Goal: Task Accomplishment & Management: Manage account settings

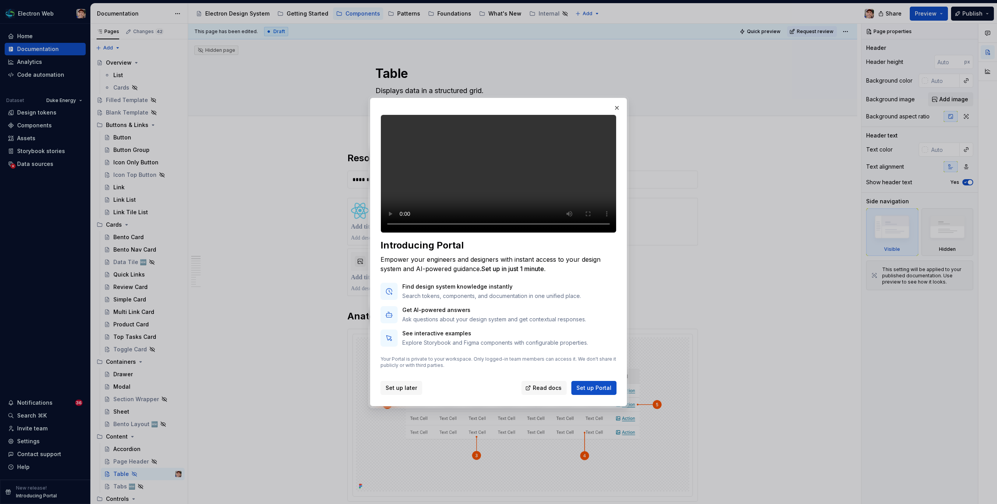
click at [405, 392] on span "Set up later" at bounding box center [401, 388] width 32 height 8
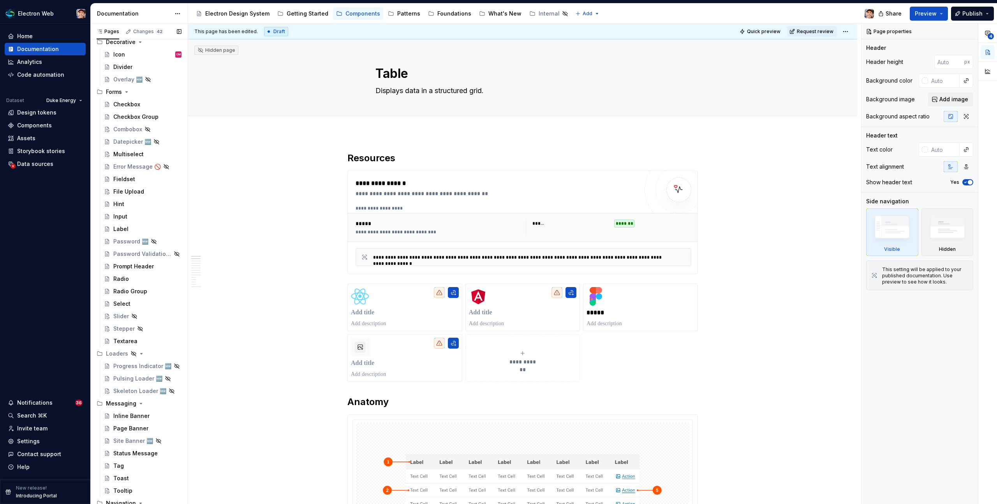
scroll to position [557, 0]
click at [119, 191] on div "File Upload" at bounding box center [128, 191] width 31 height 8
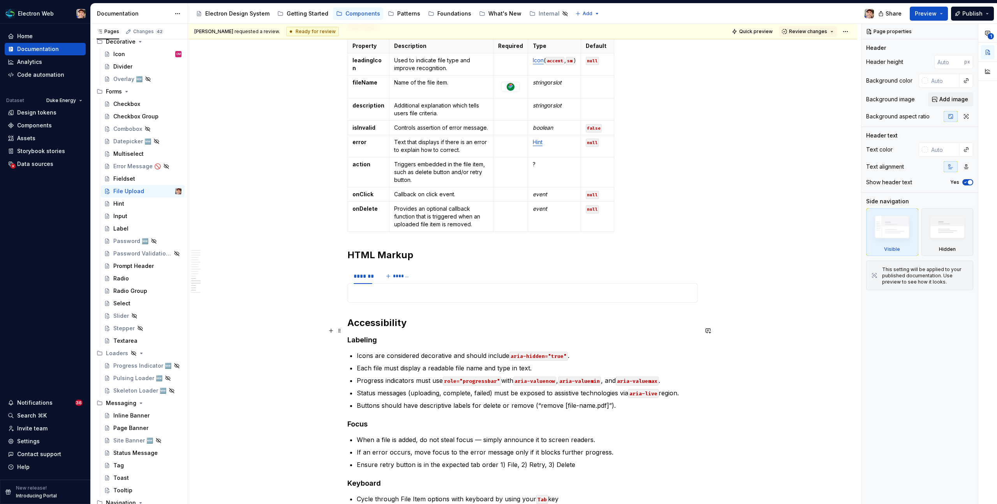
scroll to position [2276, 0]
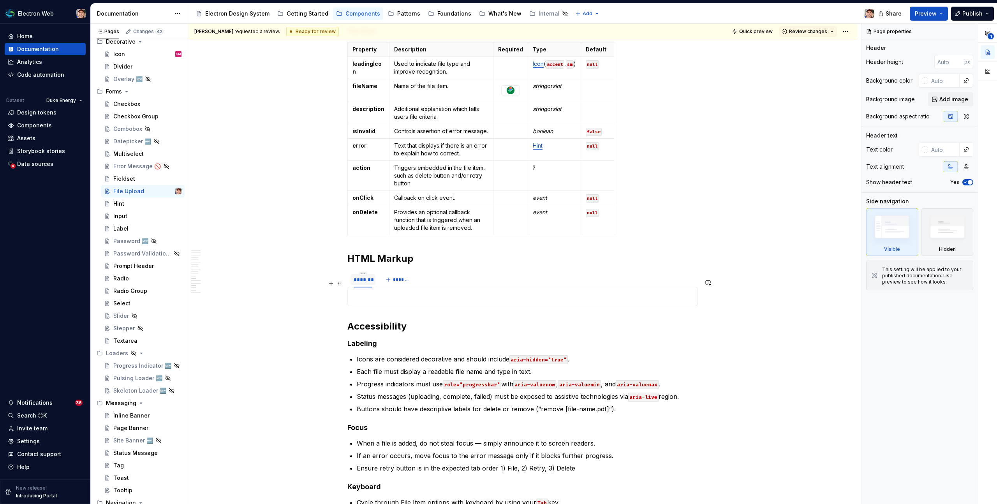
type textarea "*"
click at [367, 285] on div "*******" at bounding box center [362, 279] width 25 height 11
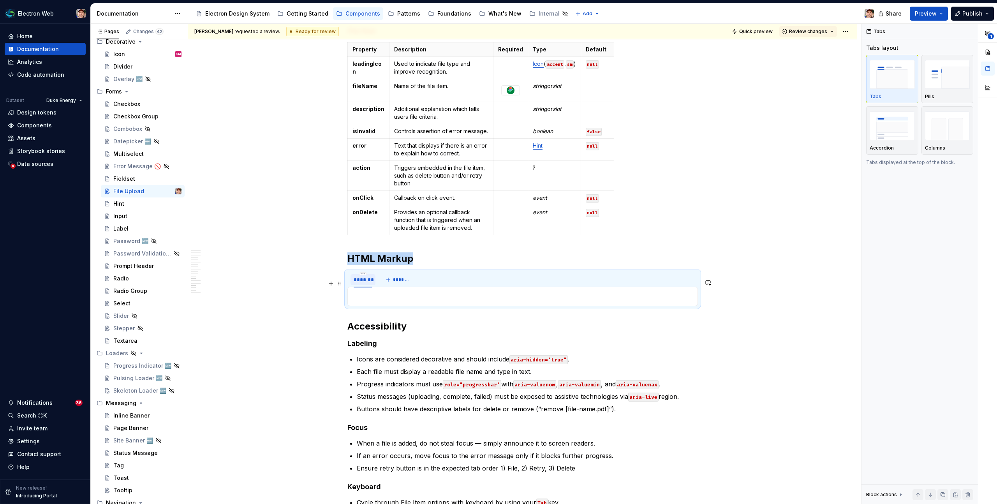
click at [367, 283] on div "*******" at bounding box center [363, 280] width 19 height 8
click at [371, 301] on p at bounding box center [522, 296] width 340 height 9
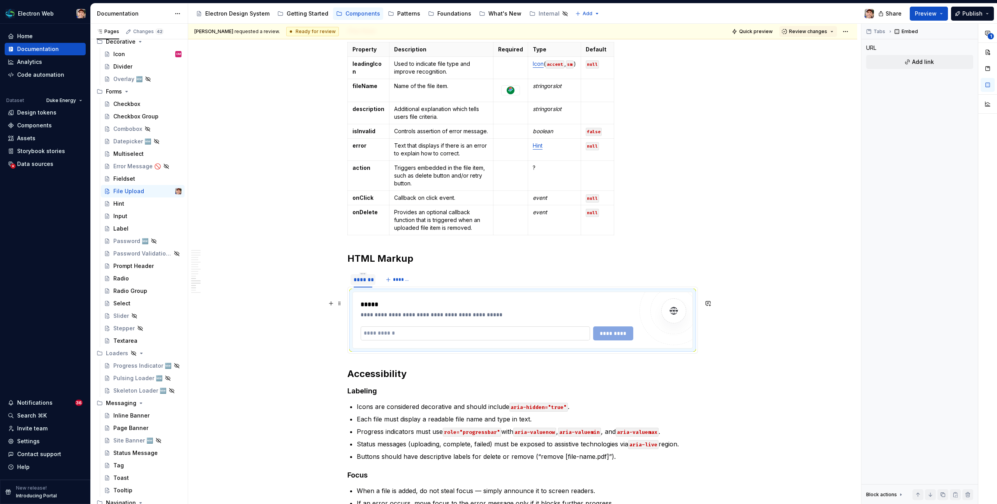
click at [406, 339] on input "text" at bounding box center [475, 333] width 229 height 14
paste input "**********"
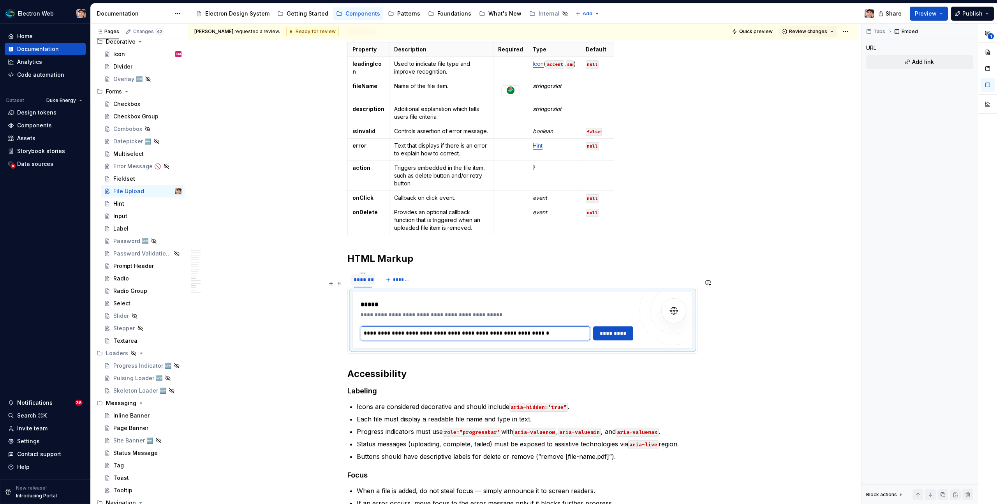
type input "**********"
click at [368, 283] on div "*******" at bounding box center [363, 280] width 19 height 8
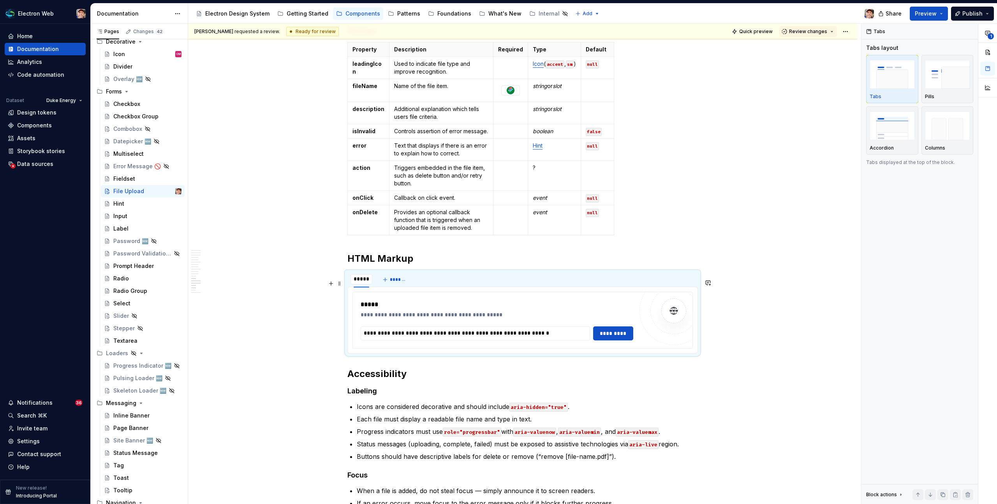
type input "******"
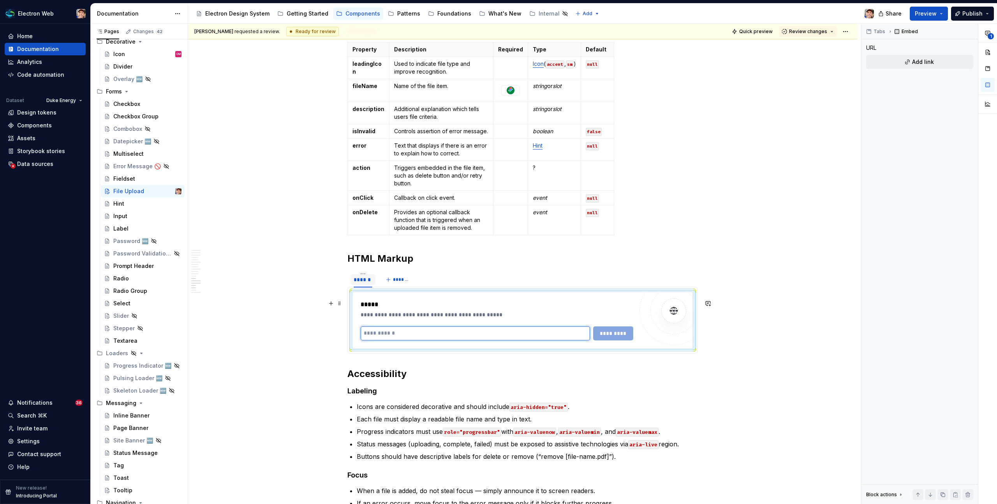
click at [419, 340] on input "text" at bounding box center [475, 333] width 229 height 14
paste input "**********"
type input "**********"
click at [618, 337] on span "*********" at bounding box center [613, 333] width 30 height 8
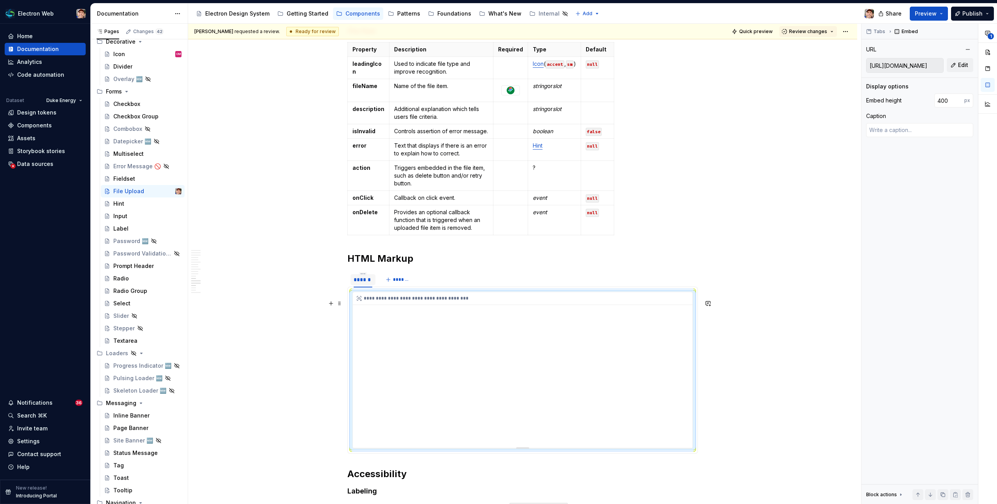
click at [535, 409] on div "**********" at bounding box center [523, 370] width 340 height 156
click at [943, 102] on input "400" at bounding box center [949, 100] width 30 height 14
click at [941, 102] on input "400" at bounding box center [949, 100] width 30 height 14
type textarea "*"
type input "800"
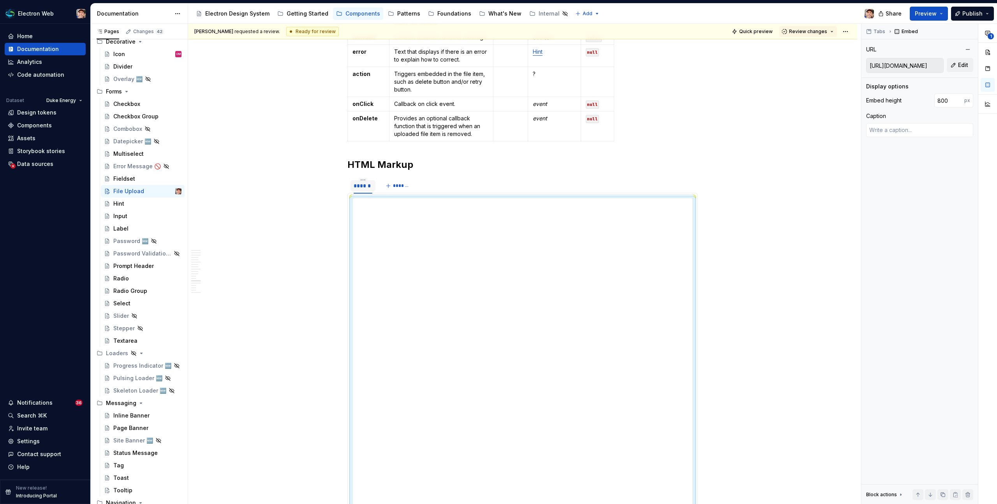
scroll to position [2368, 0]
type textarea "*"
click at [401, 190] on span "*******" at bounding box center [402, 187] width 18 height 6
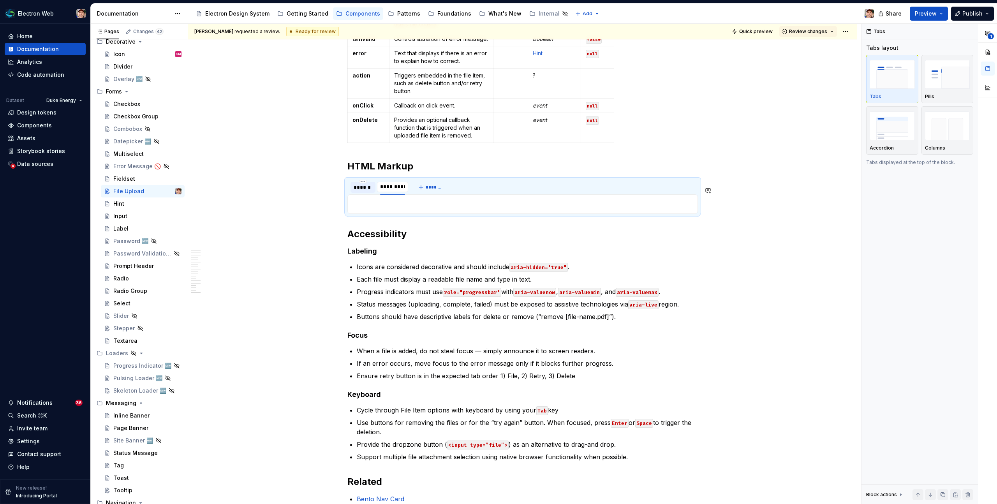
type input "**********"
click at [435, 209] on p at bounding box center [522, 203] width 340 height 9
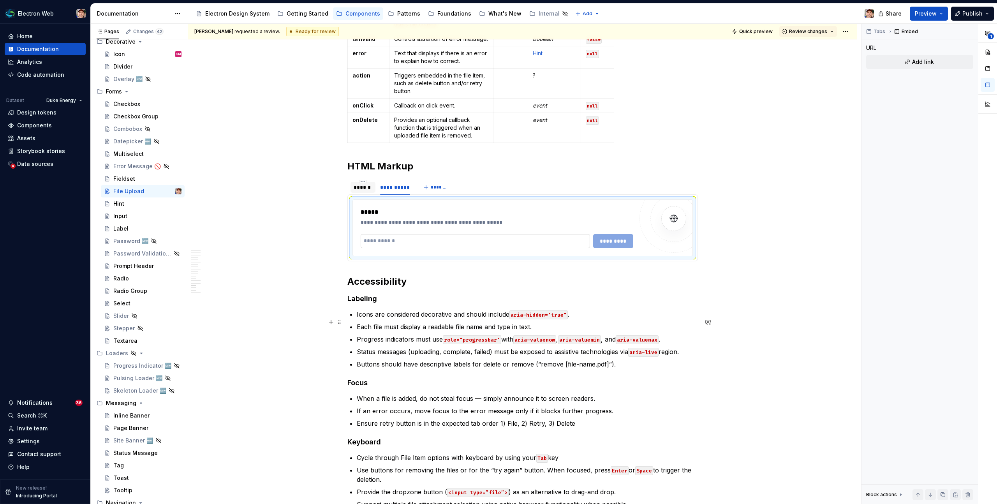
type textarea "*"
click at [439, 248] on input "text" at bounding box center [475, 241] width 229 height 14
paste input "**********"
type input "**********"
click at [612, 245] on span "*********" at bounding box center [613, 241] width 30 height 8
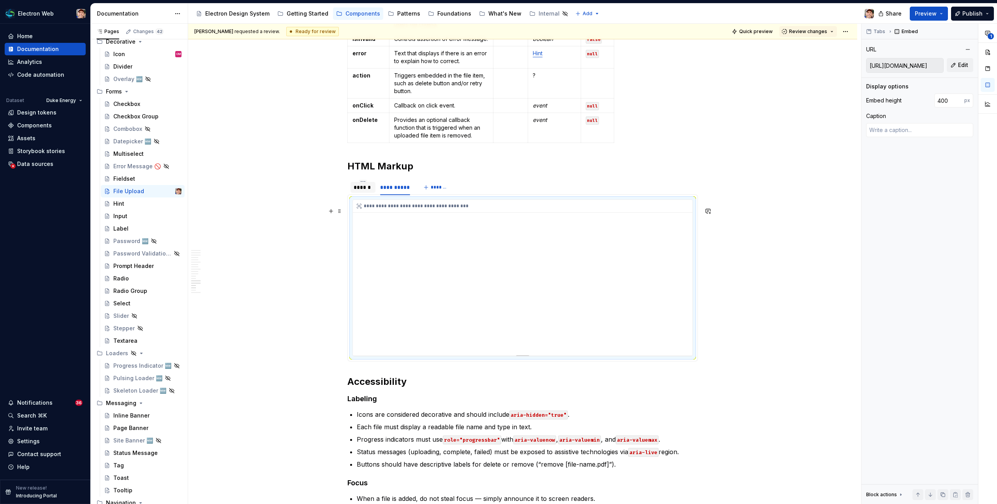
click at [515, 326] on div "**********" at bounding box center [523, 278] width 340 height 156
type textarea "*"
drag, startPoint x: 940, startPoint y: 100, endPoint x: 927, endPoint y: 99, distance: 12.9
click at [927, 99] on div "Embed height 400 px" at bounding box center [919, 100] width 107 height 14
type input "800"
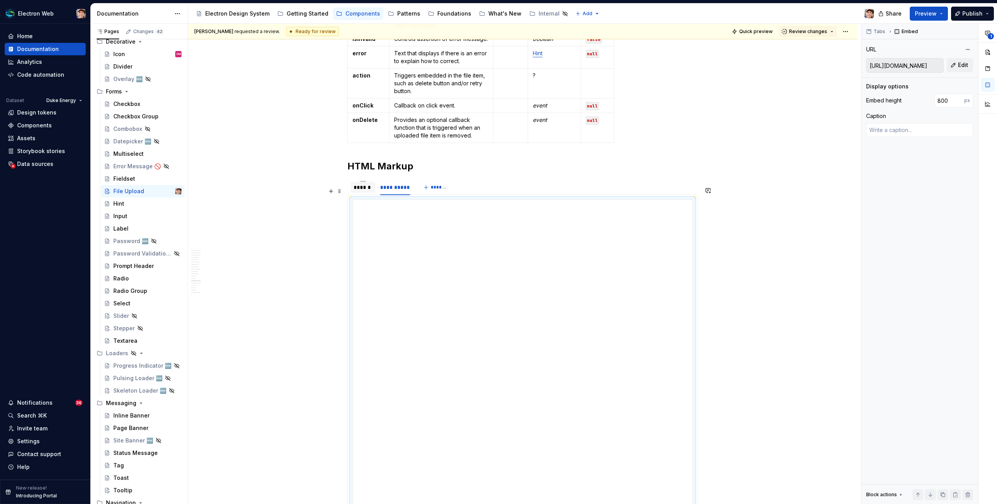
click at [371, 191] on div "******" at bounding box center [363, 187] width 19 height 8
type textarea "*"
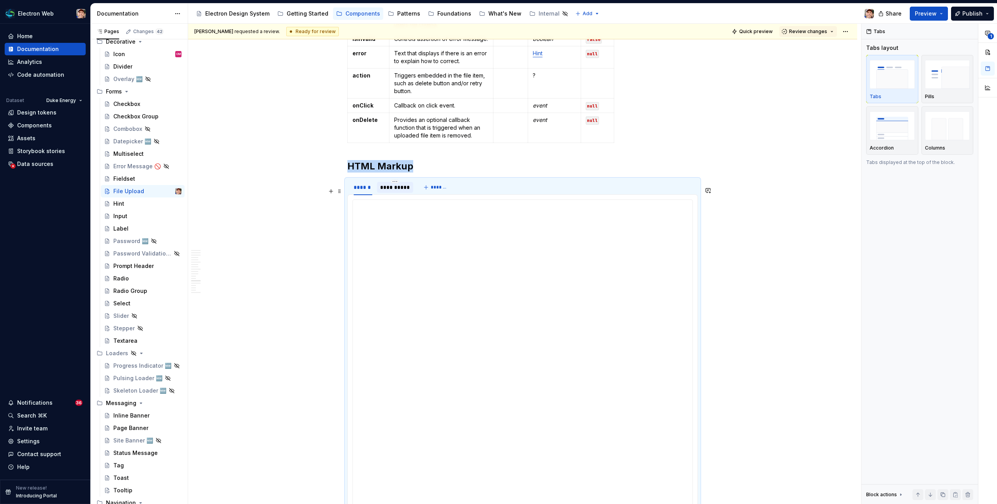
click at [405, 191] on div "**********" at bounding box center [395, 187] width 30 height 8
click at [434, 190] on span "*******" at bounding box center [440, 187] width 18 height 6
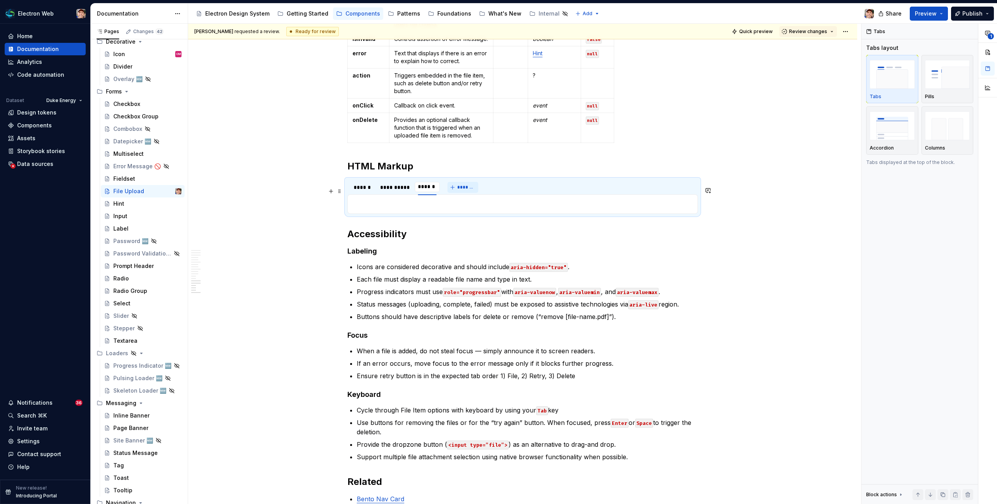
type input "********"
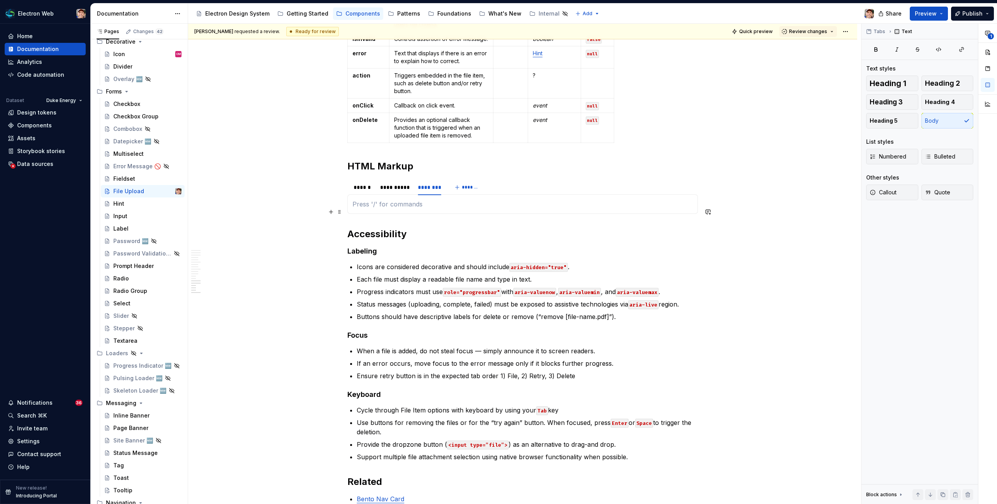
click at [443, 209] on p at bounding box center [522, 203] width 340 height 9
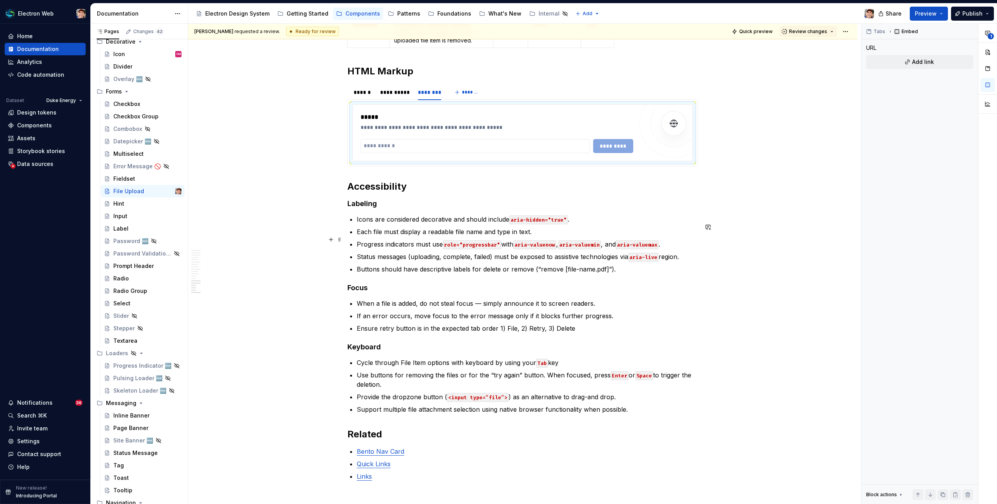
scroll to position [2463, 0]
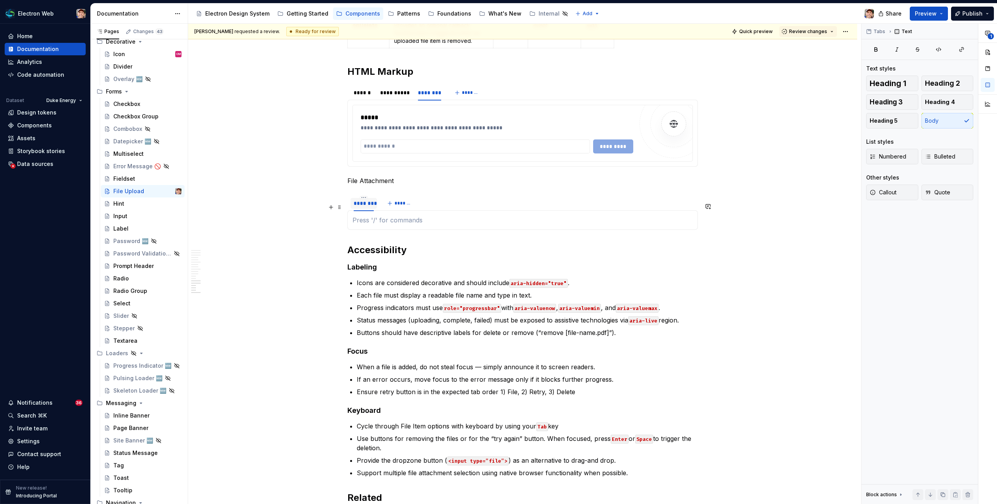
type textarea "*"
click at [366, 207] on div "********" at bounding box center [364, 203] width 20 height 8
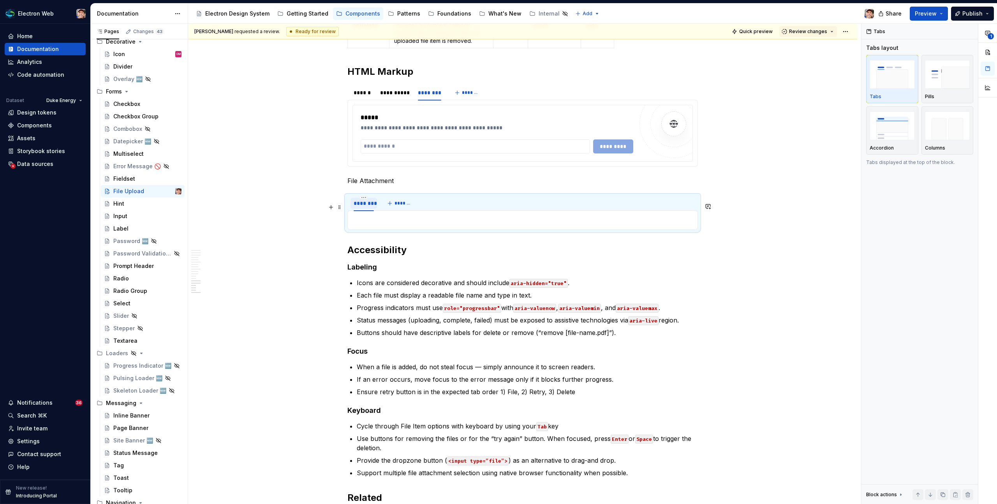
click at [366, 207] on div "********" at bounding box center [364, 203] width 20 height 8
type input "*******"
click at [403, 225] on p at bounding box center [522, 219] width 340 height 9
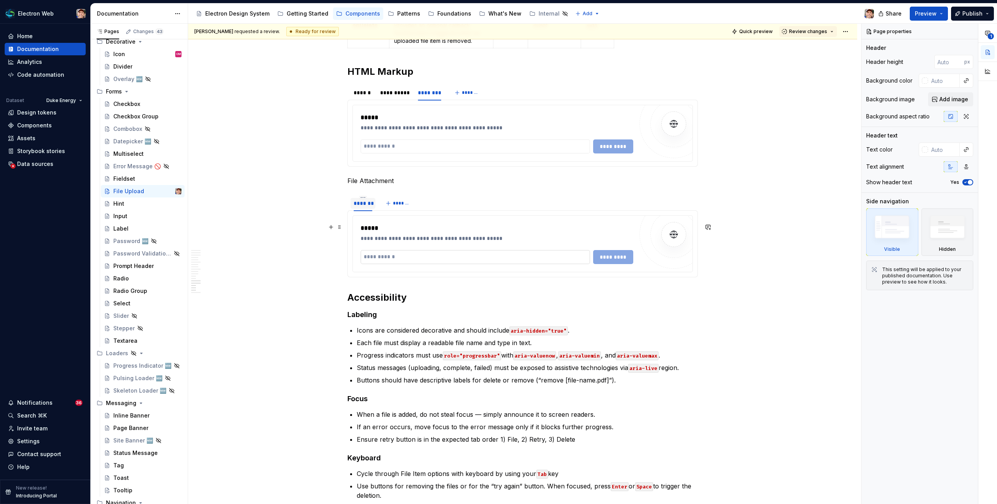
click at [427, 259] on input "text" at bounding box center [475, 257] width 229 height 14
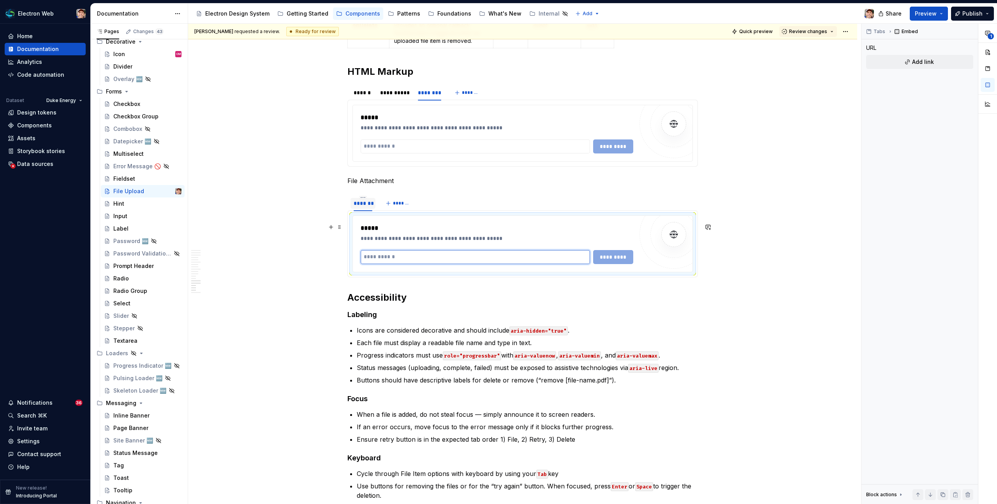
paste input "**********"
type input "**********"
click at [624, 261] on span "*********" at bounding box center [613, 257] width 30 height 8
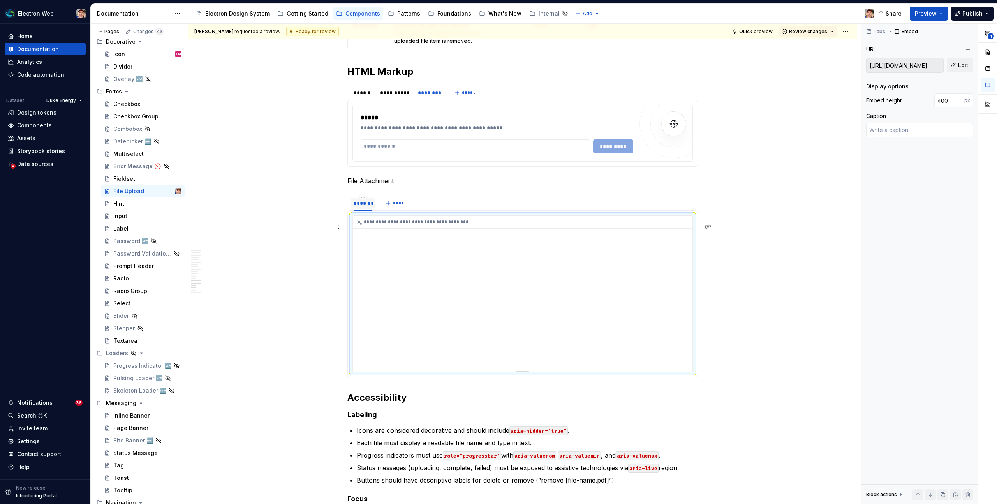
click at [538, 328] on div "**********" at bounding box center [523, 294] width 340 height 156
type textarea "*"
drag, startPoint x: 941, startPoint y: 100, endPoint x: 936, endPoint y: 100, distance: 4.7
click at [936, 100] on input "400" at bounding box center [949, 100] width 30 height 14
type input "800"
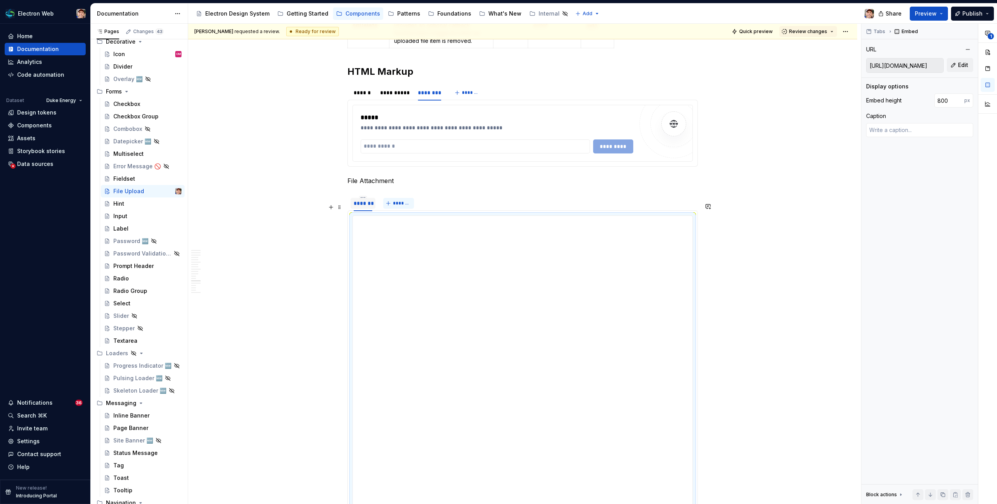
type textarea "*"
click at [399, 206] on span "*******" at bounding box center [402, 203] width 18 height 6
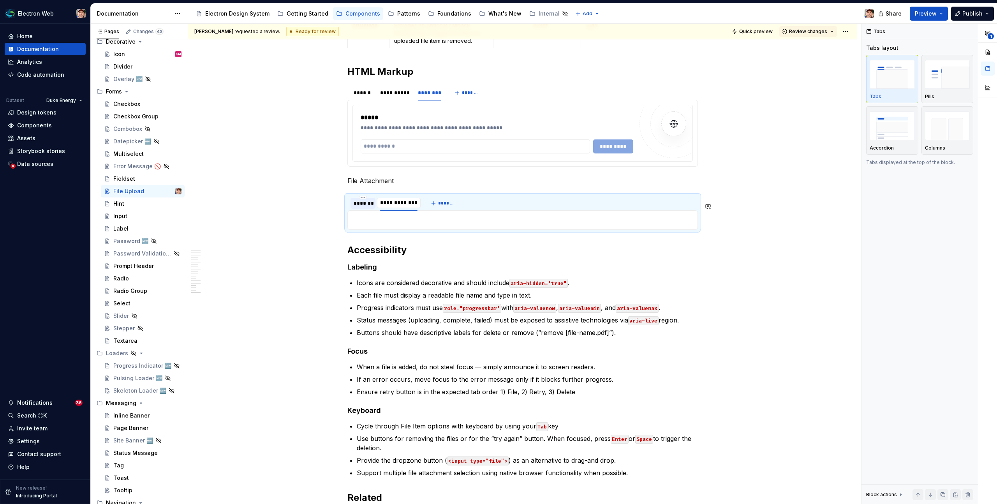
type input "**********"
click at [447, 225] on p at bounding box center [522, 219] width 340 height 9
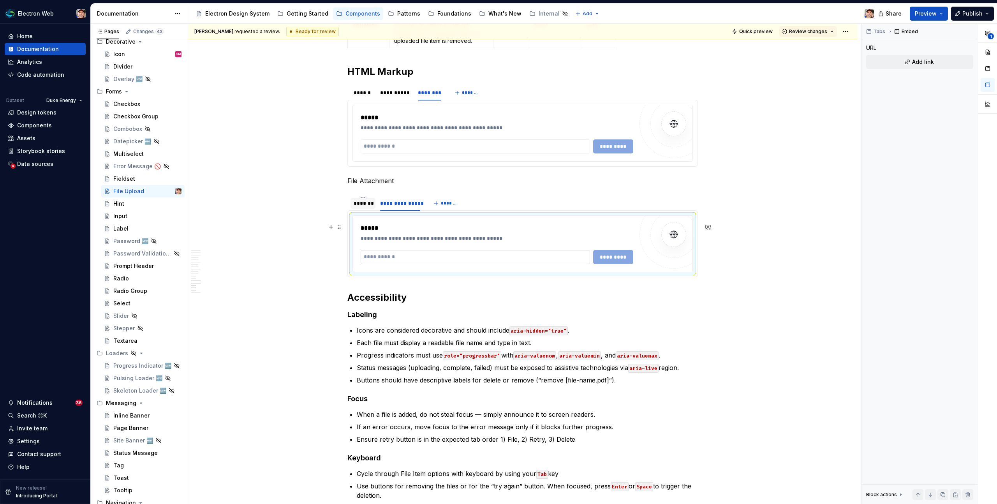
click at [428, 264] on input "text" at bounding box center [475, 257] width 229 height 14
type textarea "*"
click at [394, 259] on input "text" at bounding box center [475, 257] width 229 height 14
paste input "**********"
type input "**********"
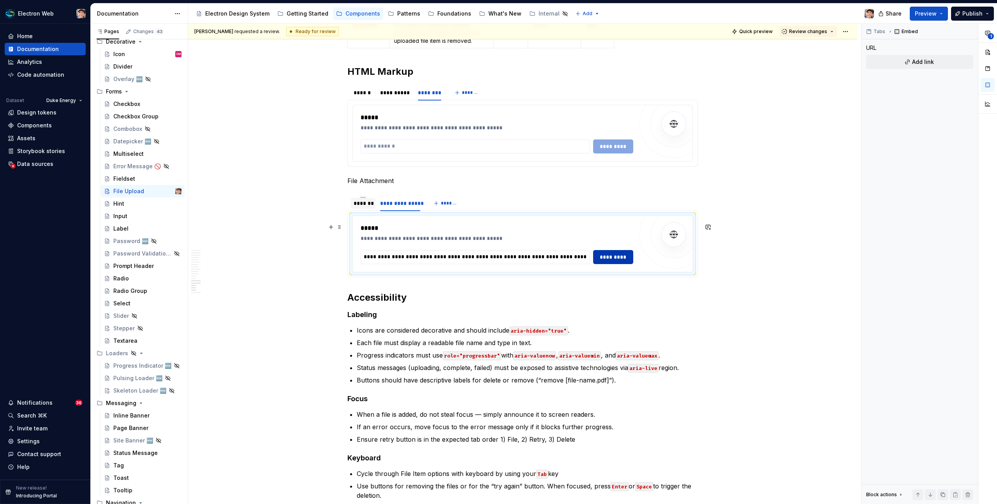
click at [618, 261] on span "*********" at bounding box center [613, 257] width 30 height 8
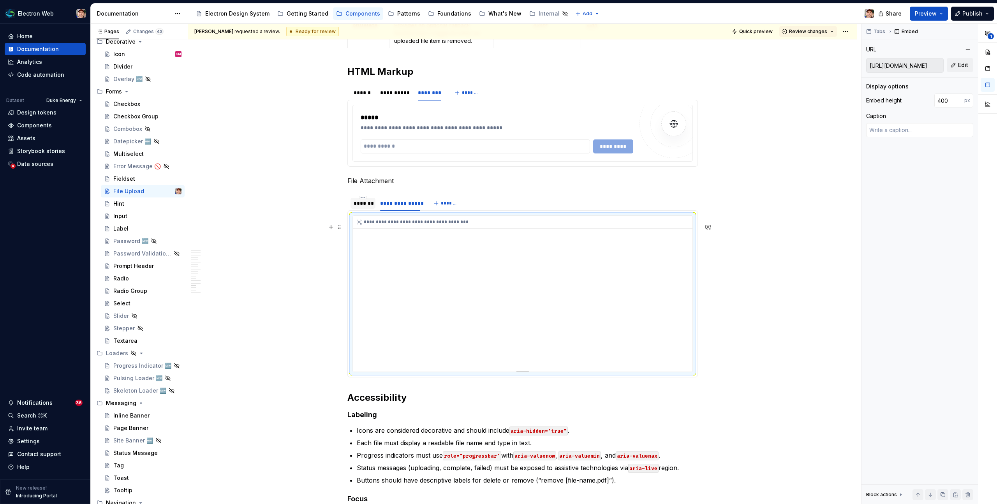
click at [616, 276] on div "**********" at bounding box center [523, 294] width 340 height 156
type textarea "*"
drag, startPoint x: 941, startPoint y: 100, endPoint x: 931, endPoint y: 100, distance: 10.5
click at [931, 100] on div "Embed height 400 px" at bounding box center [919, 100] width 107 height 14
type input "800"
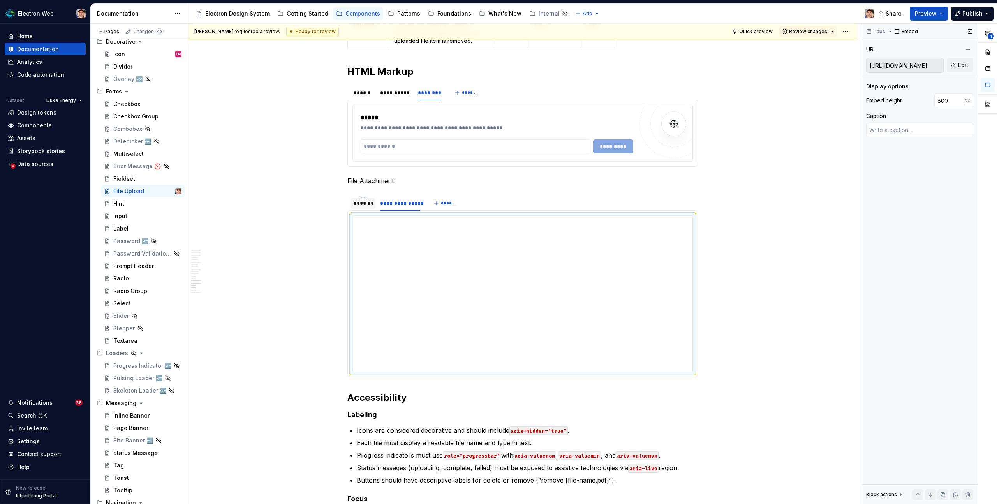
type textarea "*"
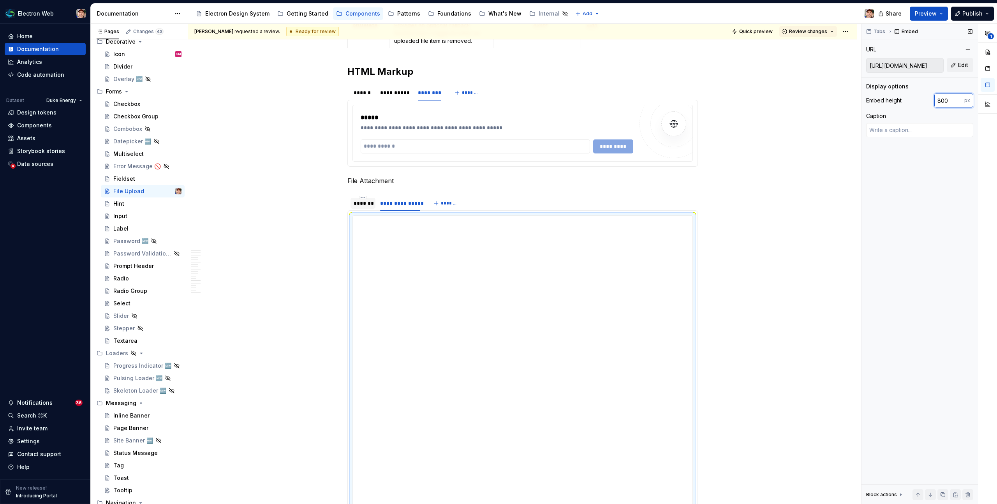
drag, startPoint x: 940, startPoint y: 100, endPoint x: 935, endPoint y: 99, distance: 5.1
click at [935, 99] on input "800" at bounding box center [949, 100] width 30 height 14
type input "600"
type textarea "*"
drag, startPoint x: 941, startPoint y: 99, endPoint x: 936, endPoint y: 99, distance: 5.5
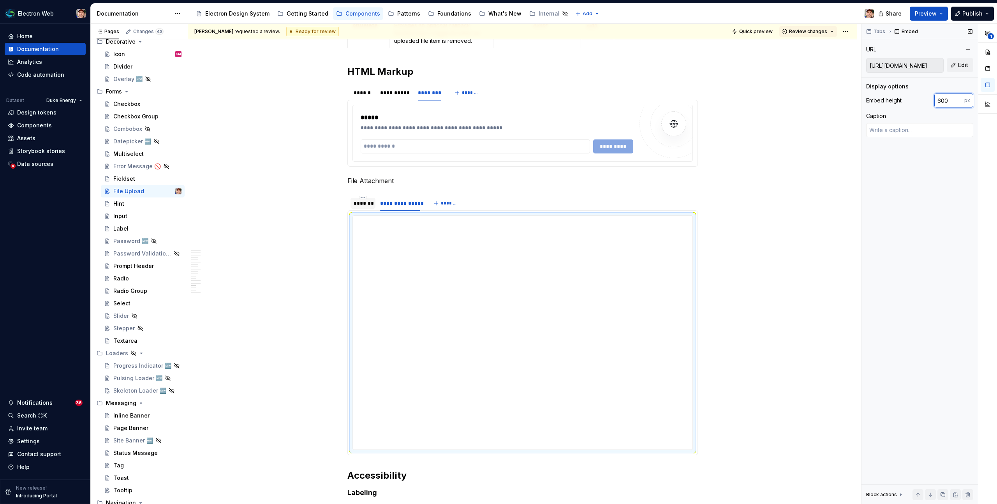
click at [936, 99] on input "600" at bounding box center [949, 100] width 30 height 14
type input "700"
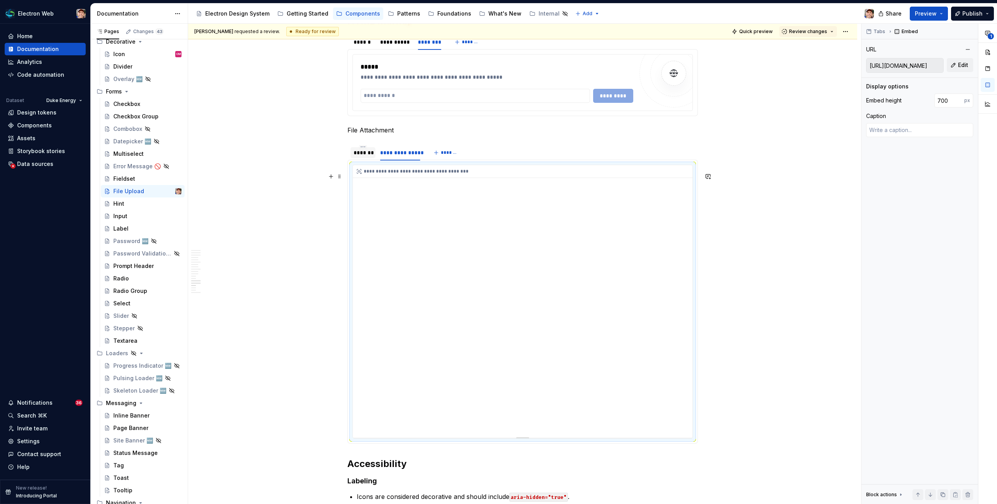
scroll to position [2511, 0]
click at [363, 159] on div "*******" at bounding box center [363, 155] width 19 height 8
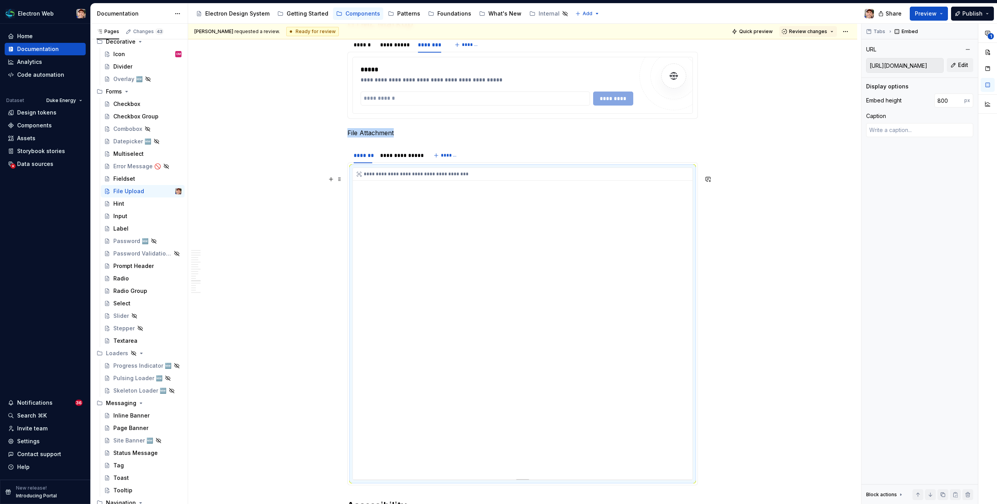
click at [501, 294] on div "**********" at bounding box center [523, 323] width 340 height 311
type textarea "*"
drag, startPoint x: 940, startPoint y: 101, endPoint x: 927, endPoint y: 101, distance: 13.6
click at [927, 101] on div "Embed height 800 px" at bounding box center [919, 100] width 107 height 14
type input "700"
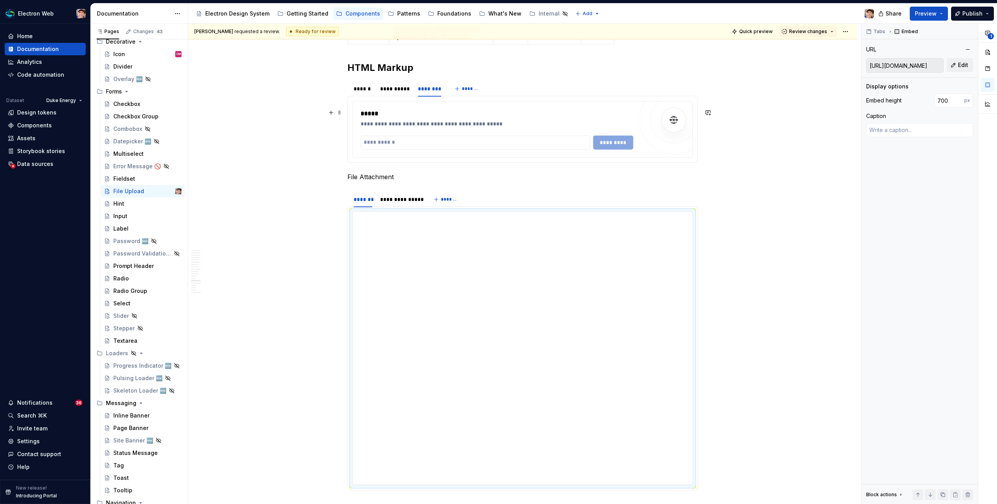
scroll to position [2458, 0]
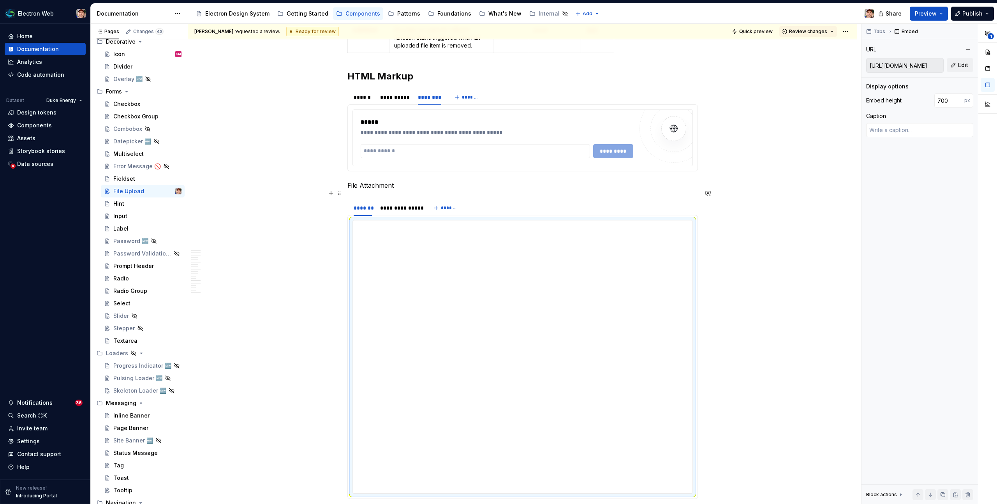
click at [408, 190] on p "File Attachment" at bounding box center [522, 185] width 350 height 9
type textarea "*"
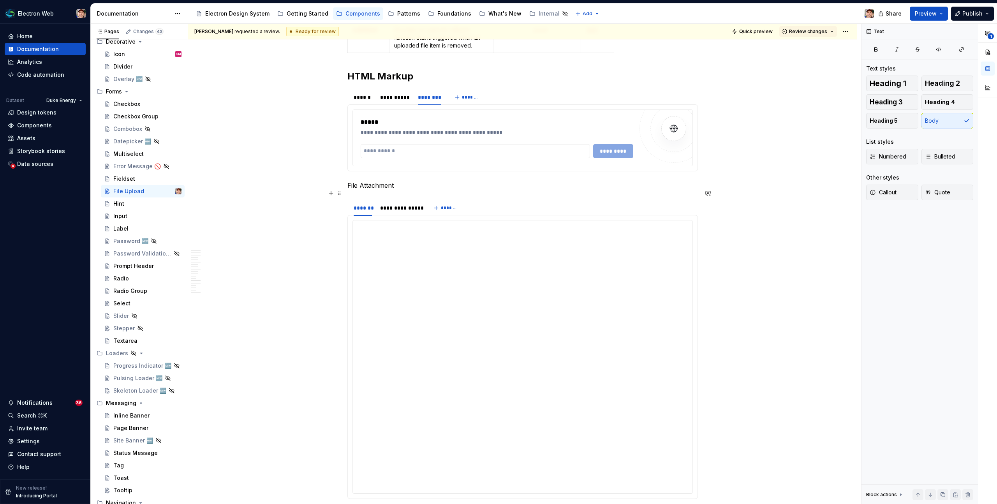
click at [408, 190] on p "File Attachment" at bounding box center [522, 185] width 350 height 9
click at [408, 179] on button "button" at bounding box center [410, 178] width 11 height 11
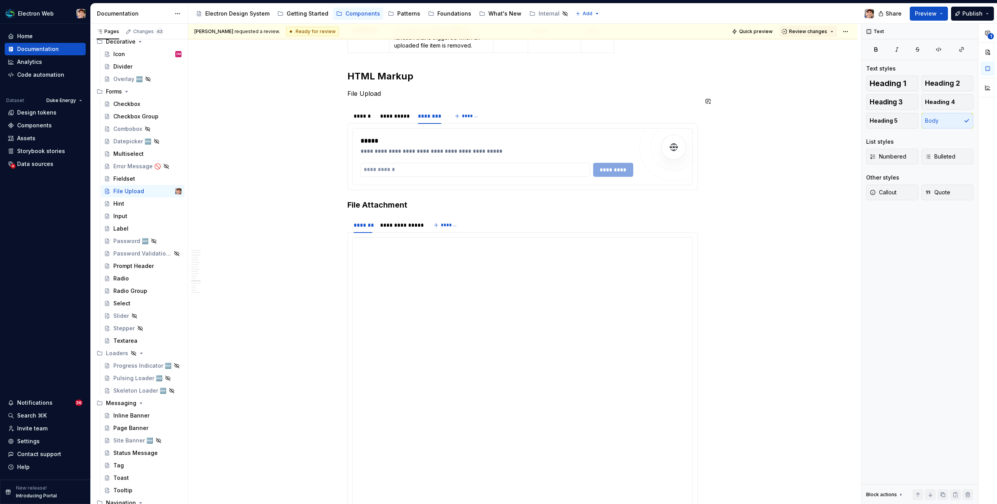
click at [398, 98] on p "File Upload" at bounding box center [522, 93] width 350 height 9
click at [407, 88] on button "button" at bounding box center [410, 86] width 11 height 11
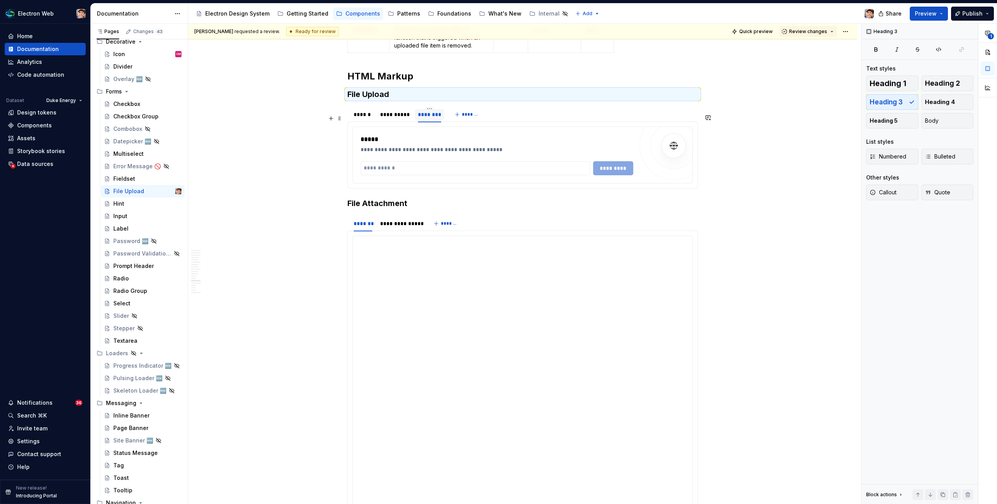
click at [432, 118] on div "********" at bounding box center [429, 115] width 23 height 8
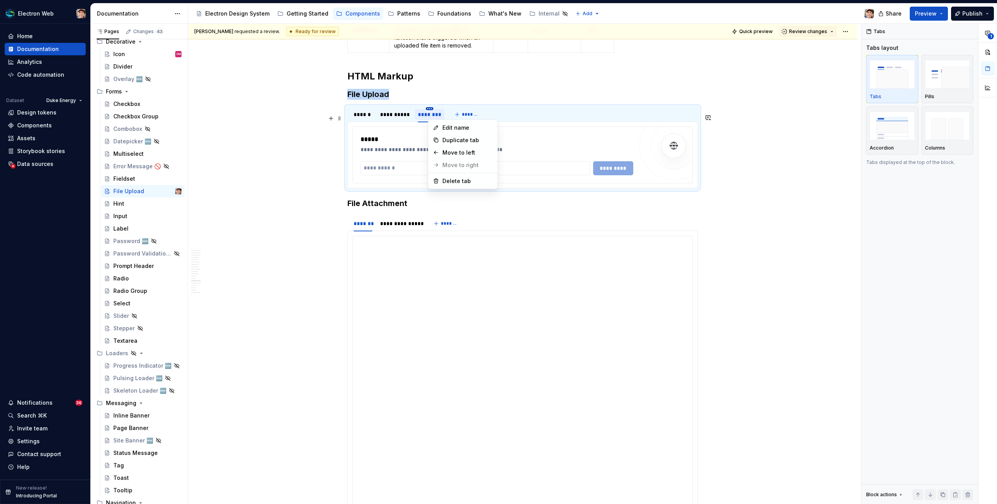
click at [431, 117] on html "Electron Web Home Documentation Analytics Code automation Dataset Duke Energy D…" at bounding box center [498, 252] width 997 height 504
click at [448, 178] on div "Delete tab" at bounding box center [467, 181] width 51 height 8
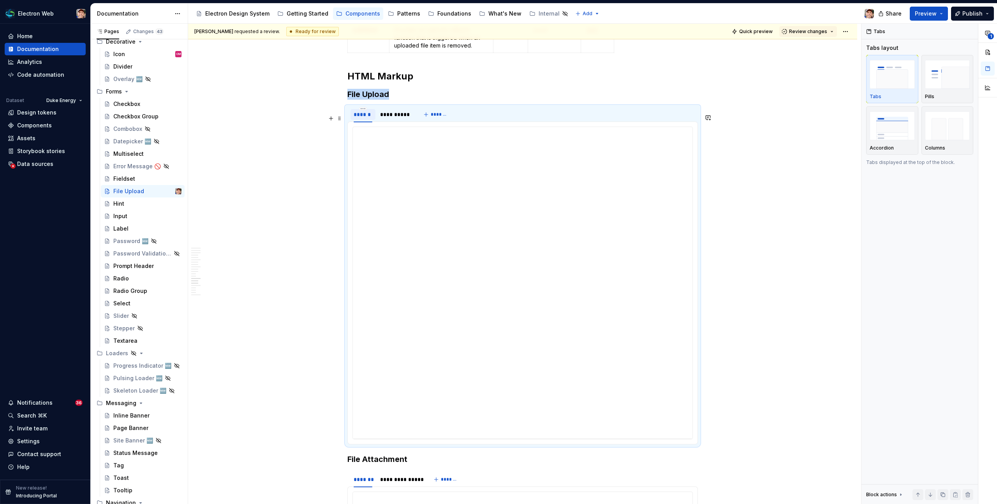
click at [366, 118] on div "******" at bounding box center [363, 115] width 19 height 8
type input "*******"
click at [383, 118] on div "**********" at bounding box center [395, 115] width 30 height 8
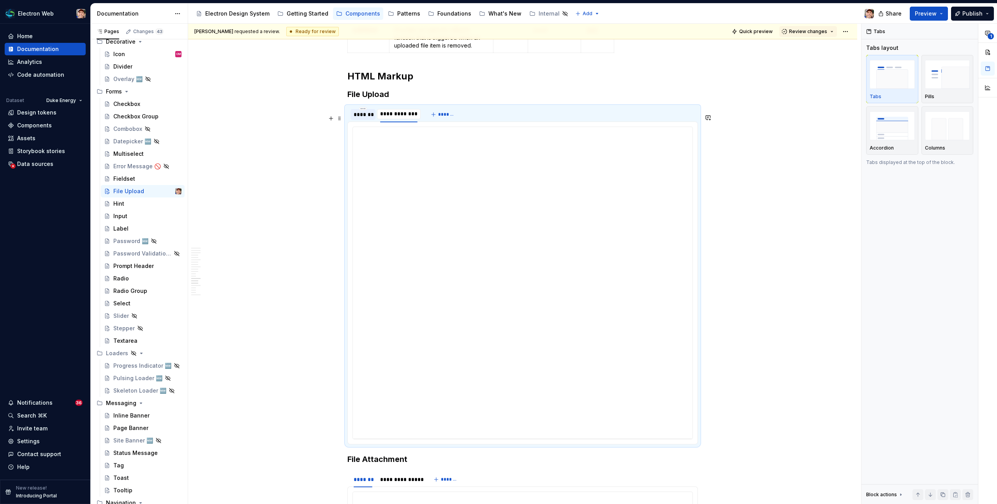
type input "**********"
click at [416, 242] on div "**********" at bounding box center [523, 282] width 340 height 311
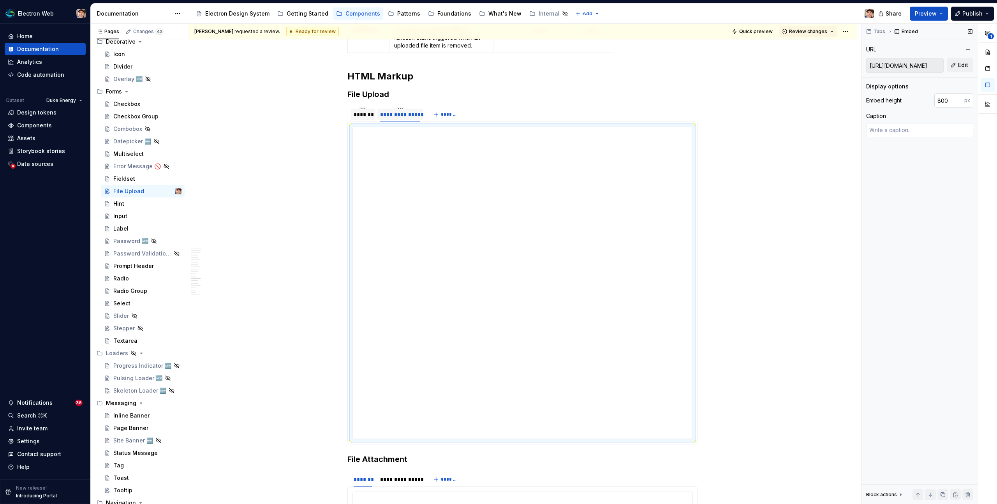
type textarea "*"
drag, startPoint x: 941, startPoint y: 101, endPoint x: 929, endPoint y: 101, distance: 11.7
click at [929, 101] on div "Embed height 800 px" at bounding box center [919, 100] width 107 height 14
type input "700"
click at [410, 118] on div "**********" at bounding box center [400, 115] width 40 height 8
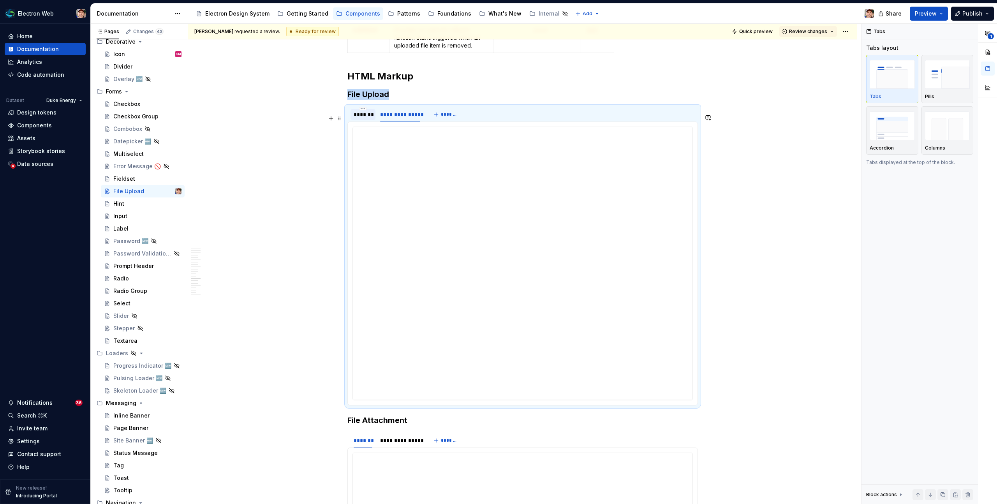
click at [369, 118] on div "*******" at bounding box center [363, 115] width 19 height 8
click at [403, 118] on div "**********" at bounding box center [400, 115] width 40 height 8
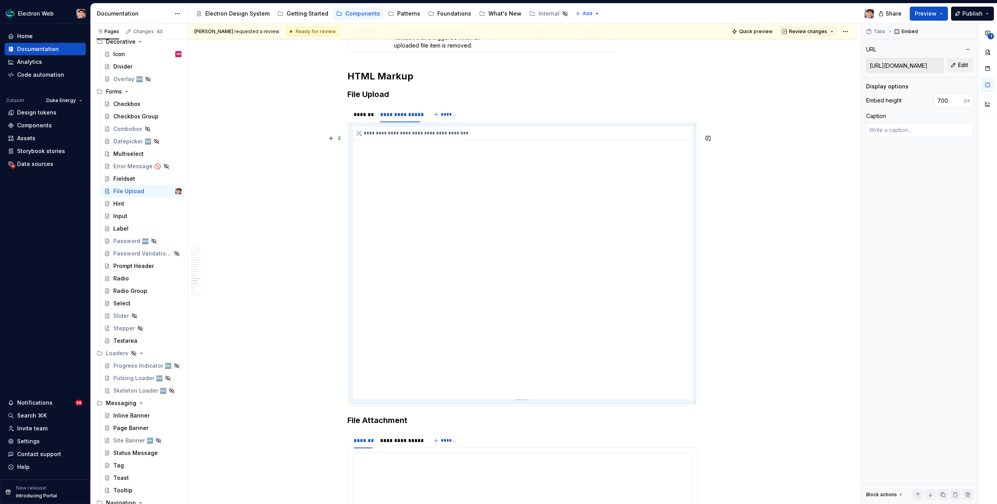
click at [461, 261] on div "**********" at bounding box center [523, 263] width 340 height 273
click at [955, 64] on button "Edit" at bounding box center [960, 65] width 26 height 14
type textarea "*"
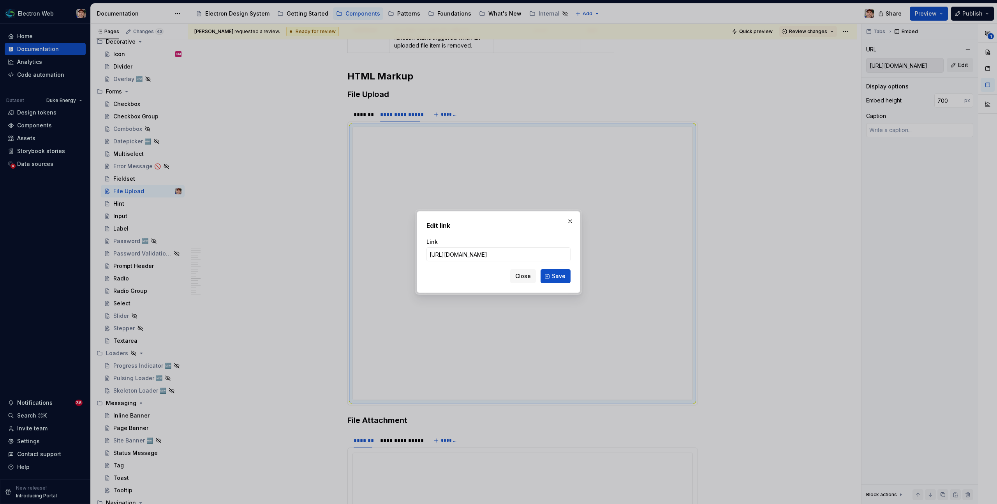
scroll to position [0, 69]
type input "https://electronqa.duke-energy.com/file-upload/drag-n-drop-upload-preloaded/"
click at [551, 274] on button "Save" at bounding box center [555, 276] width 30 height 14
type textarea "*"
type input "https://electronqa.duke-energy.com/file-upload/drag-n-drop-upload-preloaded/"
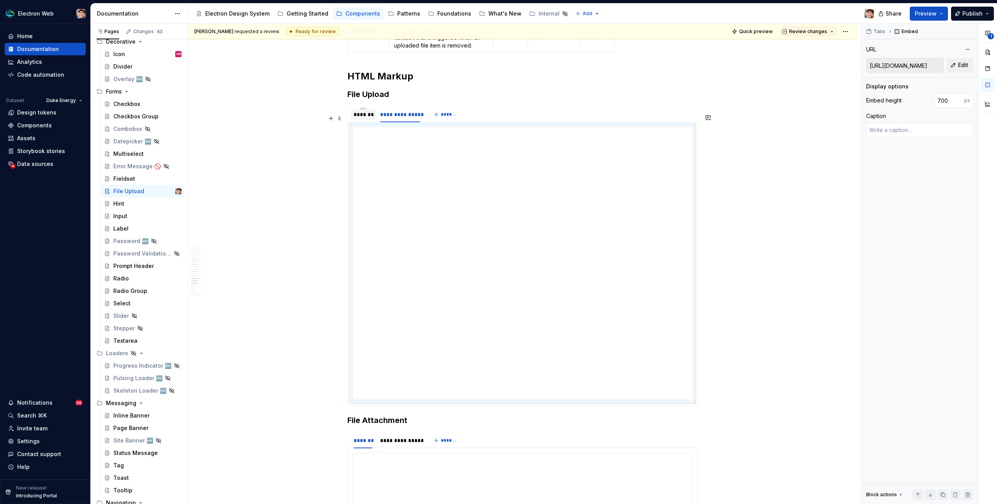
click at [369, 118] on div "*******" at bounding box center [363, 115] width 19 height 8
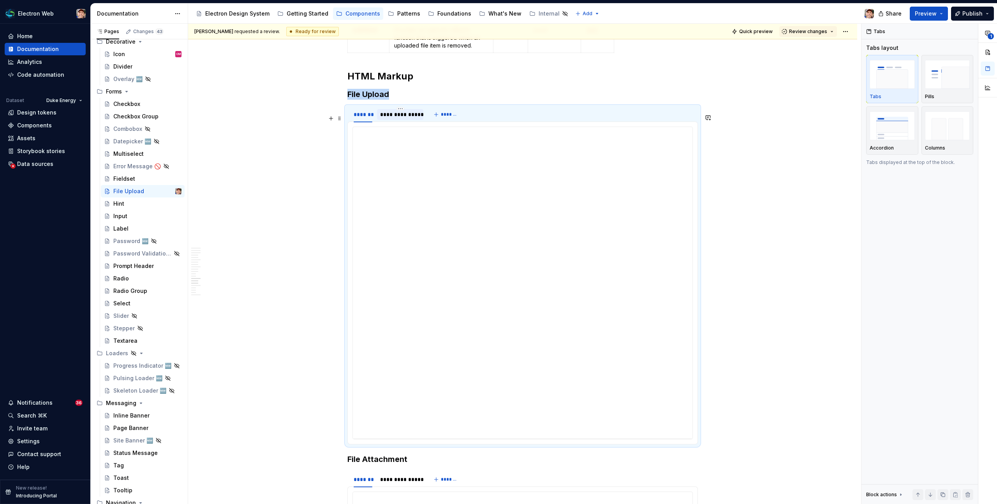
click at [396, 118] on div "**********" at bounding box center [400, 115] width 40 height 8
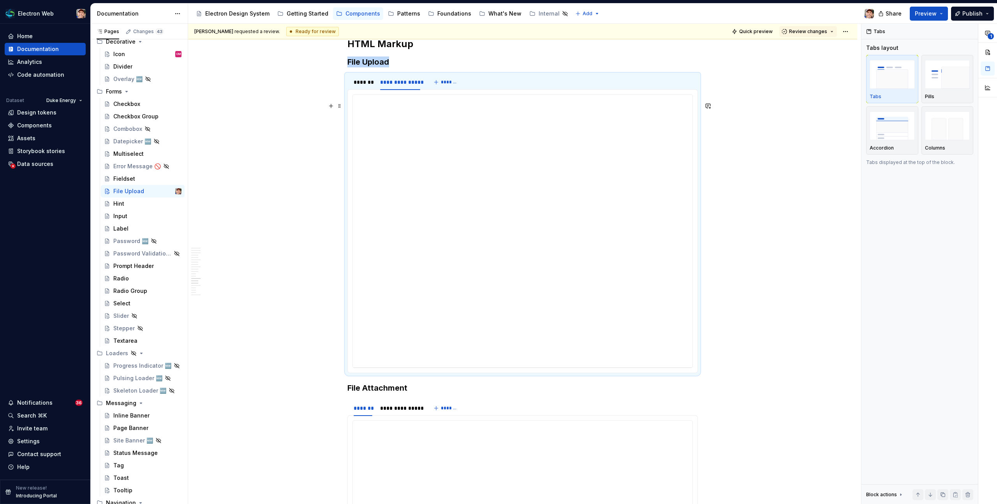
scroll to position [2472, 0]
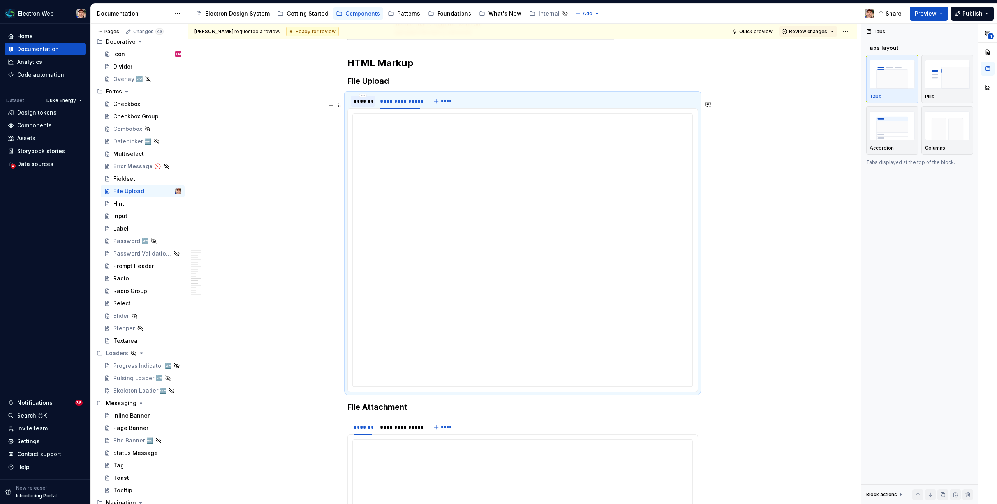
click at [370, 105] on div "*******" at bounding box center [363, 101] width 19 height 8
click at [404, 105] on div "**********" at bounding box center [400, 101] width 40 height 8
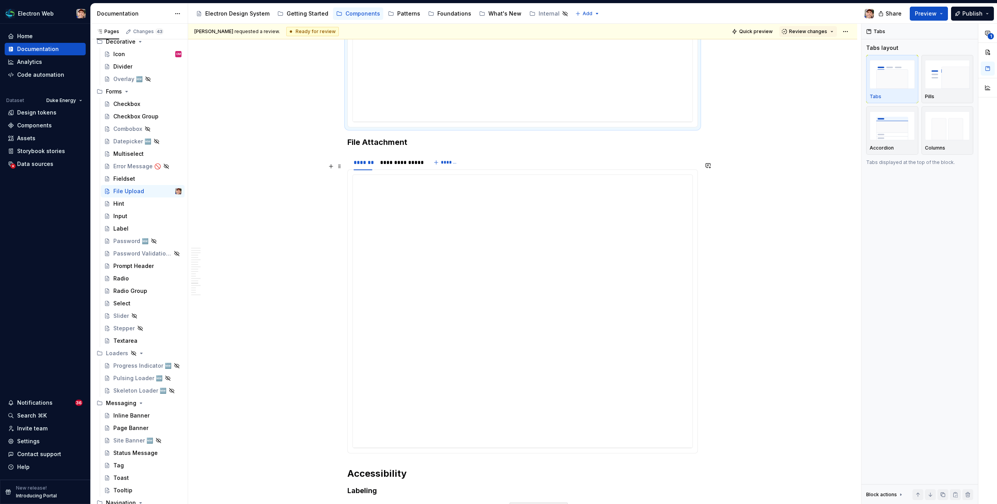
scroll to position [2766, 0]
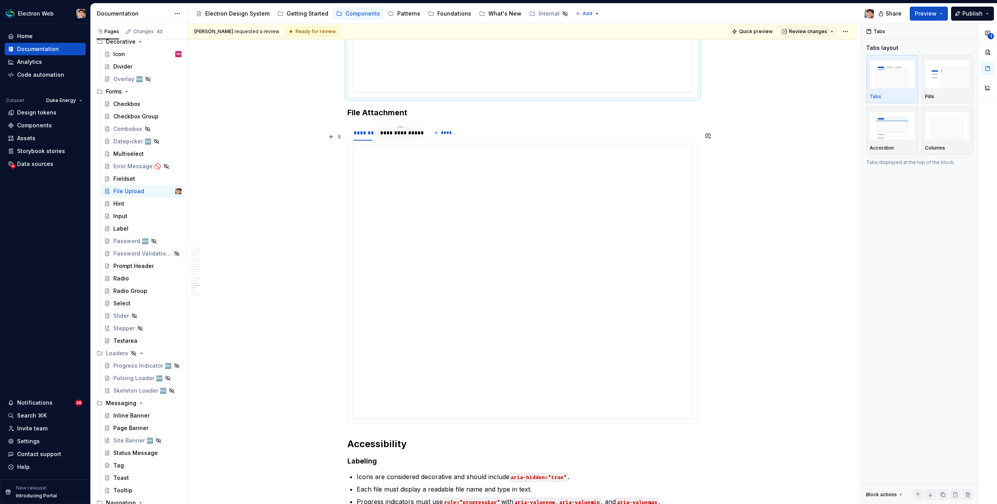
click at [398, 137] on div "**********" at bounding box center [400, 133] width 40 height 8
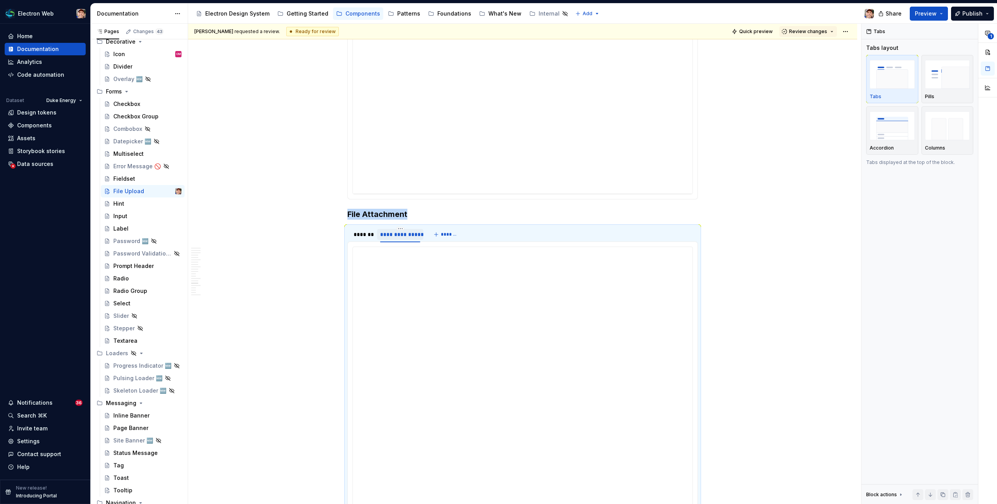
scroll to position [2603, 0]
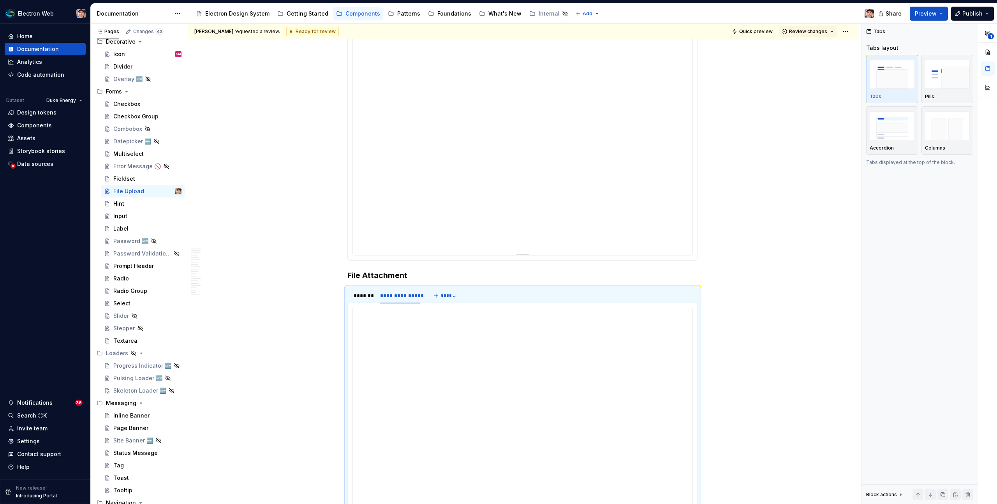
click at [473, 241] on div "**********" at bounding box center [523, 118] width 340 height 273
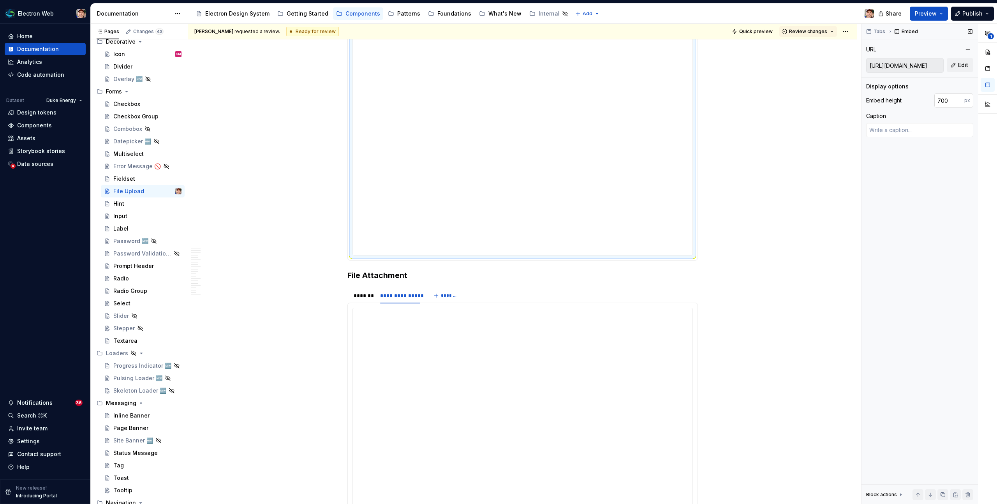
type textarea "*"
click at [943, 102] on input "700" at bounding box center [949, 100] width 30 height 14
type input "750"
click at [544, 104] on div "**********" at bounding box center [523, 178] width 340 height 292
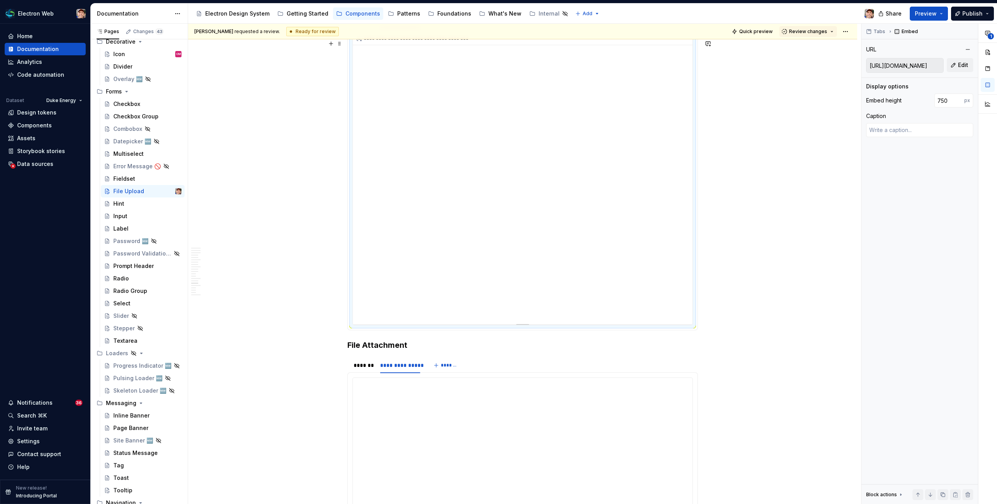
click at [545, 103] on div "**********" at bounding box center [523, 178] width 340 height 292
click at [567, 101] on div "**********" at bounding box center [523, 178] width 340 height 292
click at [554, 65] on div "**********" at bounding box center [523, 178] width 340 height 292
click at [673, 260] on div "**********" at bounding box center [523, 178] width 340 height 292
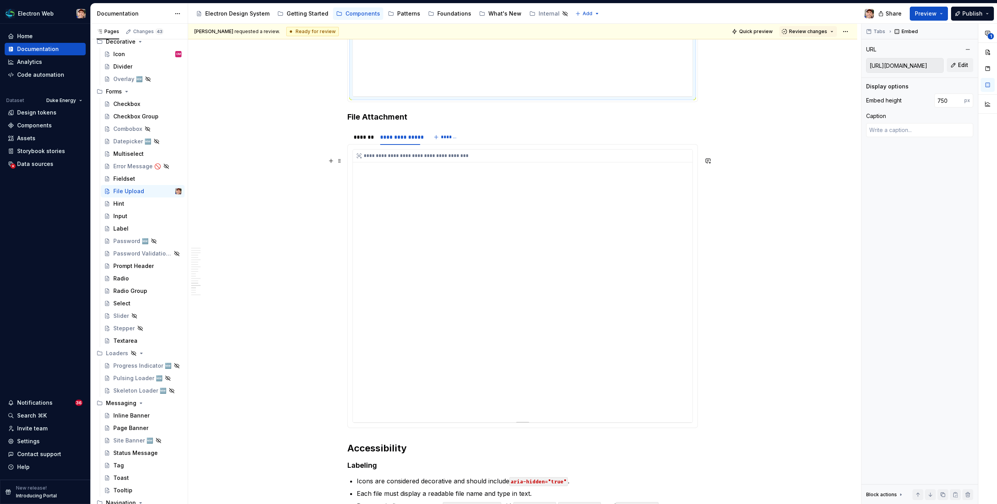
type textarea "*"
type input "https://electronqa.duke-energy.com/file-upload/drag-n-drop-attachment-preloaded/"
type input "700"
click at [574, 398] on div "**********" at bounding box center [523, 286] width 340 height 273
type textarea "*"
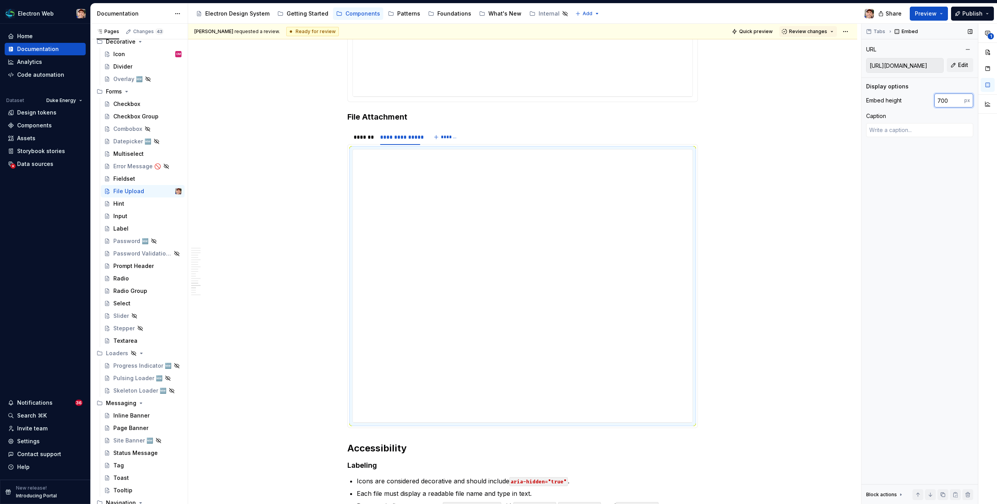
drag, startPoint x: 946, startPoint y: 104, endPoint x: 925, endPoint y: 103, distance: 21.4
click at [925, 103] on div "Embed height 700 px" at bounding box center [919, 100] width 107 height 14
type input "650"
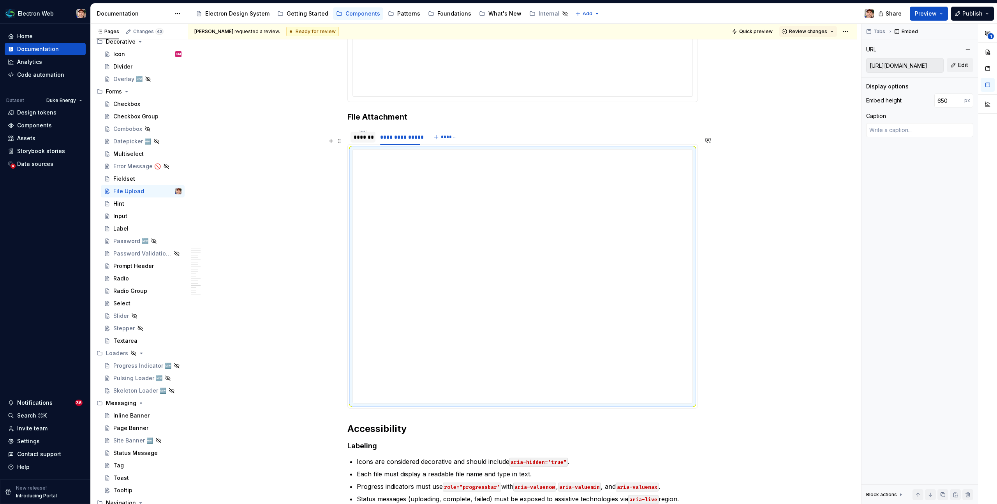
click at [362, 141] on div "*******" at bounding box center [363, 137] width 19 height 8
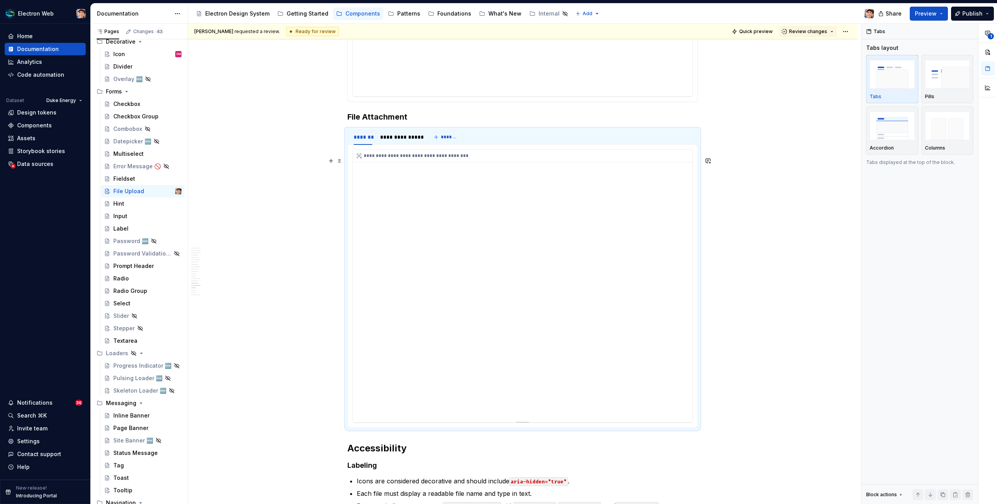
click at [510, 280] on div "**********" at bounding box center [523, 286] width 340 height 273
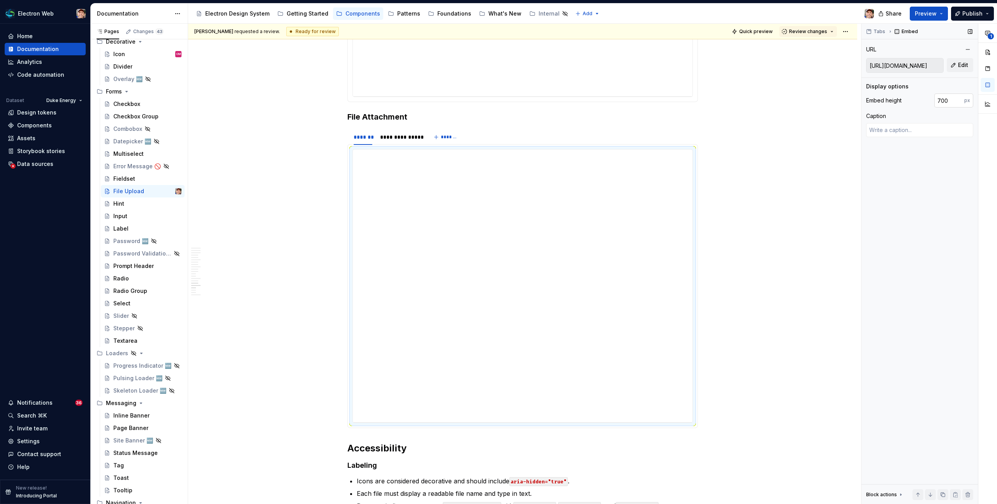
type textarea "*"
drag, startPoint x: 948, startPoint y: 100, endPoint x: 930, endPoint y: 100, distance: 18.3
click at [930, 100] on div "Embed height 700 px" at bounding box center [919, 100] width 107 height 14
type input "650"
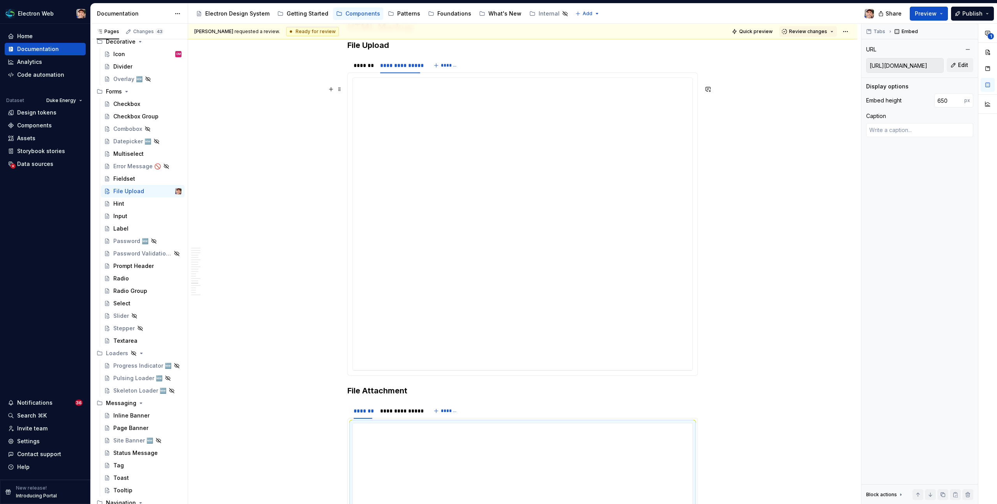
scroll to position [2498, 0]
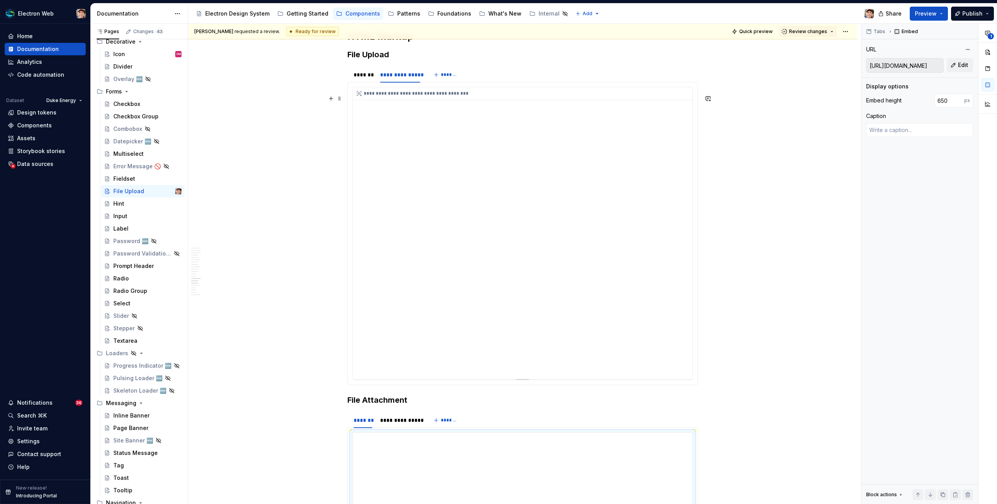
click at [441, 175] on div "**********" at bounding box center [523, 233] width 340 height 292
type textarea "*"
type input "https://electronqa.duke-energy.com/file-upload/drag-n-drop-upload-preloaded/"
type input "750"
click at [372, 79] on div "*******" at bounding box center [363, 75] width 19 height 8
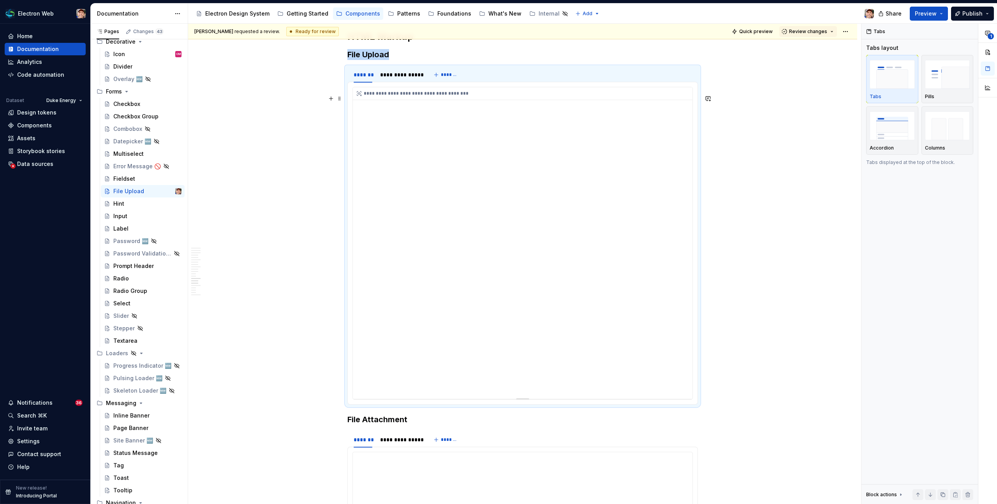
click at [455, 193] on div "**********" at bounding box center [523, 242] width 340 height 311
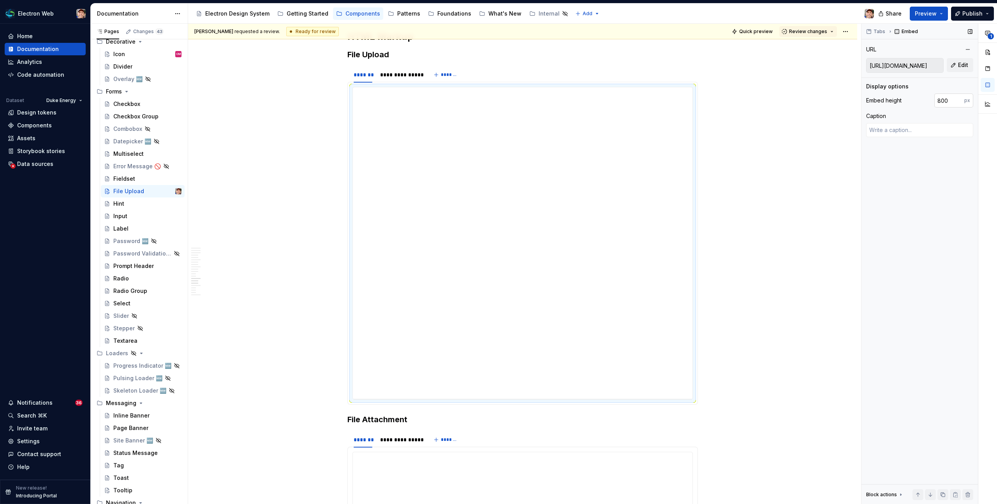
type textarea "*"
drag, startPoint x: 947, startPoint y: 102, endPoint x: 919, endPoint y: 102, distance: 28.0
click at [919, 102] on div "Embed height 800 px" at bounding box center [919, 100] width 107 height 14
type input "750"
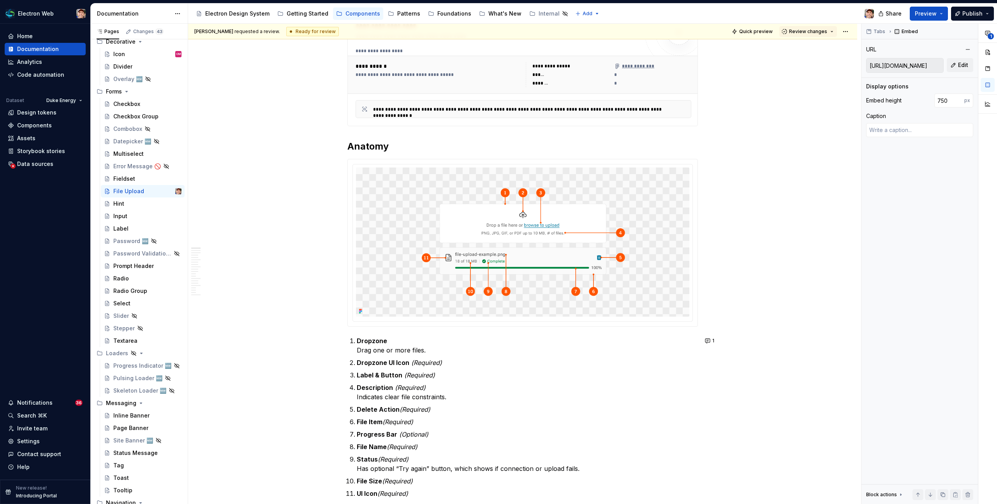
scroll to position [0, 0]
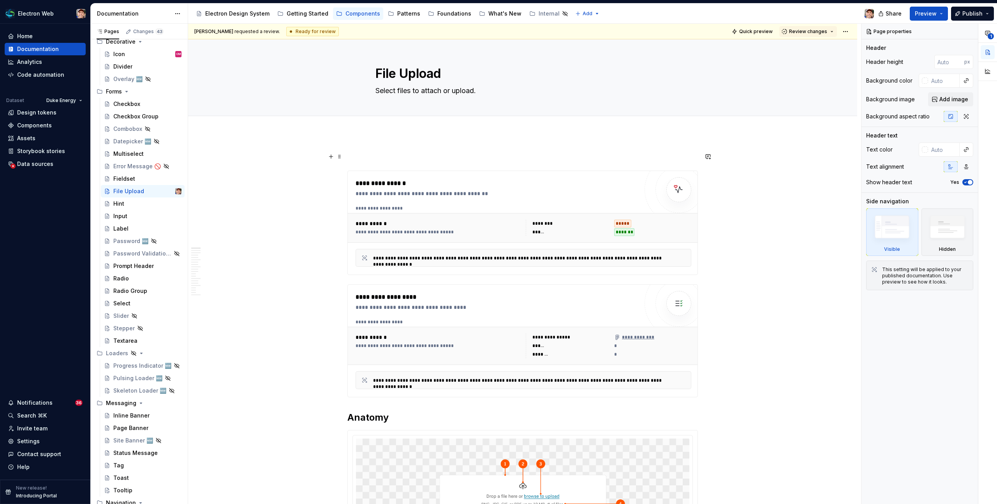
click at [382, 158] on p at bounding box center [522, 156] width 350 height 9
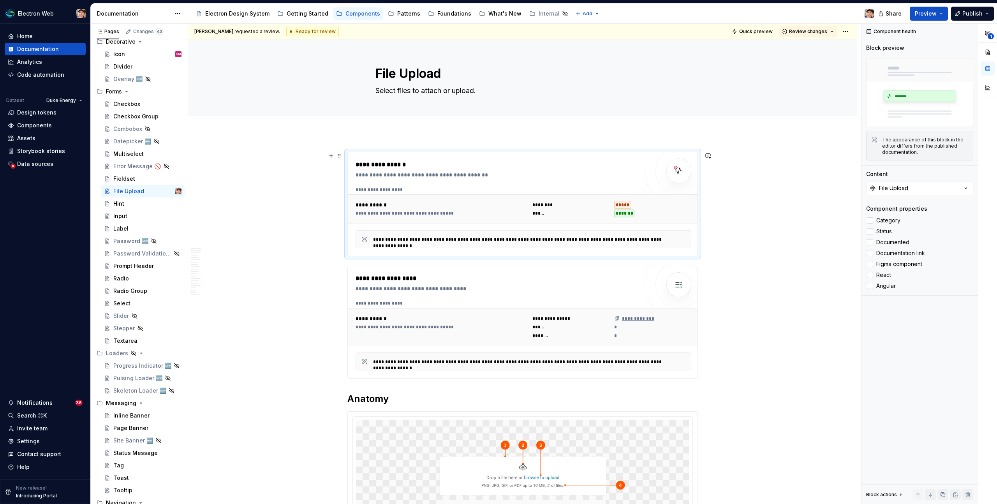
click at [849, 32] on html "Electron Web Home Documentation Analytics Code automation Dataset Duke Energy D…" at bounding box center [498, 252] width 997 height 504
click at [756, 176] on html "Electron Web Home Documentation Analytics Code automation Dataset Duke Energy D…" at bounding box center [498, 252] width 997 height 504
click at [759, 33] on span "Quick preview" at bounding box center [755, 31] width 33 height 6
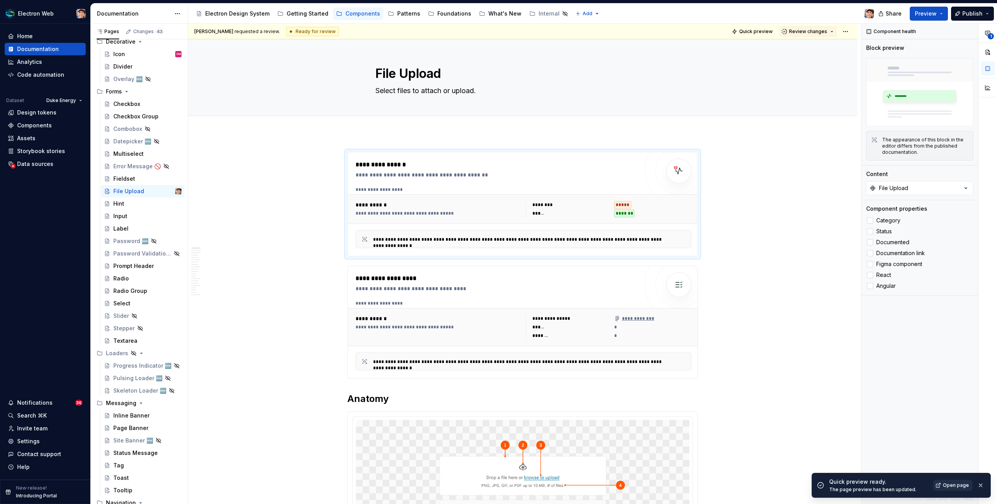
click at [960, 486] on span "Open page" at bounding box center [956, 485] width 26 height 6
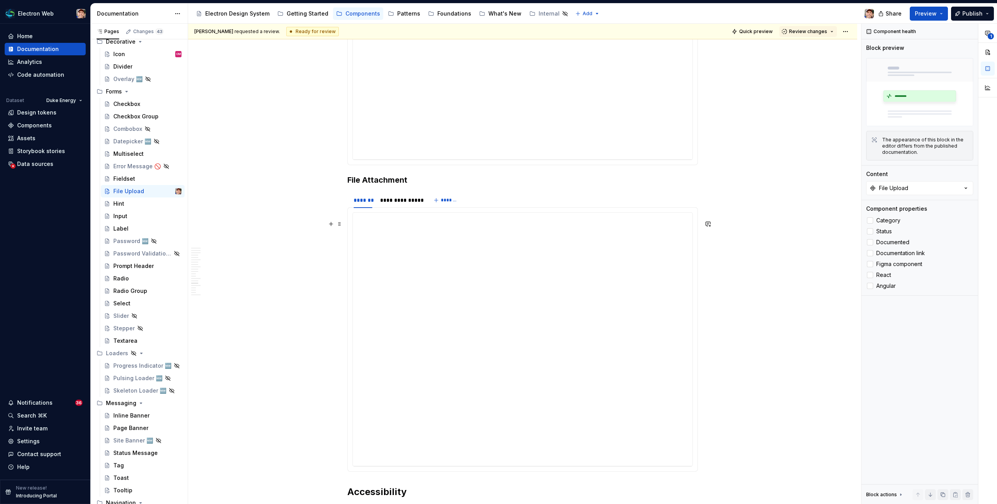
scroll to position [2733, 0]
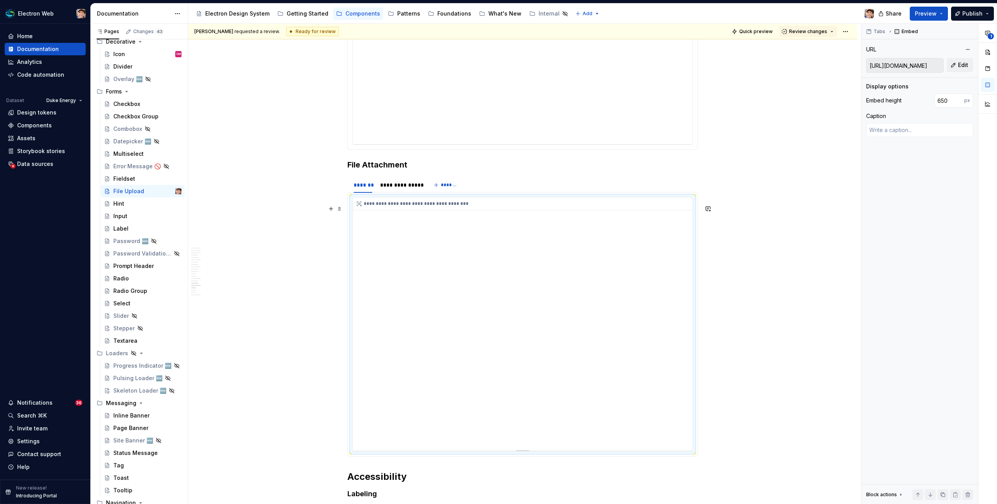
click at [468, 343] on div "**********" at bounding box center [523, 323] width 340 height 253
type textarea "*"
drag, startPoint x: 943, startPoint y: 101, endPoint x: 928, endPoint y: 101, distance: 14.4
click at [928, 101] on div "Embed height 650 px" at bounding box center [919, 100] width 107 height 14
type input "700"
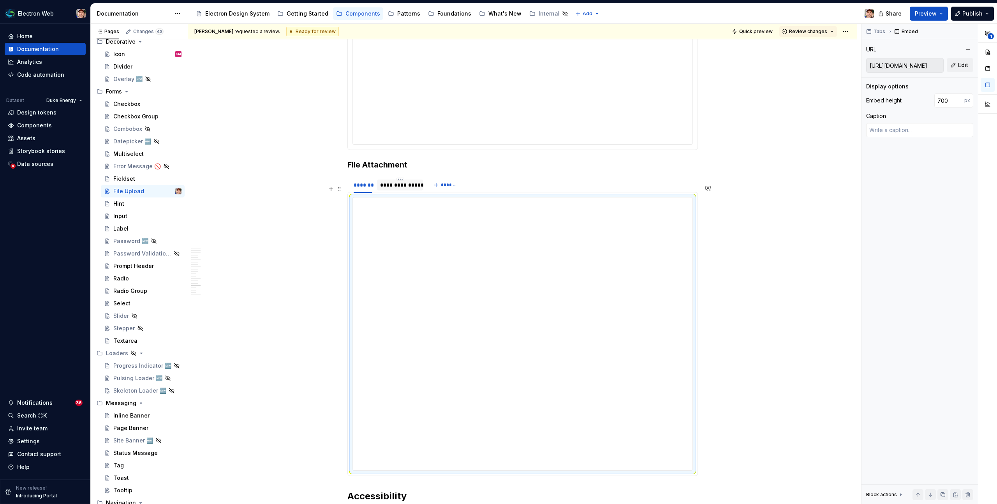
click at [408, 190] on div "**********" at bounding box center [400, 184] width 46 height 11
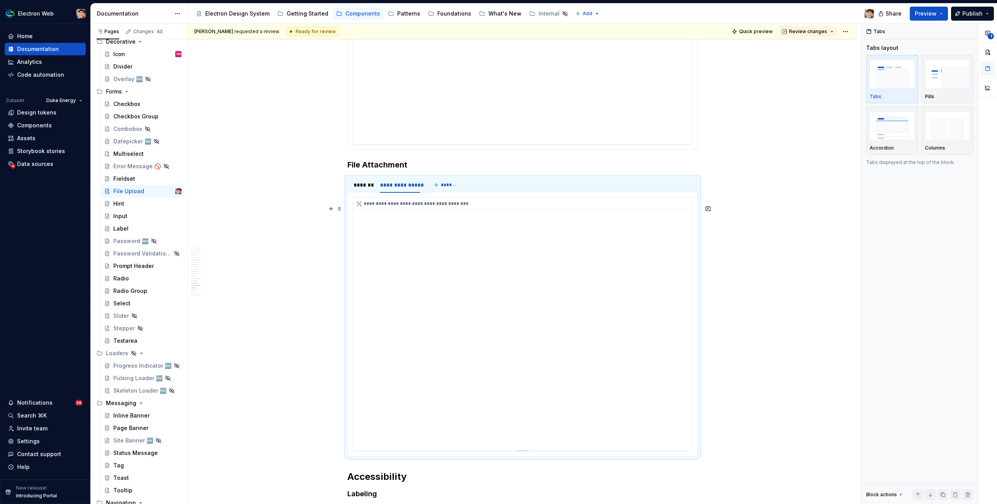
click at [539, 301] on div "**********" at bounding box center [523, 323] width 340 height 253
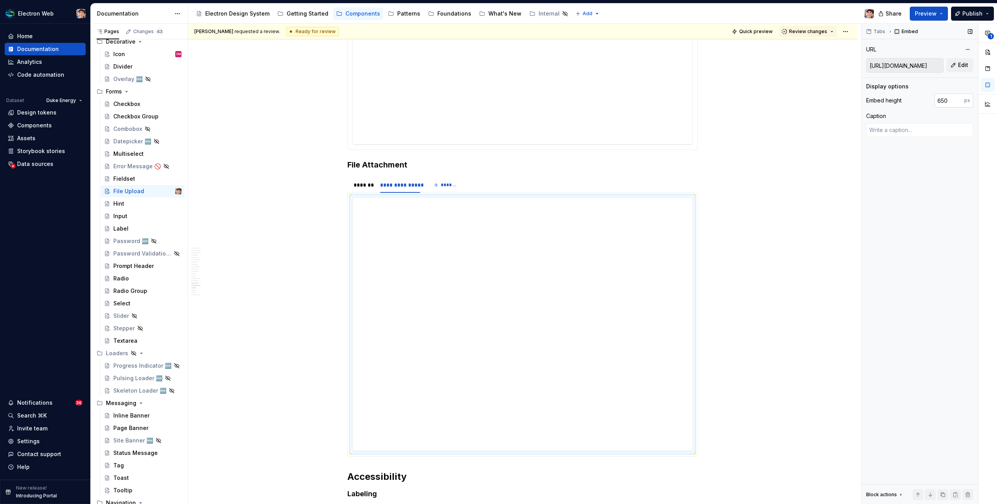
type textarea "*"
click at [946, 100] on input "650" at bounding box center [949, 100] width 30 height 14
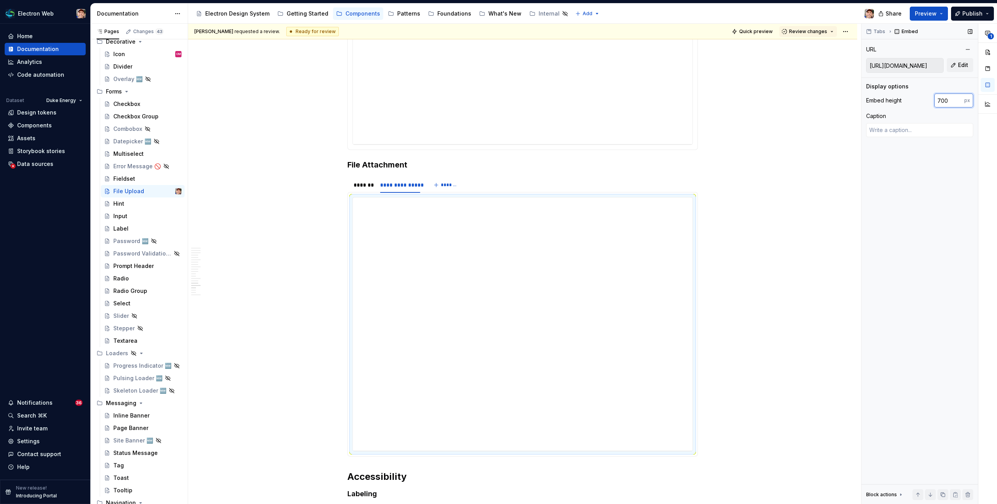
type input "700"
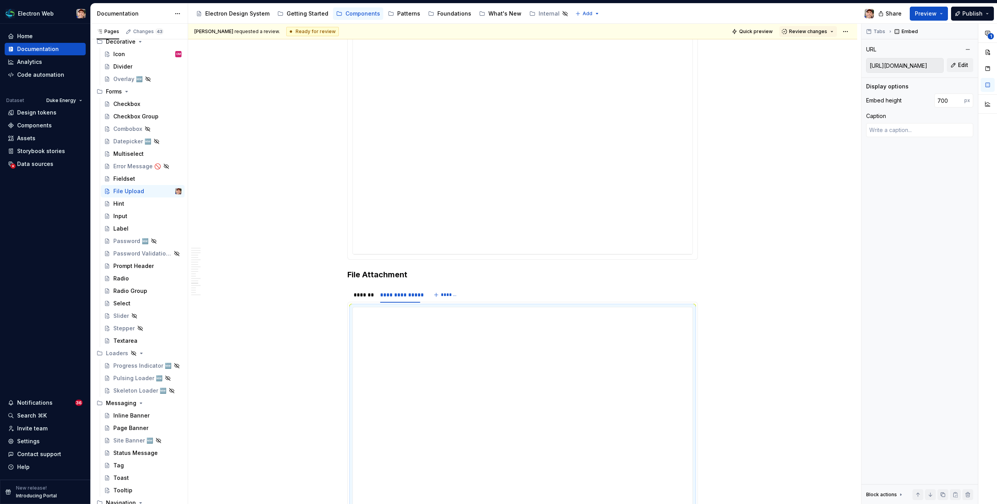
scroll to position [2558, 0]
click at [592, 188] on div "**********" at bounding box center [523, 174] width 340 height 292
type textarea "*"
type input "https://electronqa.duke-energy.com/file-upload/drag-n-drop-upload/"
type input "750"
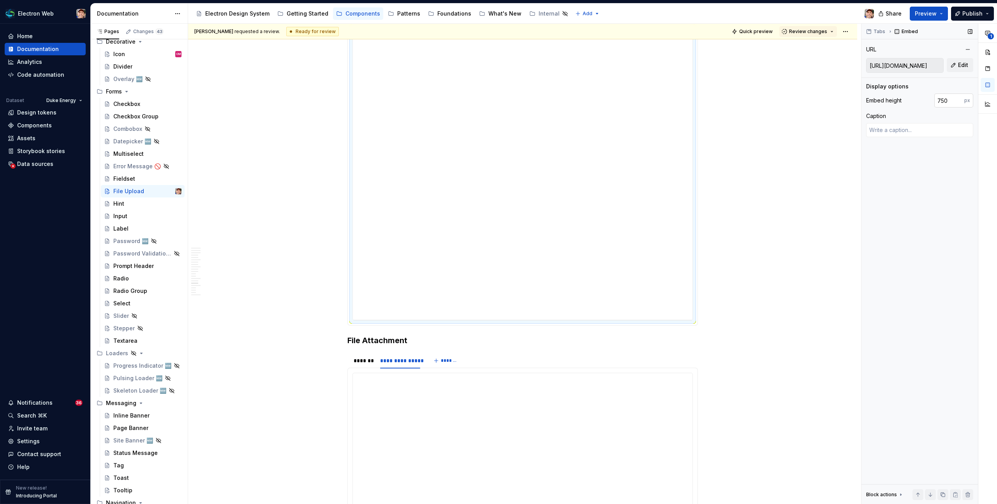
type textarea "*"
click at [945, 99] on input "750" at bounding box center [949, 100] width 30 height 14
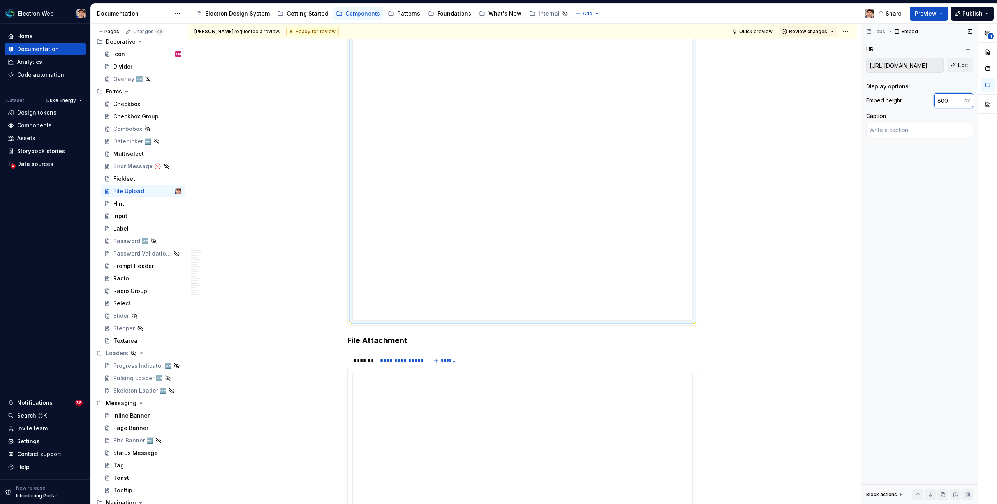
type input "800"
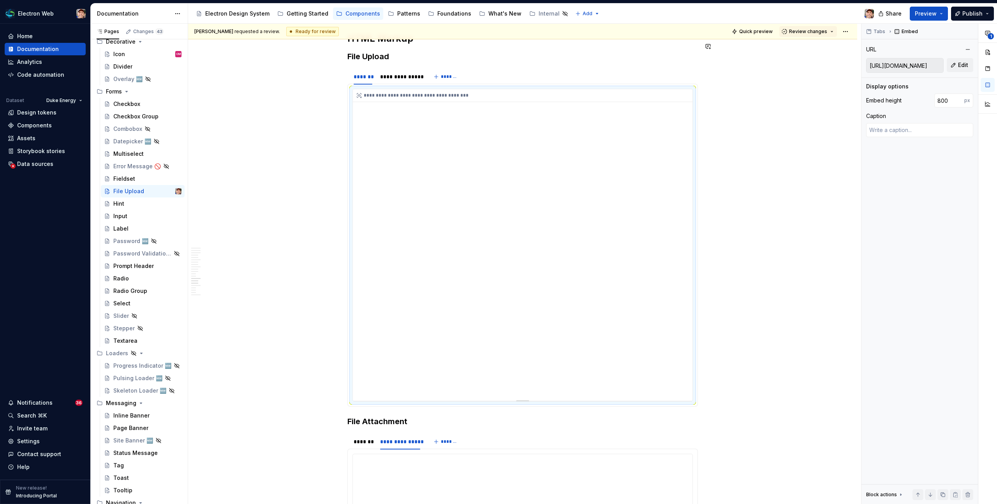
scroll to position [2481, 0]
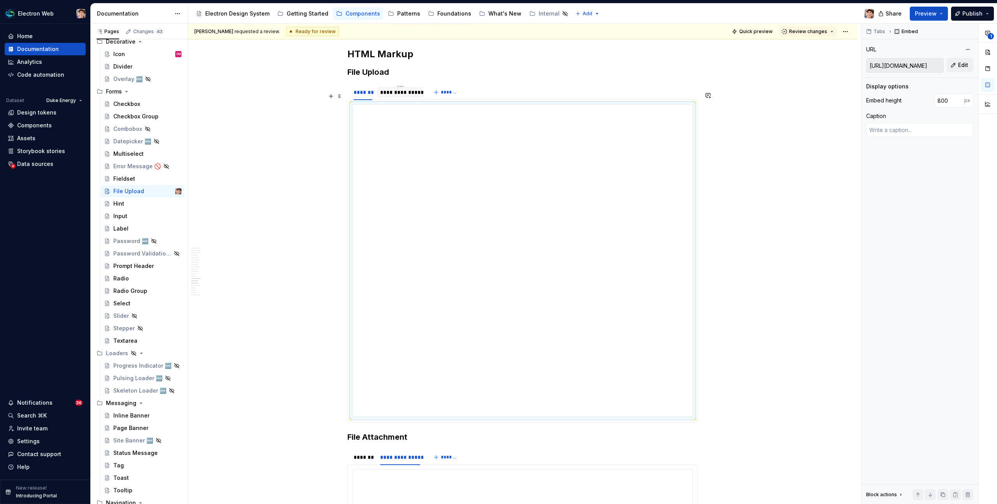
click at [408, 96] on div "**********" at bounding box center [400, 92] width 40 height 8
click at [477, 190] on div "**********" at bounding box center [523, 251] width 340 height 292
type textarea "*"
click at [952, 104] on input "750" at bounding box center [949, 100] width 30 height 14
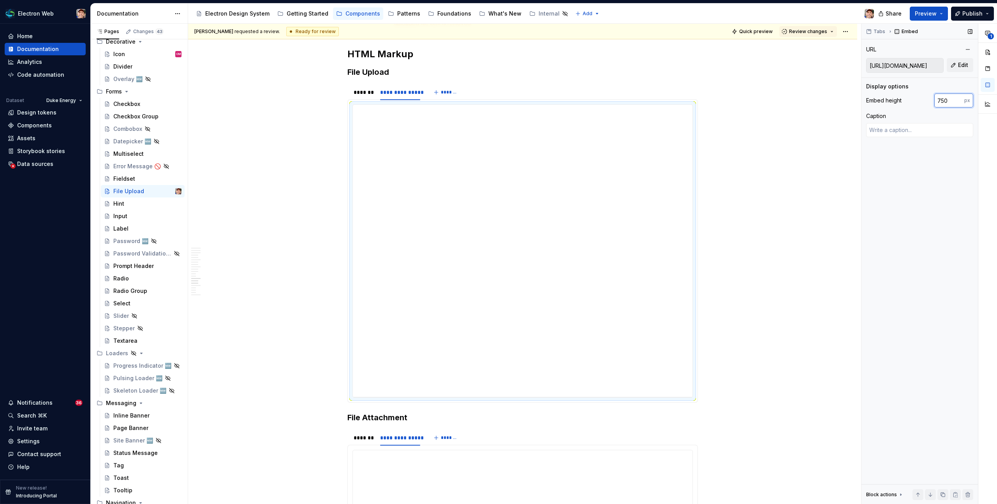
click at [952, 104] on input "750" at bounding box center [949, 100] width 30 height 14
type input "800"
click at [764, 32] on span "Quick preview" at bounding box center [755, 31] width 33 height 6
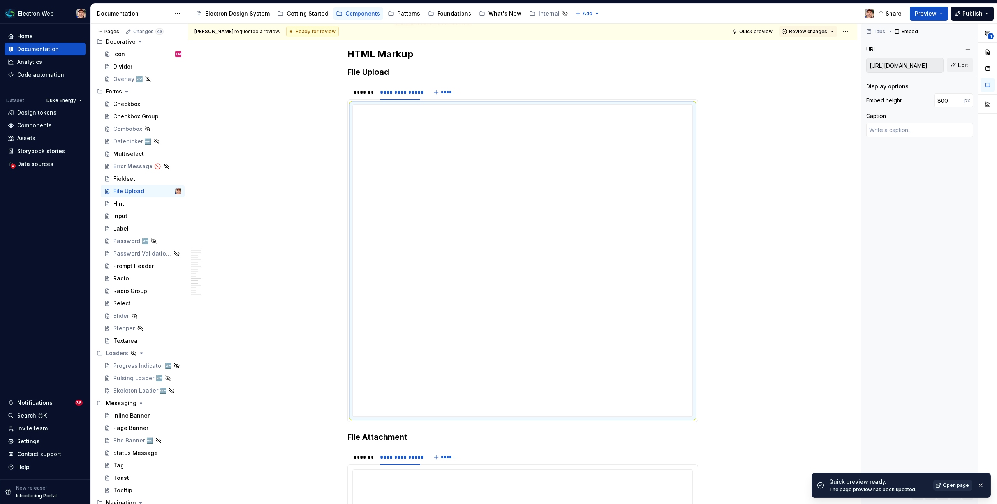
click at [950, 483] on span "Open page" at bounding box center [956, 485] width 26 height 6
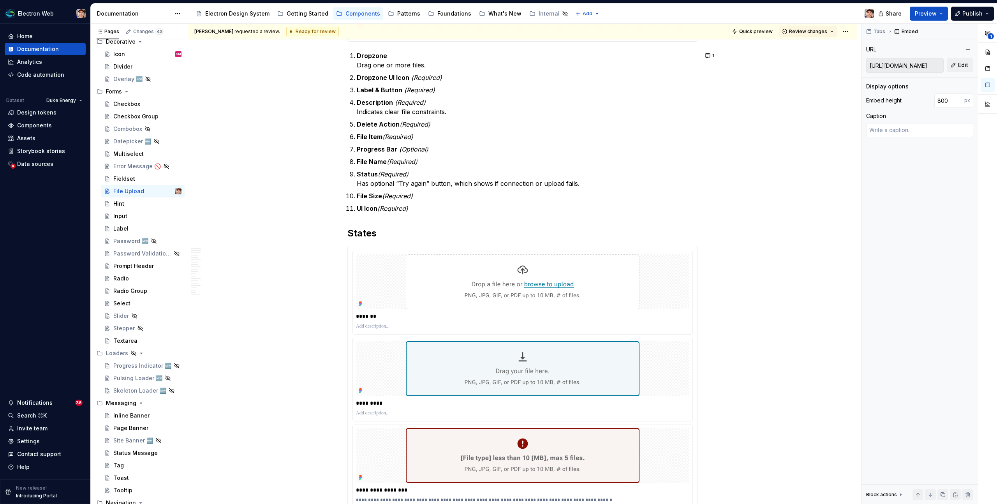
scroll to position [0, 0]
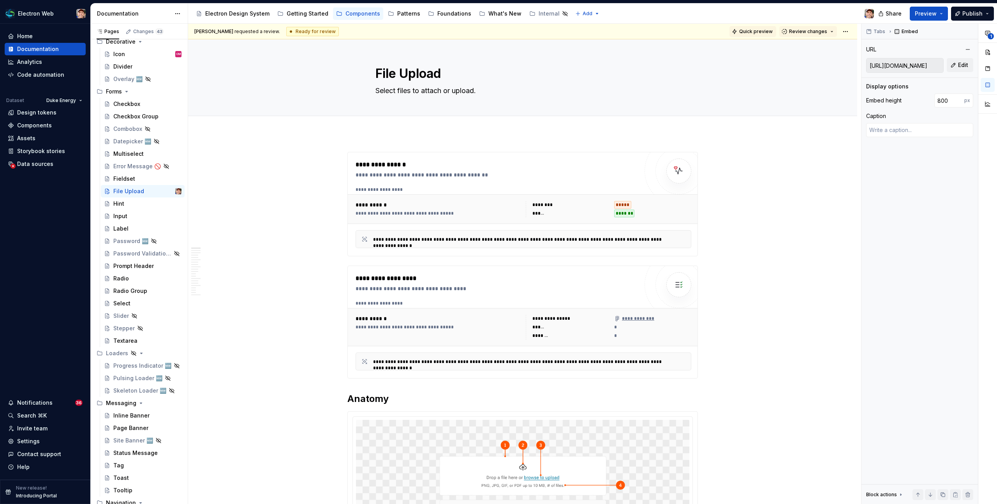
click at [759, 29] on span "Quick preview" at bounding box center [755, 31] width 33 height 6
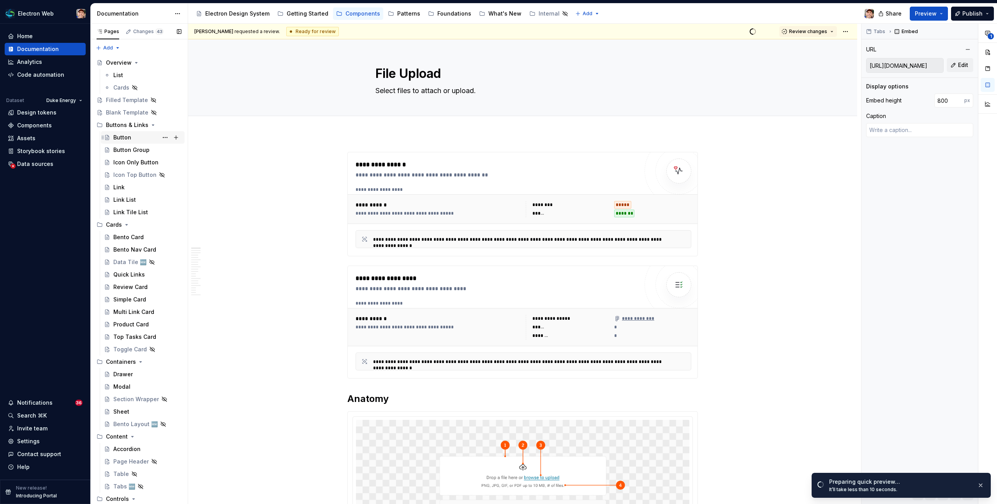
click at [124, 139] on div "Button" at bounding box center [122, 138] width 18 height 8
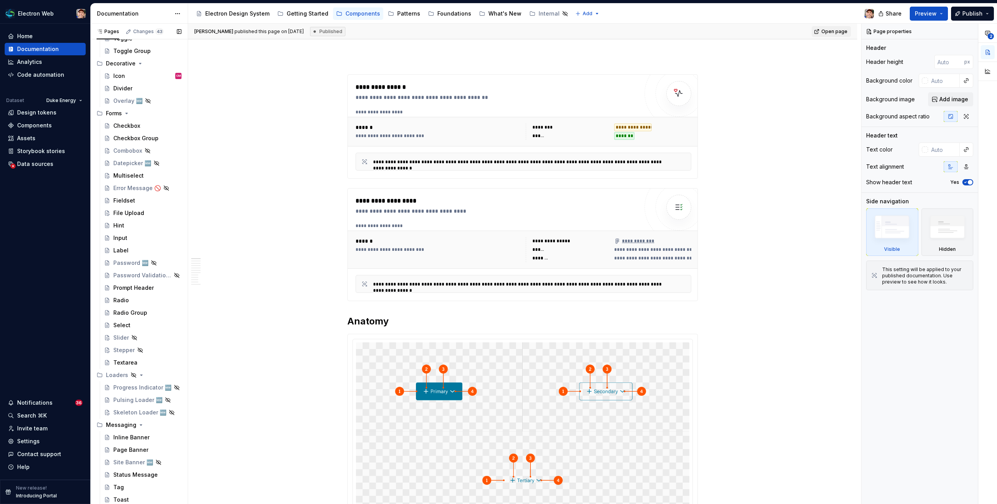
scroll to position [532, 0]
click at [122, 356] on div "Stepper" at bounding box center [123, 353] width 21 height 8
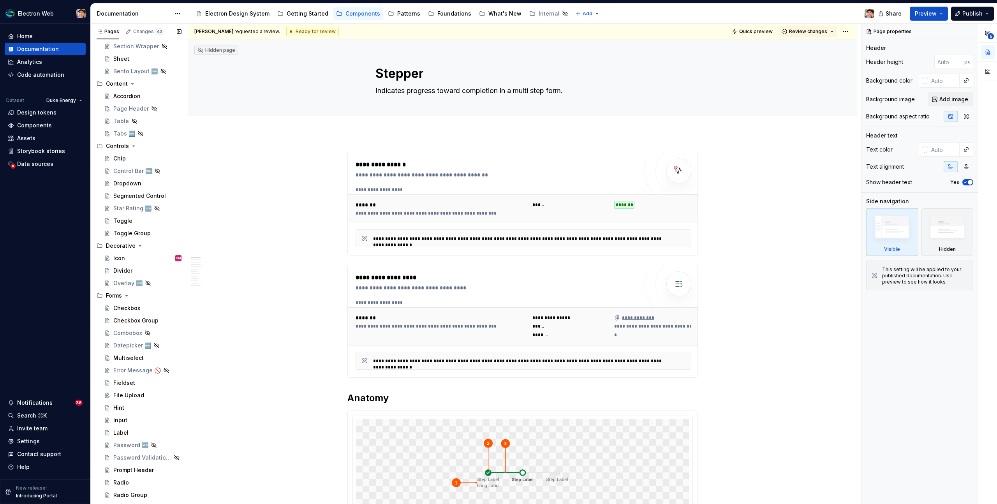
scroll to position [336, 0]
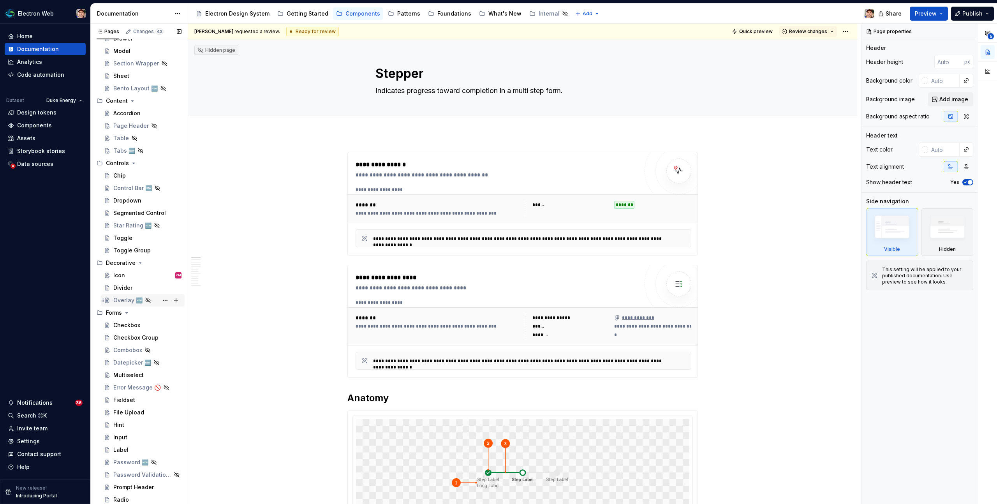
click at [125, 297] on div "Overlay 🆕" at bounding box center [127, 300] width 29 height 8
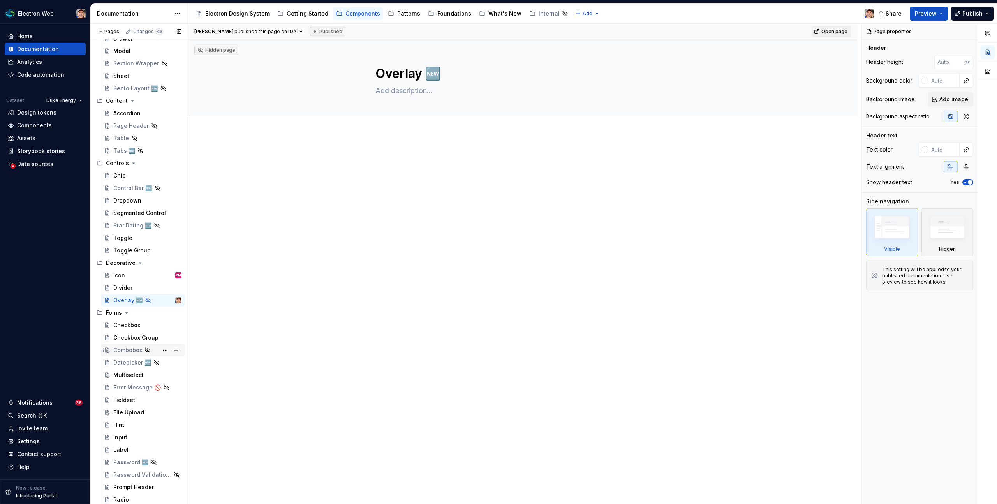
click at [119, 347] on div "Combobox" at bounding box center [127, 350] width 29 height 8
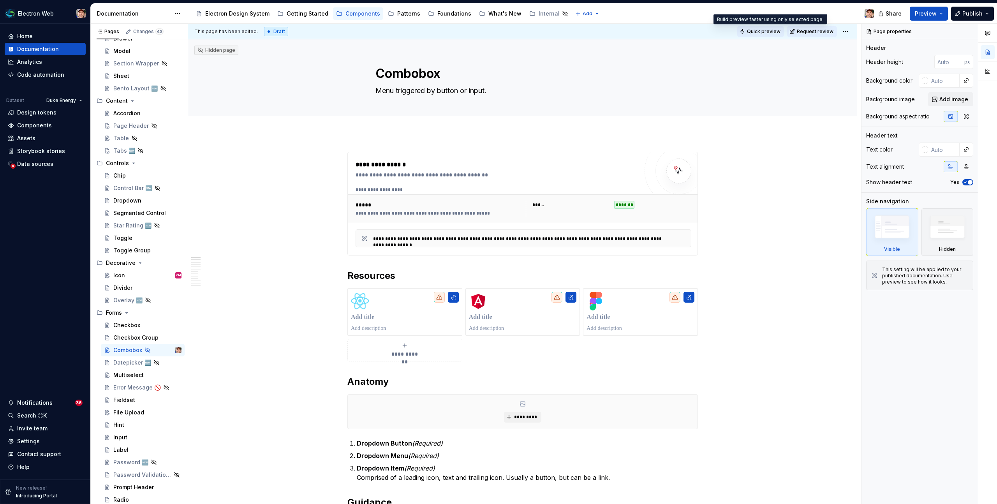
click at [775, 30] on span "Quick preview" at bounding box center [763, 31] width 33 height 6
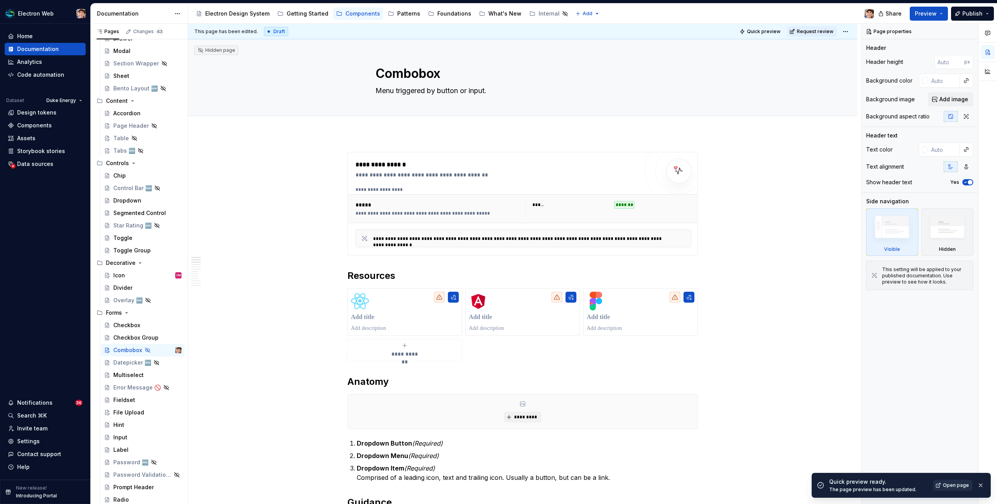
click at [950, 483] on span "Open page" at bounding box center [956, 485] width 26 height 6
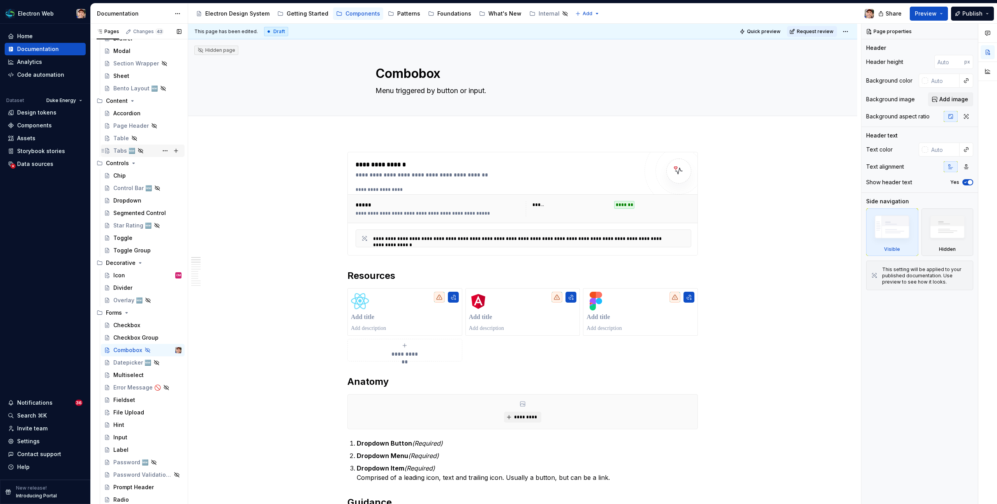
click at [115, 151] on div "Tabs 🆕" at bounding box center [124, 151] width 22 height 8
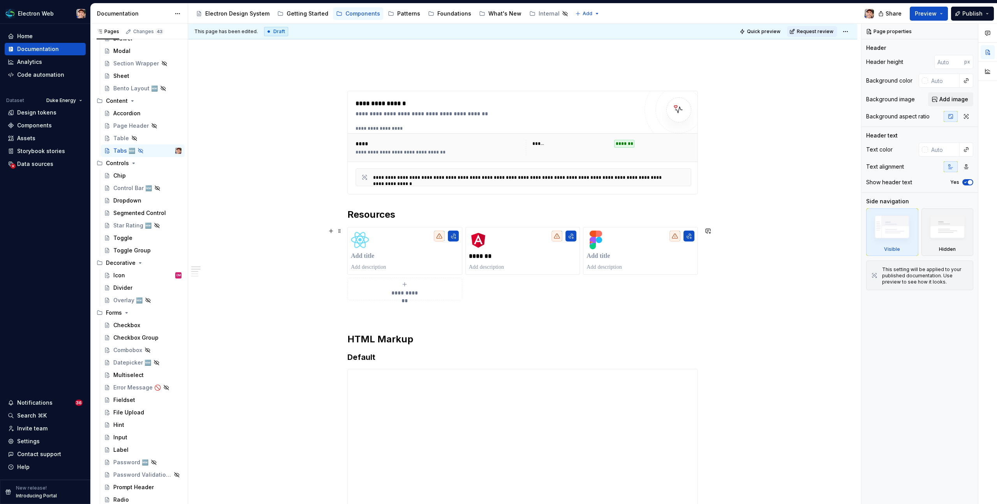
scroll to position [25, 0]
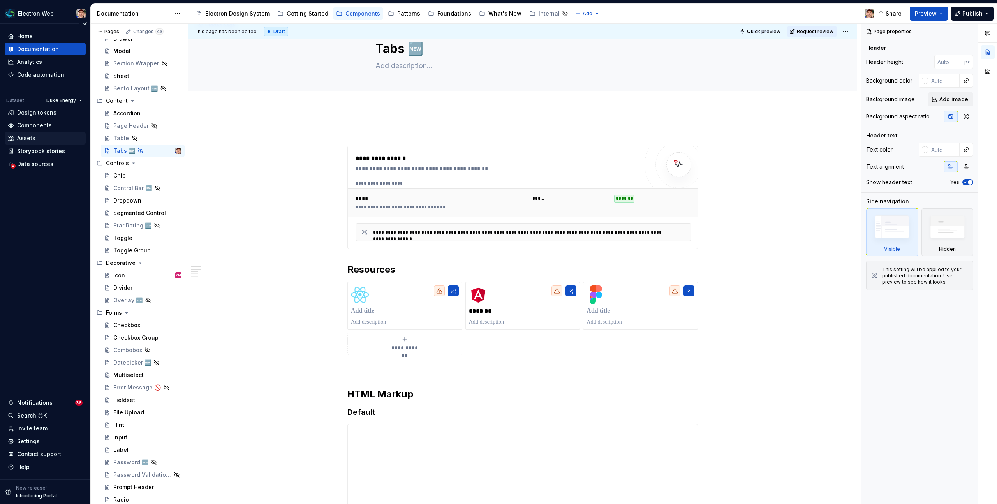
click at [29, 137] on div "Assets" at bounding box center [26, 138] width 18 height 8
type textarea "*"
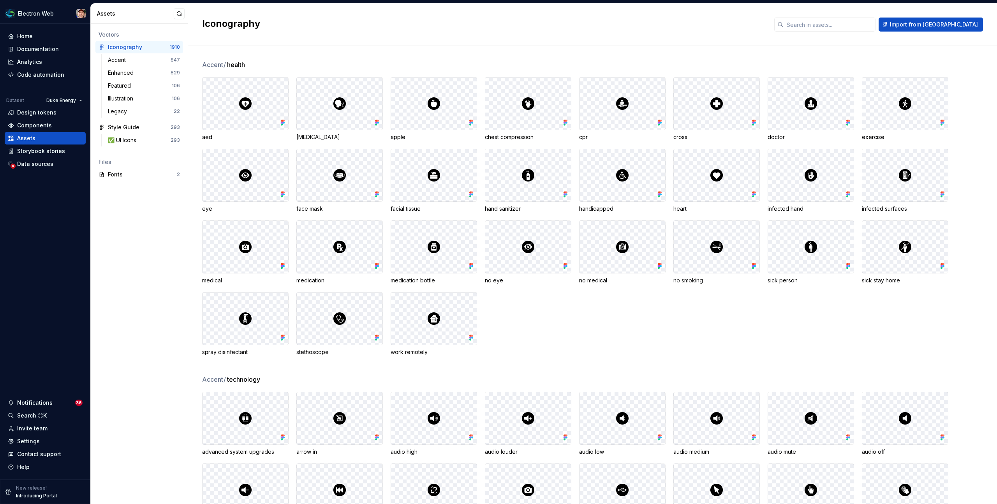
click at [121, 204] on div "Vectors Iconography 1910 Accent 847 Enhanced 829 Featured 106 lllustration 106 …" at bounding box center [139, 264] width 97 height 480
click at [123, 197] on div "Vectors Iconography 1910 Accent 847 Enhanced 829 Featured 106 lllustration 106 …" at bounding box center [139, 264] width 97 height 480
click at [123, 198] on div "Vectors Iconography 1910 Accent 847 Enhanced 829 Featured 106 lllustration 106 …" at bounding box center [139, 264] width 97 height 480
click at [127, 193] on div "Vectors Iconography 1910 Accent 847 Enhanced 829 Featured 106 lllustration 106 …" at bounding box center [139, 264] width 97 height 480
click at [116, 174] on div "Fonts" at bounding box center [142, 175] width 69 height 8
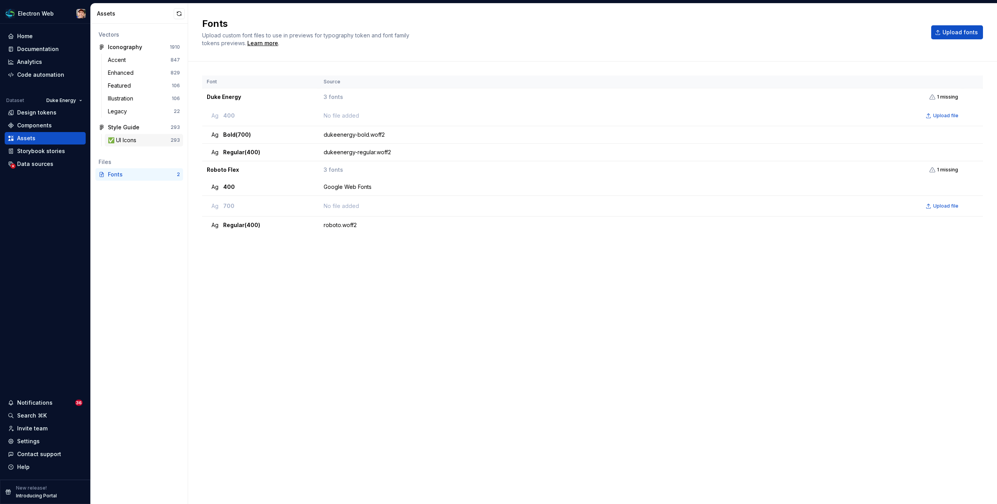
click at [124, 141] on div "✅ UI Icons" at bounding box center [124, 140] width 32 height 8
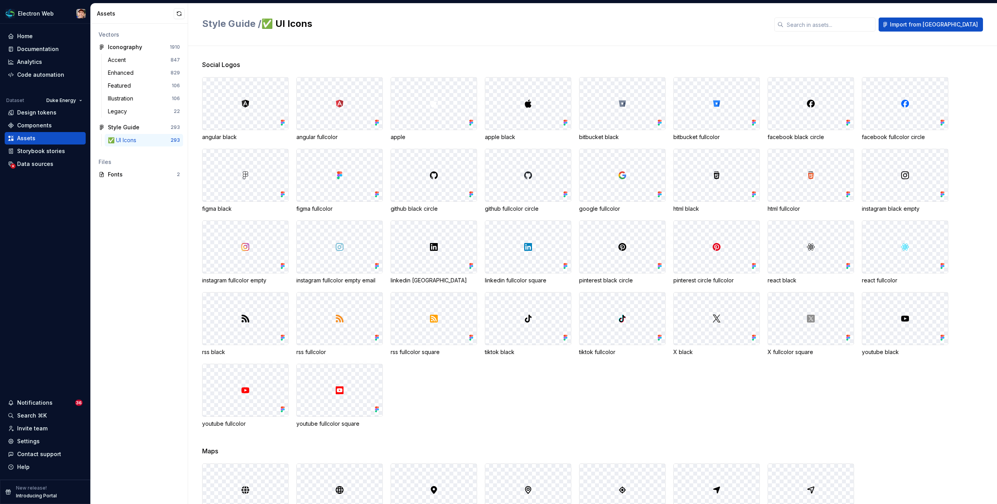
click at [339, 105] on img at bounding box center [339, 103] width 9 height 9
click at [130, 174] on div "Fonts" at bounding box center [142, 175] width 69 height 8
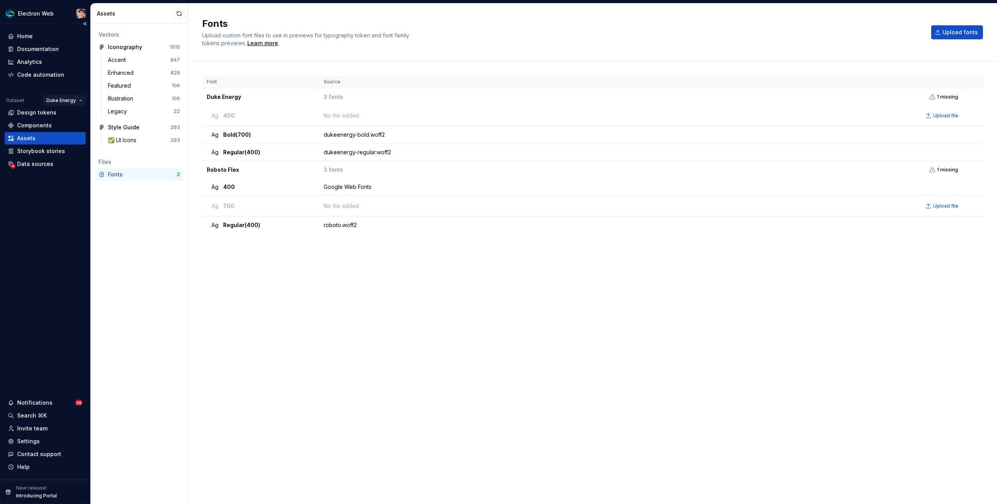
click at [66, 102] on html "Electron Web Home Documentation Analytics Code automation Dataset Duke Energy D…" at bounding box center [498, 252] width 997 height 504
click at [49, 187] on html "Electron Web Home Documentation Analytics Code automation Dataset Duke Energy D…" at bounding box center [498, 252] width 997 height 504
click at [41, 151] on div "Storybook stories" at bounding box center [41, 151] width 48 height 8
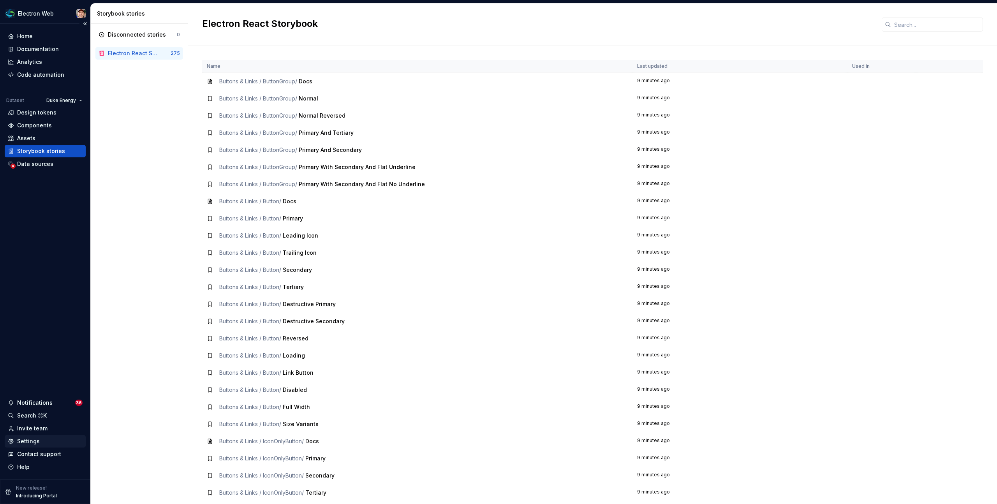
click at [28, 442] on div "Settings" at bounding box center [28, 441] width 23 height 8
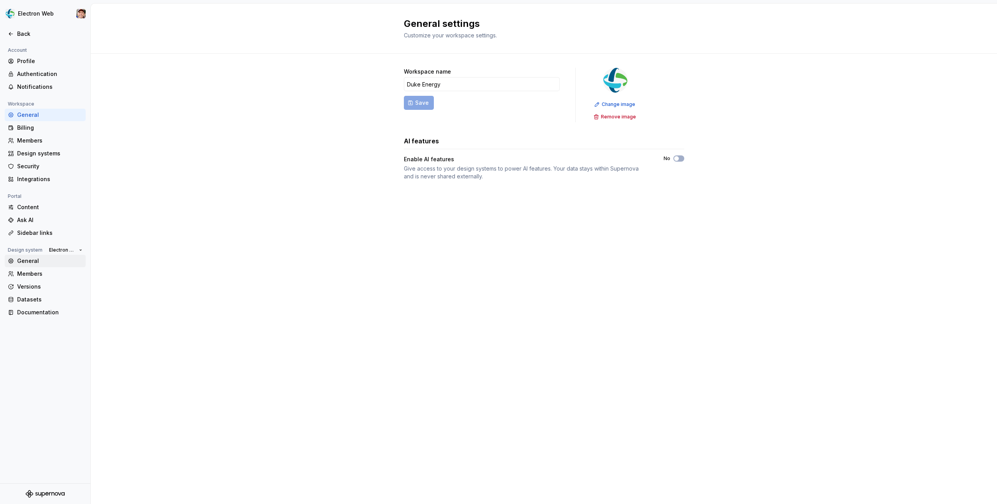
click at [32, 265] on div "General" at bounding box center [49, 261] width 65 height 8
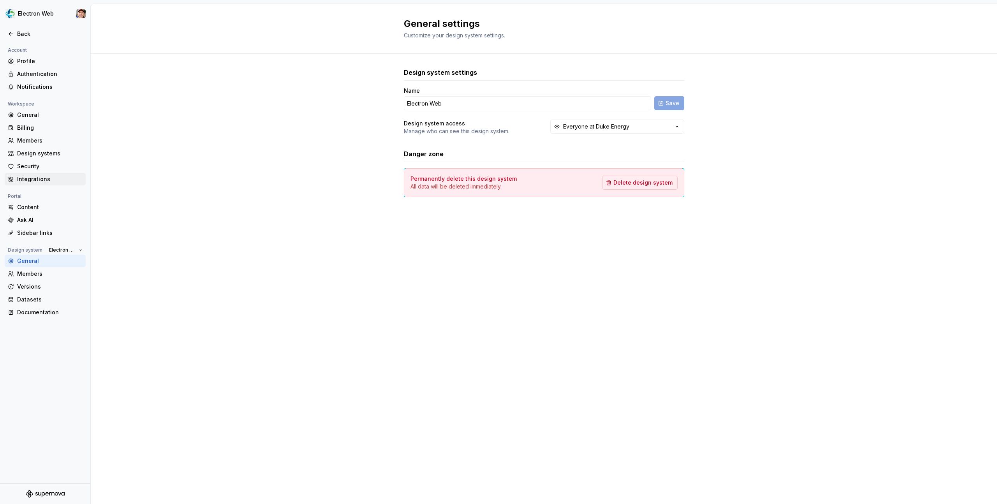
click at [29, 179] on div "Integrations" at bounding box center [49, 179] width 65 height 8
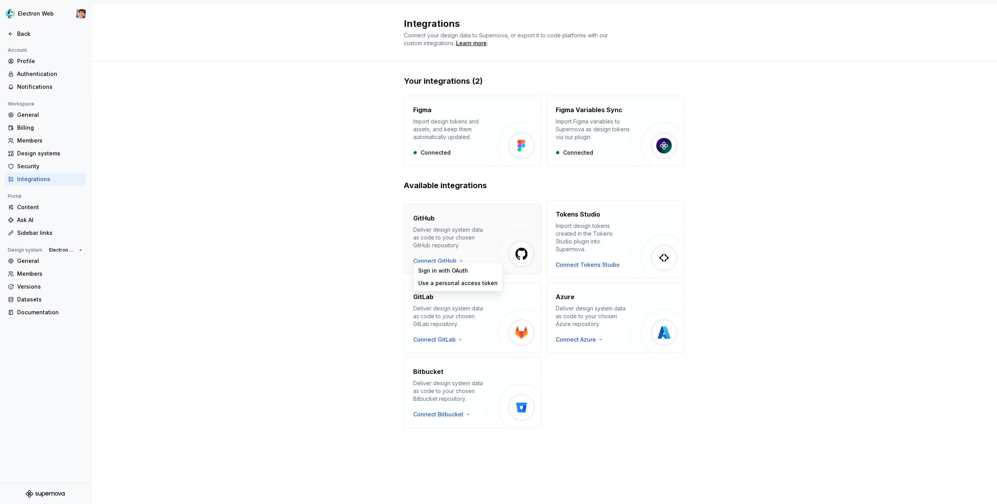
click at [455, 256] on html "Electron Web Back Account Profile Authentication Notifications Workspace Genera…" at bounding box center [498, 252] width 997 height 504
click at [354, 259] on html "Electron Web Back Account Profile Authentication Notifications Workspace Genera…" at bounding box center [498, 252] width 997 height 504
click at [450, 255] on html "Electron Web Back Account Profile Authentication Notifications Workspace Genera…" at bounding box center [498, 252] width 997 height 504
click at [359, 267] on html "Electron Web Back Account Profile Authentication Notifications Workspace Genera…" at bounding box center [498, 252] width 997 height 504
click at [33, 152] on div "Design systems" at bounding box center [49, 154] width 65 height 8
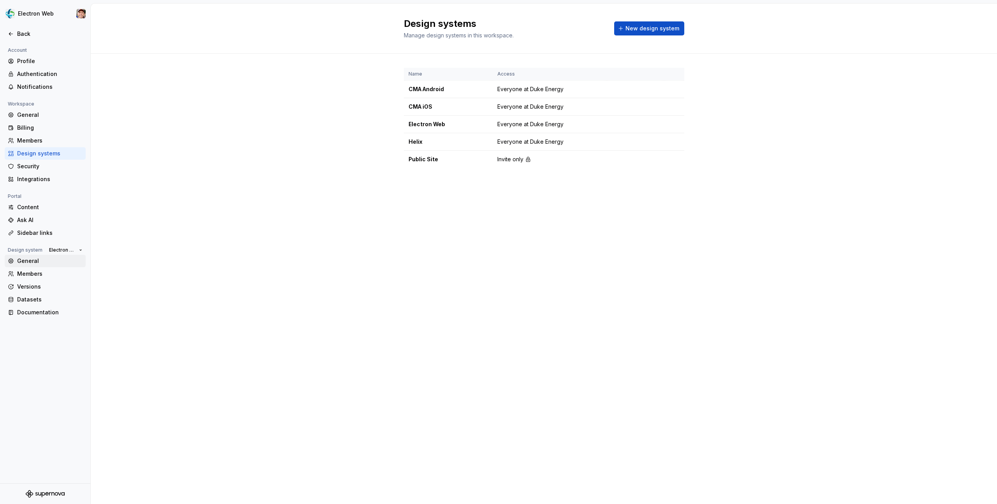
click at [28, 258] on div "General" at bounding box center [49, 261] width 65 height 8
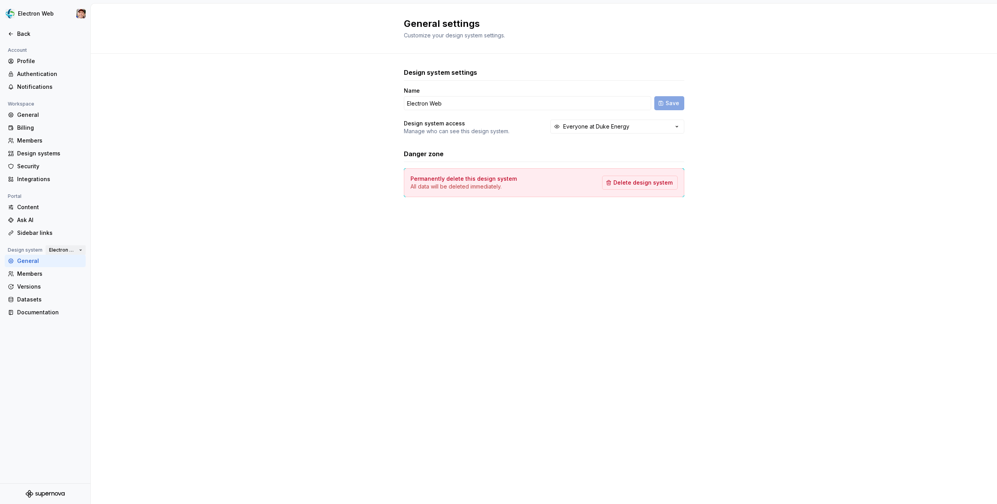
click at [77, 247] on button "Electron Web" at bounding box center [66, 250] width 40 height 11
click at [114, 246] on div "General settings Customize your design system settings. Design system settings …" at bounding box center [544, 254] width 906 height 500
click at [33, 310] on div "Documentation" at bounding box center [49, 312] width 65 height 8
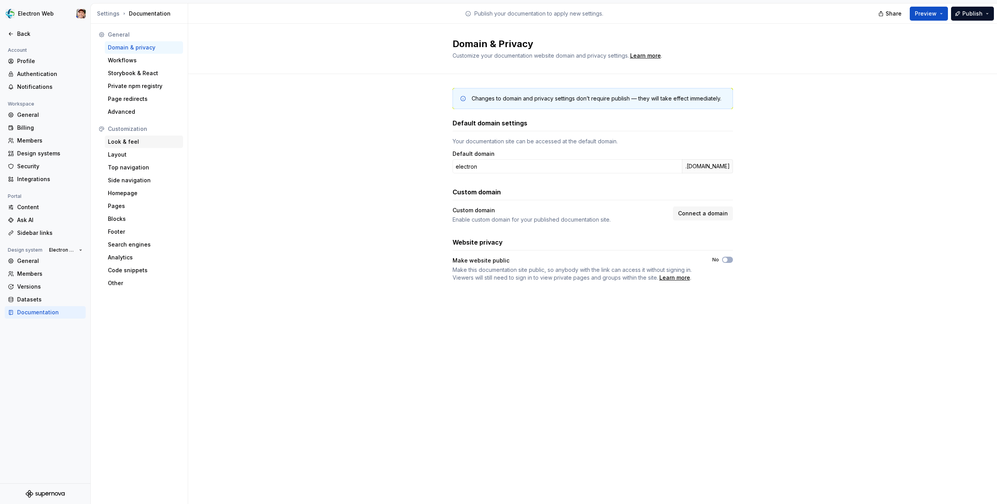
click at [119, 141] on div "Look & feel" at bounding box center [144, 142] width 72 height 8
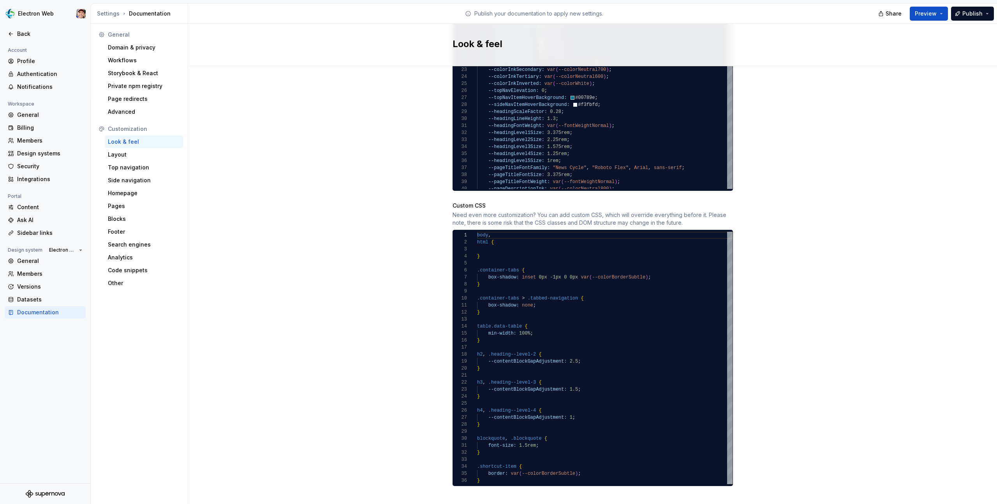
scroll to position [35, 3]
click at [509, 474] on div "body , html { } .container-tabs { box-shadow: inset 0px -1px 0 0px var ( --colo…" at bounding box center [604, 358] width 255 height 252
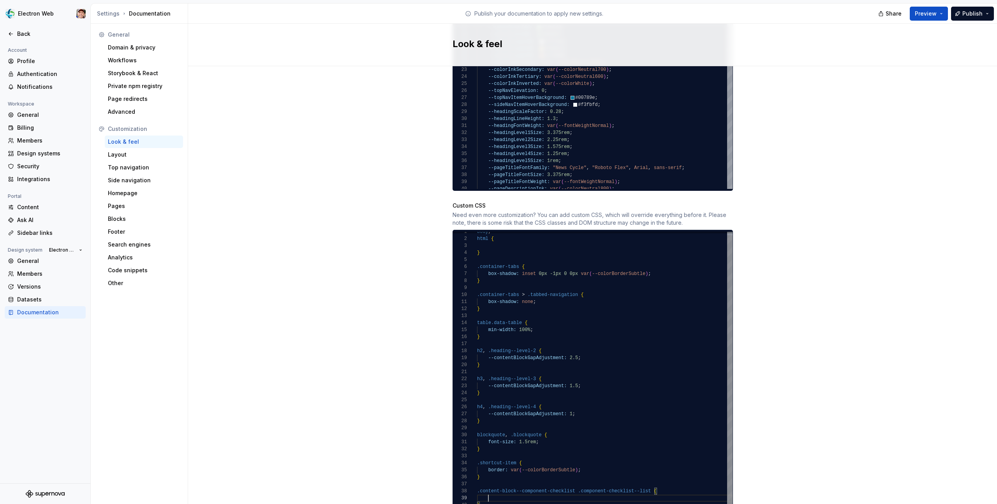
scroll to position [56, 76]
click at [489, 489] on div "} .container-tabs { box-shadow: inset 0px -1px 0 0px var ( --colorBorderSubtle …" at bounding box center [604, 368] width 255 height 280
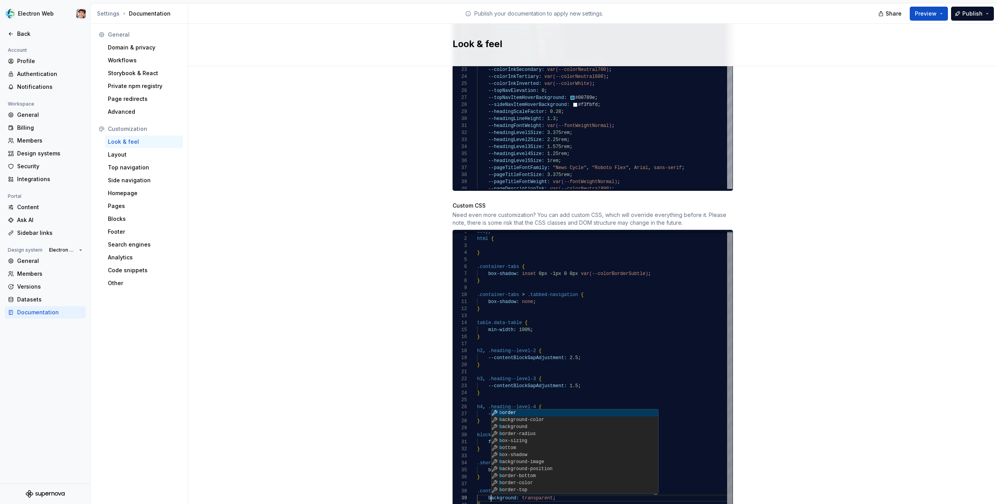
click at [490, 489] on div "} .container-tabs { box-shadow: inset 0px -1px 0 0px var ( --colorBorderSubtle …" at bounding box center [604, 368] width 255 height 280
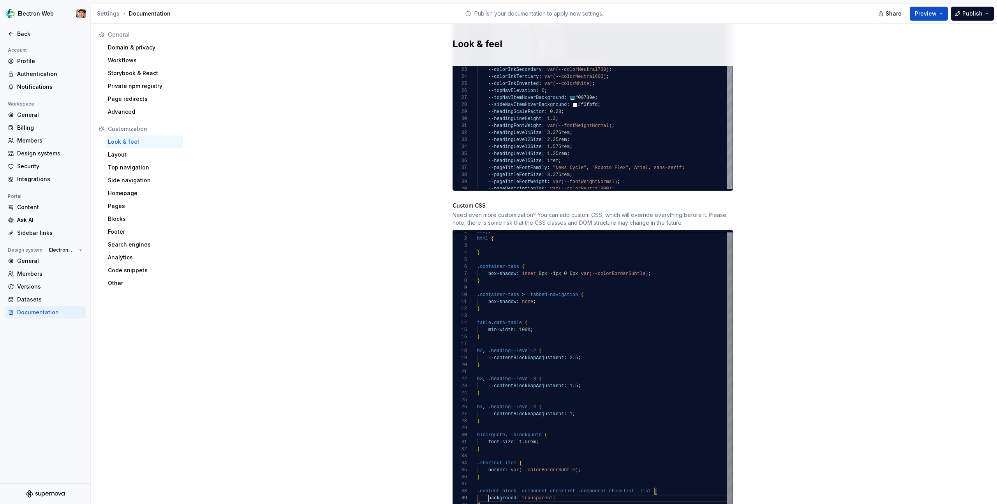
scroll to position [56, 0]
type textarea "**********"
click at [494, 496] on div "} .container-tabs { box-shadow: inset 0px -1px 0 0px var ( --colorBorderSubtle …" at bounding box center [604, 368] width 255 height 280
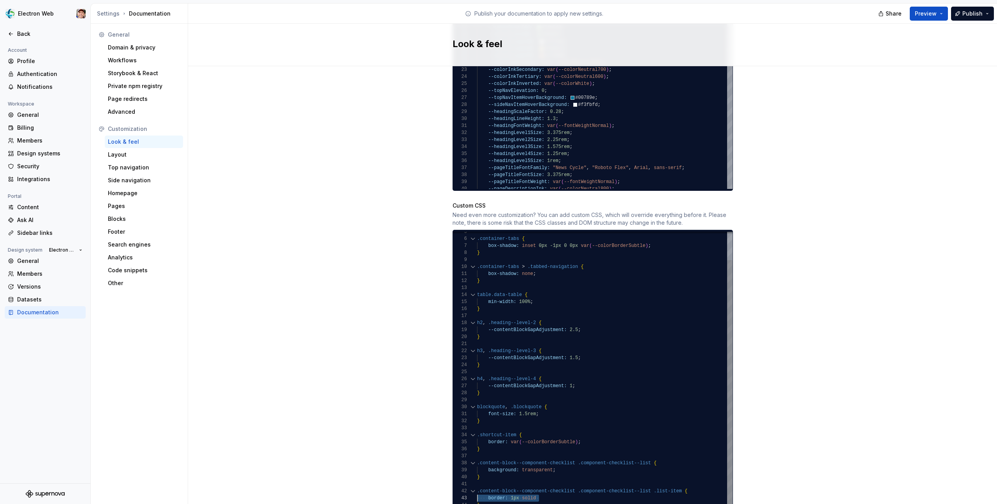
drag, startPoint x: 542, startPoint y: 491, endPoint x: 465, endPoint y: 489, distance: 77.9
click at [477, 489] on div ".container-tabs { box-shadow: inset 0px -1px 0 0px var ( --colorBorderSubtle ) …" at bounding box center [604, 354] width 255 height 308
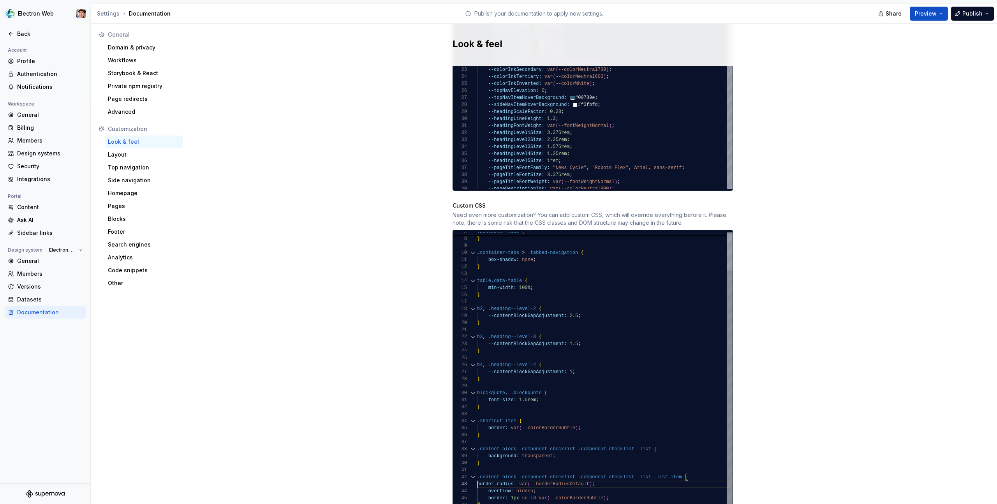
click at [477, 477] on div "box-shadow: inset 0px -1px 0 0px var ( --colorBorderSubtle ) ; } .container-tab…" at bounding box center [604, 347] width 255 height 322
drag, startPoint x: 540, startPoint y: 483, endPoint x: 470, endPoint y: 482, distance: 70.1
click at [477, 482] on div "box-shadow: inset 0px -1px 0 0px var ( --colorBorderSubtle ) ; } .container-tab…" at bounding box center [604, 347] width 255 height 322
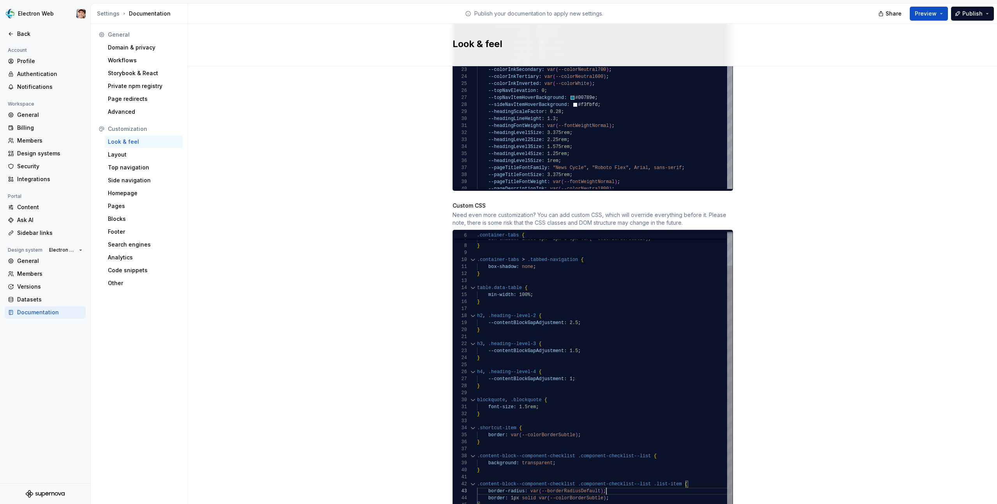
click at [697, 476] on div "box-shadow: inset 0px -1px 0 0px var ( --colorBorderSubtle ) ; } .container-tab…" at bounding box center [604, 350] width 255 height 315
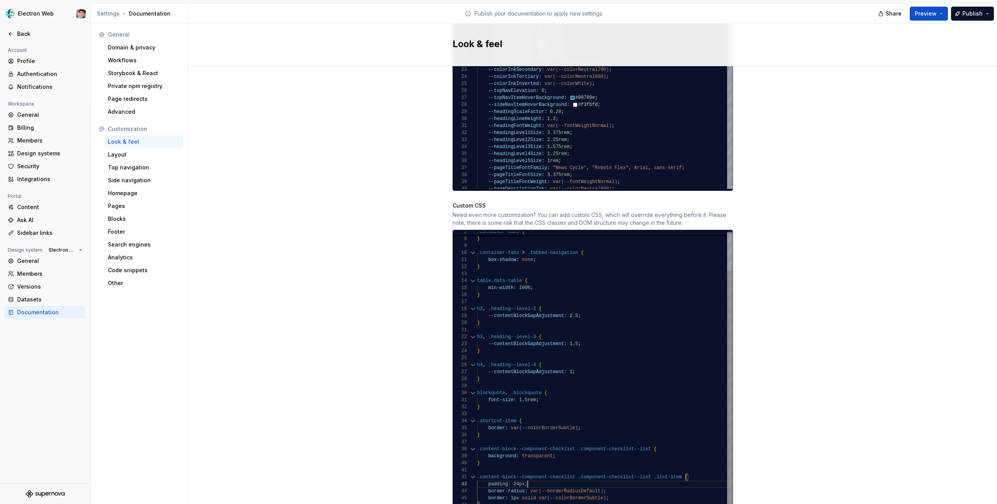
scroll to position [14, 51]
click at [929, 14] on span "Preview" at bounding box center [926, 14] width 22 height 8
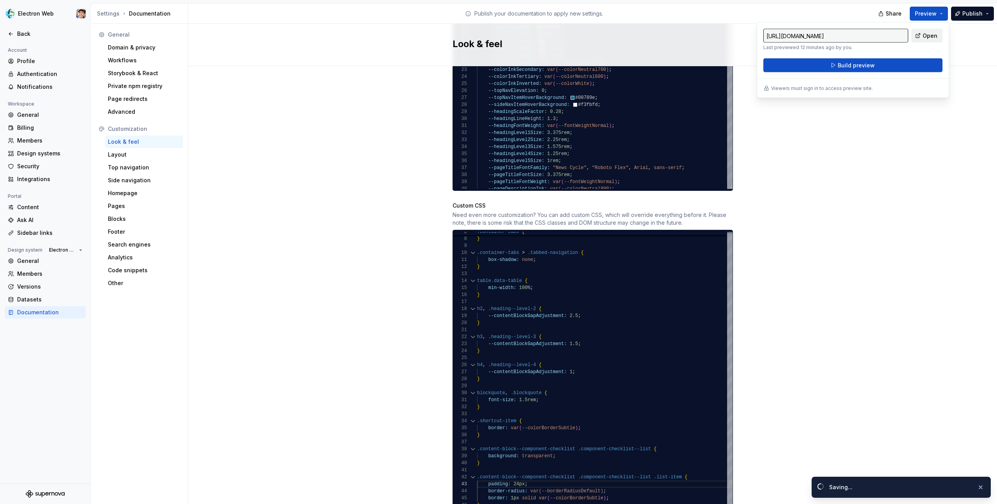
click at [920, 35] on link "Open" at bounding box center [926, 36] width 31 height 14
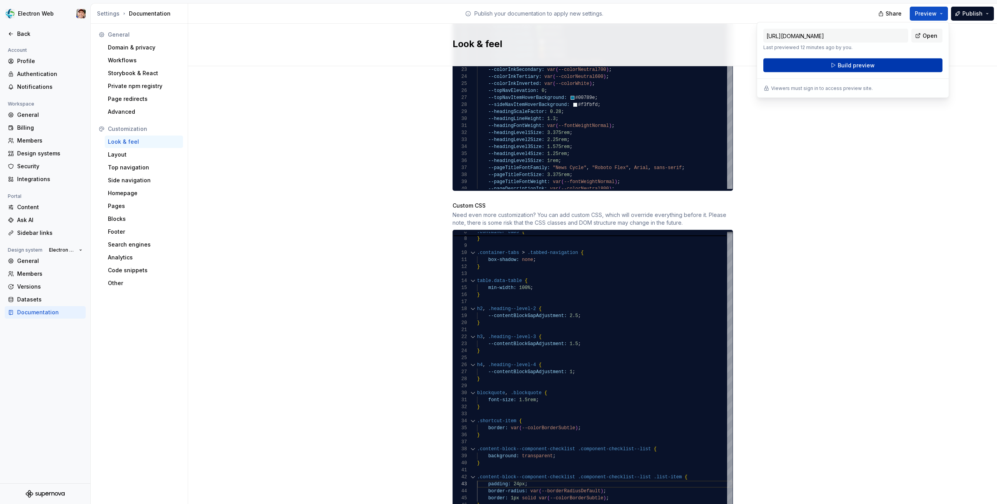
click at [850, 62] on span "Build preview" at bounding box center [856, 66] width 37 height 8
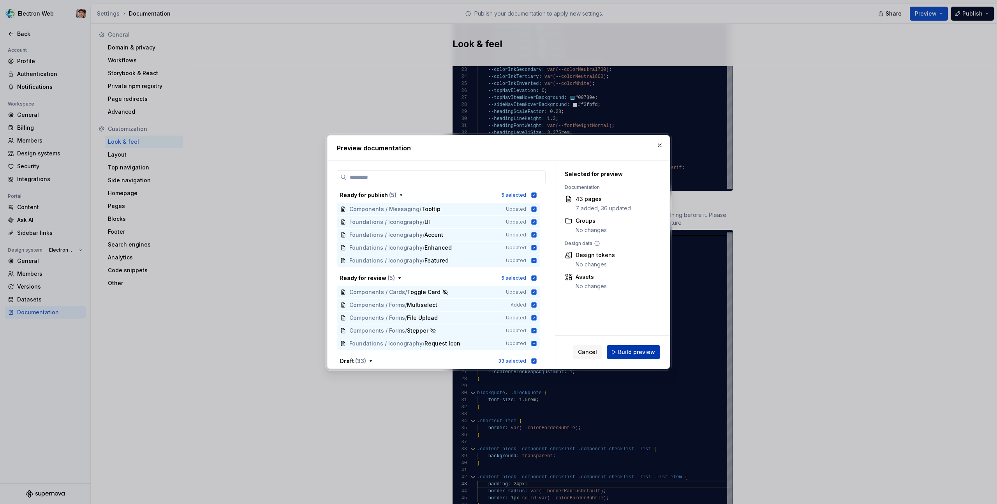
click at [639, 352] on span "Build preview" at bounding box center [636, 352] width 37 height 8
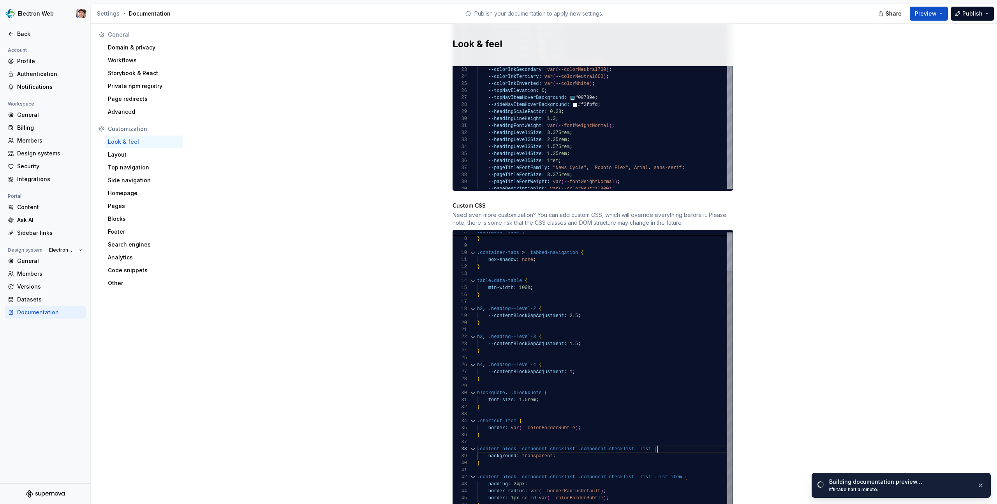
click at [670, 440] on div "box-shadow: inset 0px -1px 0 0px var ( --colorBorderSubtle ) ; } .container-tab…" at bounding box center [604, 347] width 255 height 322
click at [593, 455] on div "box-shadow: inset 0px -1px 0 0px var ( --colorBorderSubtle ) ; } .container-tab…" at bounding box center [604, 350] width 255 height 329
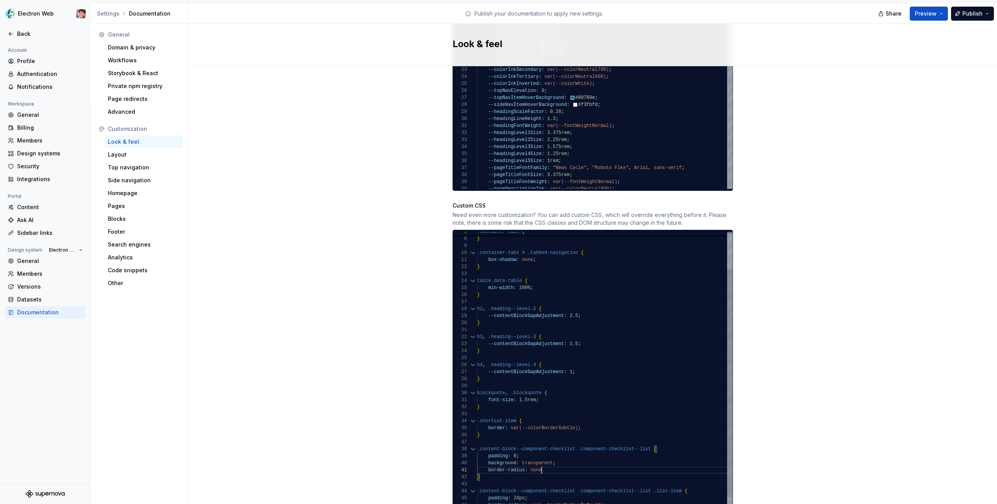
scroll to position [0, 67]
click at [928, 17] on button "Preview" at bounding box center [929, 14] width 38 height 14
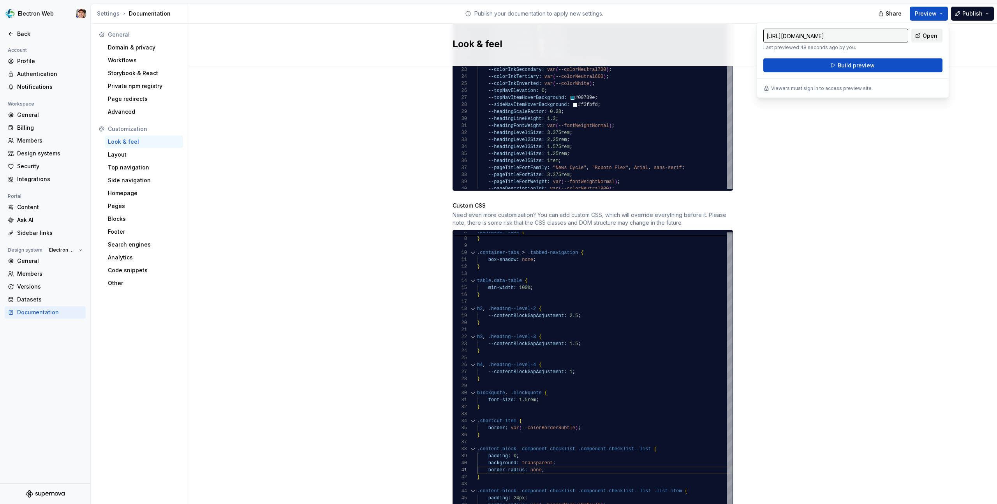
click at [922, 39] on link "Open" at bounding box center [926, 36] width 31 height 14
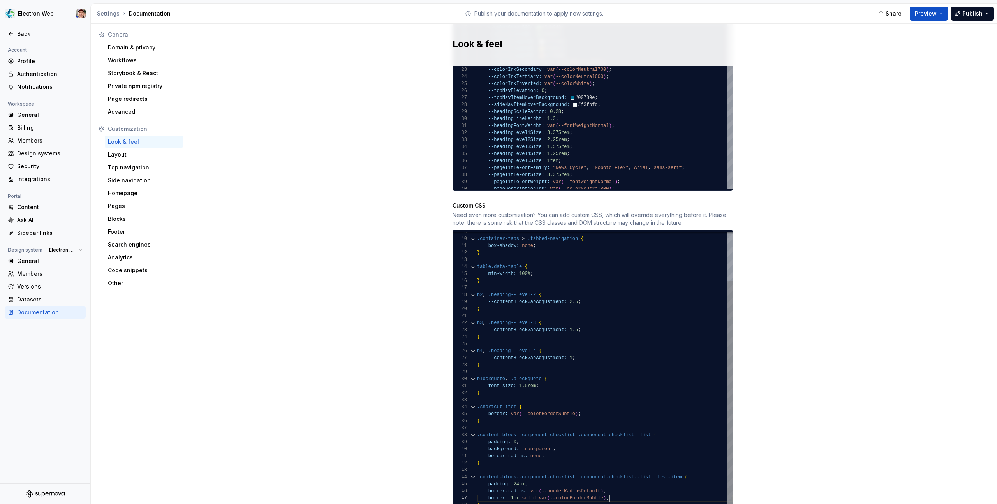
click at [619, 490] on div ".container-tabs > .tabbed-navigation { box-shadow: none ; } table.data-table { …" at bounding box center [604, 340] width 255 height 336
click at [578, 426] on div ".container-tabs > .tabbed-navigation { box-shadow: none ; } table.data-table { …" at bounding box center [604, 340] width 255 height 336
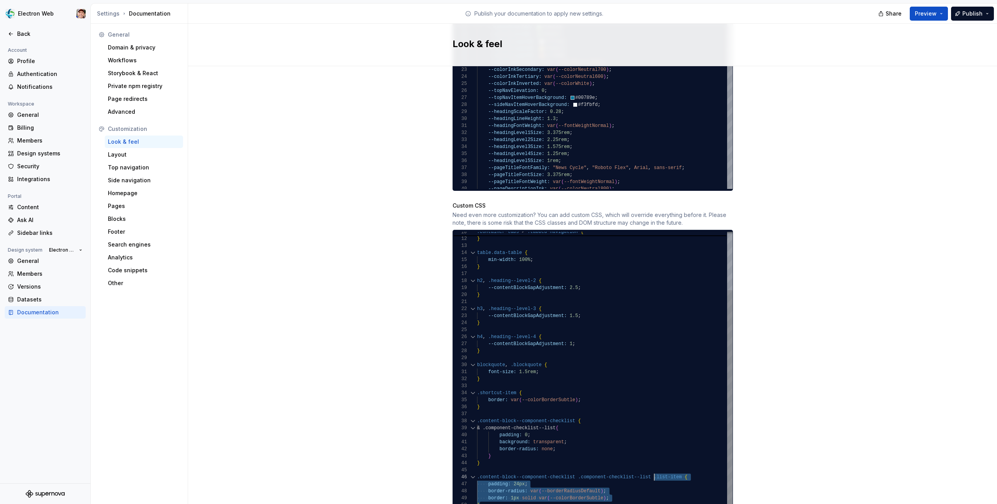
scroll to position [35, 177]
drag, startPoint x: 484, startPoint y: 498, endPoint x: 653, endPoint y: 468, distance: 171.4
click at [653, 468] on div "box-shadow: none ; } table.data-table { min-width: 100% ; } h2 , .heading--leve…" at bounding box center [604, 333] width 255 height 350
click at [571, 440] on div "box-shadow: none ; } table.data-table { min-width: 100% ; } h2 , .heading--leve…" at bounding box center [604, 333] width 255 height 350
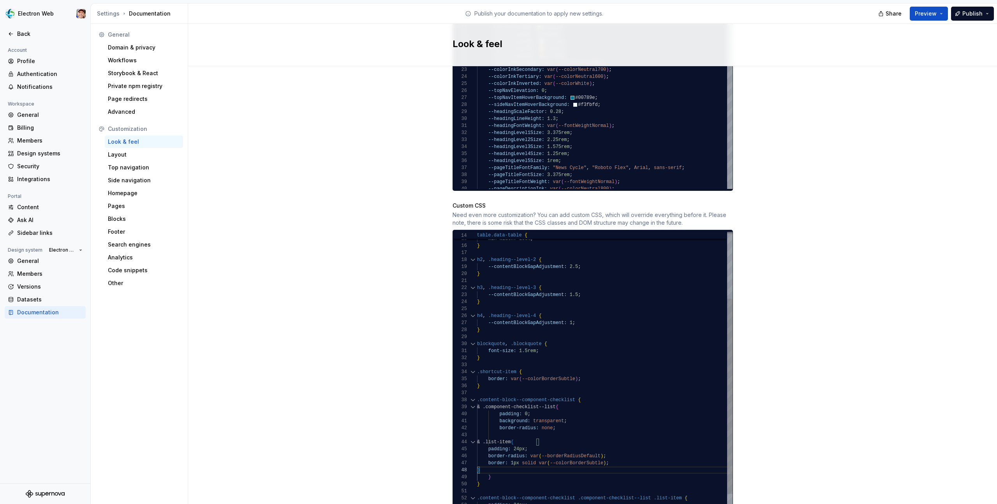
click at [487, 443] on div "table.data-table { min-width: 100% ; } h2 , .heading--level-2 { --contentBlockG…" at bounding box center [604, 333] width 255 height 392
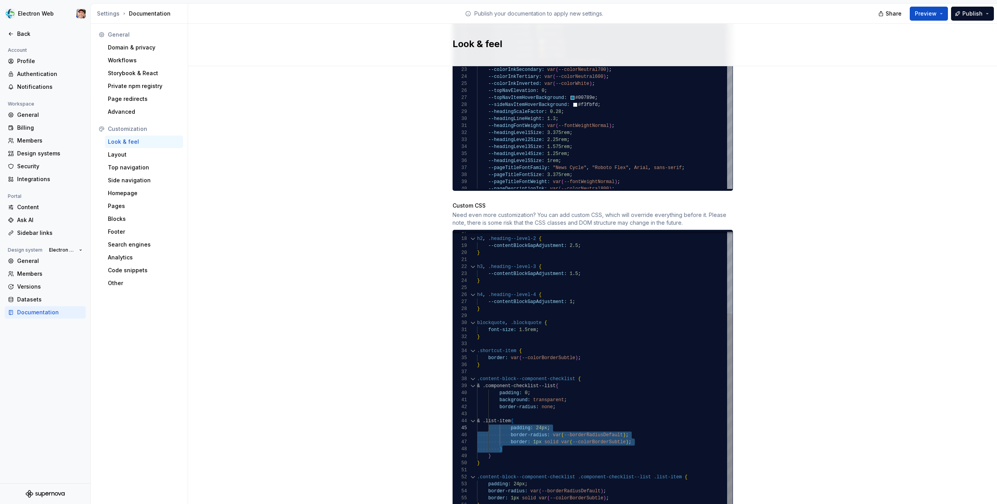
type textarea "**********"
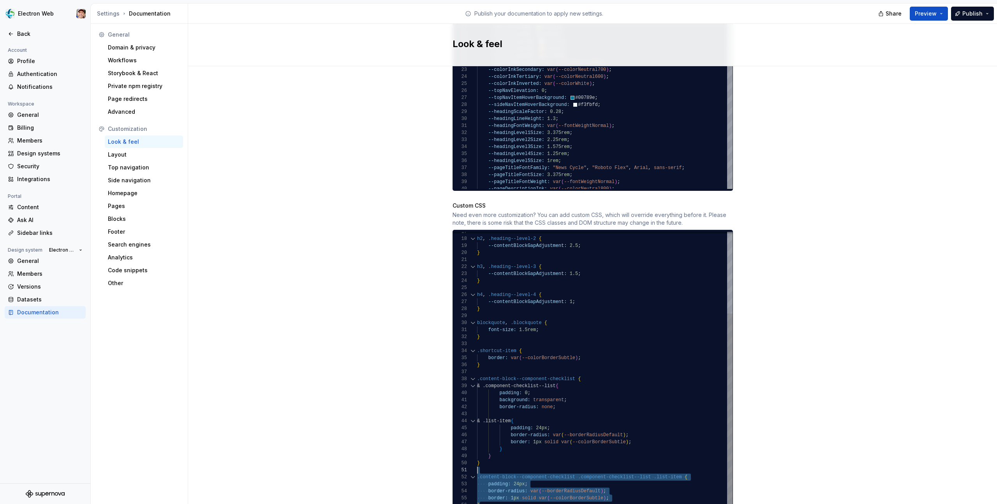
scroll to position [0, 0]
drag, startPoint x: 489, startPoint y: 498, endPoint x: 477, endPoint y: 465, distance: 34.6
click at [477, 465] on div "h2 , .heading--level-2 { --contentBlockGapAdjustment: 2.5 ; } h3 , .heading--le…" at bounding box center [604, 312] width 255 height 392
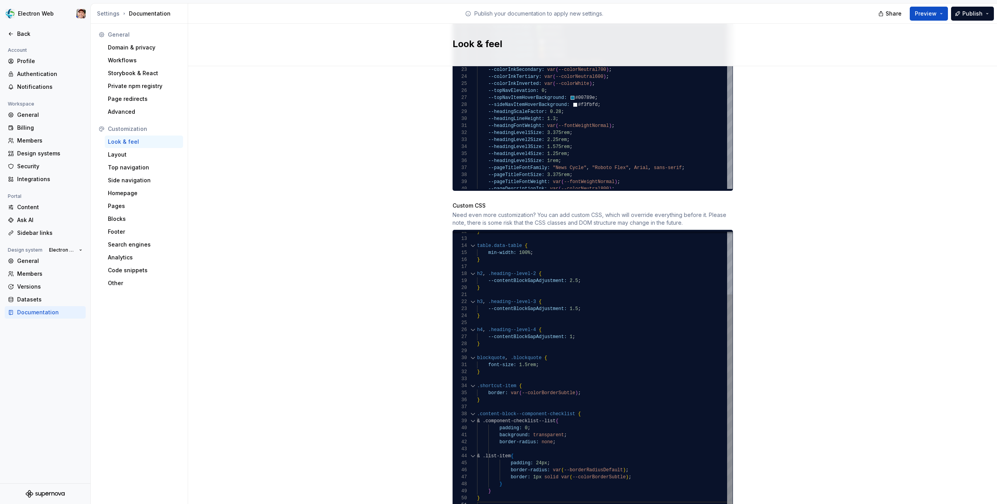
scroll to position [63, 3]
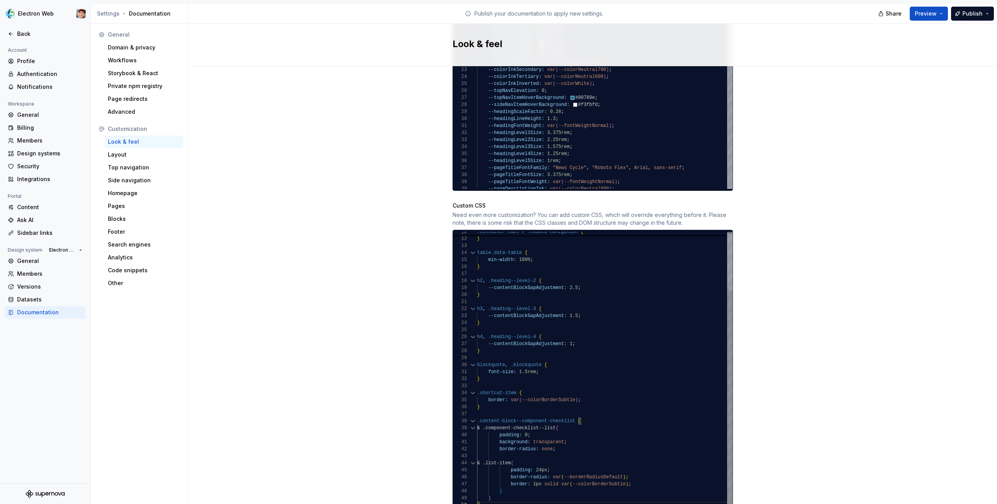
click at [594, 414] on div "h2 , .heading--level-2 { --contentBlockGapAdjustment: 2.5 ; } h3 , .heading--le…" at bounding box center [604, 333] width 255 height 350
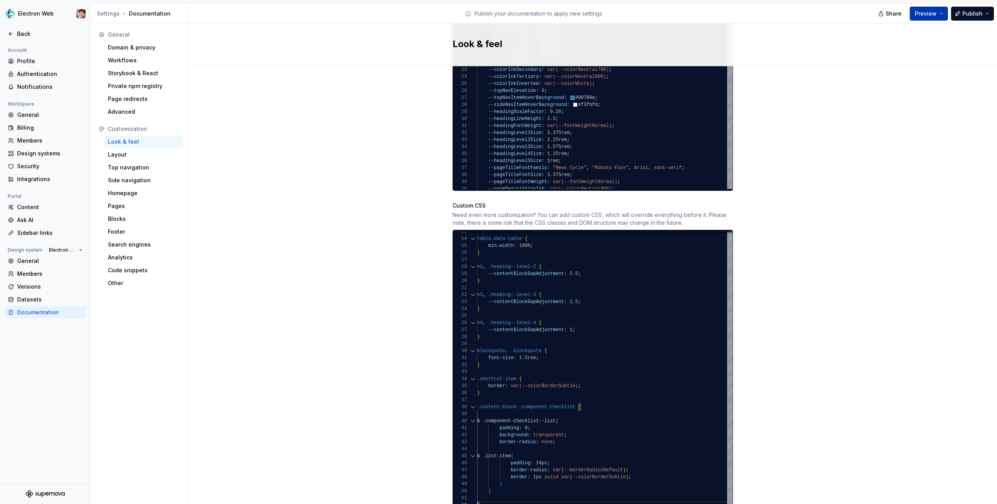
click at [941, 13] on button "Preview" at bounding box center [929, 14] width 38 height 14
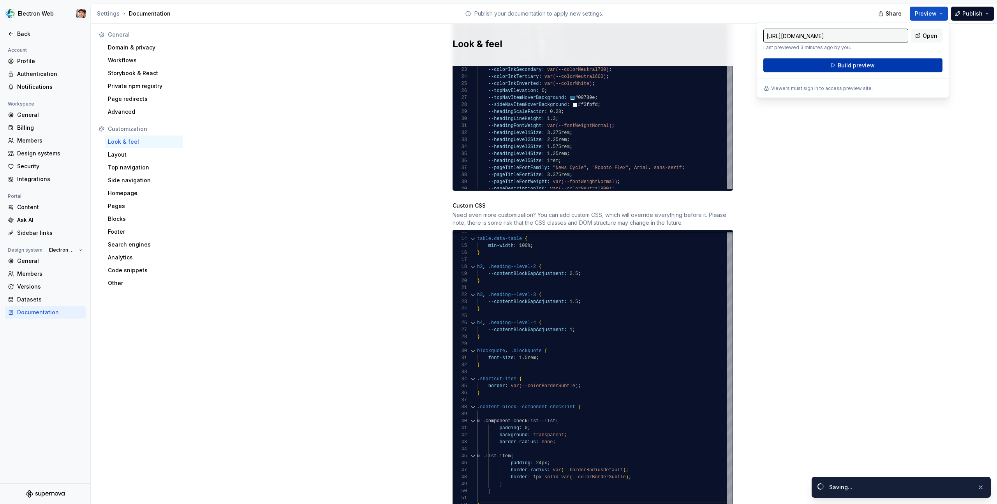
click at [874, 69] on button "Build preview" at bounding box center [852, 65] width 179 height 14
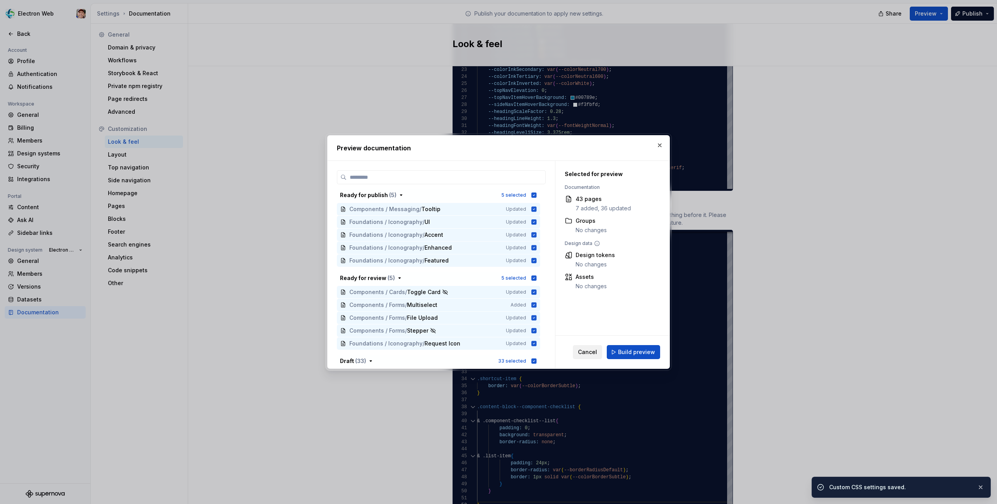
click at [592, 353] on span "Cancel" at bounding box center [587, 352] width 19 height 8
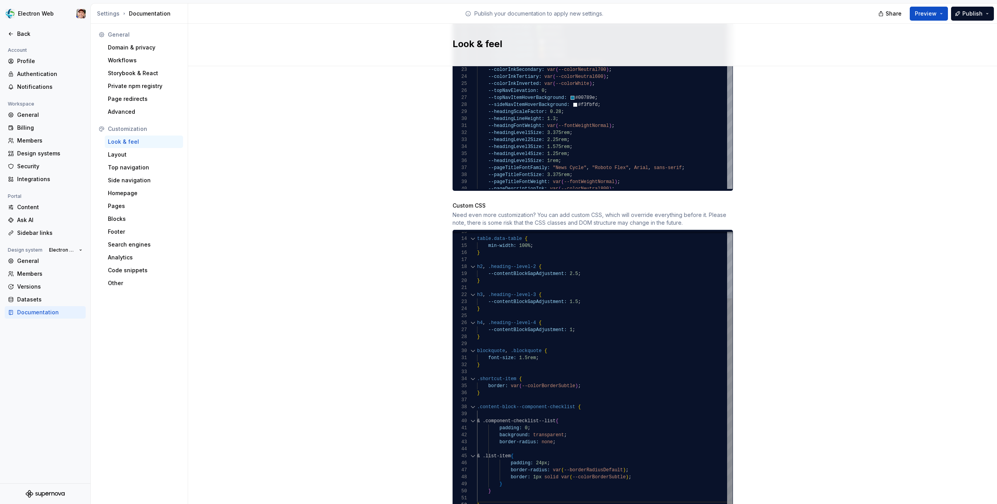
click at [533, 450] on div "h2 , .heading--level-2 { --contentBlockGapAdjustment: 2.5 ; } h3 , .heading--le…" at bounding box center [604, 326] width 255 height 364
click at [935, 17] on span "Preview" at bounding box center [926, 14] width 22 height 8
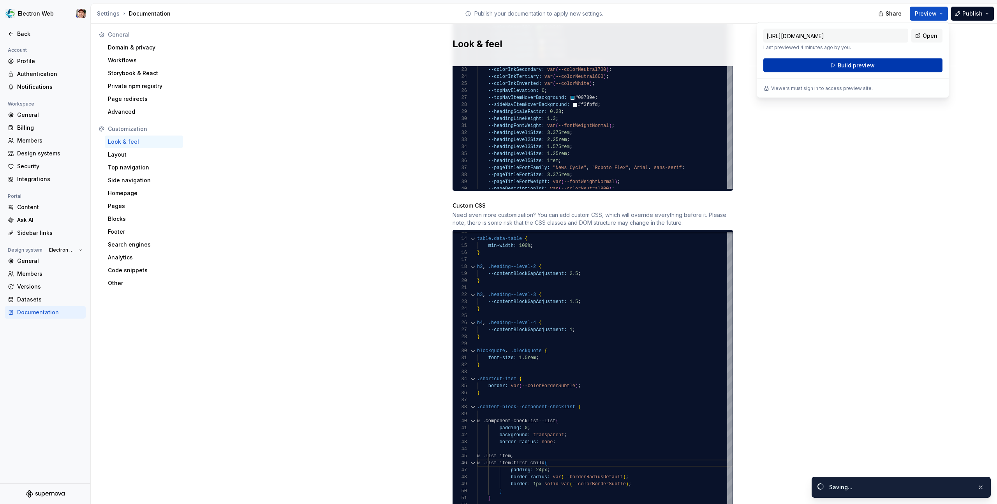
click at [886, 70] on button "Build preview" at bounding box center [852, 65] width 179 height 14
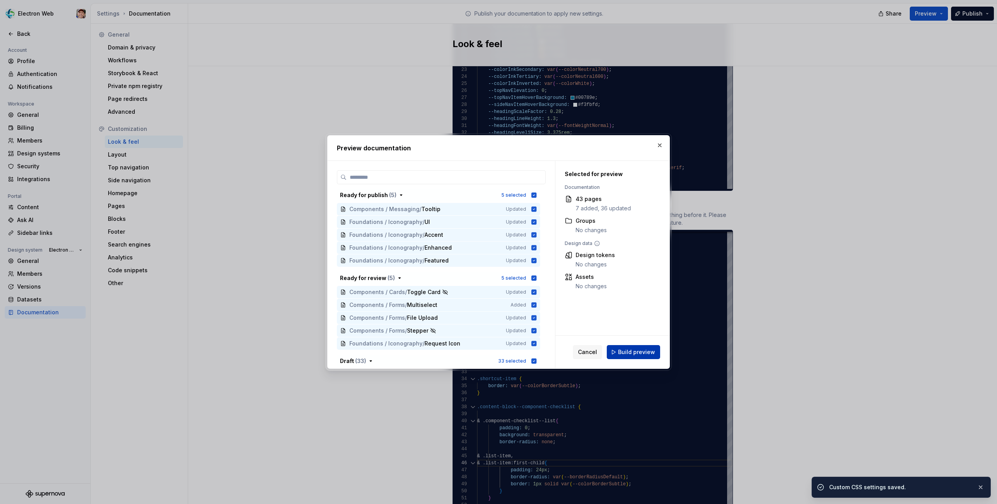
click at [627, 353] on span "Build preview" at bounding box center [636, 352] width 37 height 8
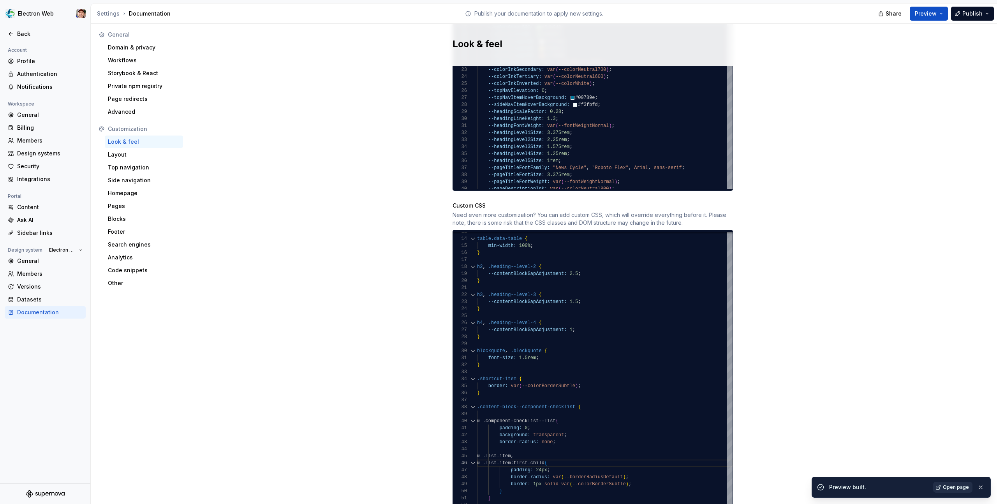
click at [948, 489] on span "Open page" at bounding box center [956, 487] width 26 height 6
click at [579, 454] on div "h2 , .heading--level-2 { --contentBlockGapAdjustment: 2.5 ; } h3 , .heading--le…" at bounding box center [604, 329] width 255 height 371
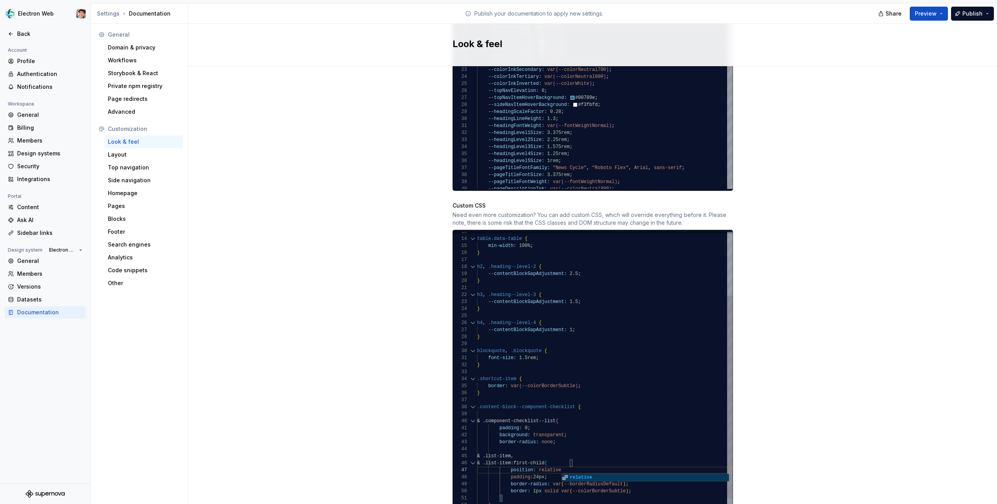
scroll to position [42, 87]
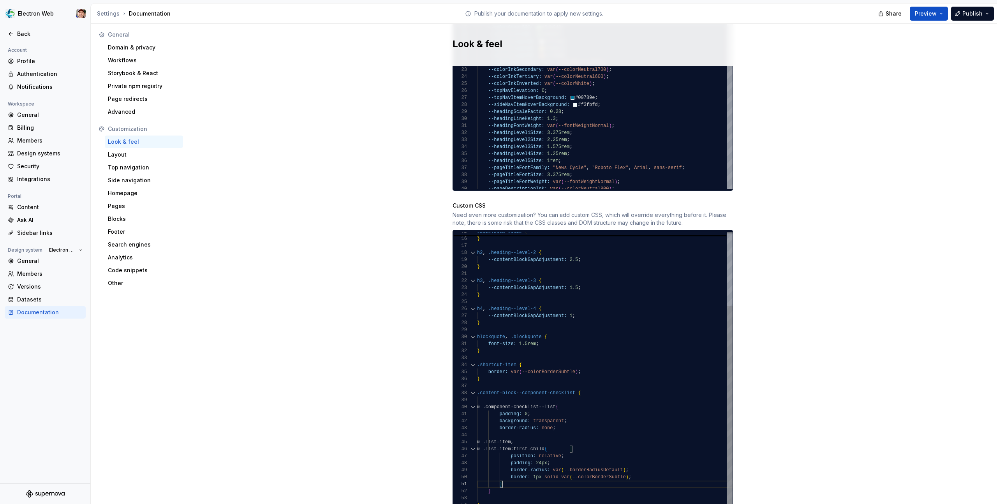
click at [529, 475] on div "h2 , .heading--level-2 { --contentBlockGapAdjustment: 2.5 ; } h3 , .heading--le…" at bounding box center [604, 319] width 255 height 378
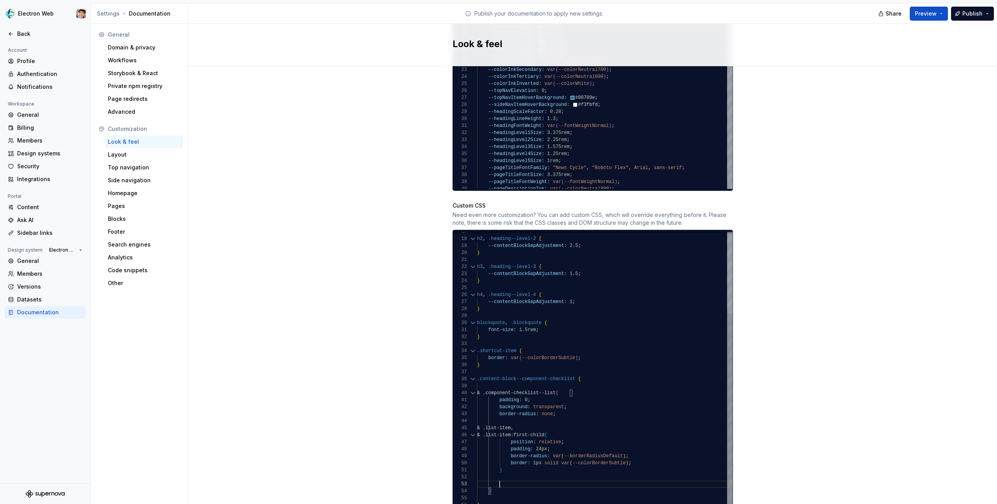
scroll to position [0, 23]
click at [500, 462] on div "h2 , .heading--level-2 { --contentBlockGapAdjustment: 2.5 ; } h3 , .heading--le…" at bounding box center [604, 312] width 255 height 392
click at [511, 473] on div "h2 , .heading--level-2 { --contentBlockGapAdjustment: 2.5 ; } h3 , .heading--le…" at bounding box center [604, 312] width 255 height 392
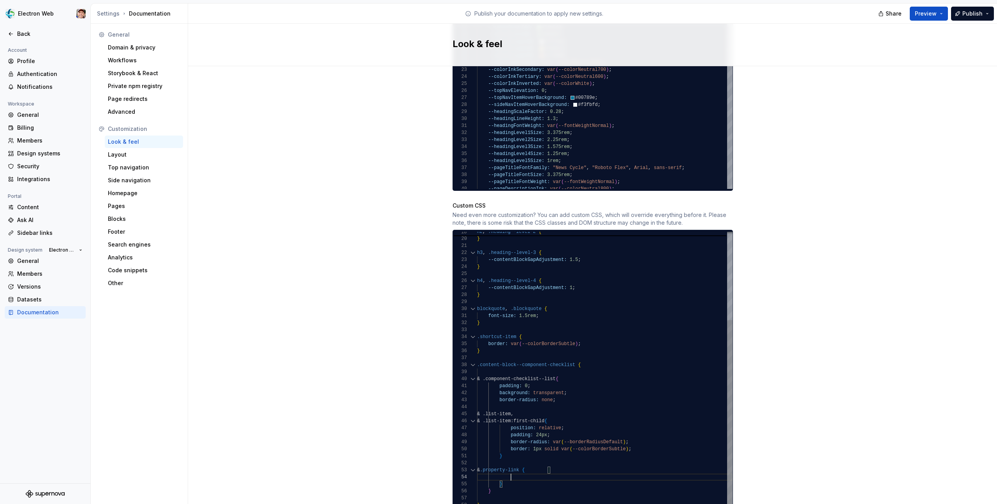
scroll to position [21, 34]
click at [544, 463] on div "--contentBlockGapAdjustment: 2.5 ; } h3 , .heading--level-3 { --contentBlockGap…" at bounding box center [604, 305] width 255 height 406
click at [531, 468] on div "--contentBlockGapAdjustment: 2.5 ; } h3 , .heading--level-3 { --contentBlockGap…" at bounding box center [604, 305] width 255 height 406
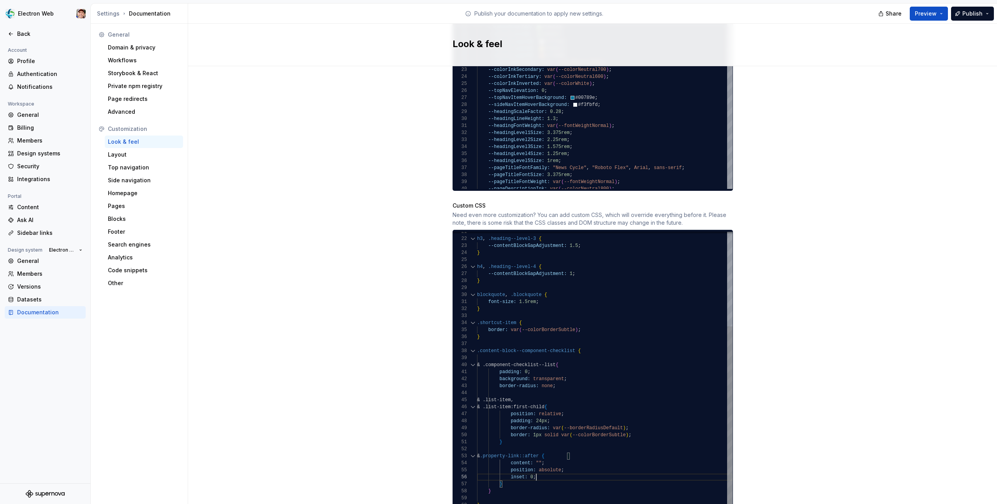
scroll to position [35, 59]
click at [567, 380] on div "h3 , .heading--level-3 { --contentBlockGapAdjustment: 1.5 ; } h4 , .heading--le…" at bounding box center [604, 298] width 255 height 421
click at [554, 379] on div "h3 , .heading--level-3 { --contentBlockGapAdjustment: 1.5 ; } h4 , .heading--le…" at bounding box center [604, 298] width 255 height 421
click at [581, 357] on div "h3 , .heading--level-3 { --contentBlockGapAdjustment: 1.5 ; } h4 , .heading--le…" at bounding box center [604, 298] width 255 height 421
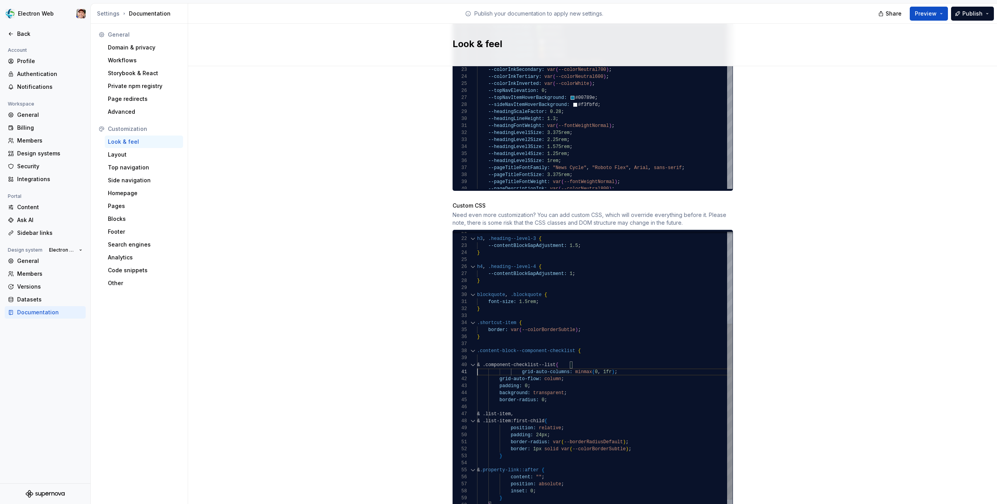
scroll to position [0, 0]
click at [522, 364] on div "h3 , .heading--level-3 { --contentBlockGapAdjustment: 1.5 ; } h4 , .heading--le…" at bounding box center [604, 305] width 255 height 435
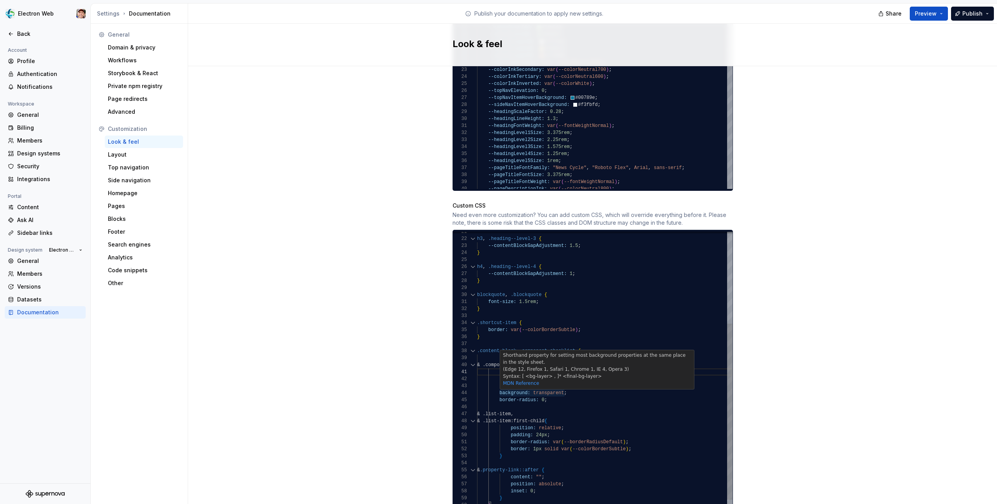
click at [579, 381] on div "Shorthand property for setting most background properties at the same place in …" at bounding box center [597, 370] width 195 height 40
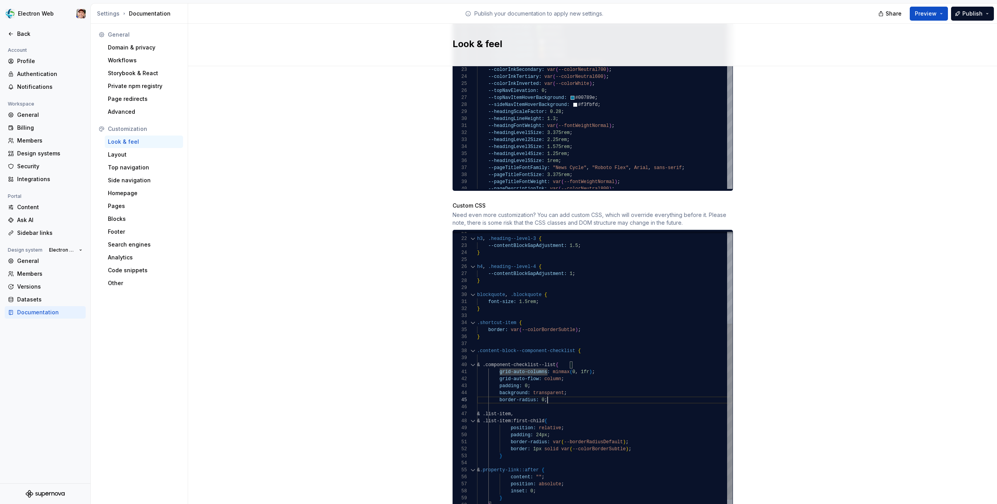
click at [584, 394] on div "h3 , .heading--level-3 { --contentBlockGapAdjustment: 1.5 ; } h4 , .heading--le…" at bounding box center [604, 305] width 255 height 435
click at [582, 369] on div "h3 , .heading--level-3 { --contentBlockGapAdjustment: 1.5 ; } h4 , .heading--le…" at bounding box center [604, 305] width 255 height 435
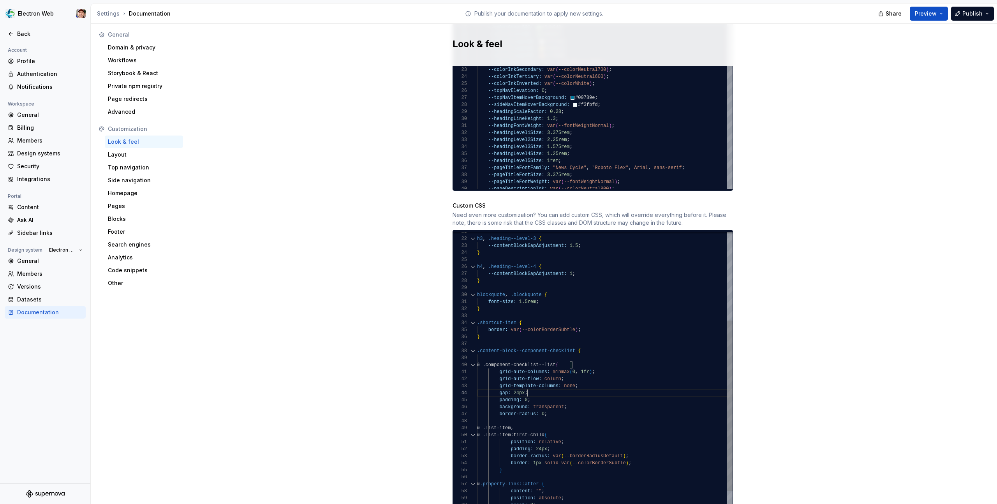
scroll to position [21, 51]
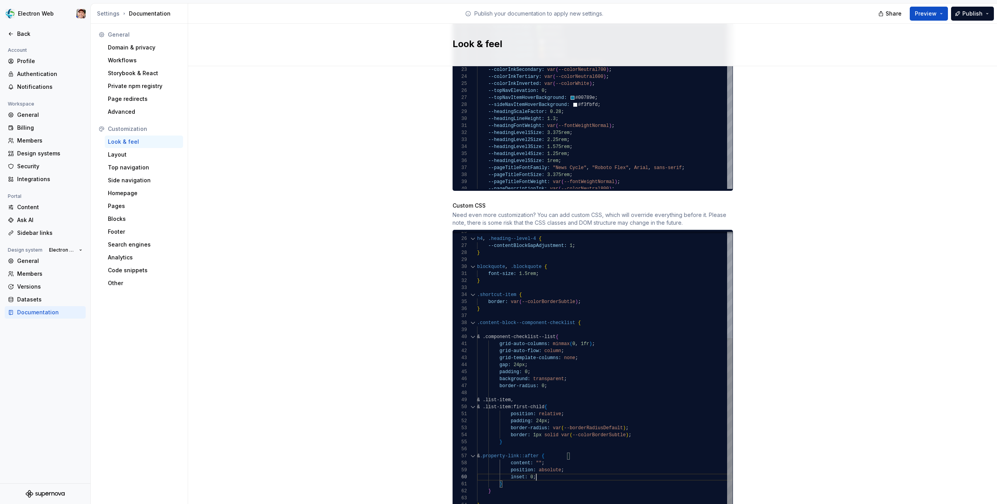
click at [557, 468] on div "h4 , .heading--level-4 { --contentBlockGapAdjustment: 1 ; } blockquote , .block…" at bounding box center [604, 284] width 255 height 449
click at [930, 12] on span "Preview" at bounding box center [926, 14] width 22 height 8
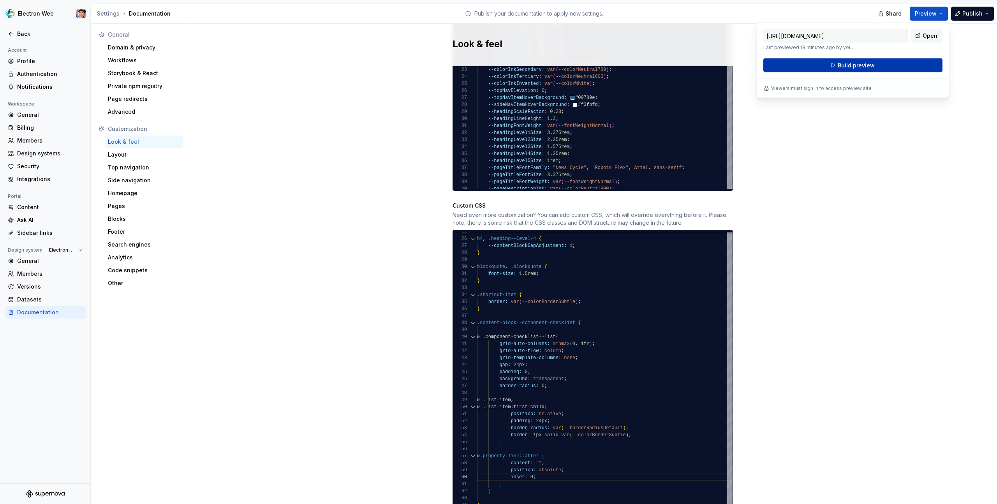
click at [879, 61] on button "Build preview" at bounding box center [852, 65] width 179 height 14
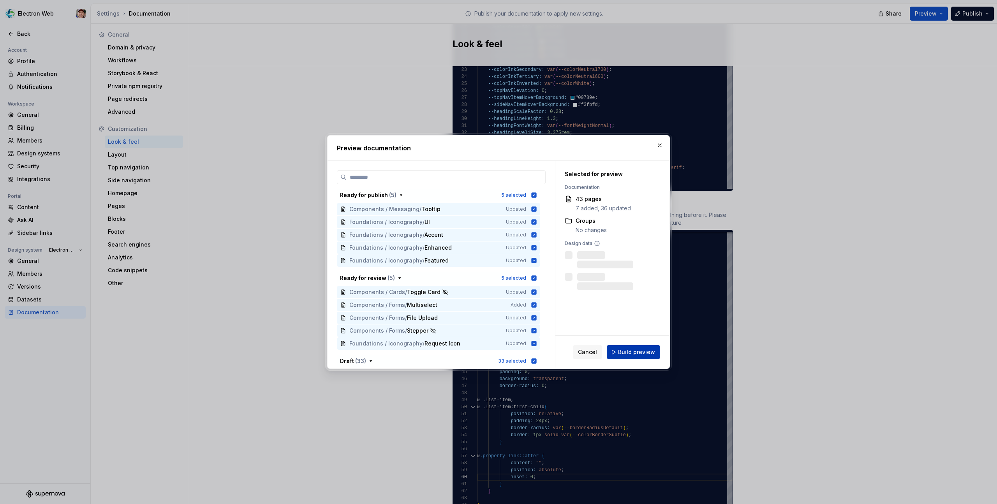
click at [621, 349] on span "Build preview" at bounding box center [636, 352] width 37 height 8
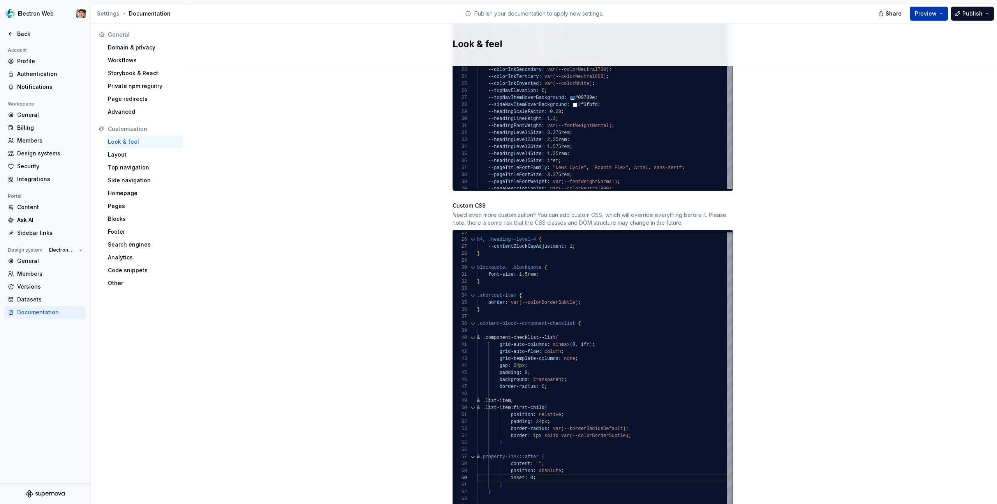
click at [939, 9] on button "Preview" at bounding box center [929, 14] width 38 height 14
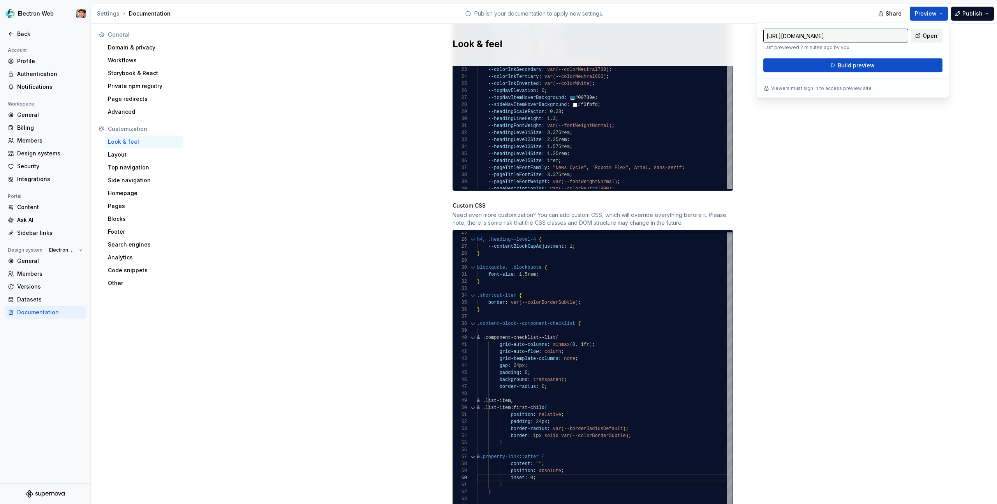
click at [922, 36] on link "Open" at bounding box center [926, 36] width 31 height 14
click at [564, 383] on div "h4 , .heading--level-4 { --contentBlockGapAdjustment: 1 ; } blockquote , .block…" at bounding box center [604, 284] width 255 height 449
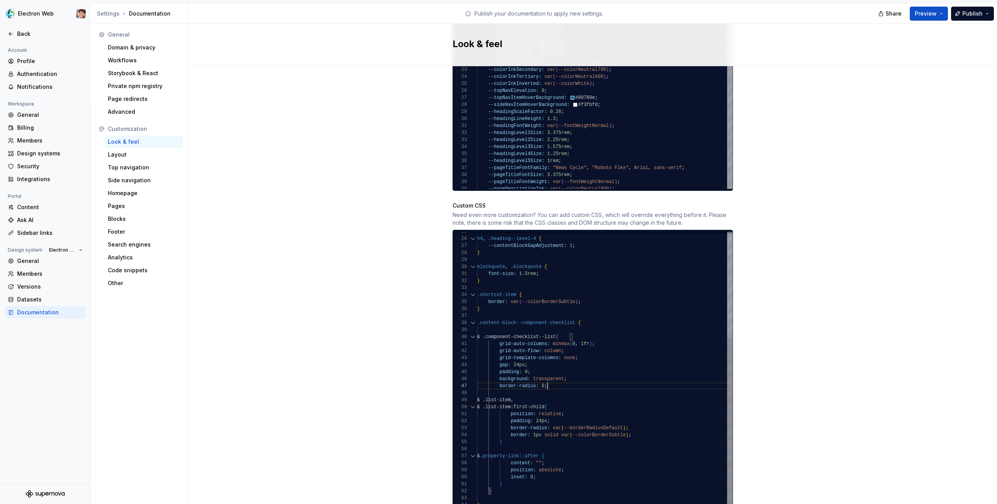
scroll to position [42, 70]
click at [642, 429] on div "h4 , .heading--level-4 { --contentBlockGapAdjustment: 1 ; } blockquote , .block…" at bounding box center [604, 284] width 255 height 449
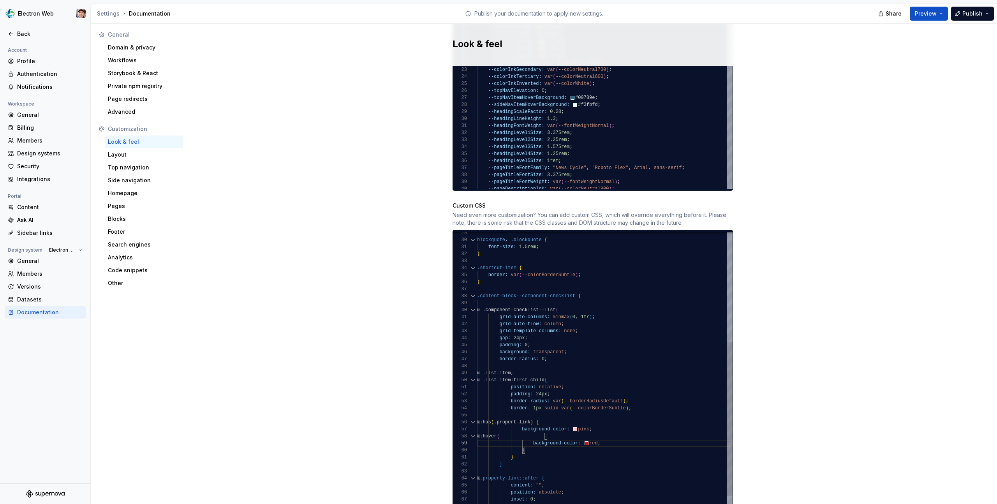
click at [580, 372] on div "blockquote , .blockquote { font-size: 1.5rem ; } .shortcut-item { border: var (…" at bounding box center [604, 282] width 255 height 498
click at [530, 450] on div "blockquote , .blockquote { font-size: 1.5rem ; } .shortcut-item { border: var (…" at bounding box center [604, 282] width 255 height 498
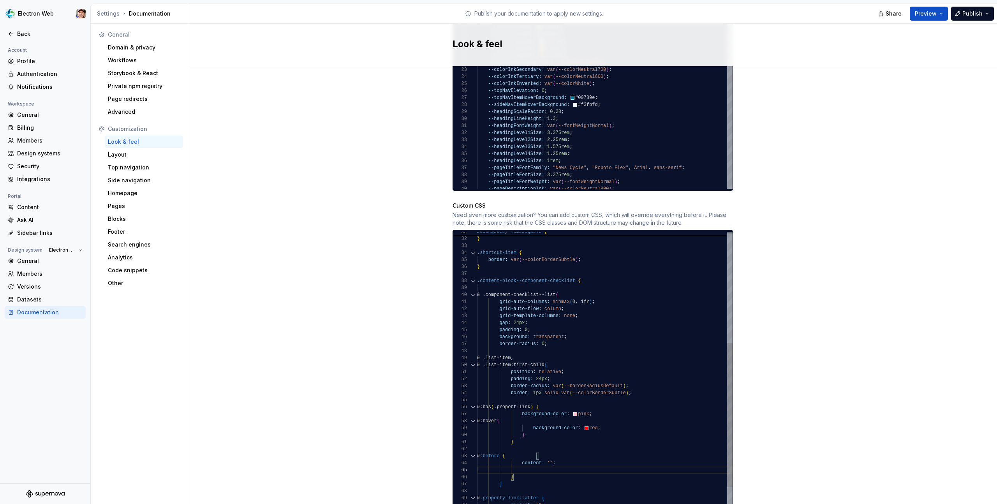
scroll to position [28, 199]
click at [625, 463] on div "font-size: 1.5rem ; } .shortcut-item { border: var ( --colorBorderSubtle ) ; } …" at bounding box center [604, 284] width 255 height 533
click at [571, 455] on div "font-size: 1.5rem ; } .shortcut-item { border: var ( --colorBorderSubtle ) ; } …" at bounding box center [604, 284] width 255 height 533
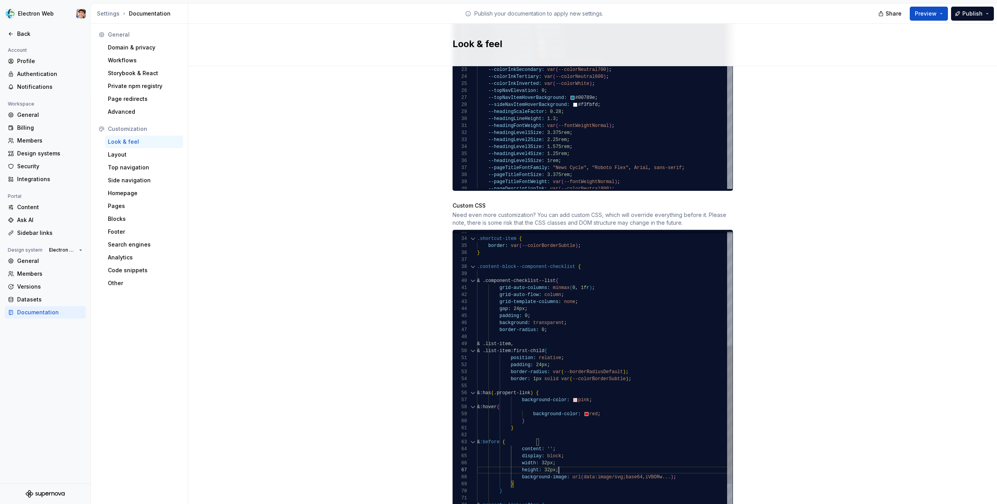
scroll to position [42, 82]
click at [696, 471] on div ".shortcut-item { border: var ( --colorBorderSubtle ) ; } .content-block--compon…" at bounding box center [604, 281] width 255 height 554
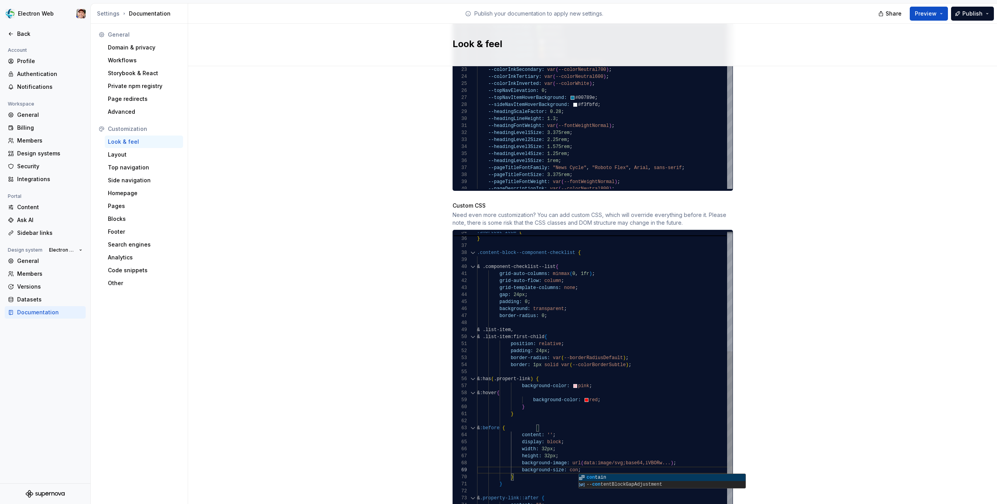
scroll to position [56, 113]
click at [672, 463] on div "border: var ( --colorBorderSubtle ) ; } .content-block--component-checklist { b…" at bounding box center [604, 270] width 255 height 561
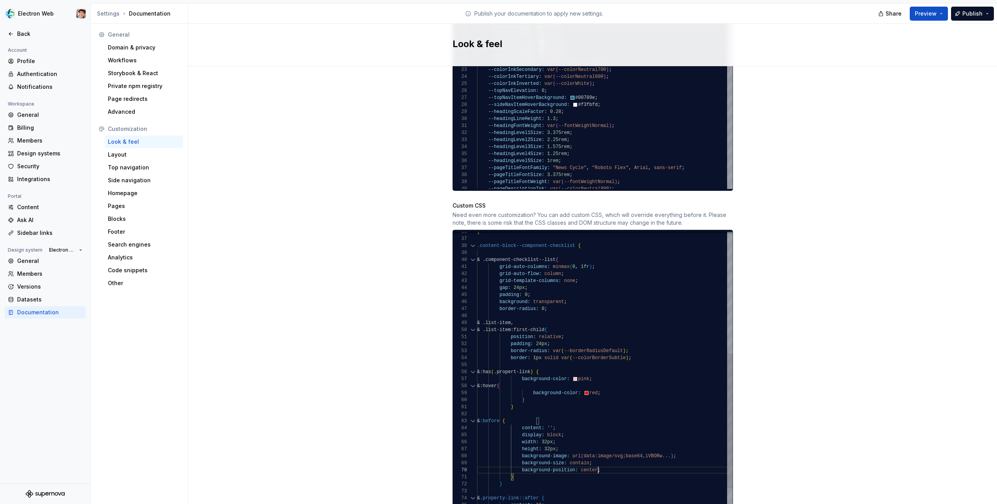
scroll to position [63, 121]
click at [670, 447] on div "} .content-block--component-checklist { background: transparent ; padding: 0 ; …" at bounding box center [604, 267] width 255 height 568
click at [942, 14] on button "Preview" at bounding box center [929, 14] width 38 height 14
click at [840, 130] on div "Site logo A company logo that will be displayed on all pages on your documentat…" at bounding box center [592, 5] width 809 height 1072
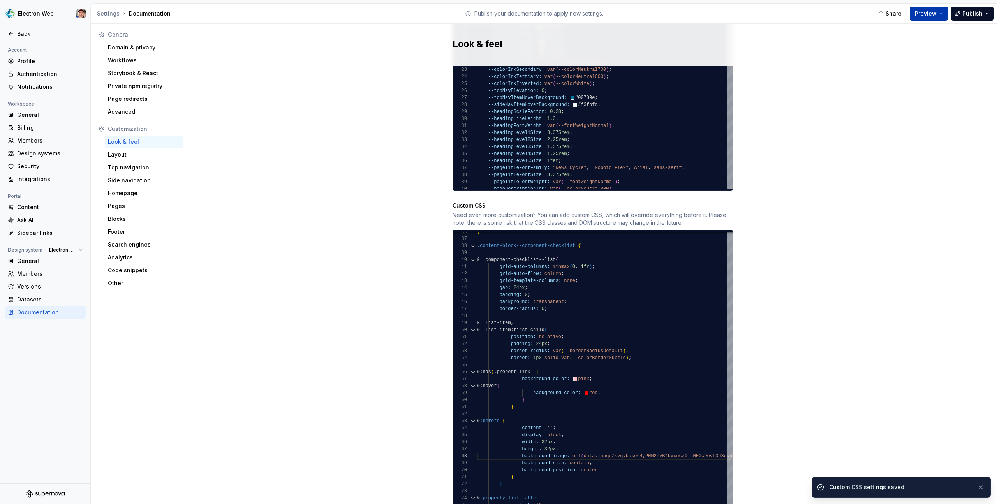
click at [938, 16] on button "Preview" at bounding box center [929, 14] width 38 height 14
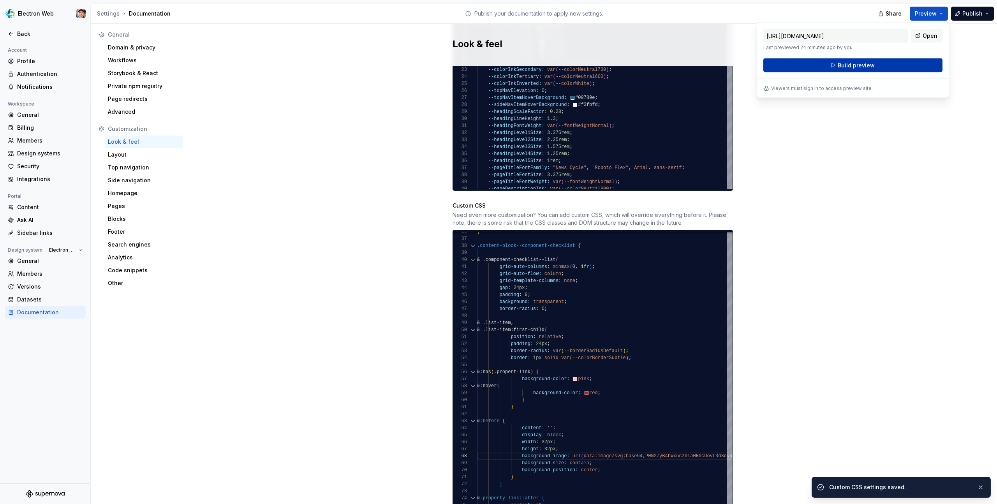
click at [875, 66] on button "Build preview" at bounding box center [852, 65] width 179 height 14
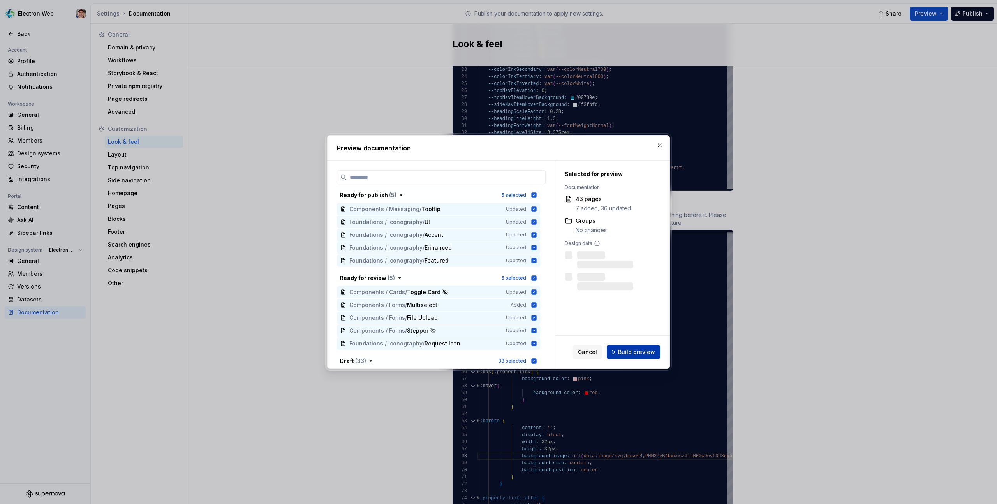
click at [645, 347] on button "Build preview" at bounding box center [633, 352] width 53 height 14
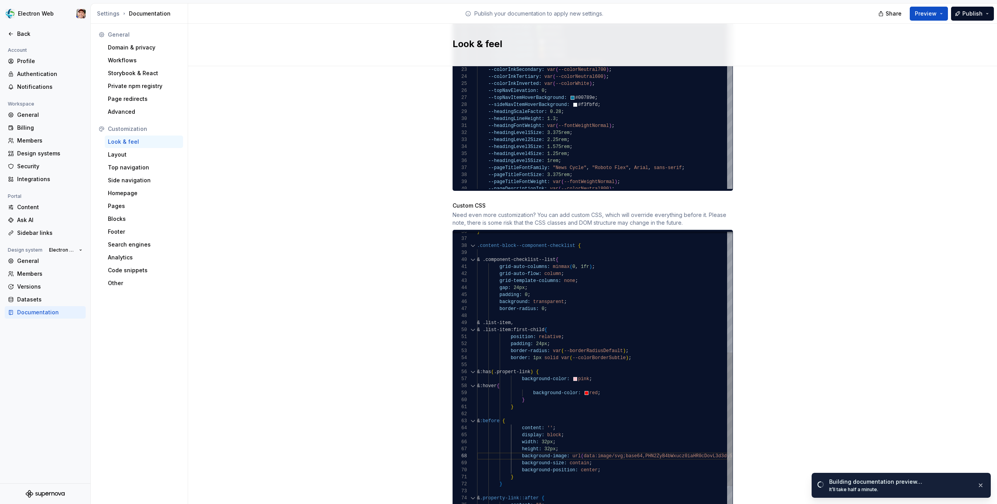
click at [982, 486] on button "button" at bounding box center [980, 485] width 10 height 11
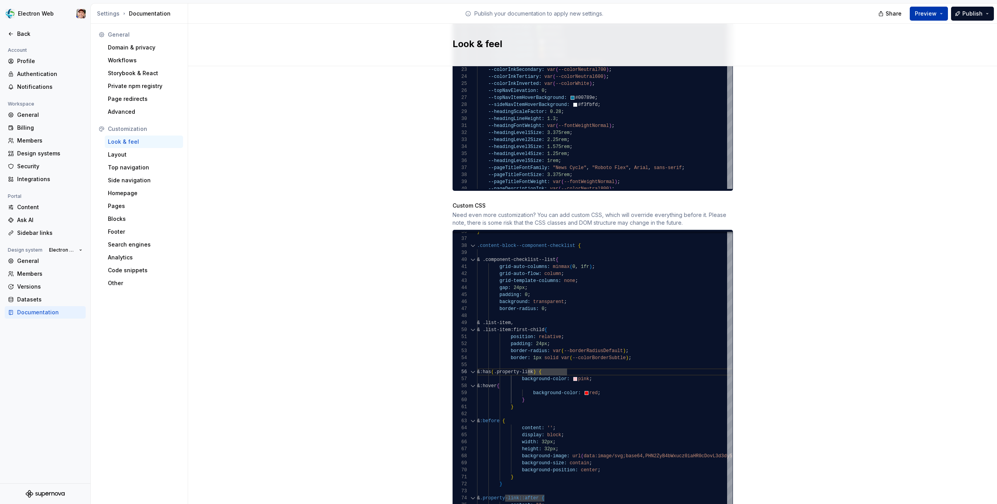
click at [933, 11] on span "Preview" at bounding box center [926, 14] width 22 height 8
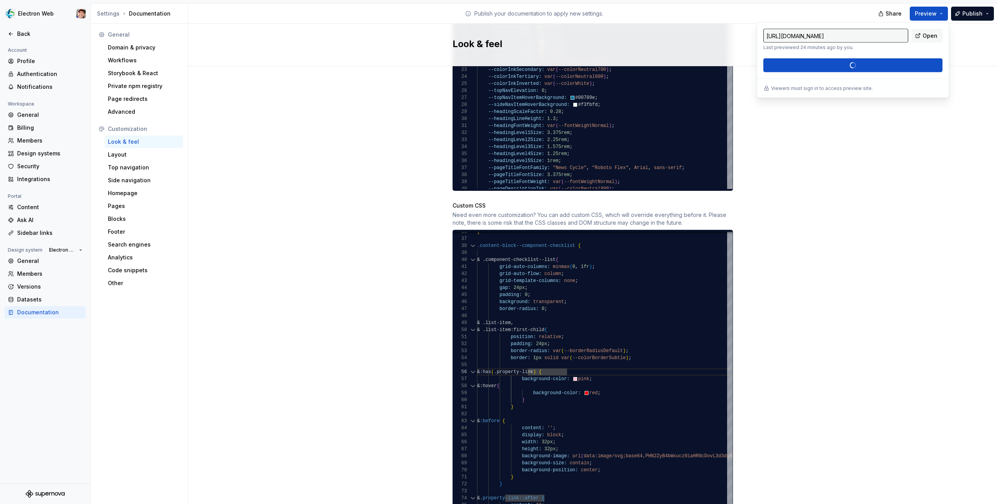
click at [866, 64] on div "https://electron.preview.supernova-docs.io/latest/ Last previewed 24 minutes ag…" at bounding box center [852, 51] width 179 height 44
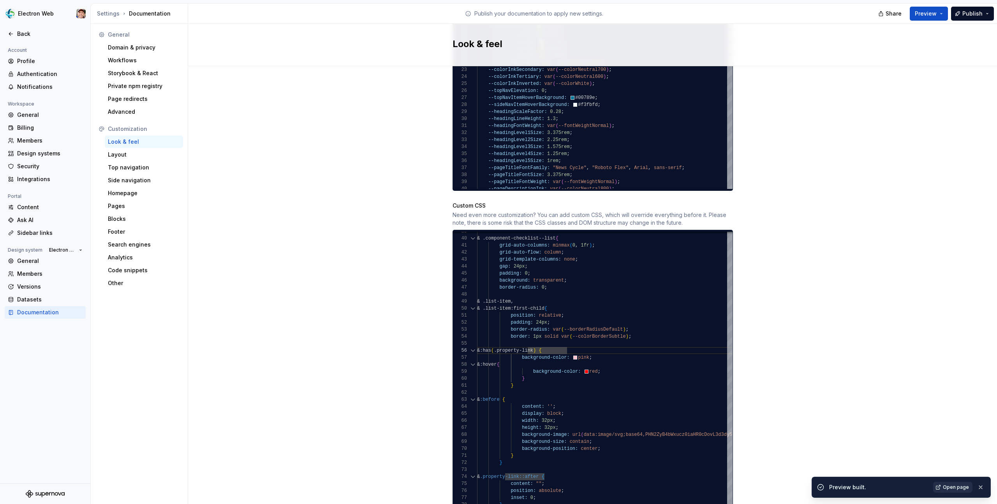
click at [956, 487] on span "Open page" at bounding box center [956, 487] width 26 height 6
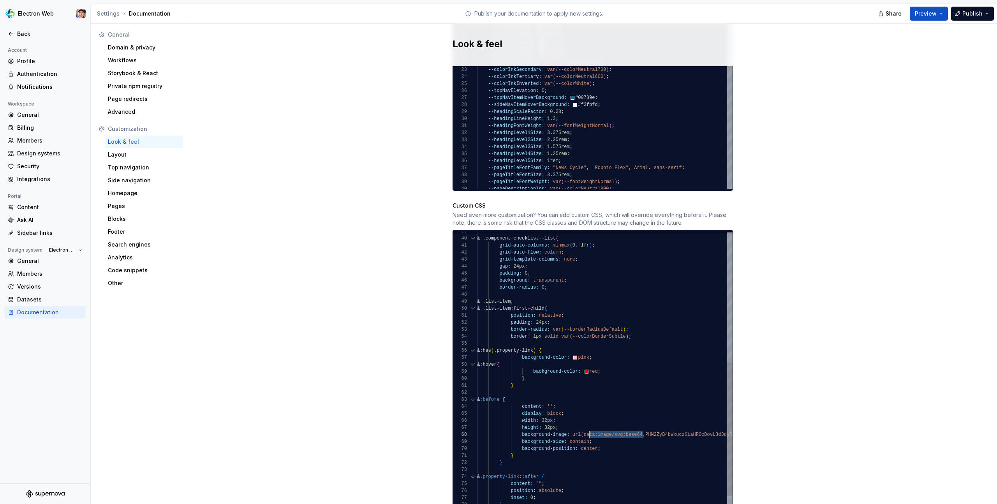
scroll to position [49, 107]
drag, startPoint x: 642, startPoint y: 426, endPoint x: 584, endPoint y: 427, distance: 58.8
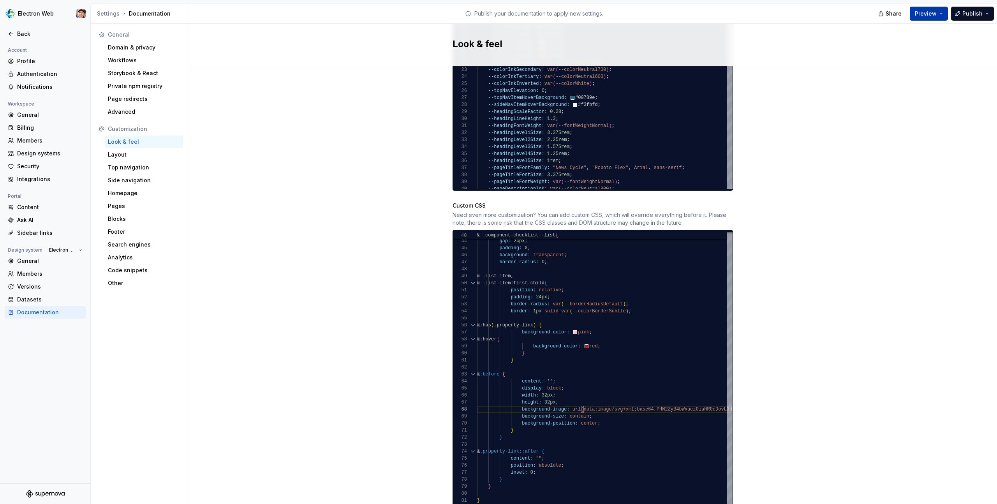
click at [928, 15] on span "Preview" at bounding box center [926, 14] width 22 height 8
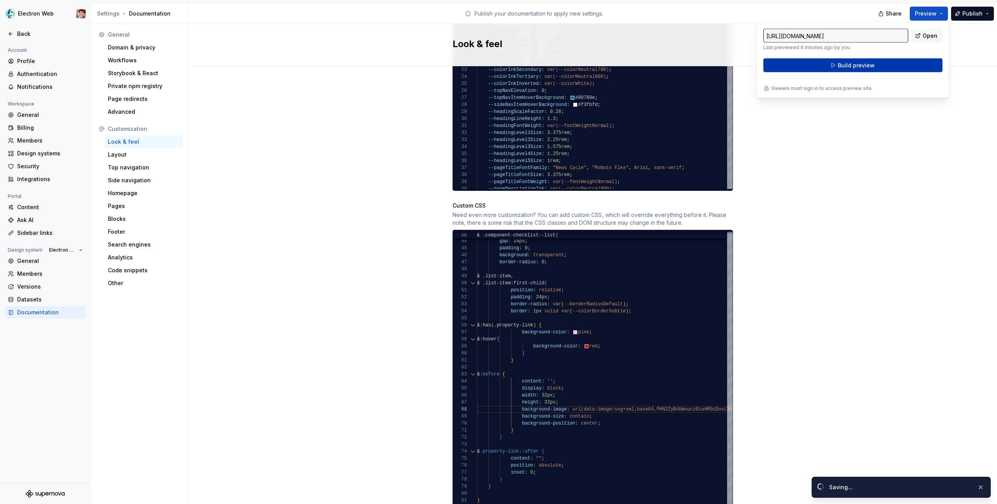
click at [887, 65] on button "Build preview" at bounding box center [852, 65] width 179 height 14
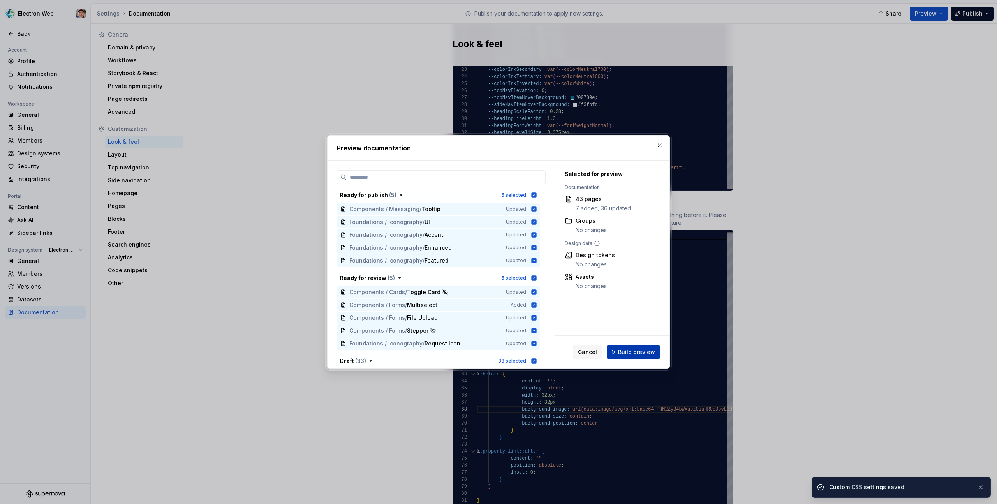
click at [642, 348] on span "Build preview" at bounding box center [636, 352] width 37 height 8
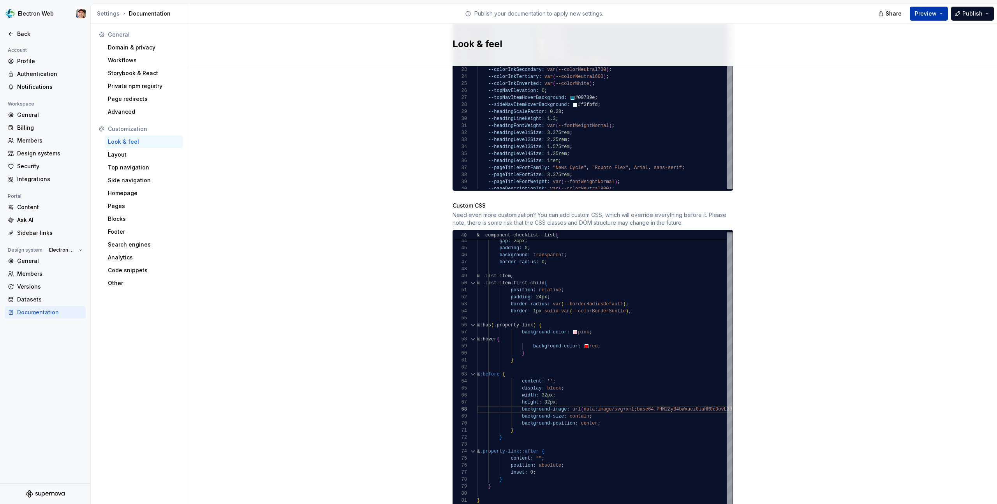
click at [941, 16] on button "Preview" at bounding box center [929, 14] width 38 height 14
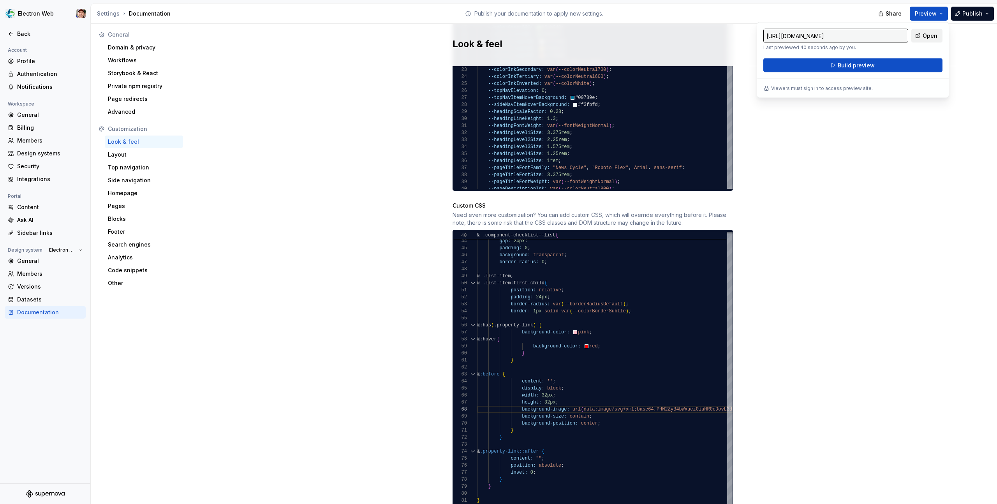
click at [928, 38] on span "Open" at bounding box center [929, 36] width 15 height 8
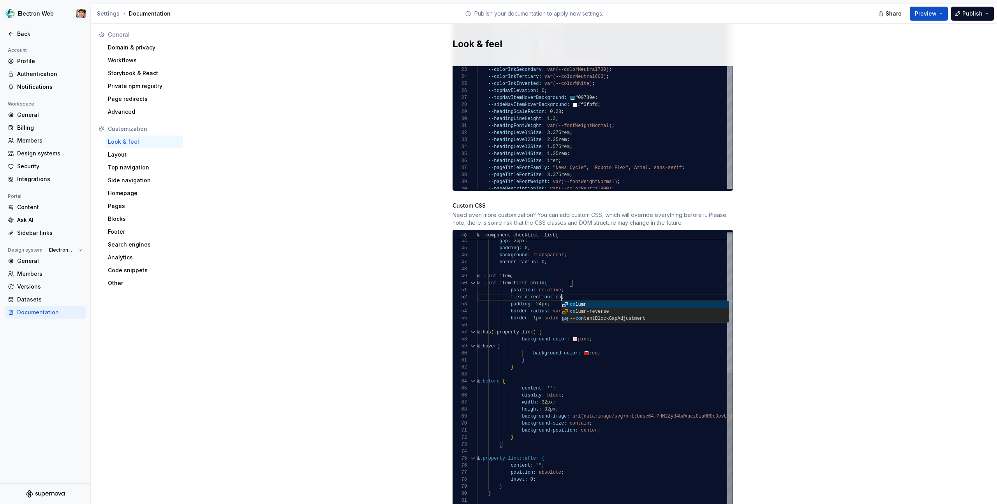
scroll to position [7, 96]
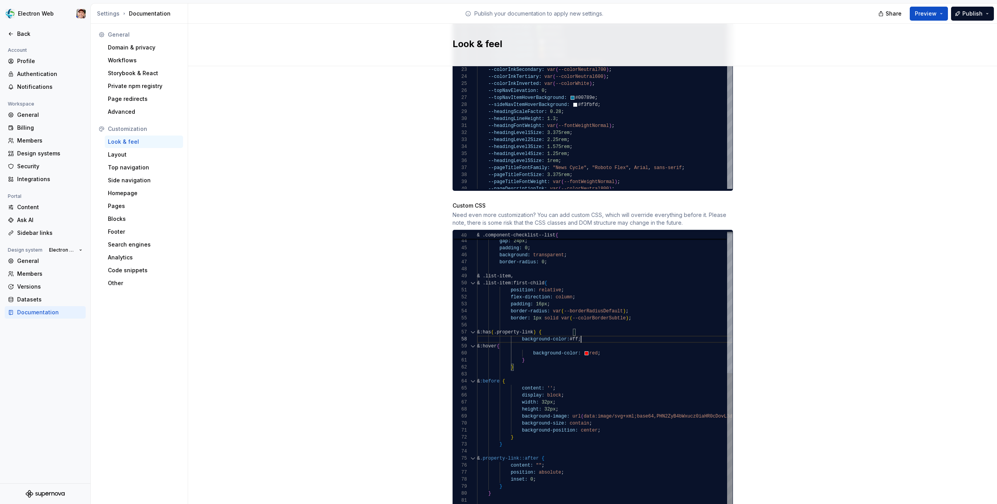
scroll to position [49, 113]
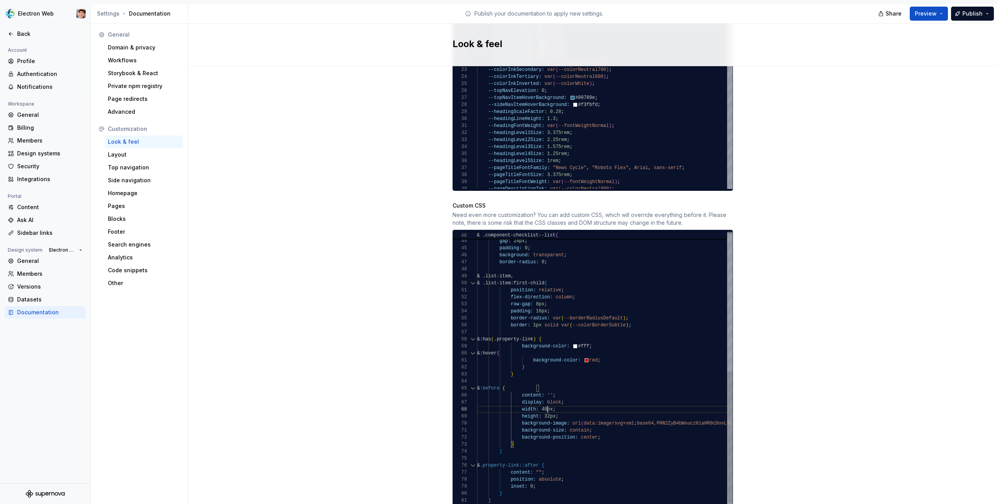
scroll to position [49, 70]
click at [550, 417] on p "MDN Reference" at bounding box center [584, 420] width 116 height 7
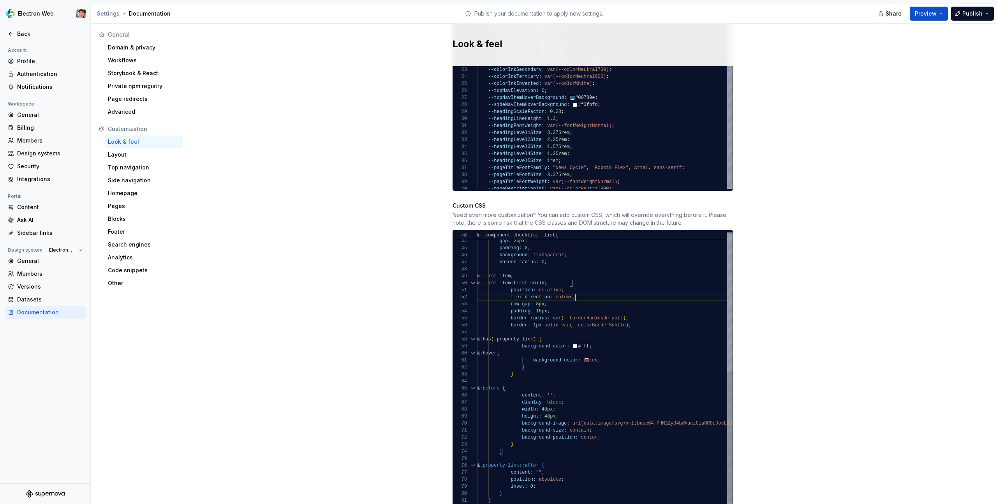
drag, startPoint x: 551, startPoint y: 304, endPoint x: 510, endPoint y: 304, distance: 41.3
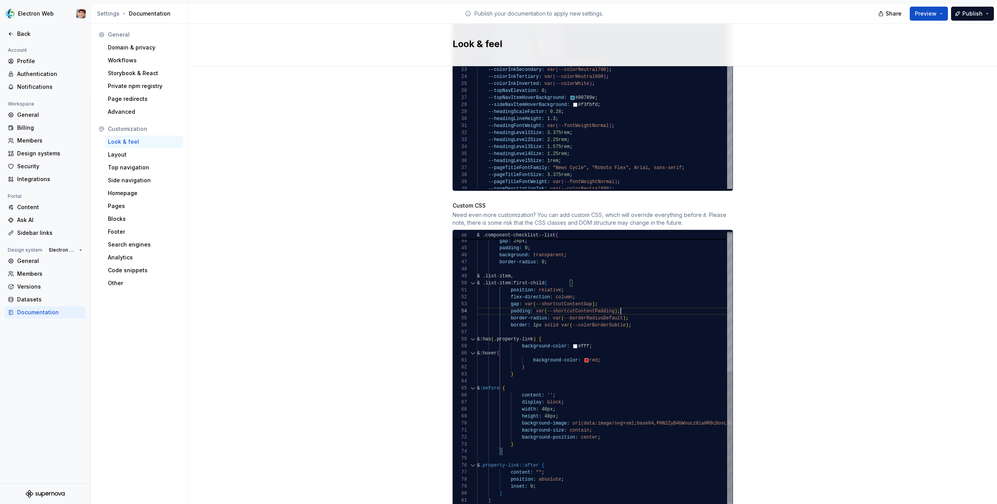
scroll to position [21, 144]
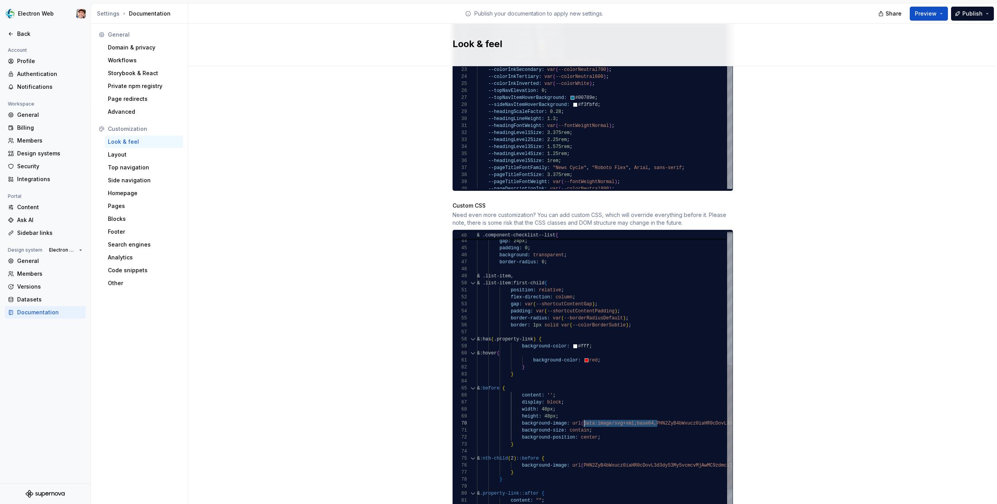
drag, startPoint x: 657, startPoint y: 417, endPoint x: 584, endPoint y: 415, distance: 73.2
drag, startPoint x: 518, startPoint y: 464, endPoint x: 464, endPoint y: 450, distance: 55.8
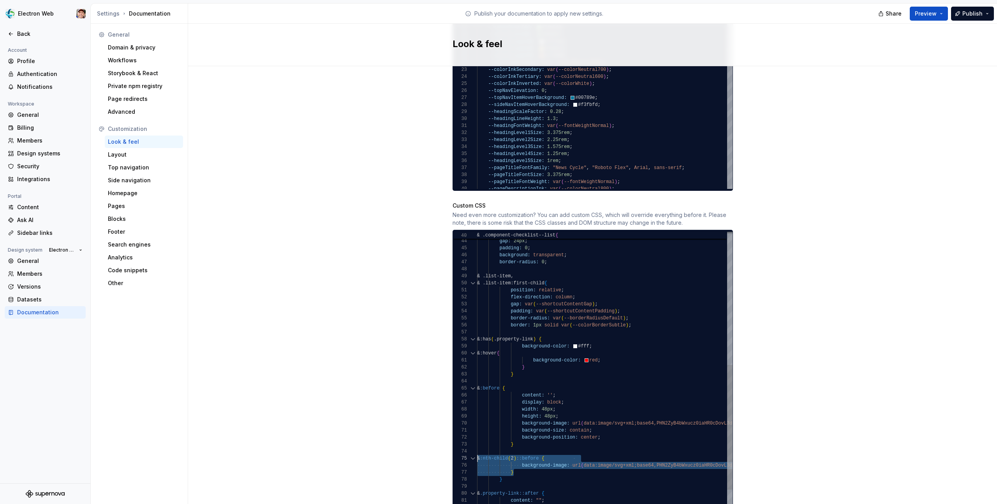
click at [463, 450] on div "46 45 47 49 55 56 78 50 51 79 43 44 48 57 58 59 63 60 61 62 64 65 66 73 70 67 6…" at bounding box center [593, 370] width 280 height 277
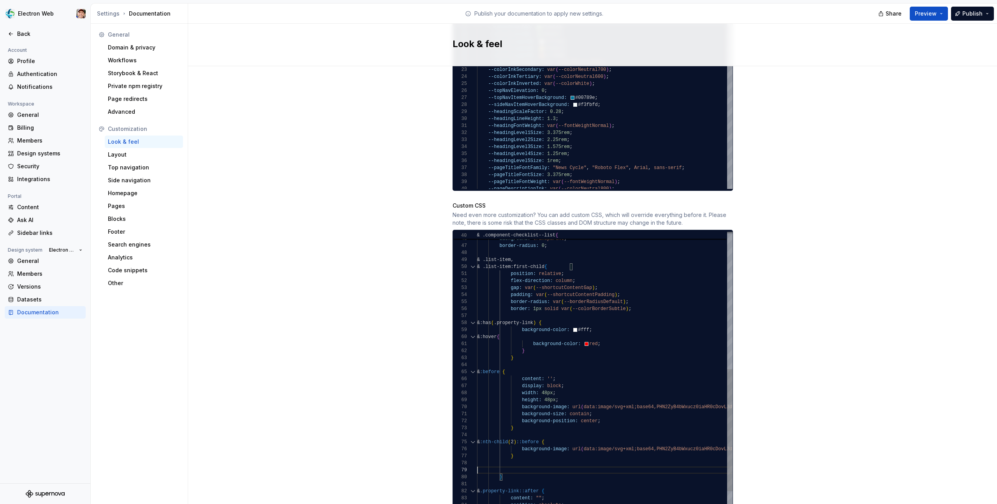
scroll to position [0, 37]
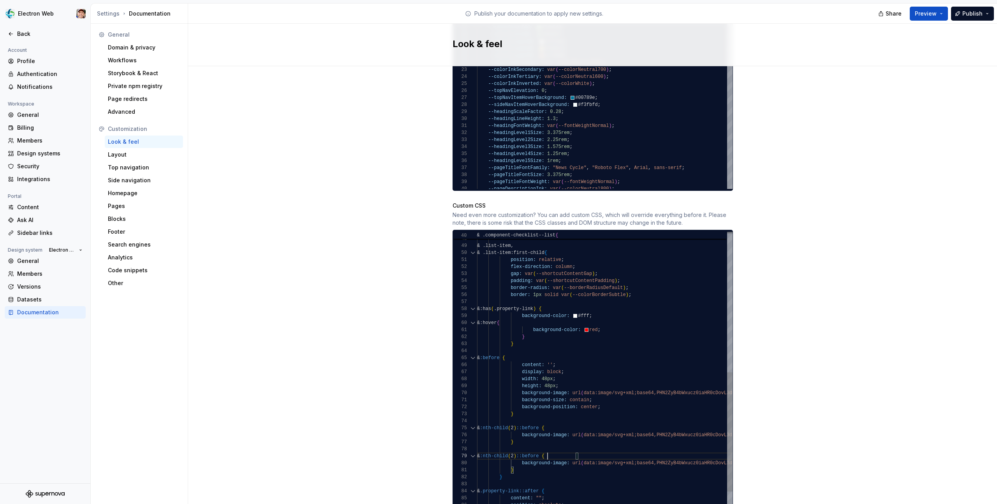
drag, startPoint x: 519, startPoint y: 434, endPoint x: 465, endPoint y: 421, distance: 55.2
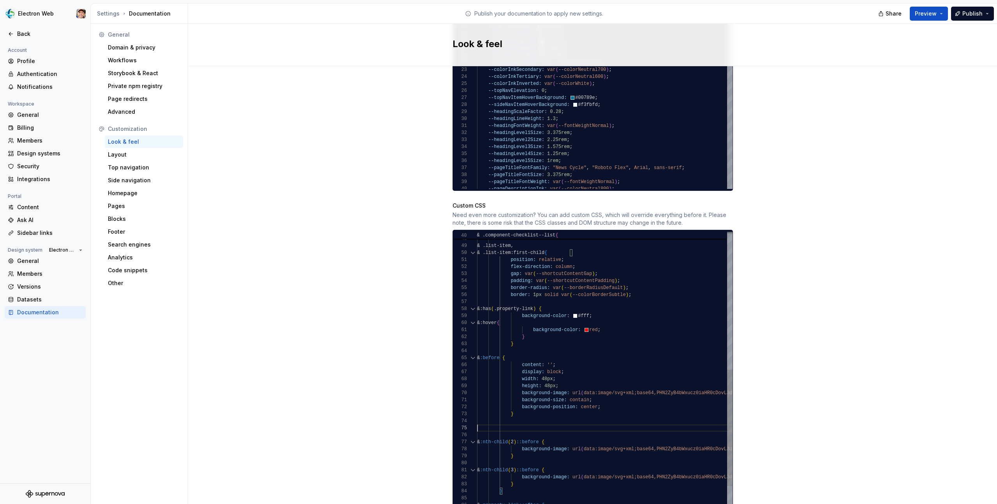
scroll to position [7, 37]
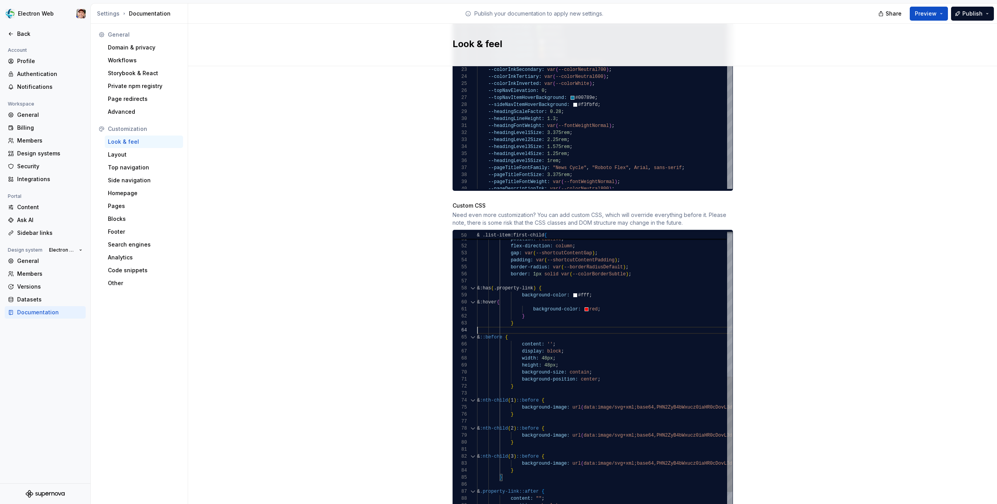
scroll to position [21, 0]
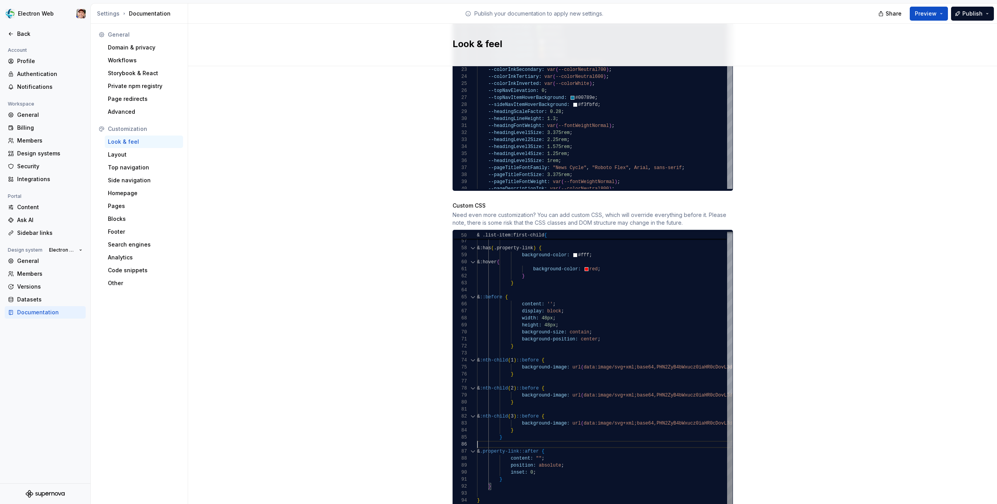
type textarea "**********"
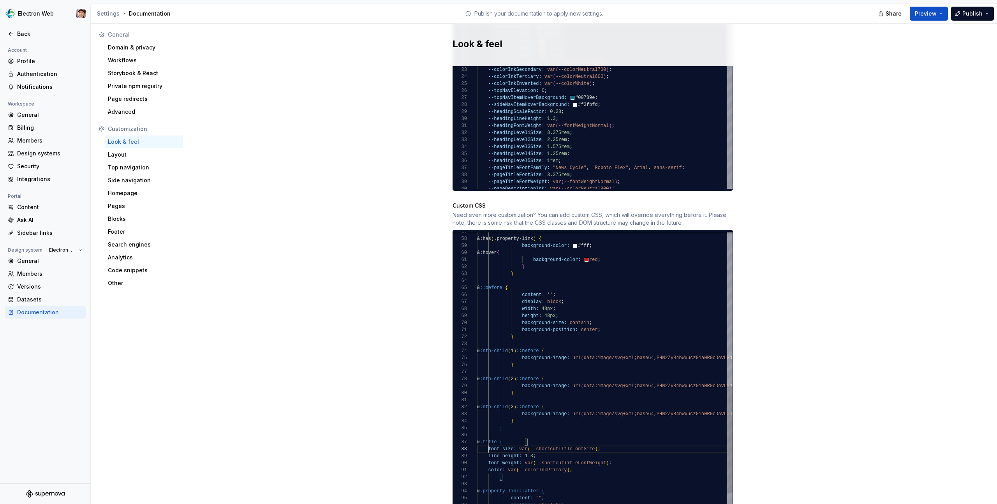
scroll to position [35, 11]
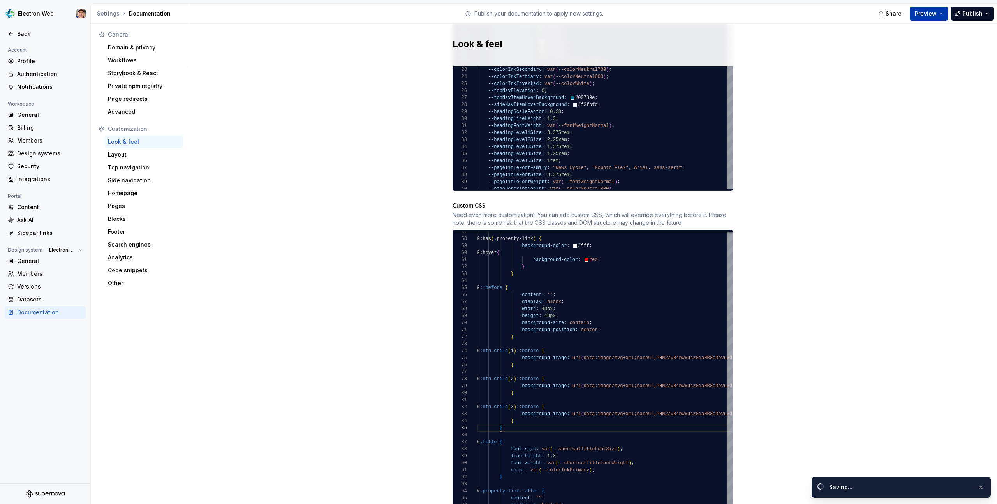
click at [925, 14] on span "Preview" at bounding box center [926, 14] width 22 height 8
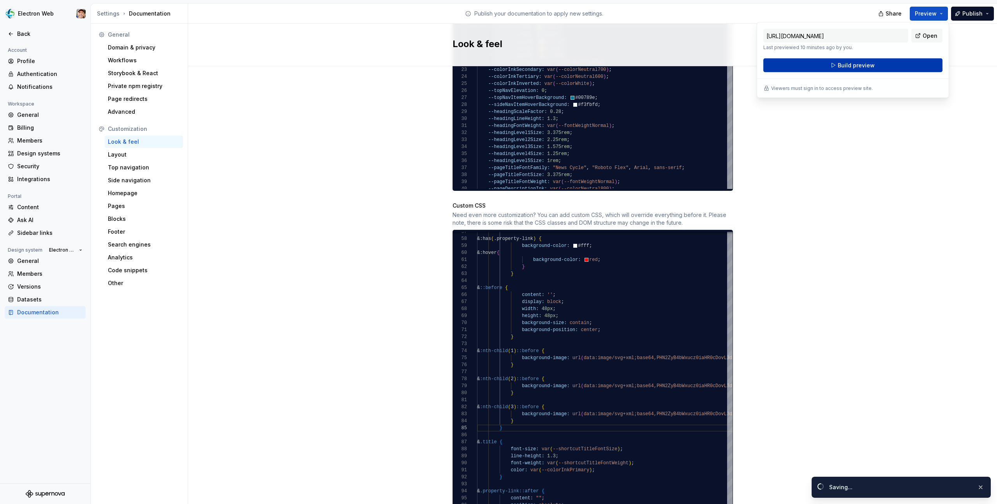
click at [880, 63] on button "Build preview" at bounding box center [852, 65] width 179 height 14
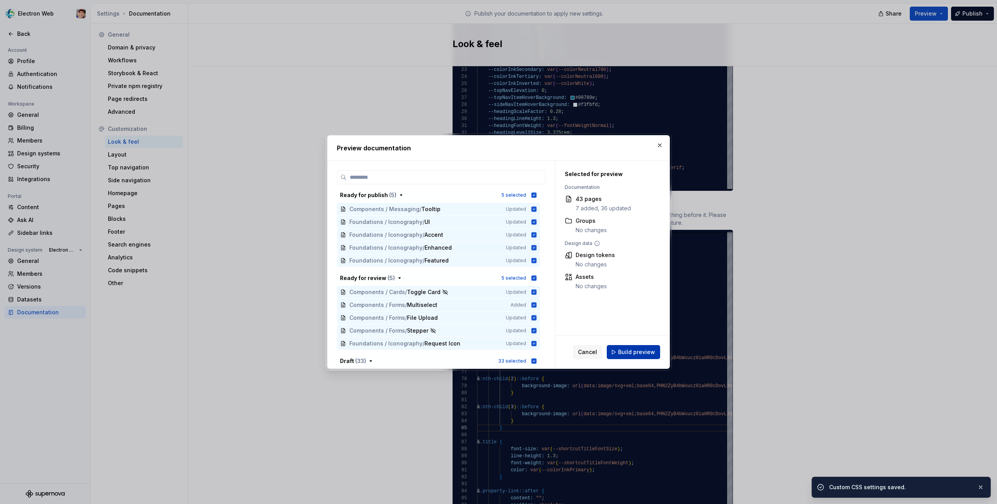
click at [626, 353] on span "Build preview" at bounding box center [636, 352] width 37 height 8
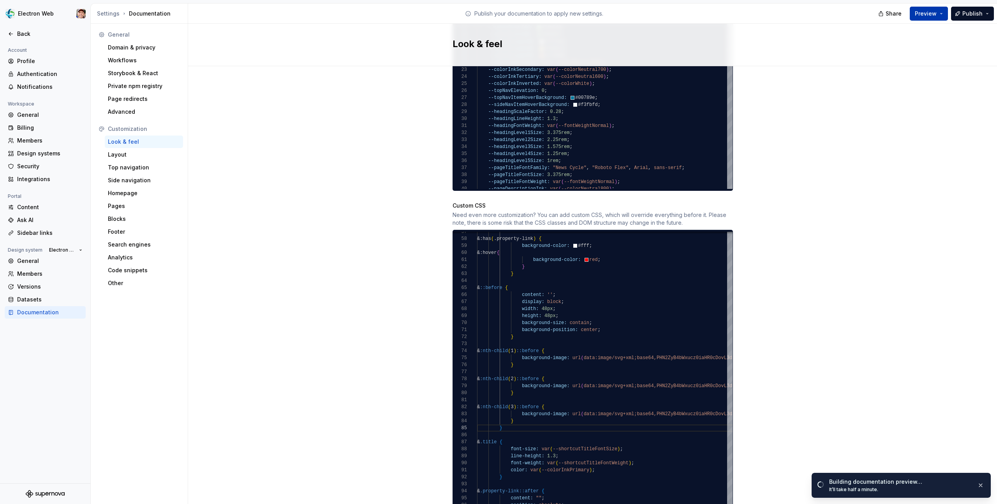
click at [931, 13] on span "Preview" at bounding box center [926, 14] width 22 height 8
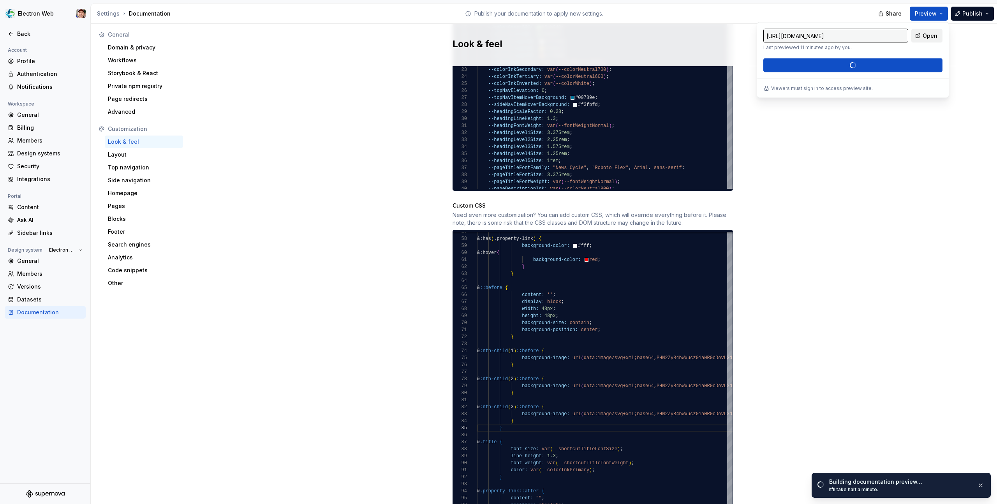
click at [923, 35] on span "Open" at bounding box center [929, 36] width 15 height 8
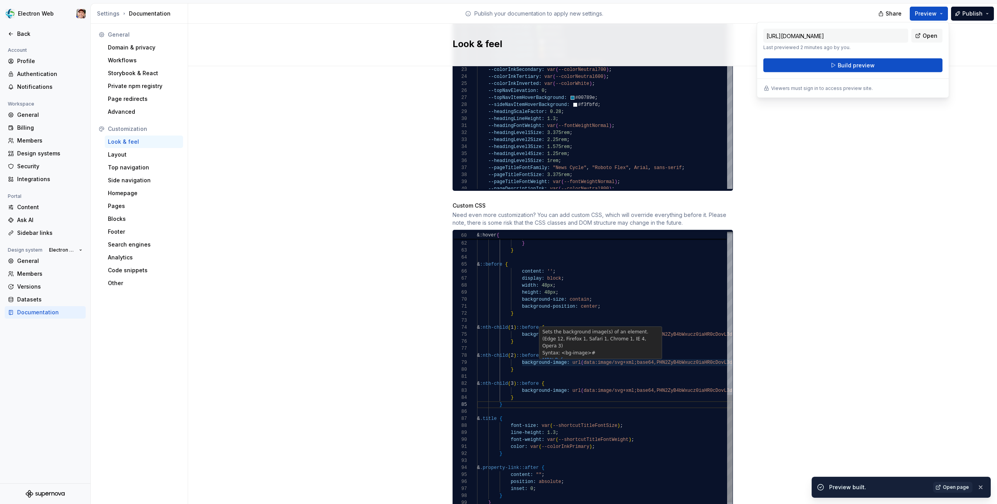
scroll to position [28, 180]
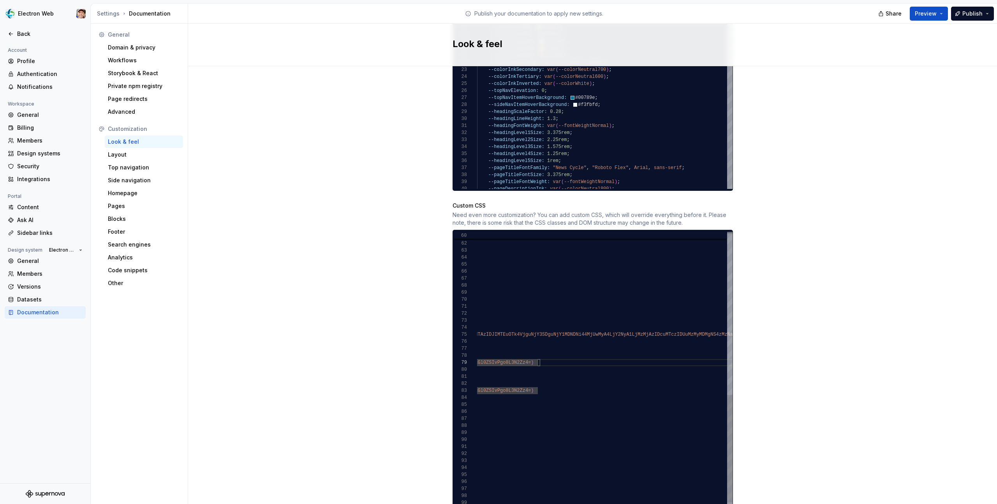
click at [538, 354] on div "} &:hover { background-color: red ; } & ::before { content: '' ; } background-s…" at bounding box center [294, 168] width 3521 height 713
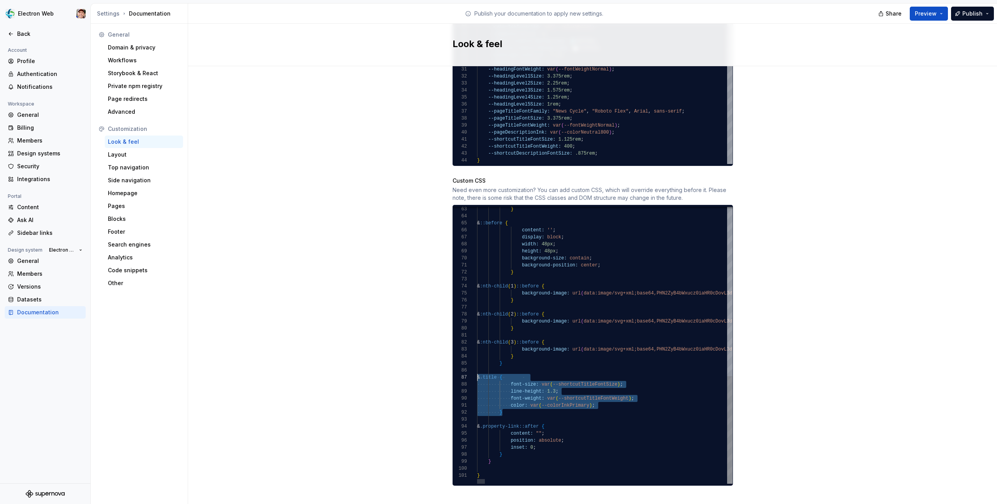
scroll to position [28, 0]
drag, startPoint x: 504, startPoint y: 406, endPoint x: 466, endPoint y: 367, distance: 54.2
click at [466, 367] on div "63 64 65 66 72 70 67 68 69 71 73 74 75 76 77 78 79 80 81 82 83 84 85 86 87 88 8…" at bounding box center [593, 345] width 280 height 277
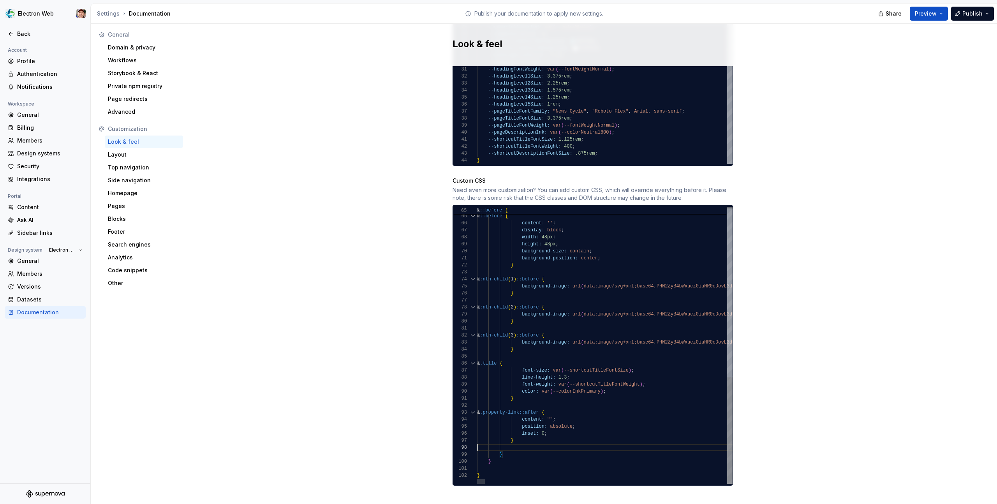
scroll to position [49, 0]
type textarea "*"
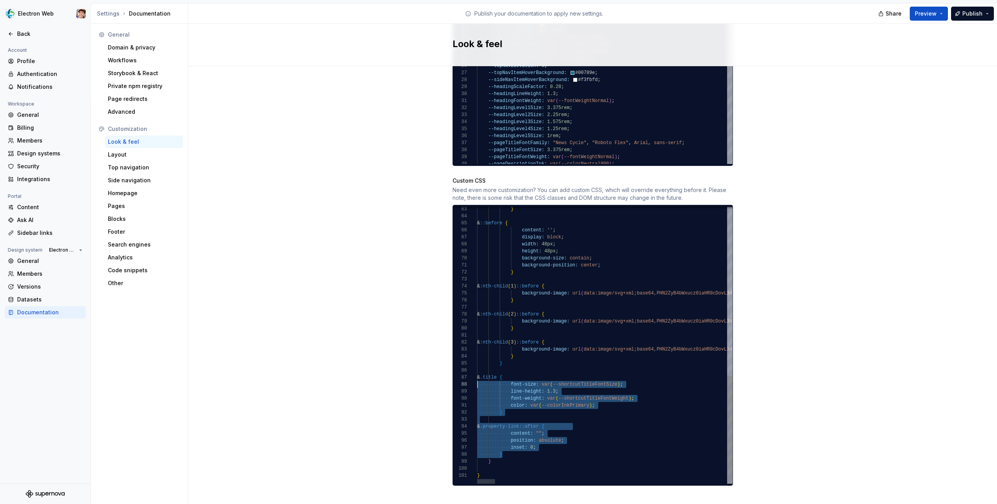
scroll to position [28, 0]
drag, startPoint x: 504, startPoint y: 447, endPoint x: 461, endPoint y: 370, distance: 87.7
click at [461, 370] on div "63 64 65 66 67 68 69 70 71 72 73 74 75 76 77 78 79 80 81 82 83 84 85 86 87 88 8…" at bounding box center [593, 345] width 280 height 277
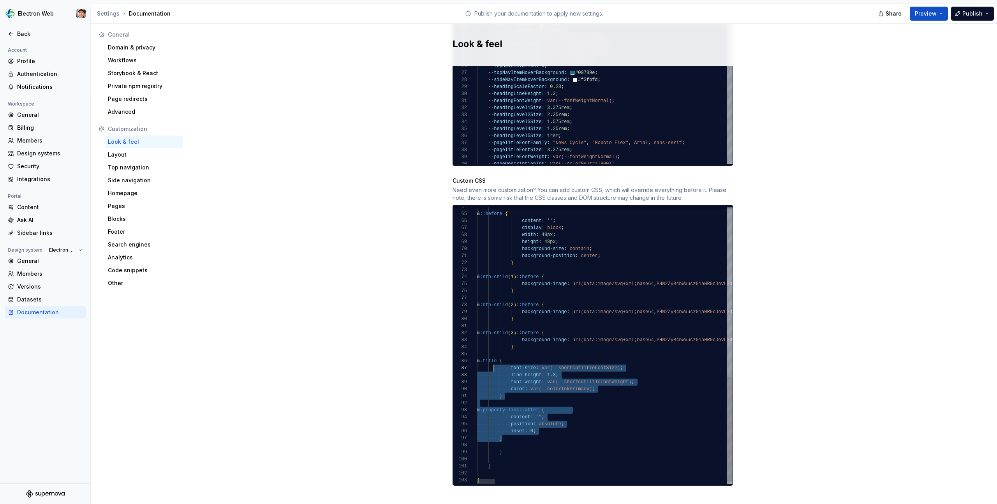
scroll to position [21, 14]
drag, startPoint x: 511, startPoint y: 431, endPoint x: 492, endPoint y: 353, distance: 80.6
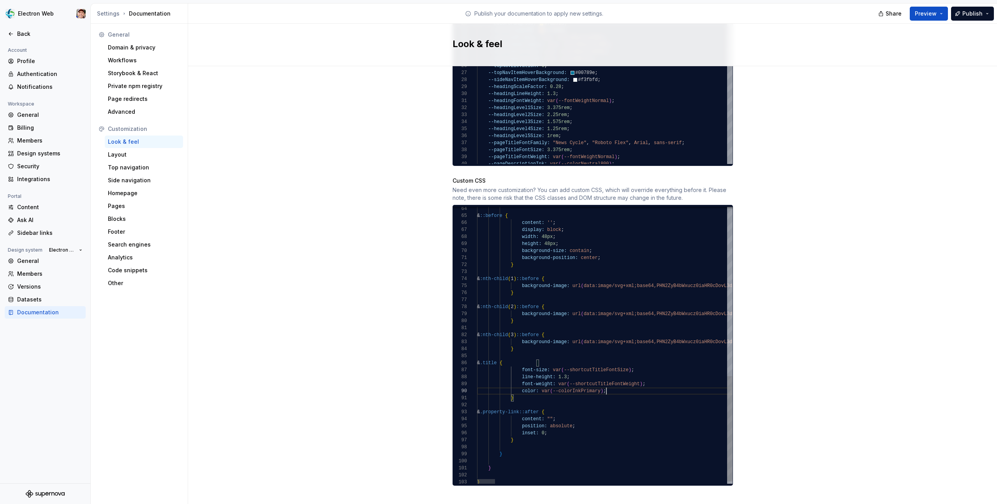
scroll to position [49, 129]
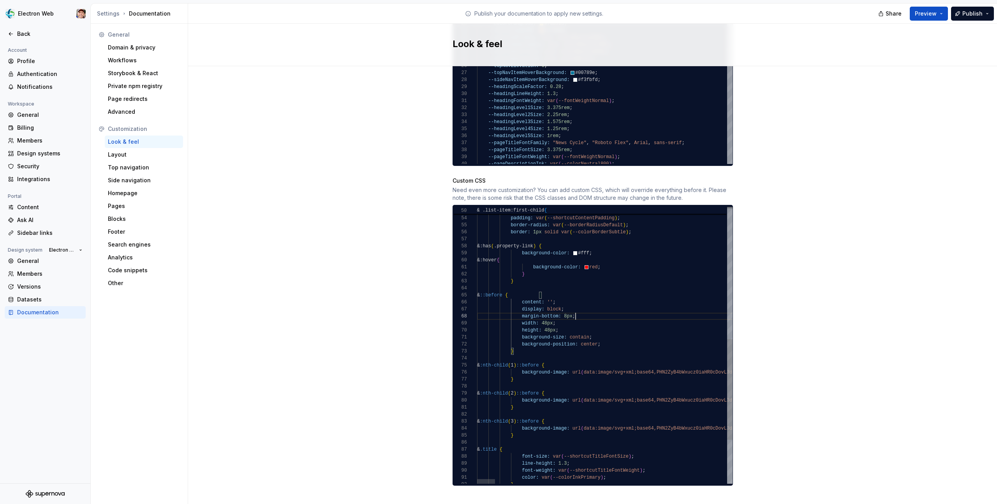
scroll to position [49, 99]
click at [937, 19] on button "Preview" at bounding box center [929, 14] width 38 height 14
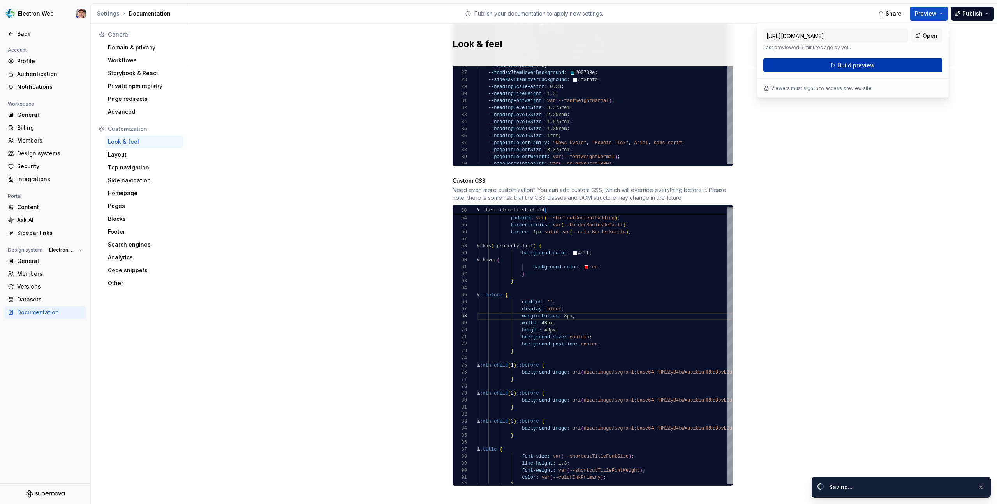
click at [865, 65] on span "Build preview" at bounding box center [856, 66] width 37 height 8
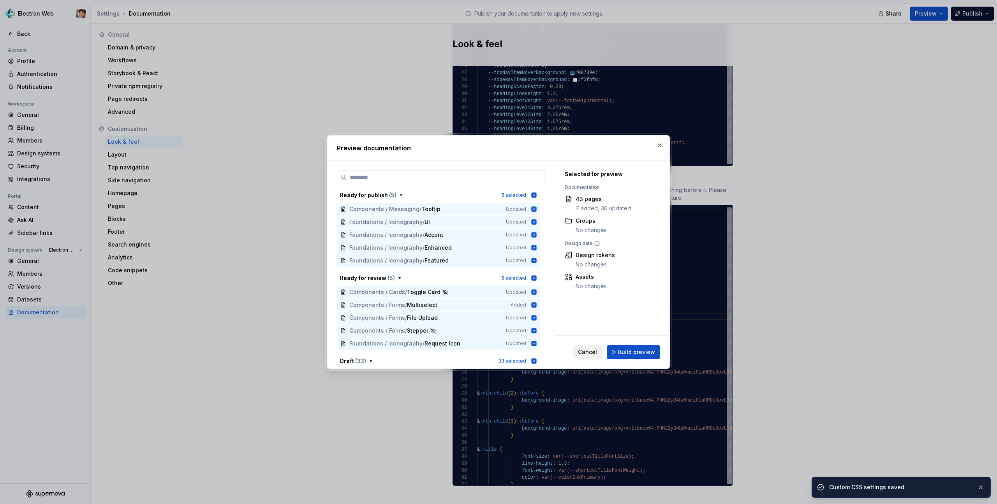
click at [590, 352] on span "Cancel" at bounding box center [587, 352] width 19 height 8
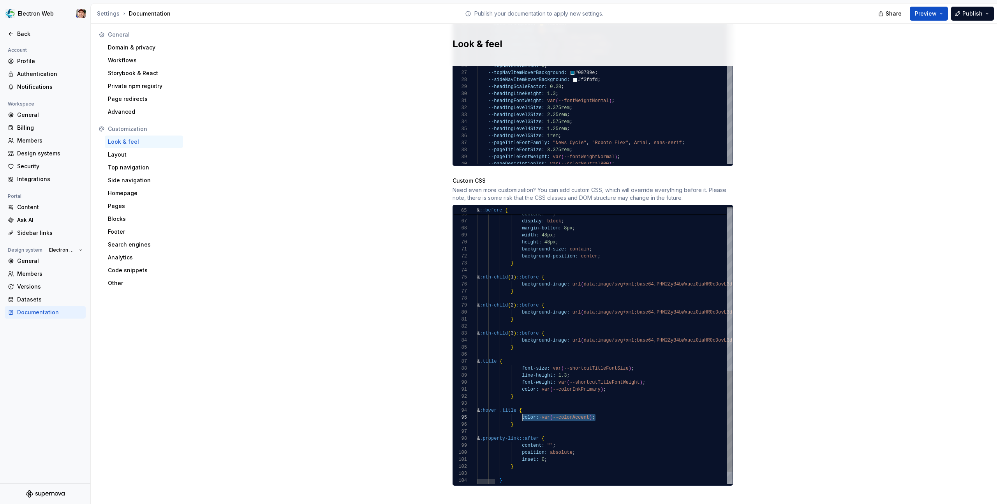
scroll to position [28, 45]
drag, startPoint x: 597, startPoint y: 409, endPoint x: 522, endPoint y: 409, distance: 75.1
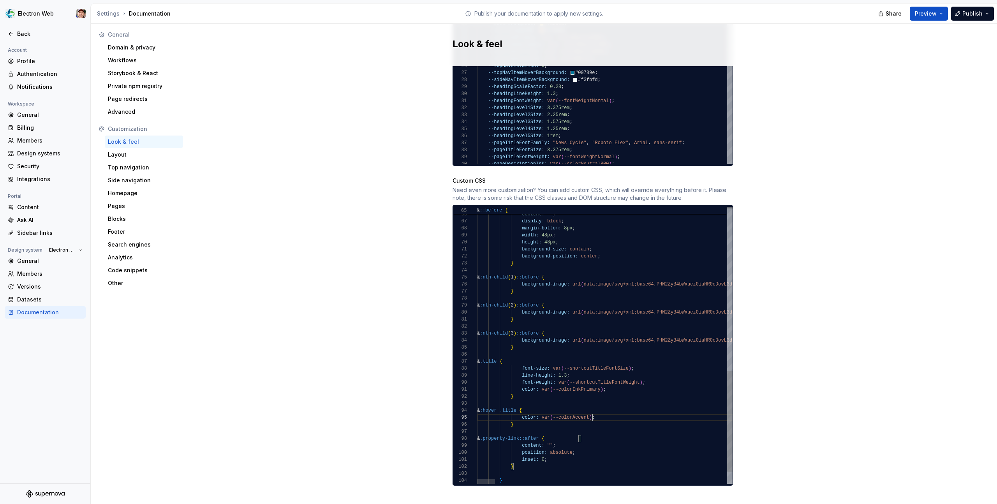
scroll to position [28, 115]
drag, startPoint x: 592, startPoint y: 408, endPoint x: 543, endPoint y: 408, distance: 49.1
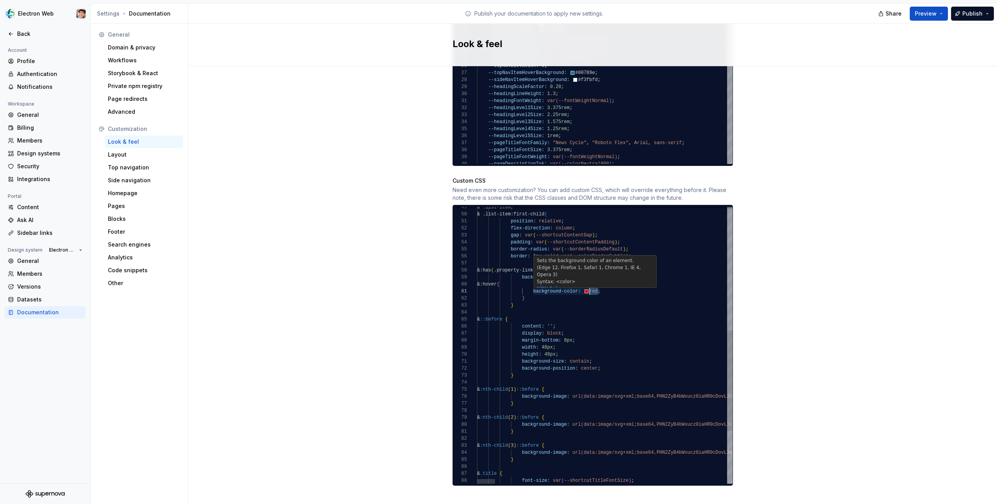
scroll to position [0, 113]
drag, startPoint x: 598, startPoint y: 286, endPoint x: 589, endPoint y: 285, distance: 9.0
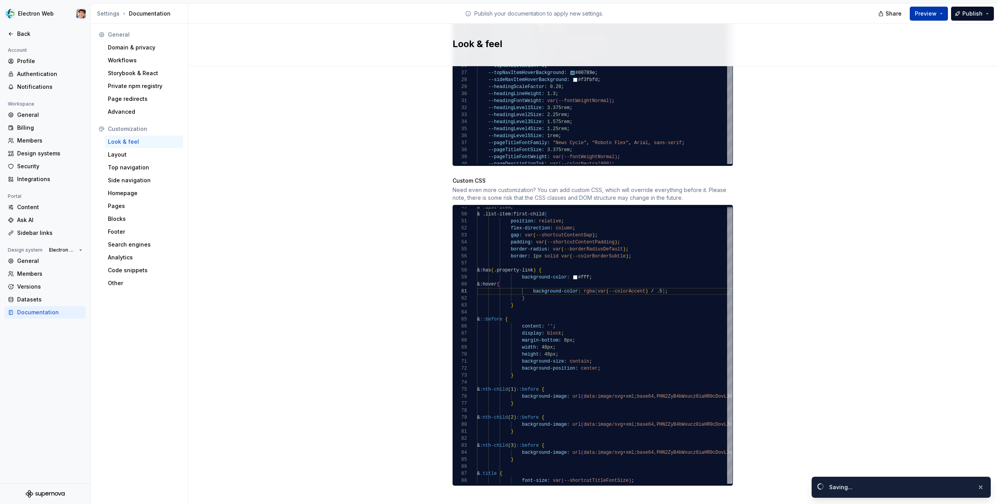
click at [934, 13] on span "Preview" at bounding box center [926, 14] width 22 height 8
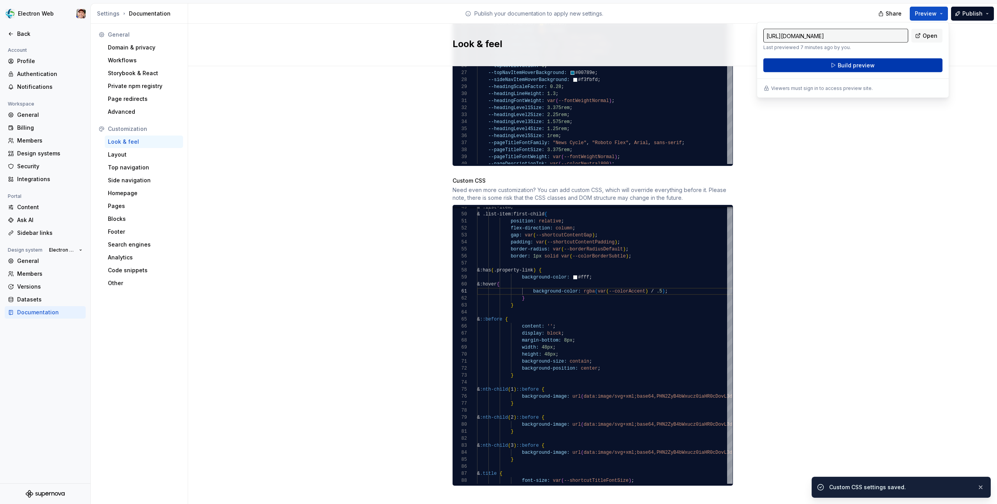
click at [886, 62] on button "Build preview" at bounding box center [852, 65] width 179 height 14
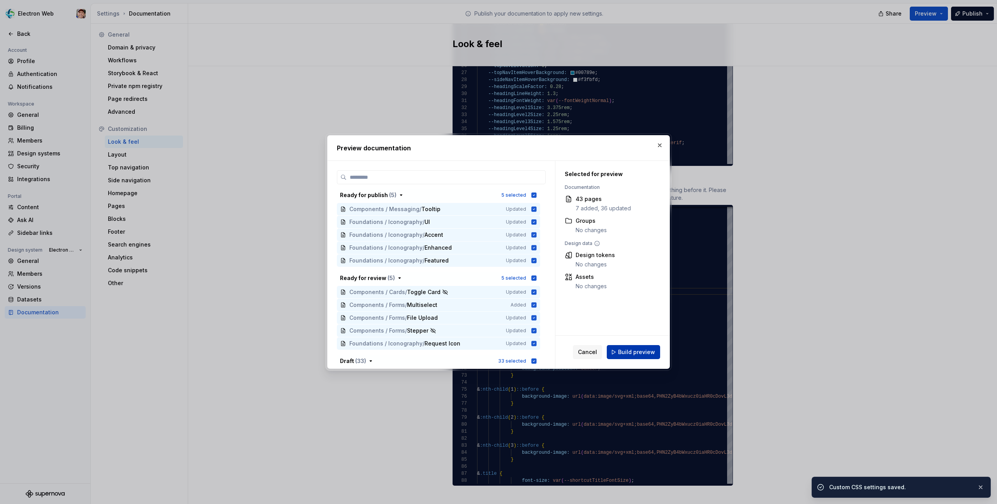
click at [627, 350] on span "Build preview" at bounding box center [636, 352] width 37 height 8
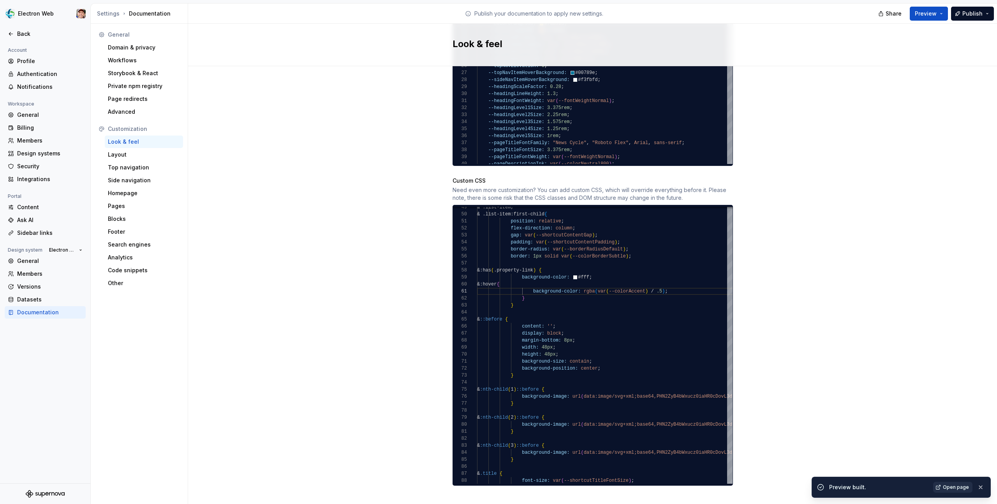
click at [946, 488] on span "Open page" at bounding box center [956, 487] width 26 height 6
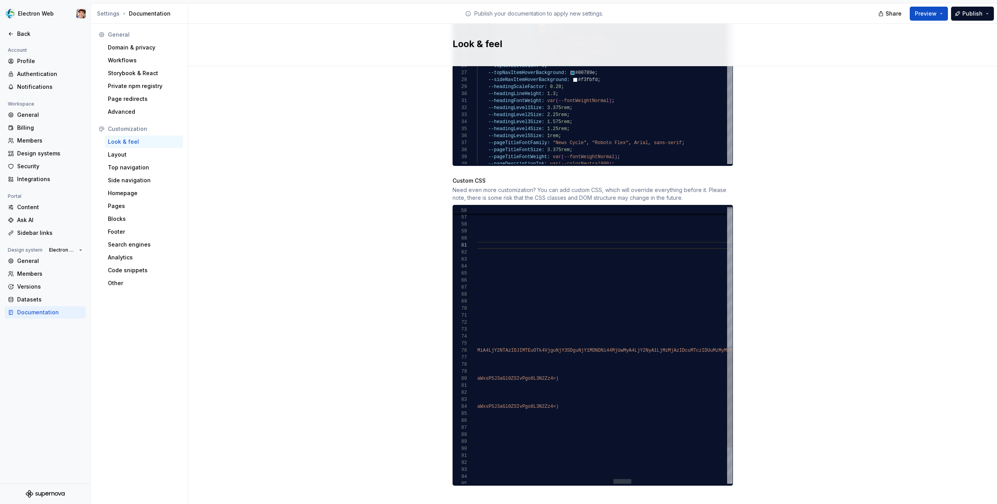
scroll to position [0, 1409]
click at [562, 374] on div "& ::before { content: '' ; display: block ; width: 48px ; height: 48px ; backgr…" at bounding box center [319, 202] width 3521 height 762
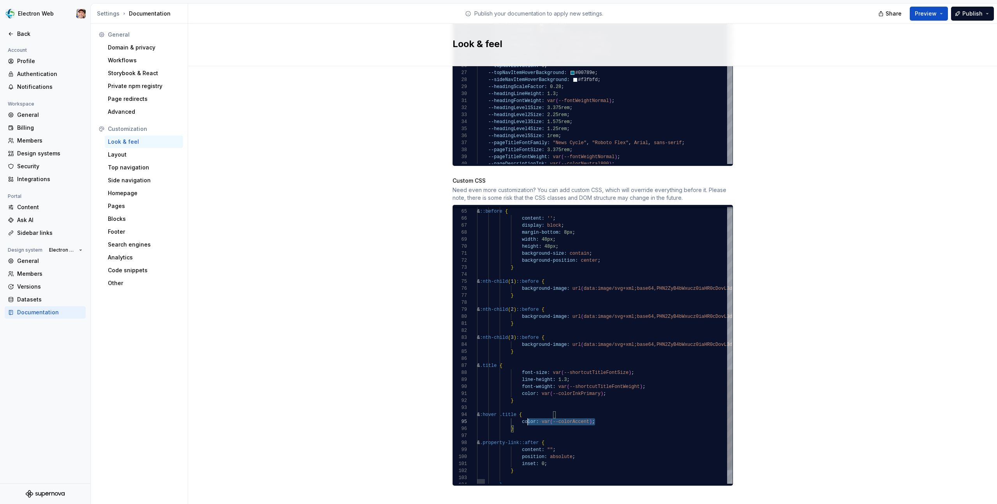
scroll to position [28, 45]
drag, startPoint x: 596, startPoint y: 414, endPoint x: 521, endPoint y: 415, distance: 75.2
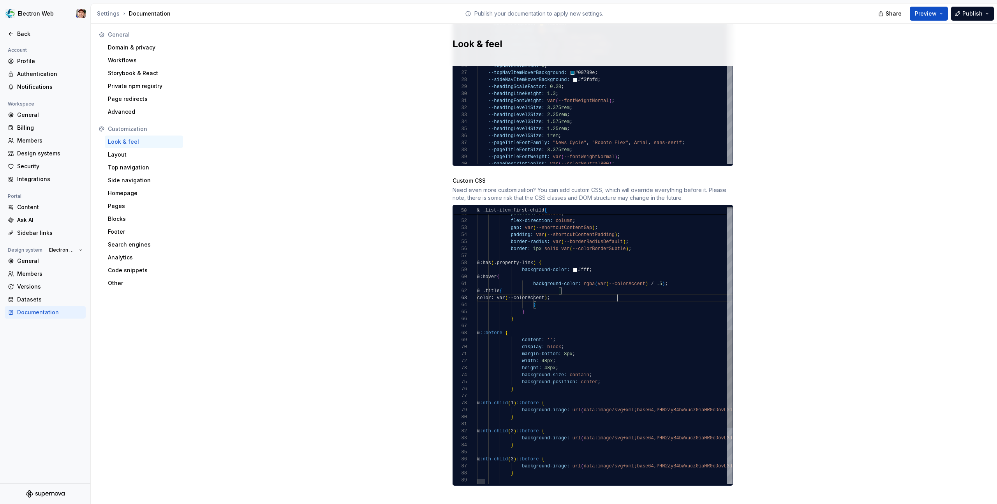
scroll to position [14, 141]
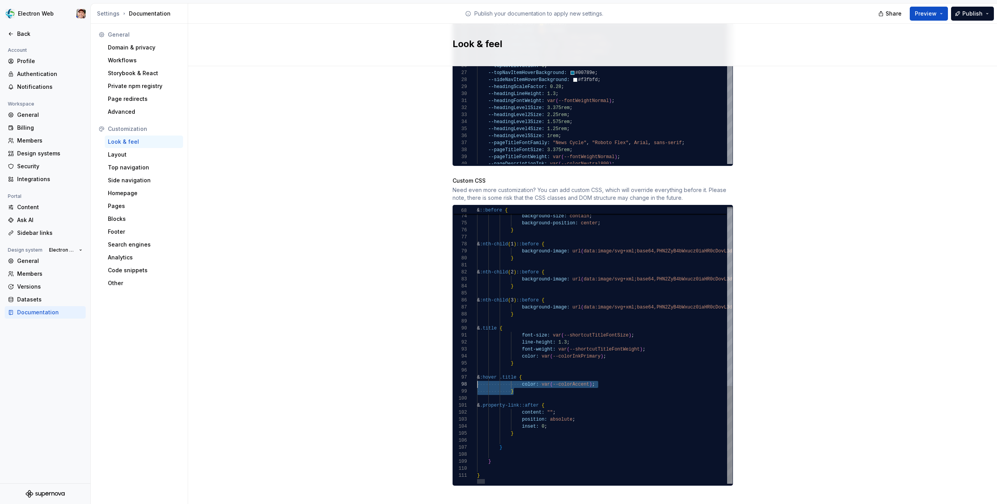
scroll to position [42, 0]
drag, startPoint x: 516, startPoint y: 383, endPoint x: 454, endPoint y: 372, distance: 62.4
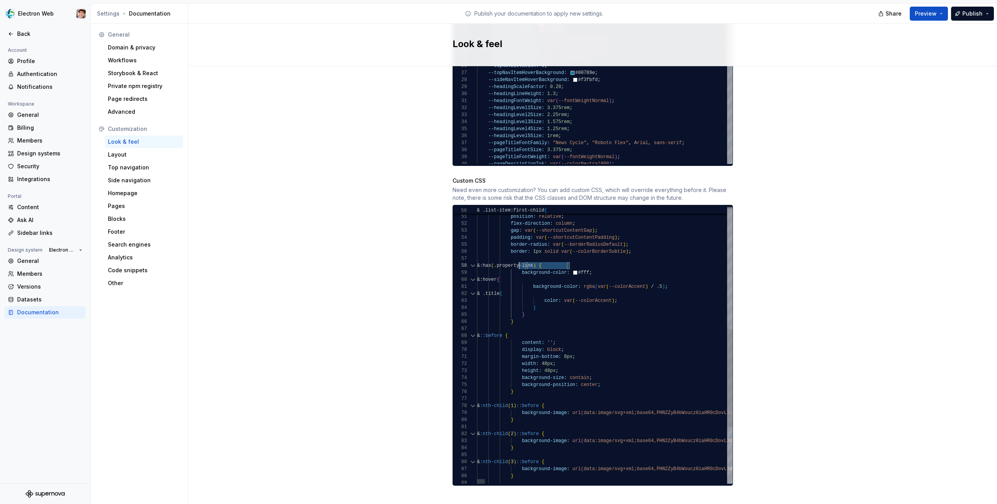
scroll to position [49, 34]
drag, startPoint x: 570, startPoint y: 258, endPoint x: 511, endPoint y: 260, distance: 58.4
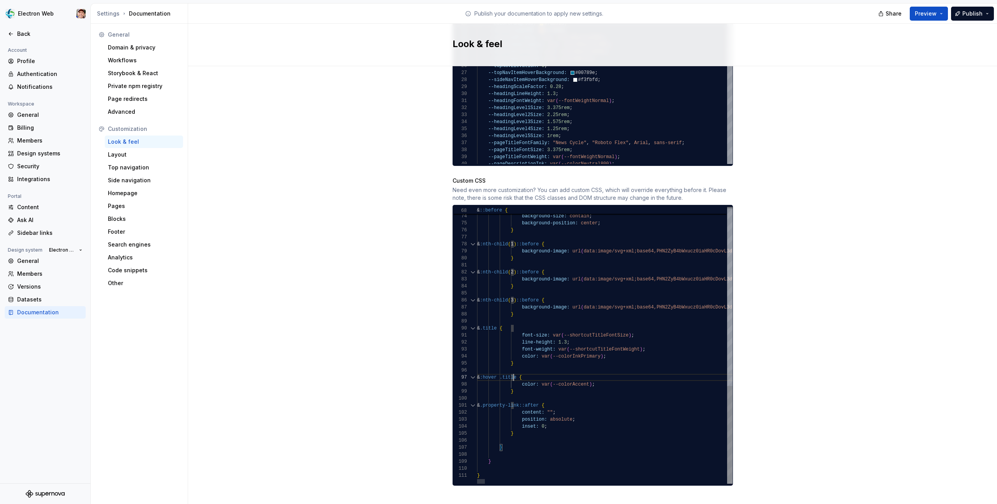
scroll to position [42, 34]
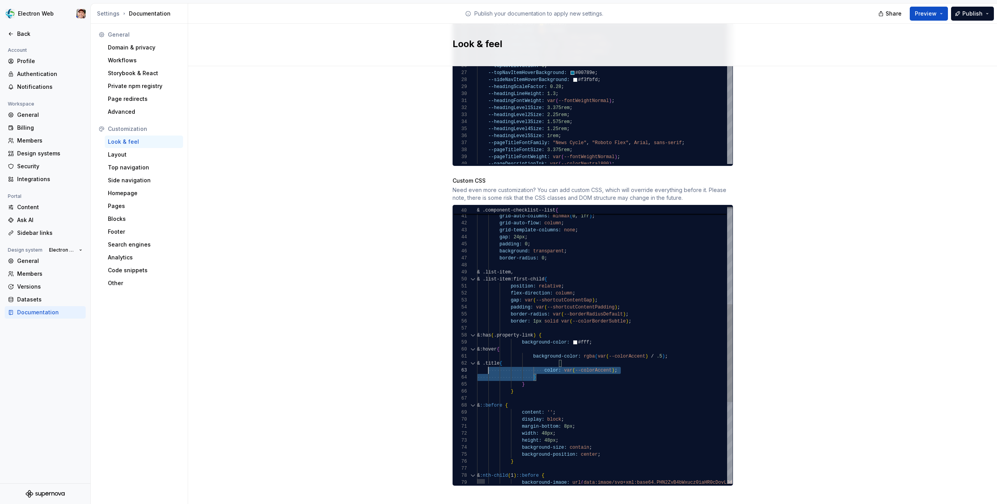
scroll to position [7, 3]
drag, startPoint x: 543, startPoint y: 370, endPoint x: 479, endPoint y: 356, distance: 65.8
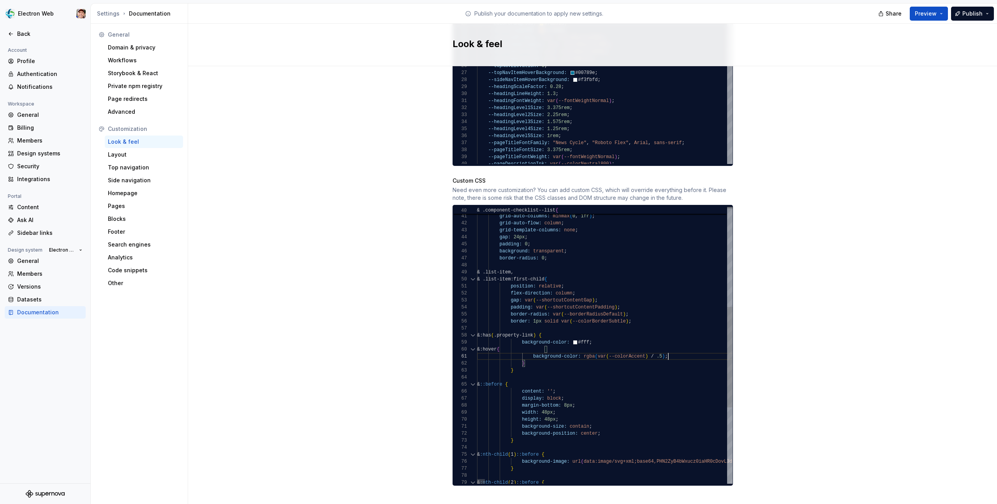
scroll to position [0, 191]
click at [943, 11] on button "Preview" at bounding box center [929, 14] width 38 height 14
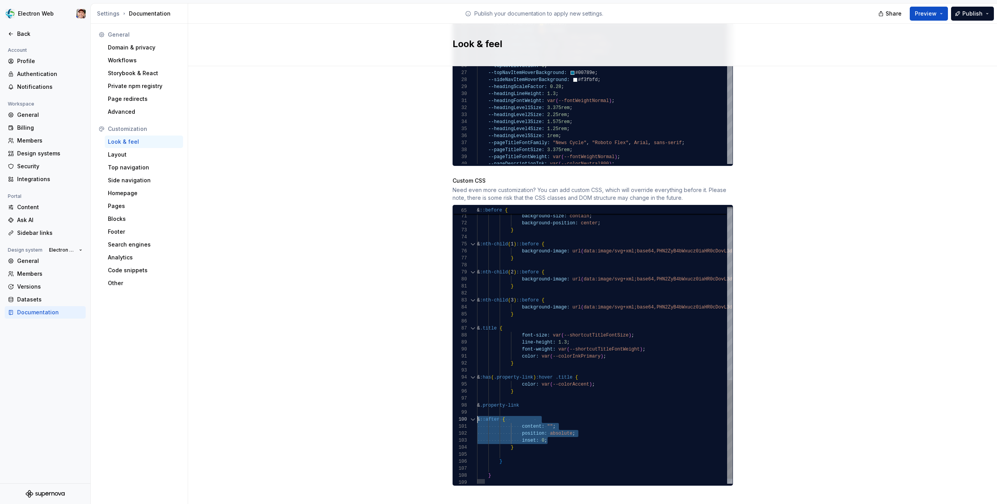
scroll to position [63, 0]
drag, startPoint x: 550, startPoint y: 432, endPoint x: 470, endPoint y: 412, distance: 82.6
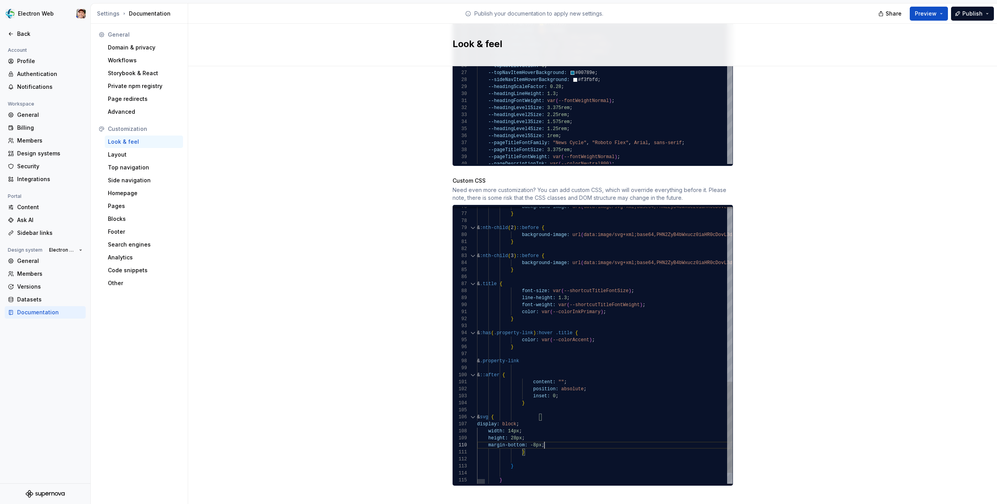
scroll to position [63, 67]
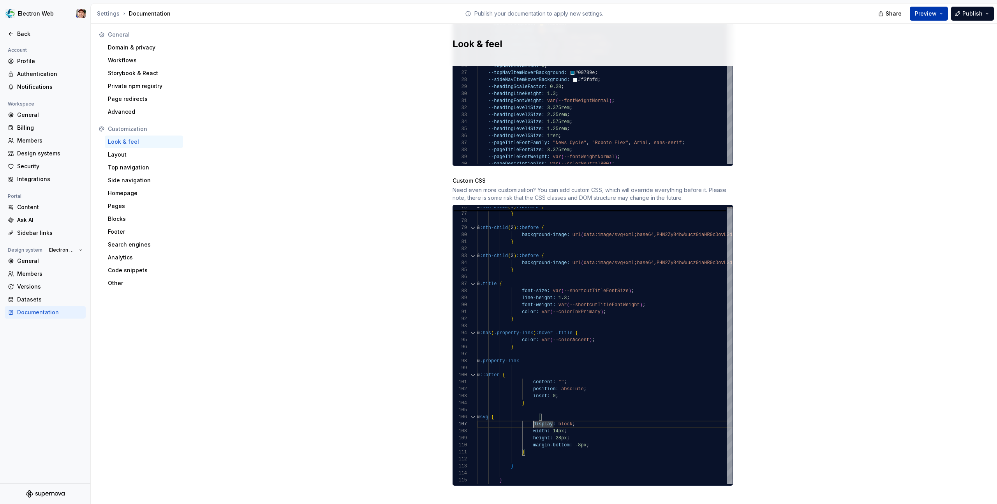
click at [927, 14] on span "Preview" at bounding box center [926, 14] width 22 height 8
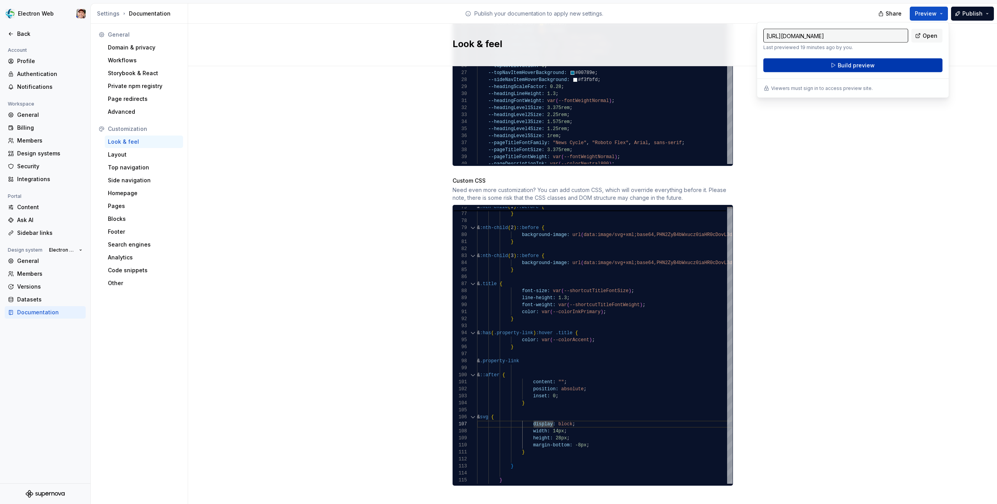
click at [883, 67] on button "Build preview" at bounding box center [852, 65] width 179 height 14
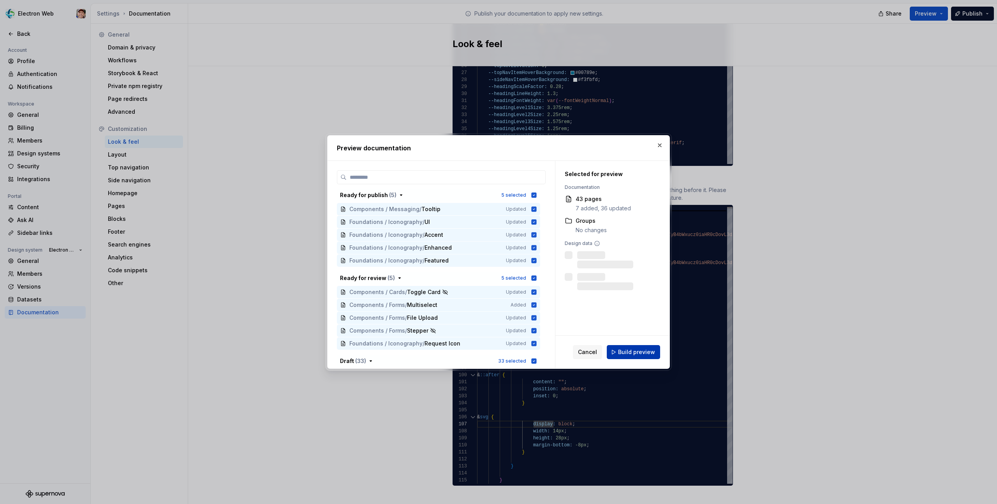
click at [643, 351] on span "Build preview" at bounding box center [636, 352] width 37 height 8
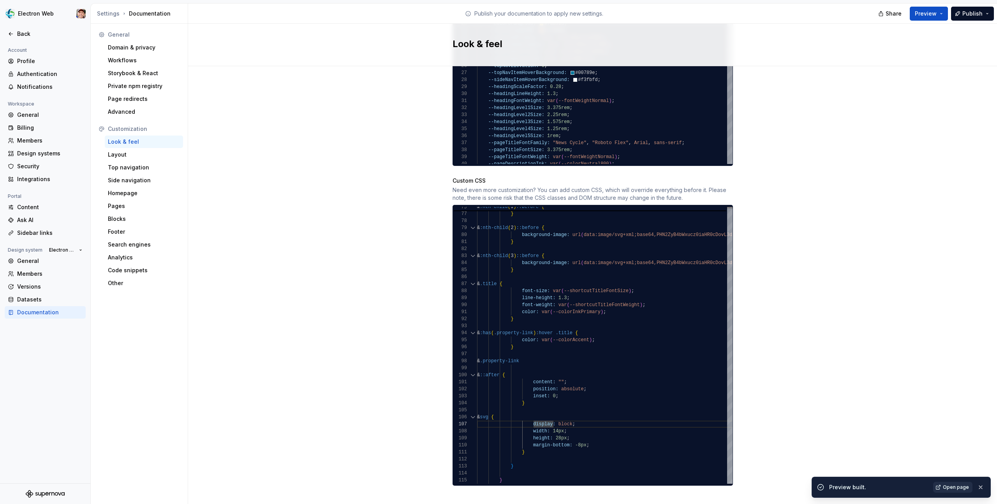
click at [954, 486] on span "Open page" at bounding box center [956, 487] width 26 height 6
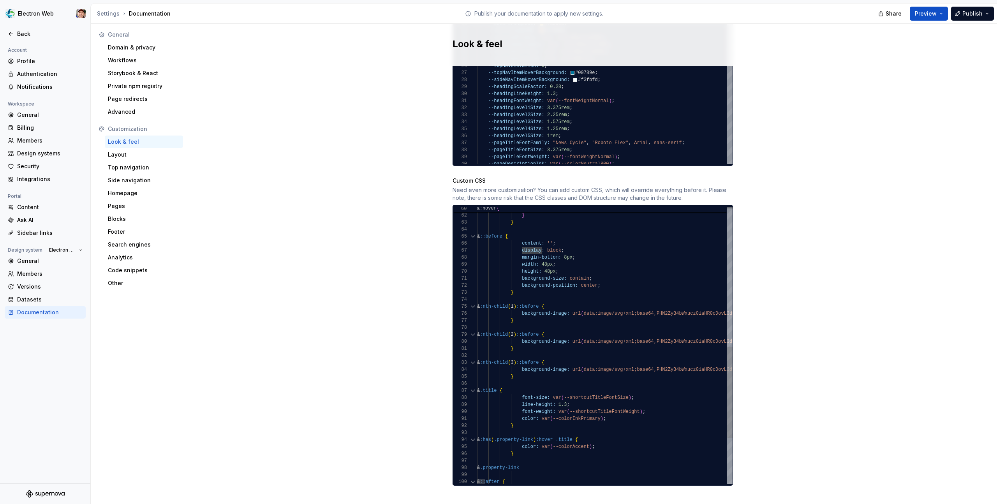
scroll to position [14, 0]
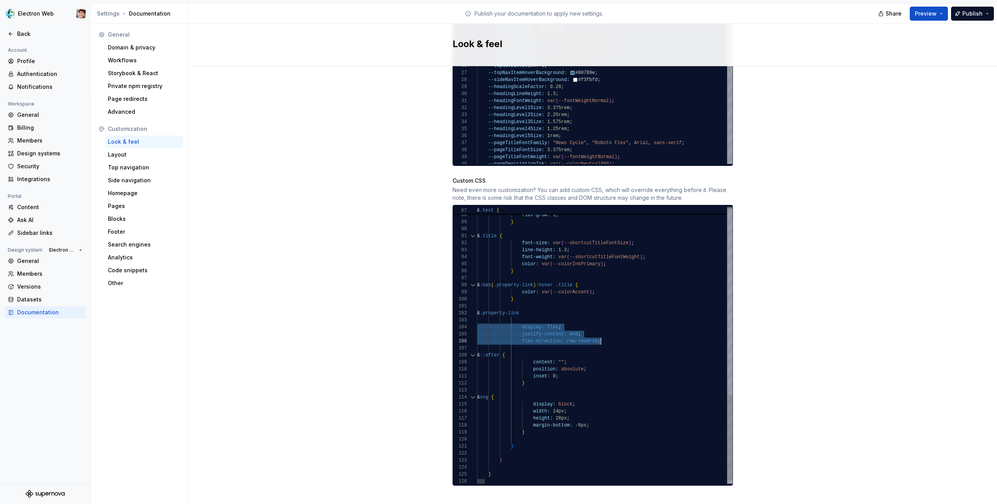
click at [929, 11] on span "Preview" at bounding box center [926, 14] width 22 height 8
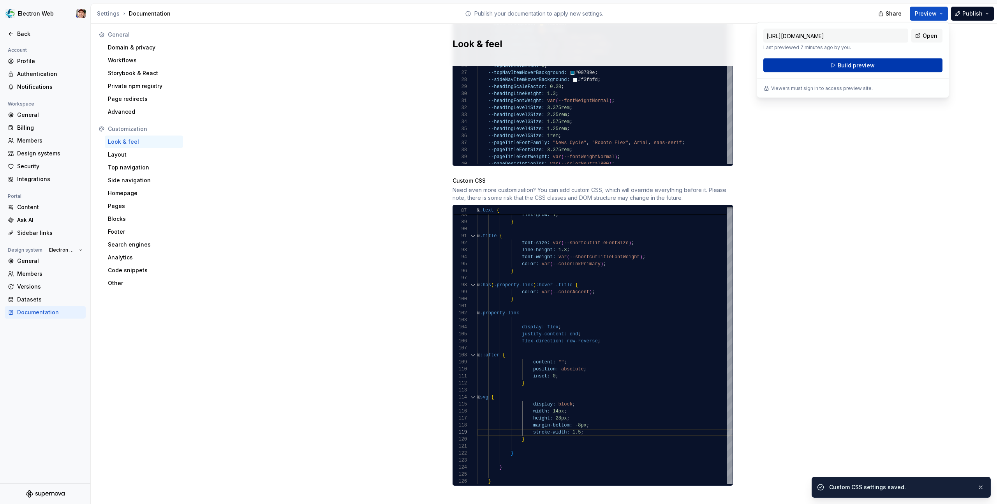
click at [875, 65] on button "Build preview" at bounding box center [852, 65] width 179 height 14
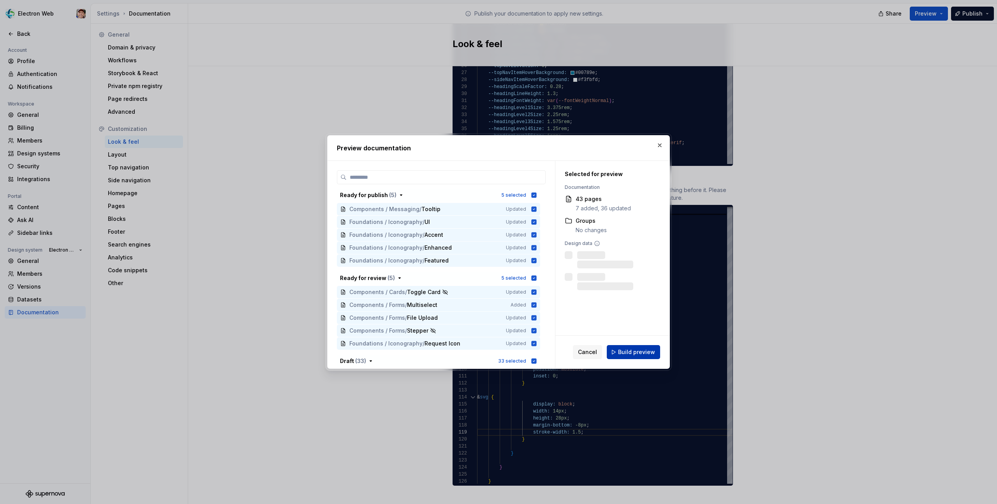
click at [635, 350] on span "Build preview" at bounding box center [636, 352] width 37 height 8
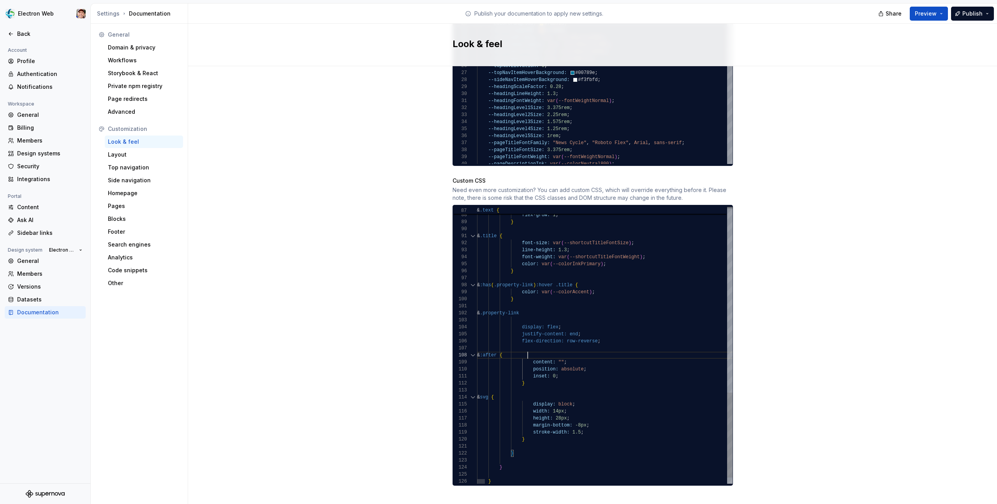
scroll to position [49, 51]
click at [933, 17] on span "Preview" at bounding box center [926, 14] width 22 height 8
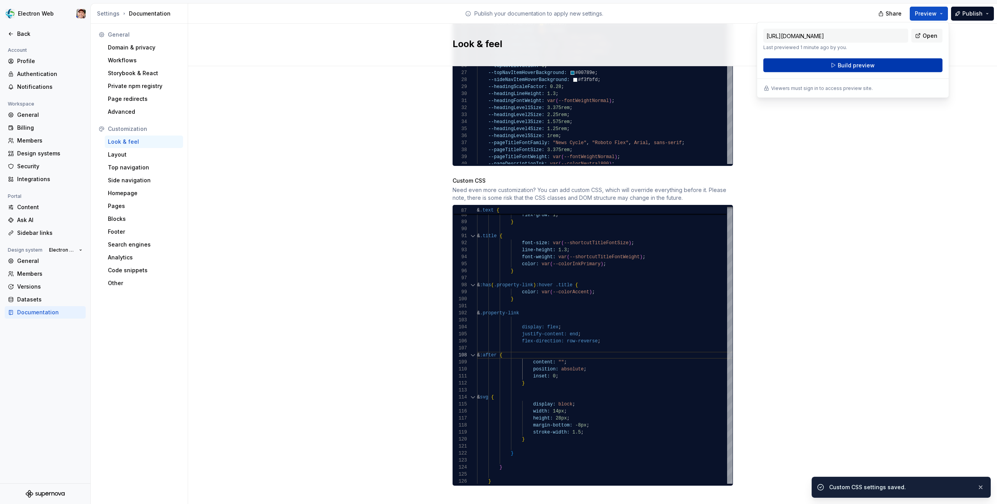
click at [864, 67] on span "Build preview" at bounding box center [856, 66] width 37 height 8
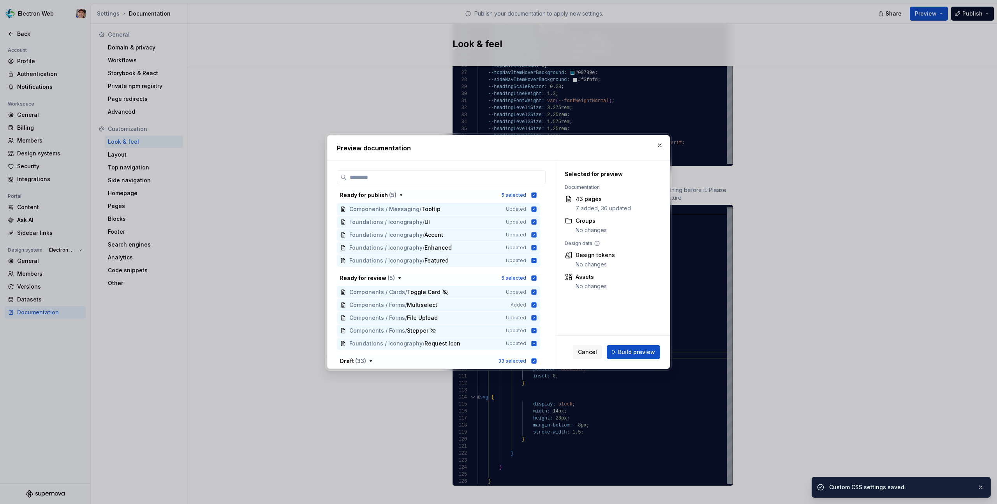
click at [636, 344] on div "Cancel Build preview" at bounding box center [612, 352] width 114 height 33
click at [636, 348] on button "Build preview" at bounding box center [633, 352] width 53 height 14
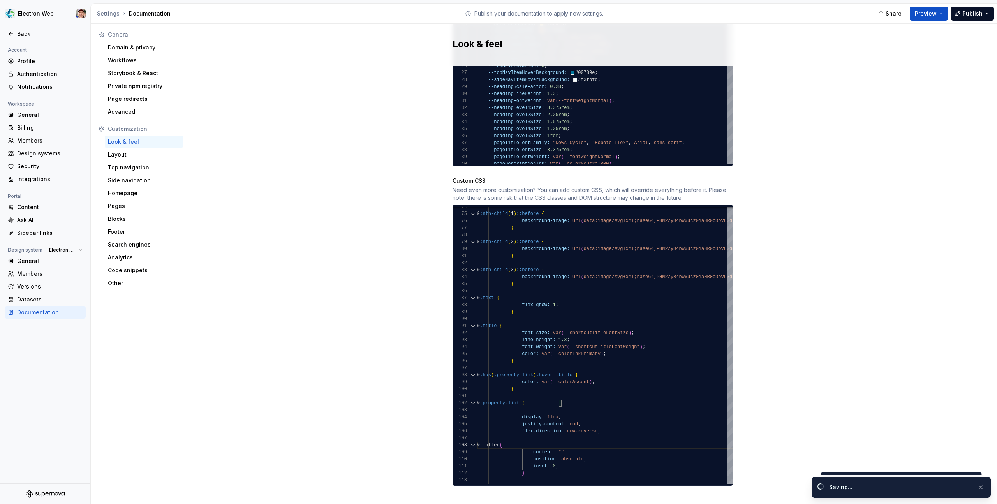
click at [929, 18] on button "Preview" at bounding box center [929, 14] width 38 height 14
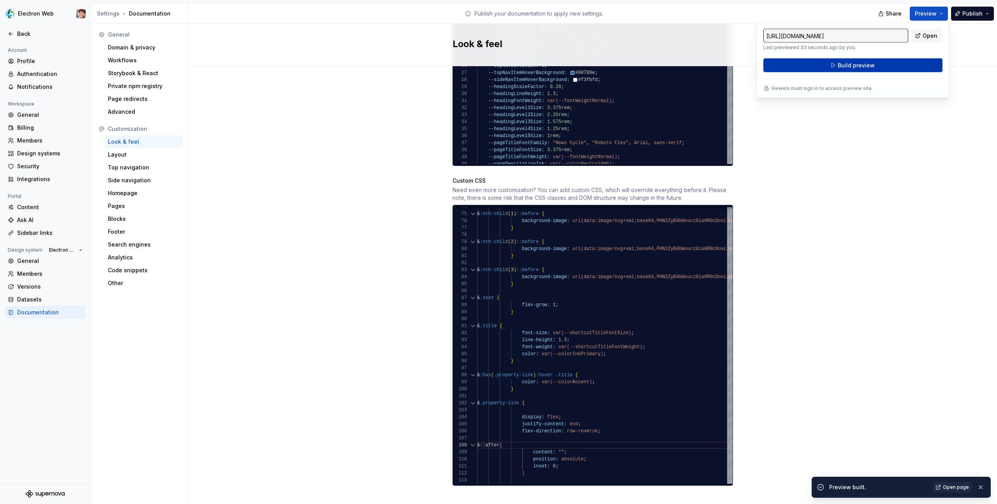
click at [871, 67] on span "Build preview" at bounding box center [856, 66] width 37 height 8
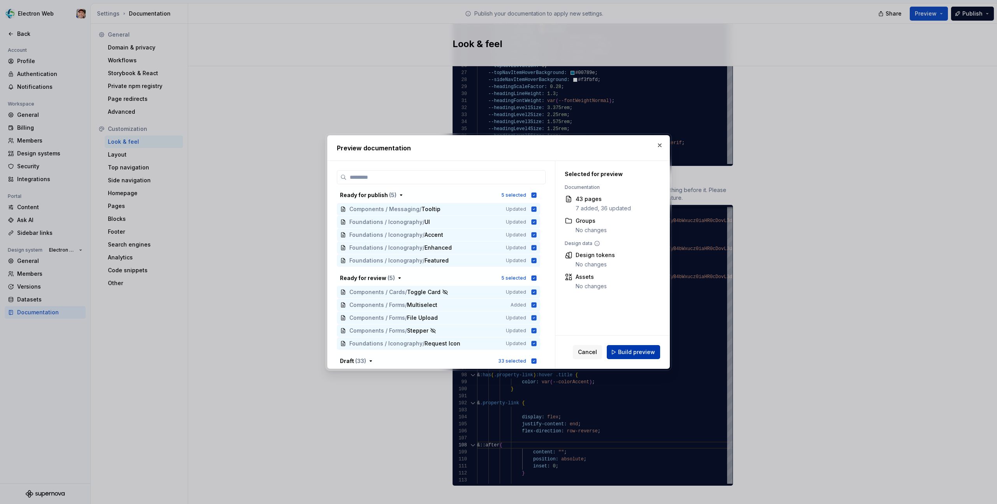
click at [651, 349] on span "Build preview" at bounding box center [636, 352] width 37 height 8
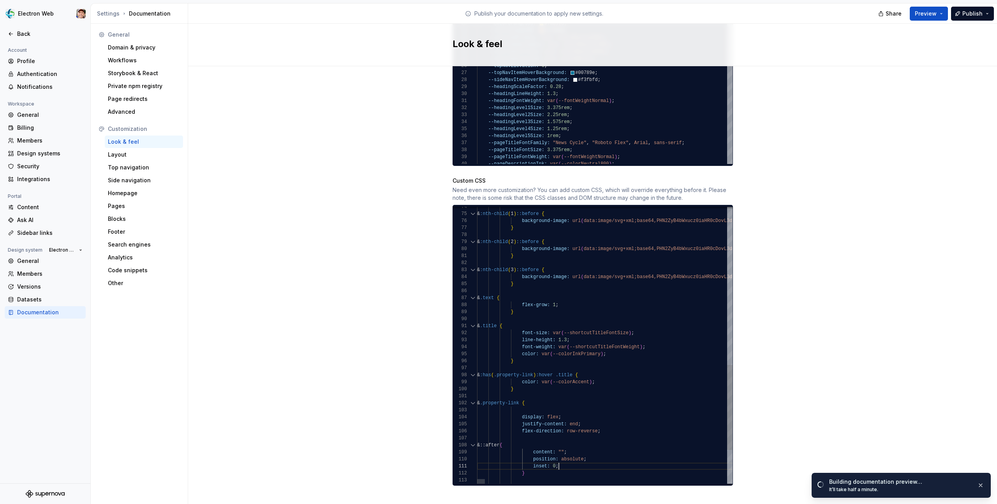
click at [955, 487] on span "Open page" at bounding box center [956, 487] width 26 height 6
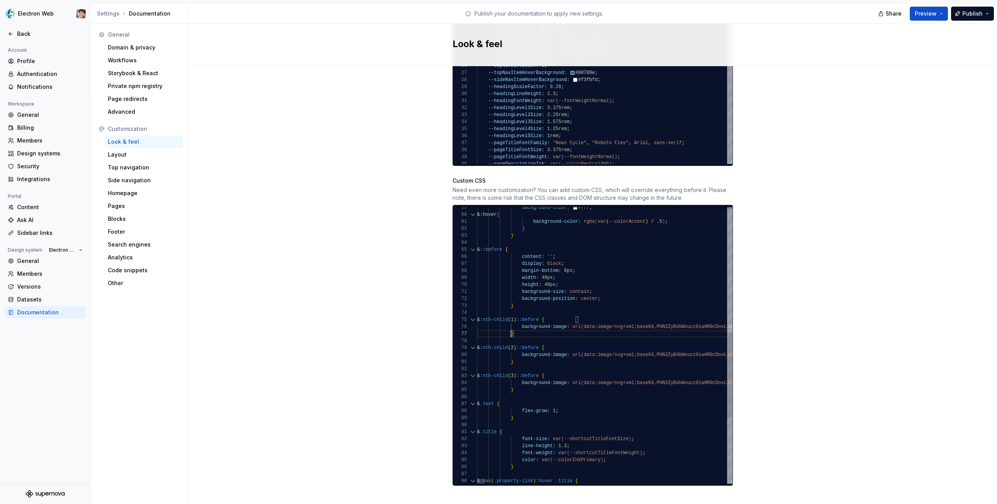
scroll to position [7, 34]
type textarea "**********"
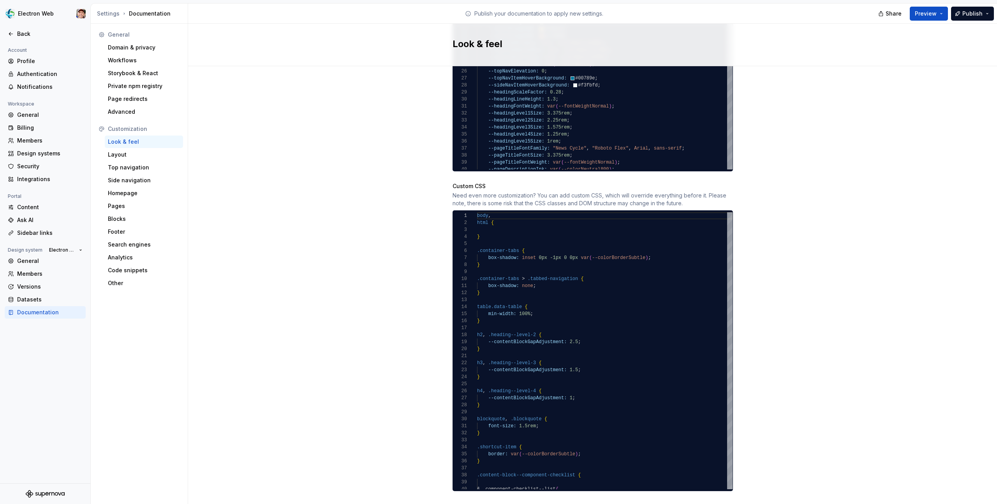
scroll to position [623, 0]
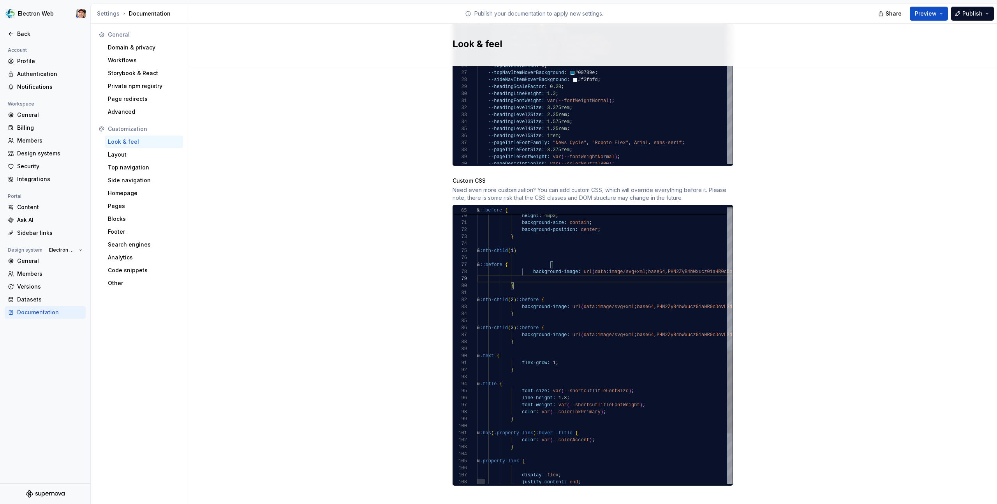
scroll to position [7, 48]
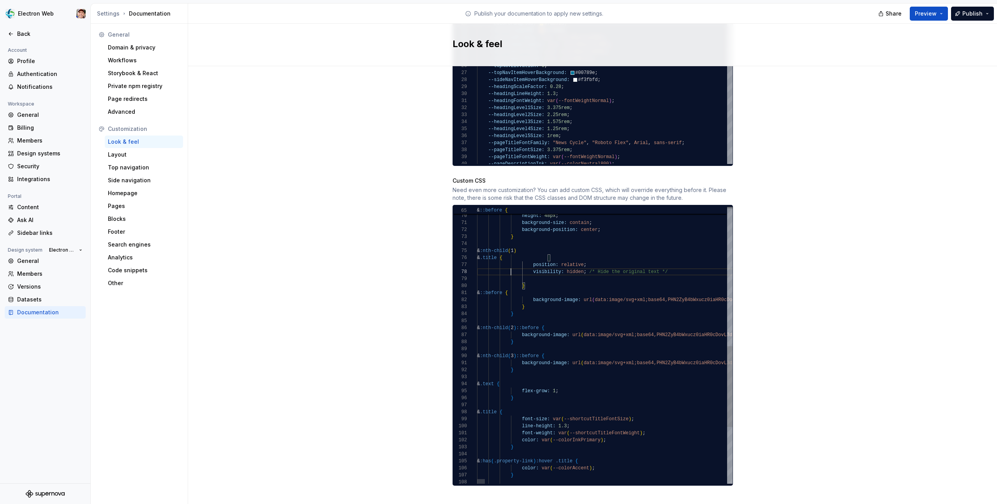
scroll to position [56, 0]
drag, startPoint x: 674, startPoint y: 264, endPoint x: 589, endPoint y: 264, distance: 85.3
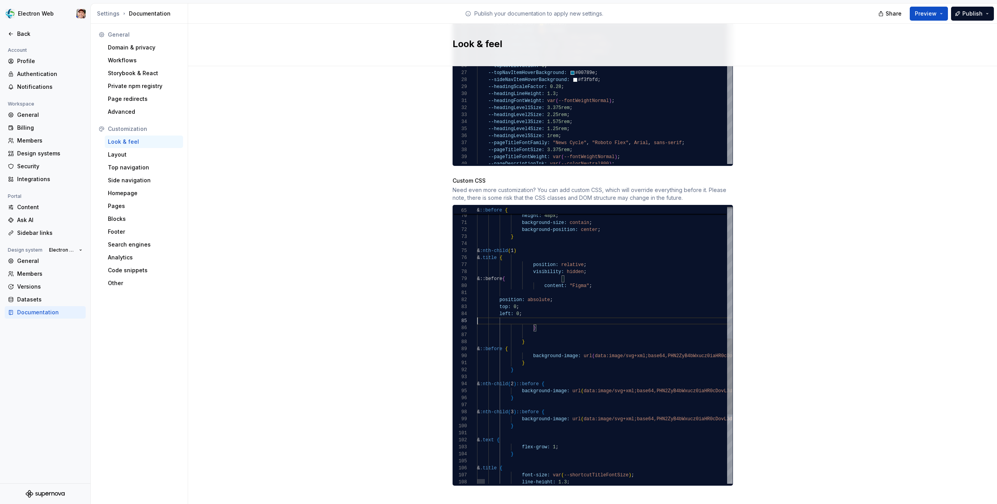
scroll to position [28, 177]
drag, startPoint x: 555, startPoint y: 314, endPoint x: 463, endPoint y: 293, distance: 94.7
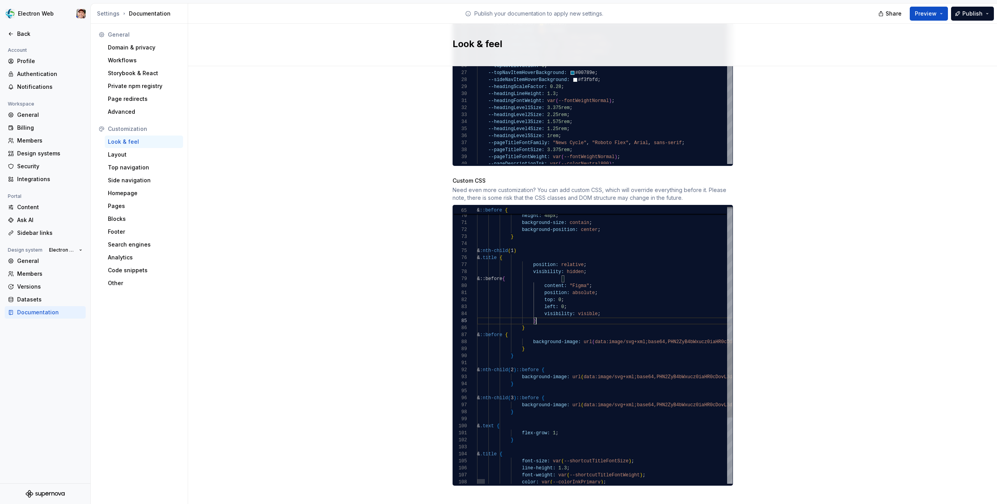
scroll to position [28, 59]
click at [933, 14] on span "Preview" at bounding box center [926, 14] width 22 height 8
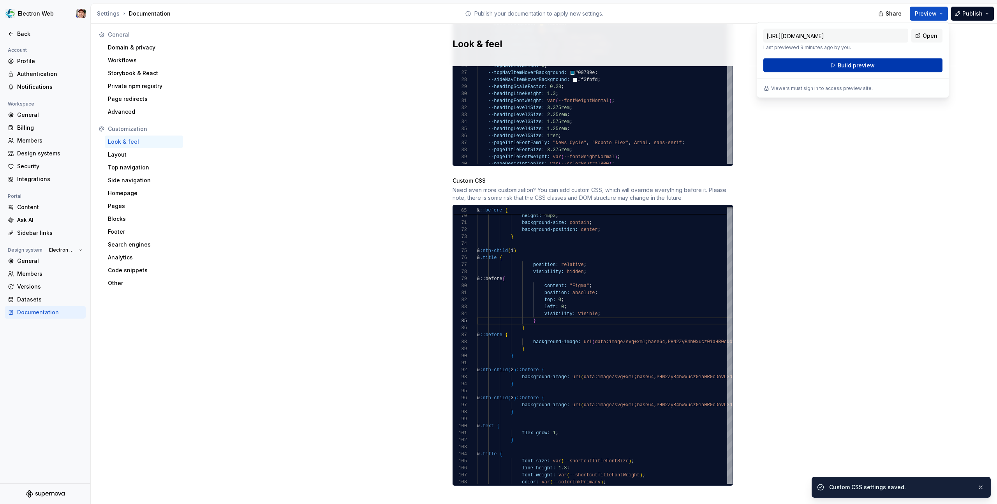
click at [884, 63] on button "Build preview" at bounding box center [852, 65] width 179 height 14
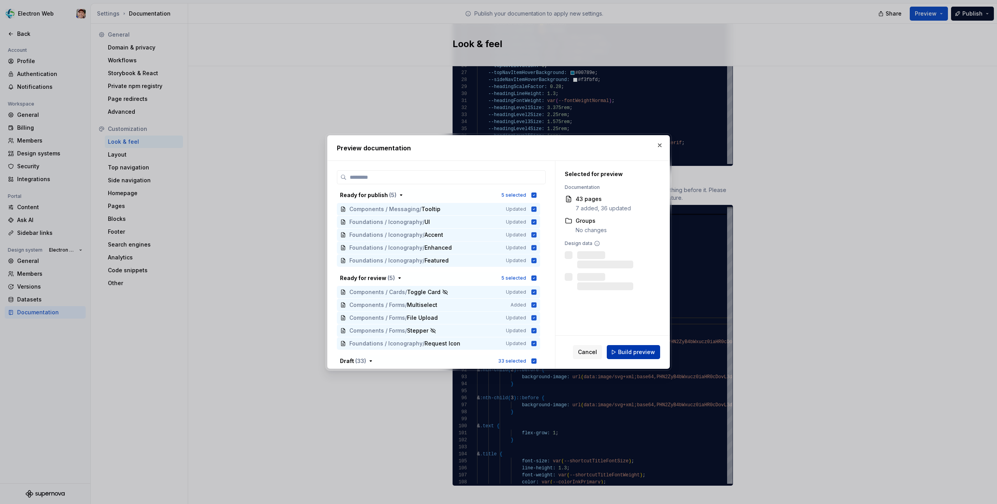
click at [636, 348] on button "Build preview" at bounding box center [633, 352] width 53 height 14
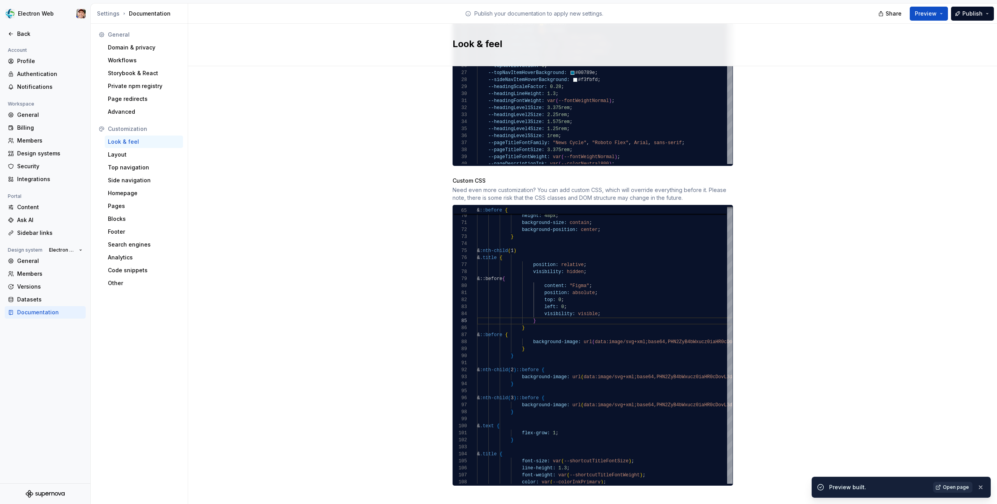
click at [946, 486] on span "Open page" at bounding box center [956, 487] width 26 height 6
click at [924, 11] on span "Preview" at bounding box center [926, 14] width 22 height 8
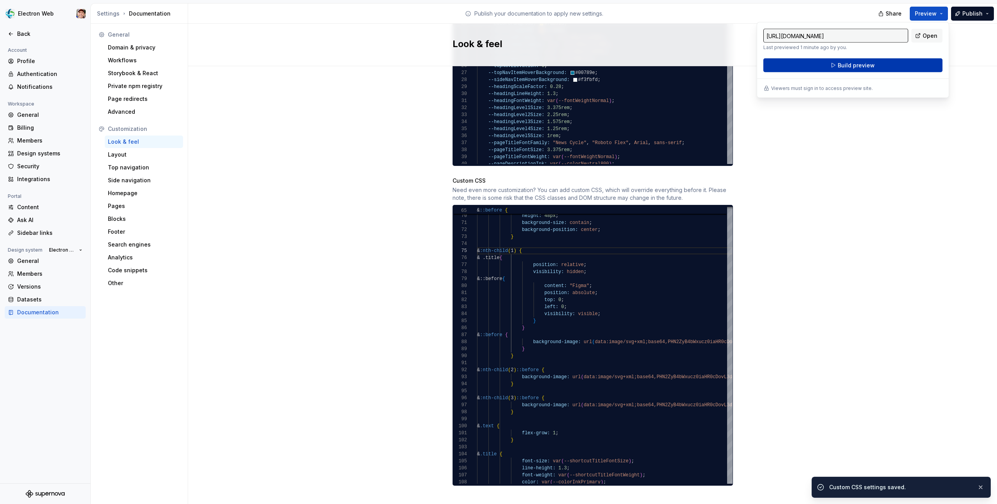
click at [864, 65] on span "Build preview" at bounding box center [856, 66] width 37 height 8
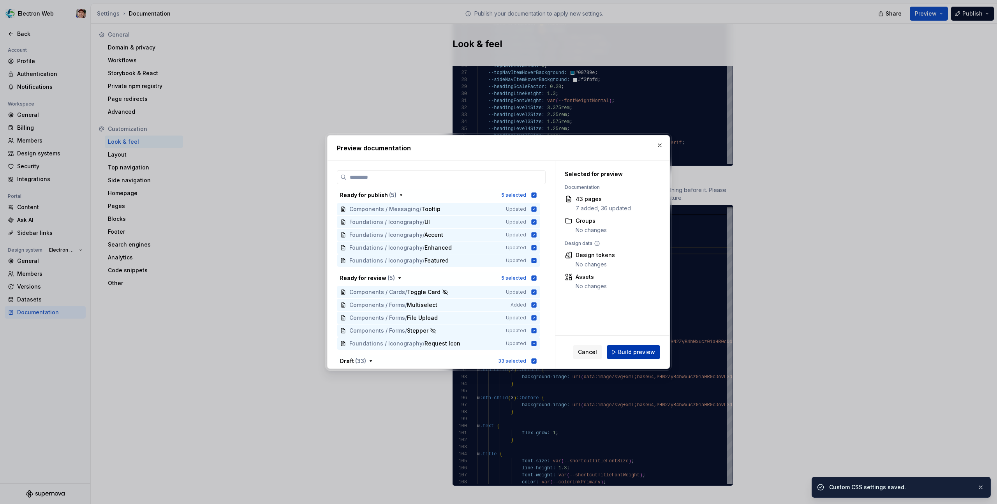
click at [643, 355] on span "Build preview" at bounding box center [636, 352] width 37 height 8
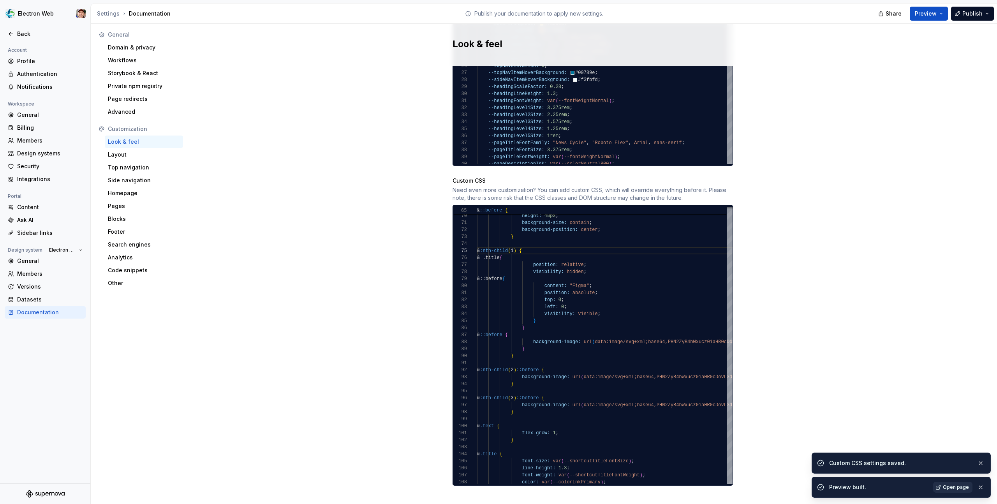
click at [948, 487] on span "Open page" at bounding box center [956, 487] width 26 height 6
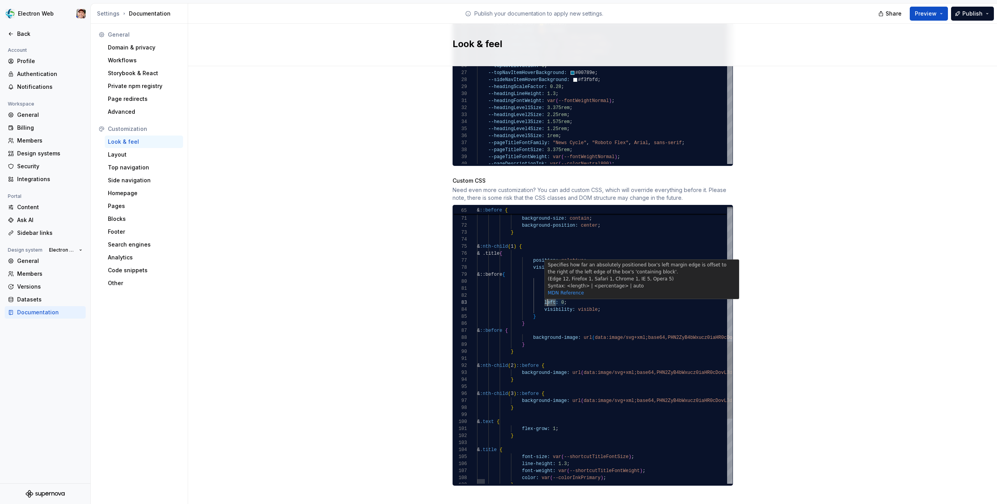
scroll to position [14, 67]
drag, startPoint x: 556, startPoint y: 294, endPoint x: 545, endPoint y: 295, distance: 10.2
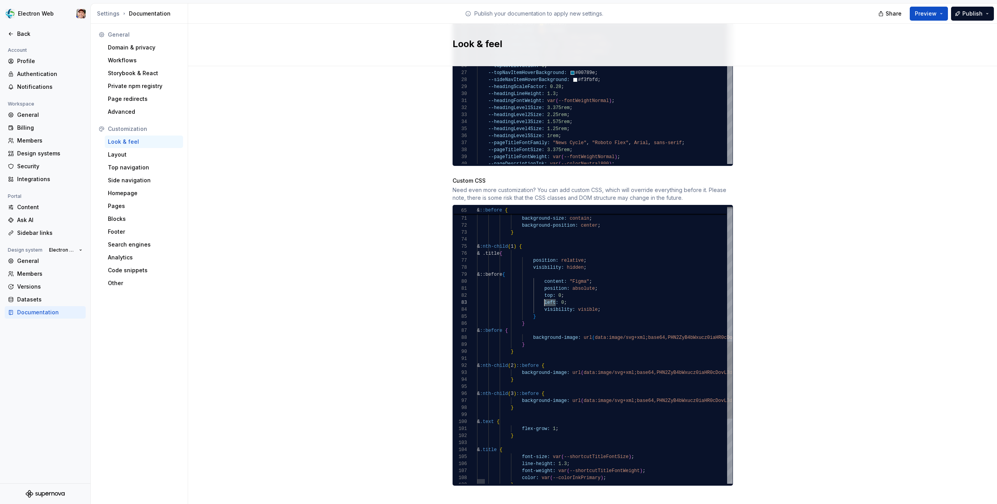
scroll to position [14, 121]
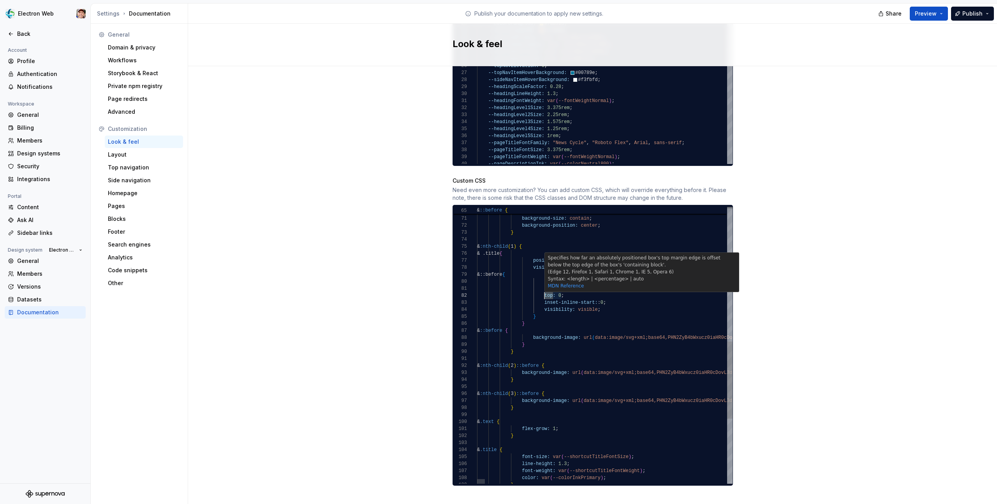
drag, startPoint x: 552, startPoint y: 289, endPoint x: 545, endPoint y: 290, distance: 7.8
click at [545, 293] on span "top:" at bounding box center [549, 295] width 11 height 5
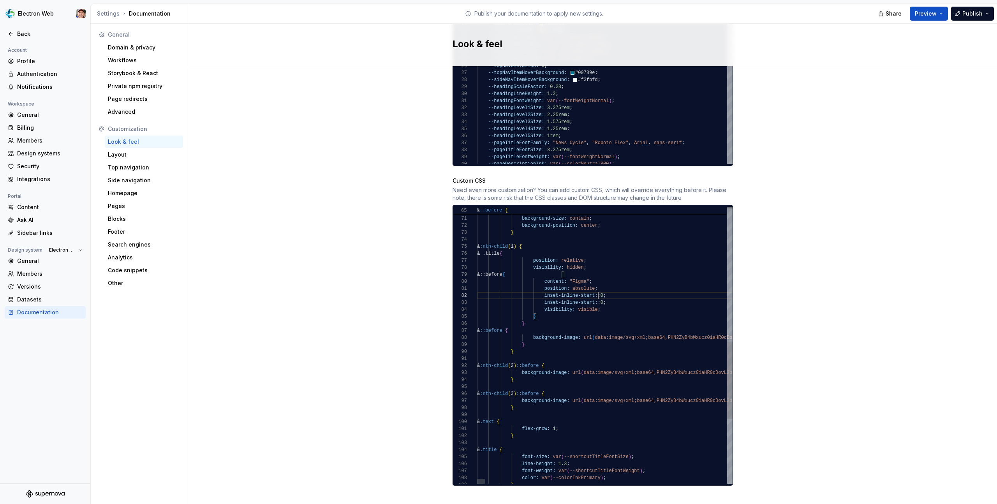
scroll to position [7, 121]
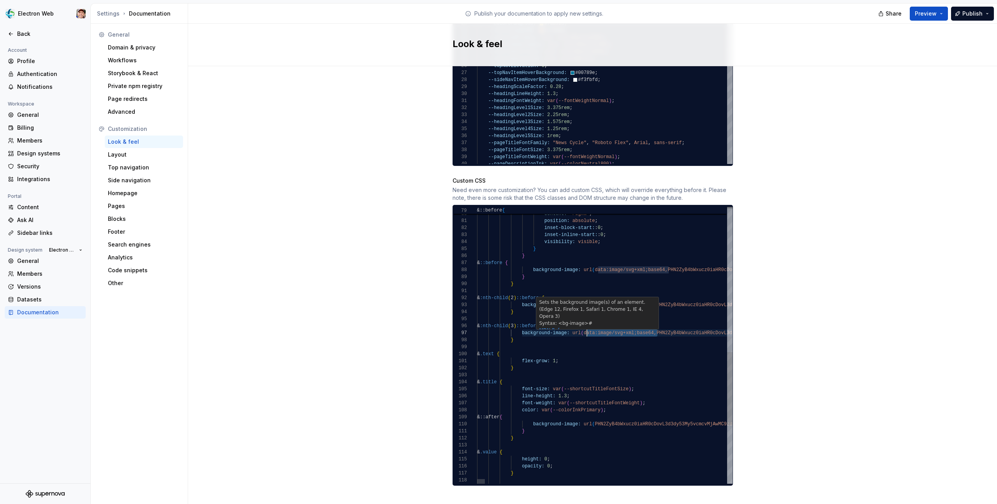
scroll to position [28, 107]
drag, startPoint x: 656, startPoint y: 325, endPoint x: 583, endPoint y: 325, distance: 73.2
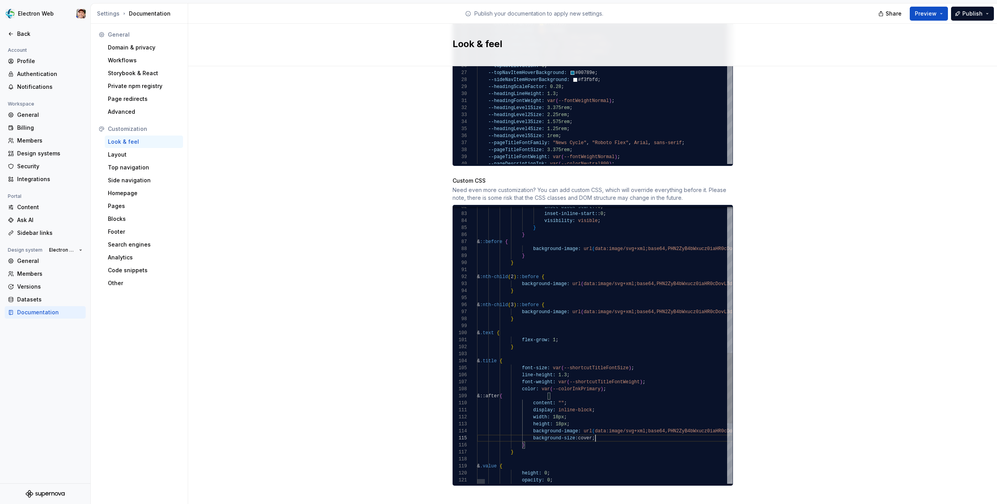
scroll to position [7, 118]
click at [931, 14] on span "Preview" at bounding box center [926, 14] width 22 height 8
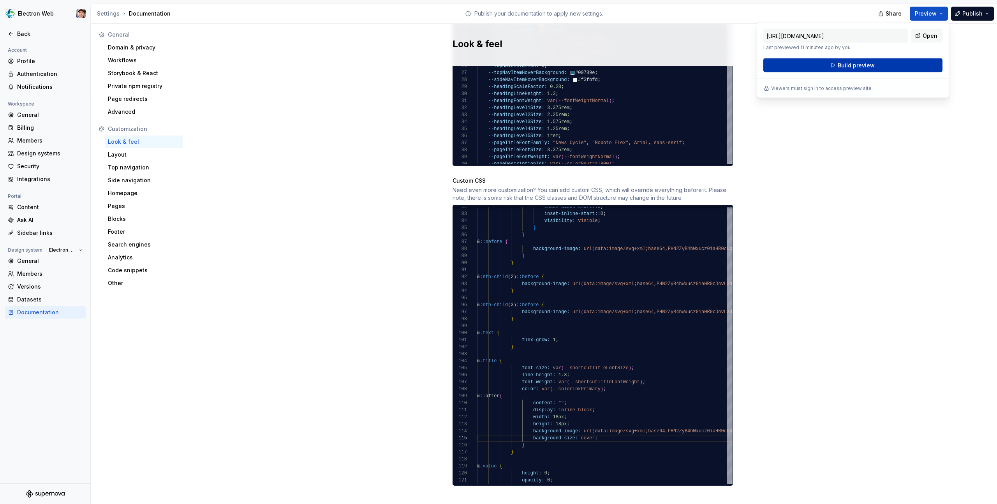
click at [858, 64] on span "Build preview" at bounding box center [856, 66] width 37 height 8
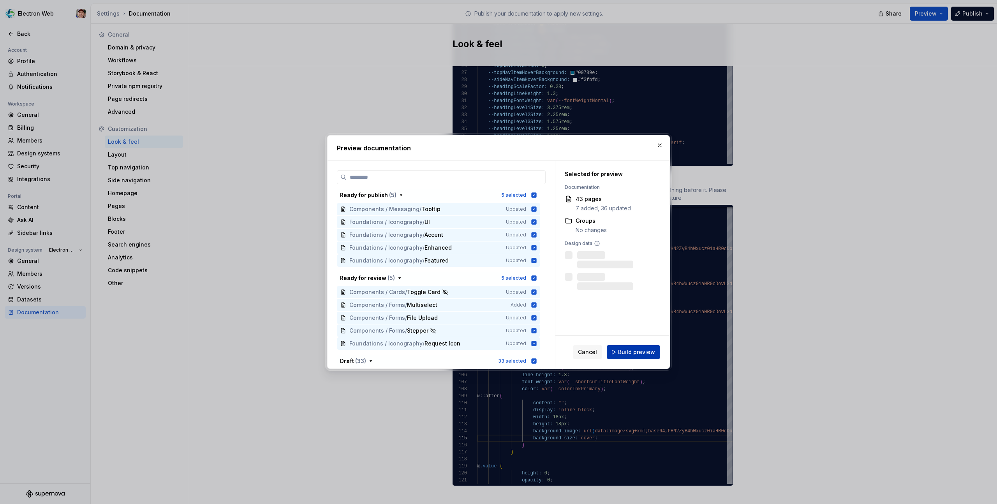
click at [632, 352] on span "Build preview" at bounding box center [636, 352] width 37 height 8
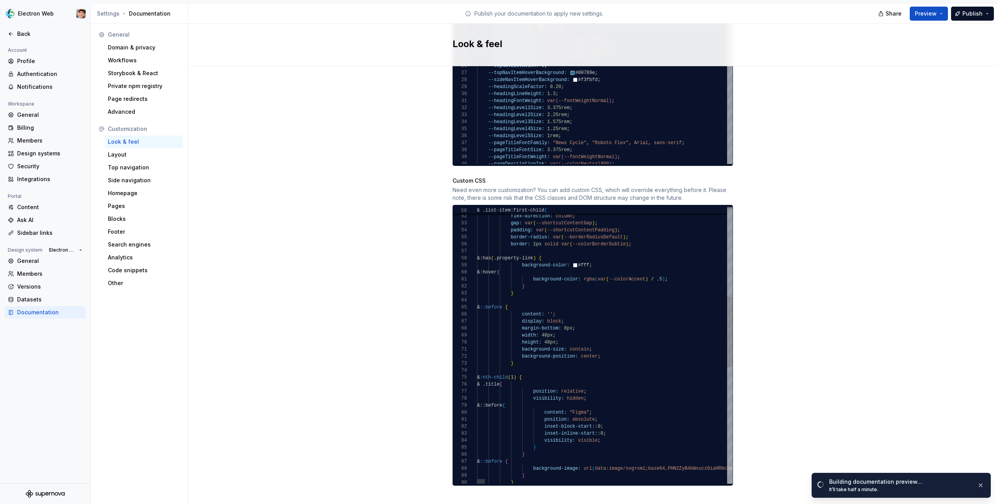
scroll to position [35, 76]
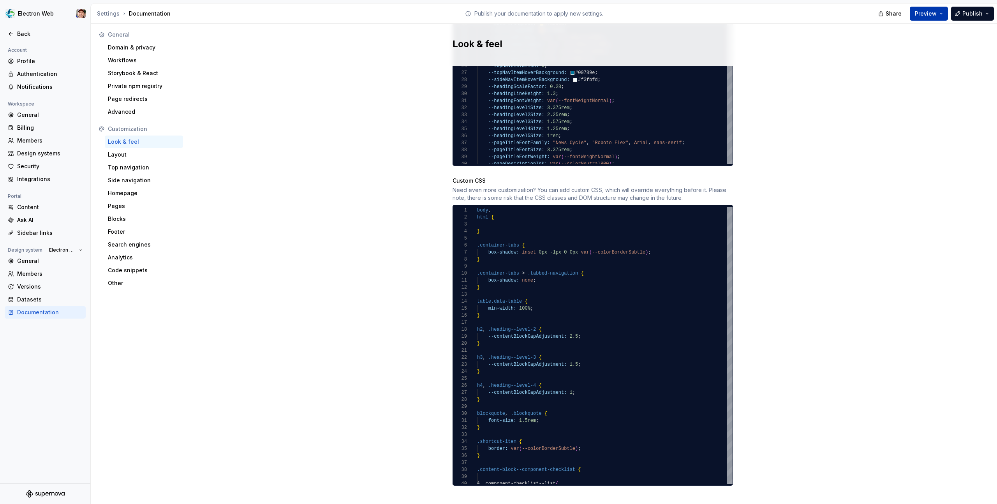
click at [936, 15] on span "Preview" at bounding box center [926, 14] width 22 height 8
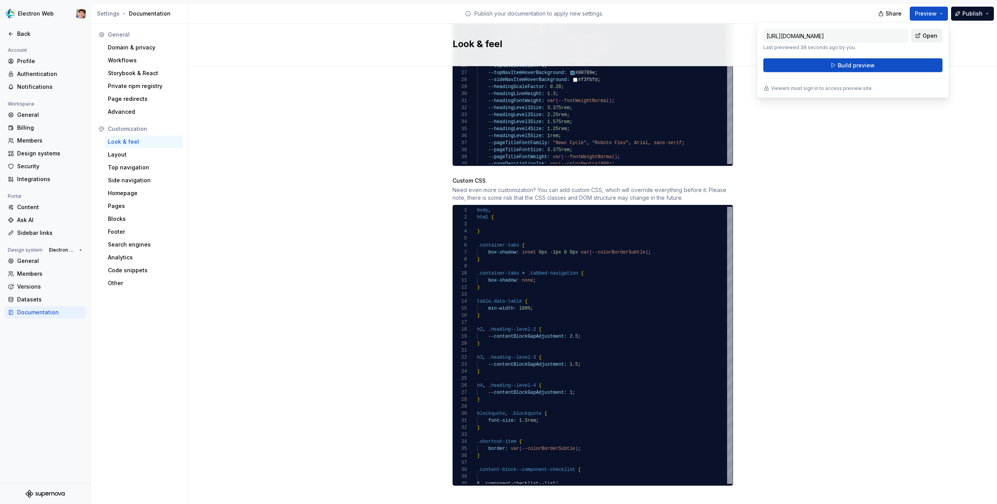
click at [924, 33] on span "Open" at bounding box center [929, 36] width 15 height 8
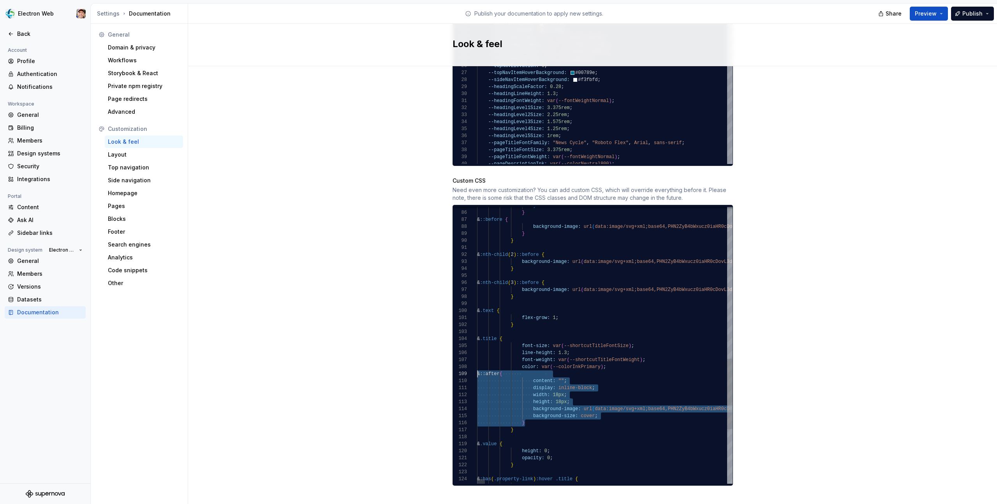
scroll to position [56, 0]
drag, startPoint x: 527, startPoint y: 414, endPoint x: 473, endPoint y: 369, distance: 69.9
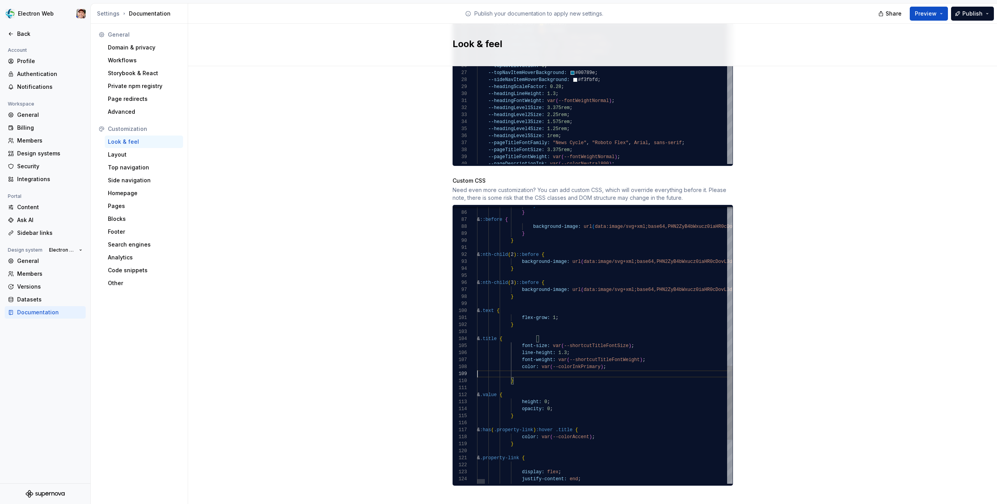
scroll to position [49, 129]
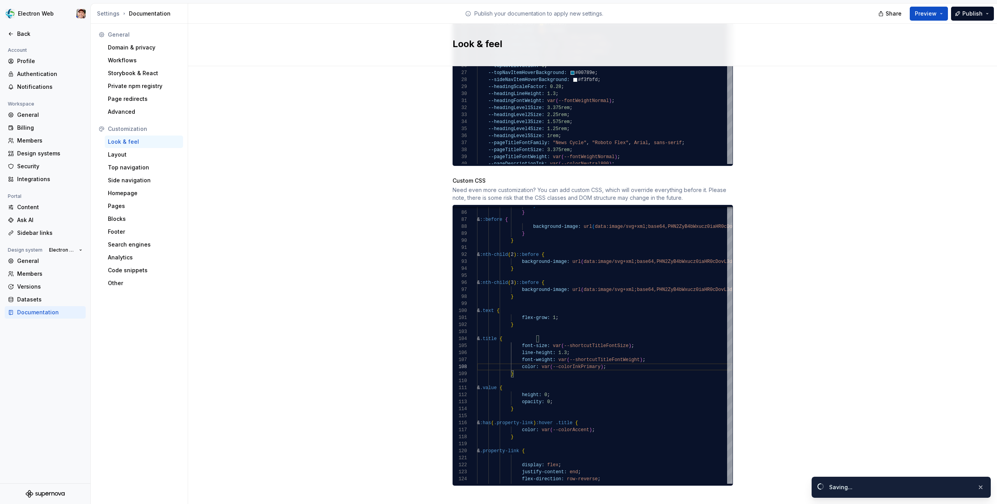
click at [927, 11] on span "Preview" at bounding box center [926, 14] width 22 height 8
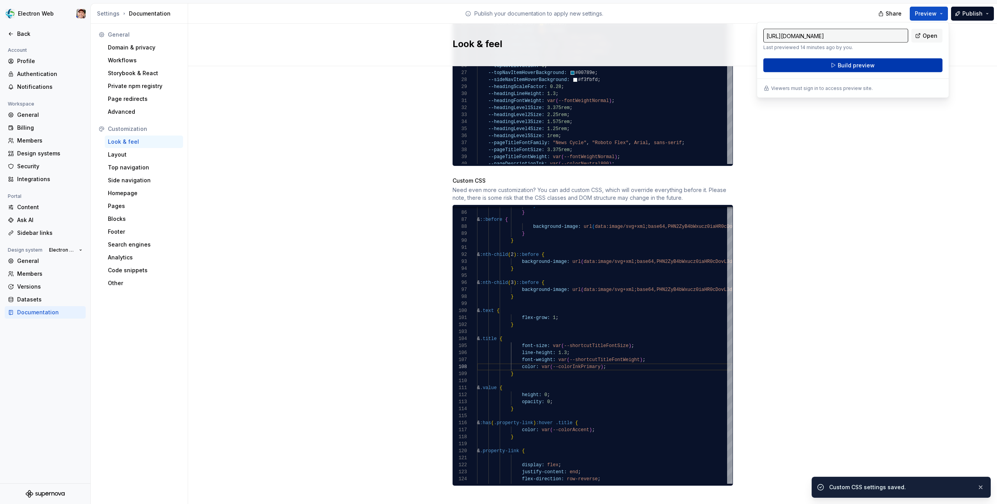
click at [881, 62] on button "Build preview" at bounding box center [852, 65] width 179 height 14
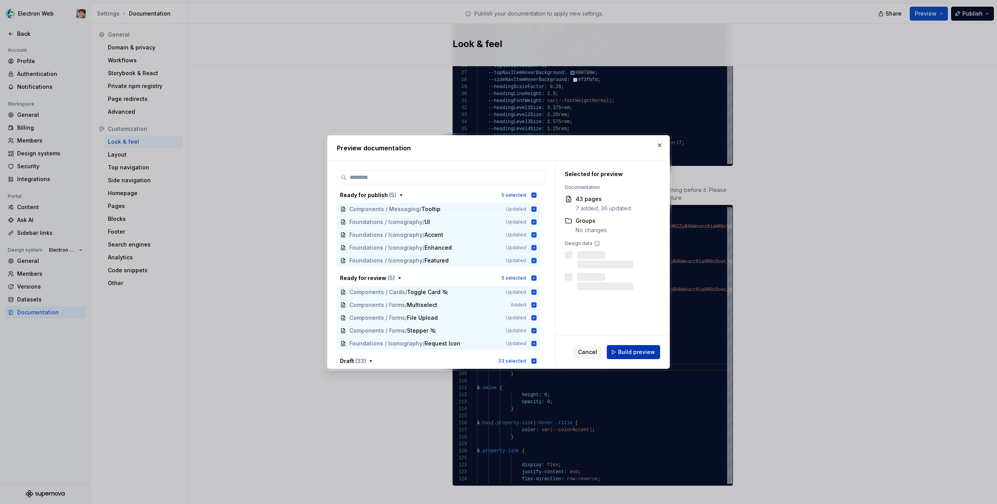
click at [634, 357] on button "Build preview" at bounding box center [633, 352] width 53 height 14
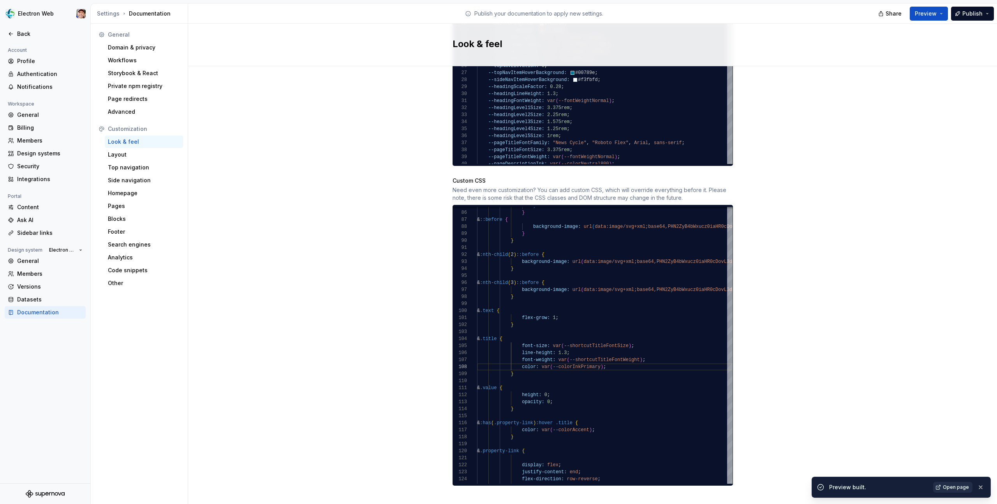
click at [954, 485] on span "Open page" at bounding box center [956, 487] width 26 height 6
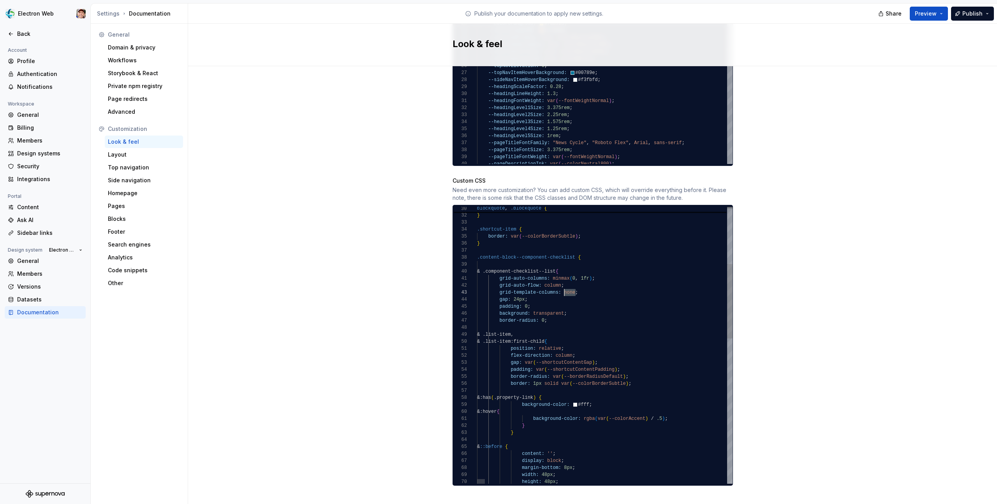
scroll to position [14, 87]
drag, startPoint x: 575, startPoint y: 284, endPoint x: 565, endPoint y: 284, distance: 10.1
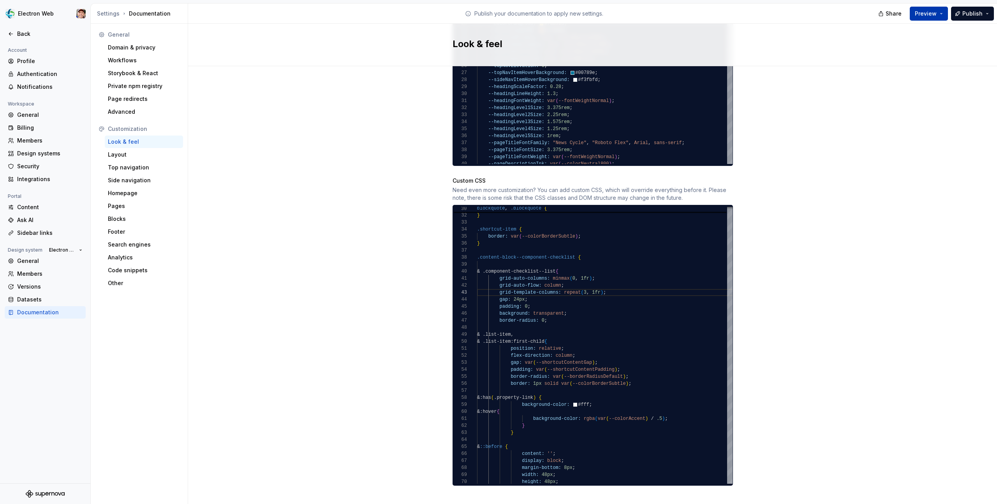
click at [937, 13] on button "Preview" at bounding box center [929, 14] width 38 height 14
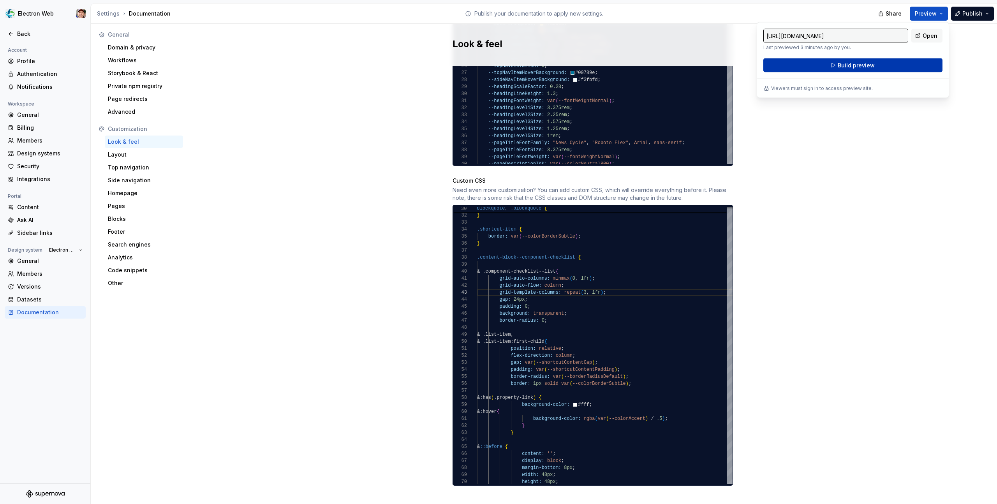
click at [879, 65] on button "Build preview" at bounding box center [852, 65] width 179 height 14
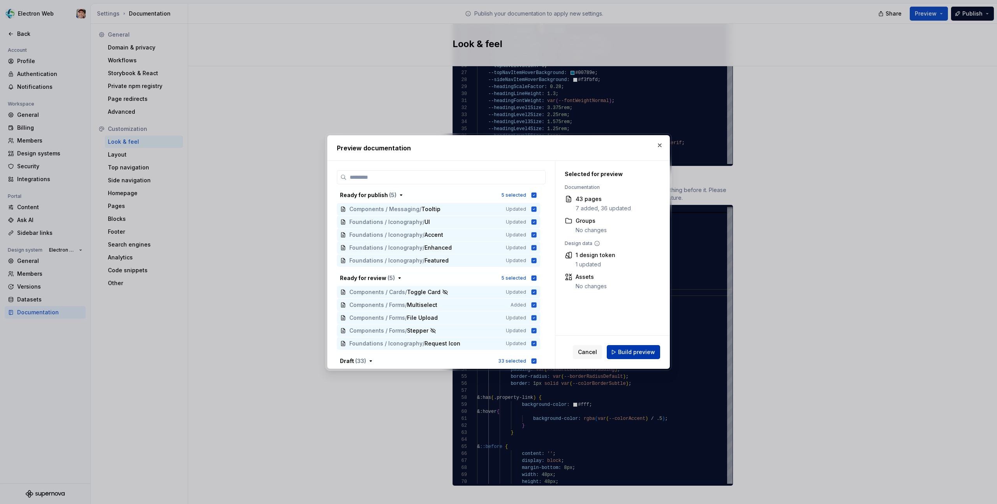
click at [627, 351] on span "Build preview" at bounding box center [636, 352] width 37 height 8
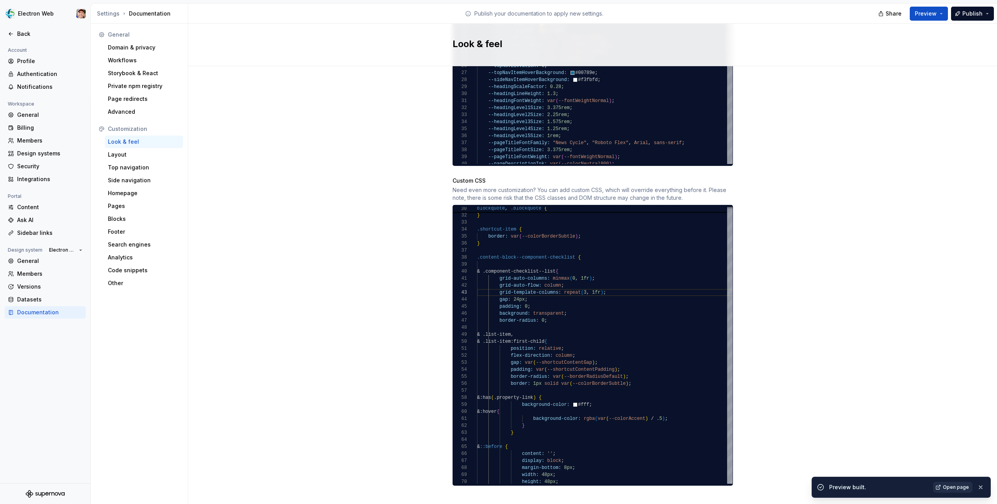
click at [946, 485] on span "Open page" at bounding box center [956, 487] width 26 height 6
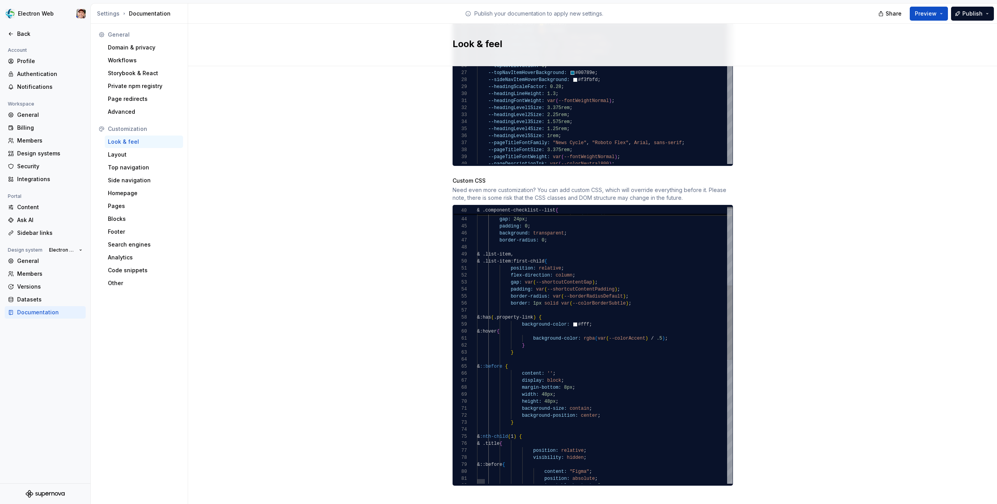
scroll to position [14, 37]
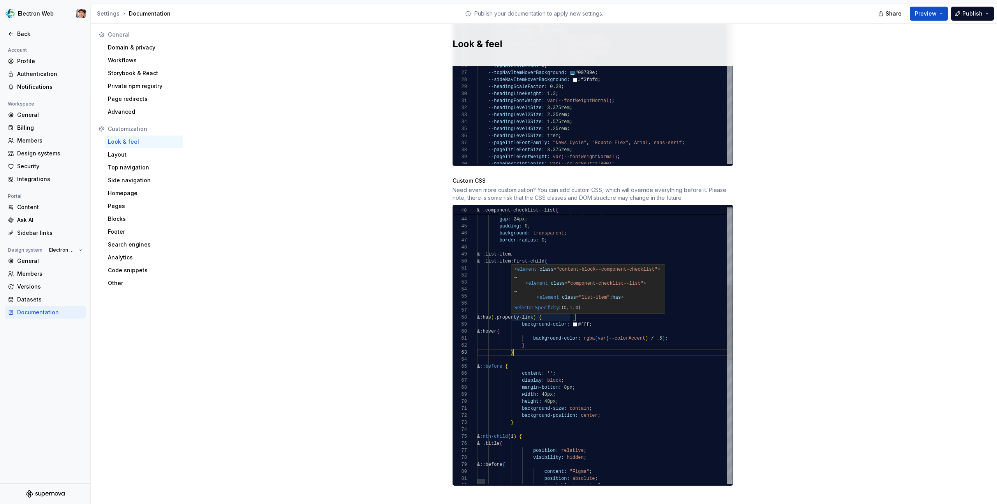
scroll to position [49, 37]
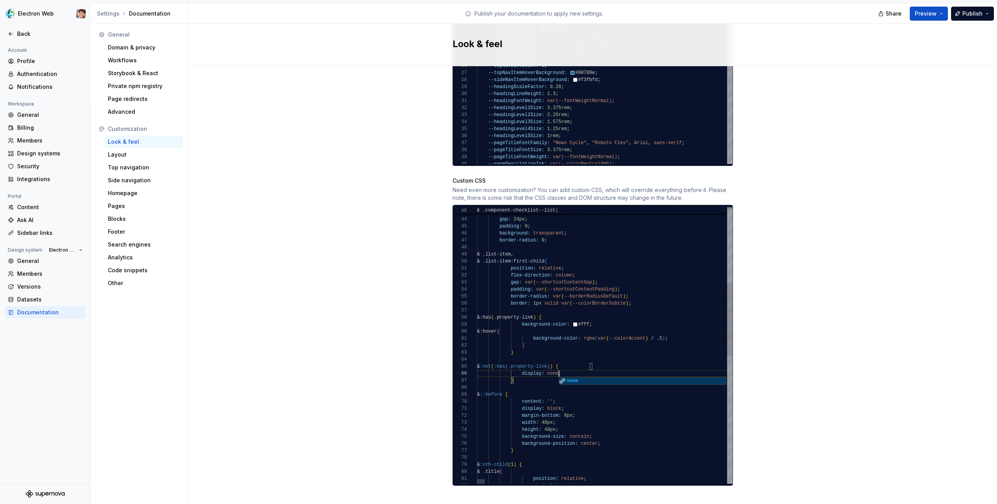
scroll to position [35, 84]
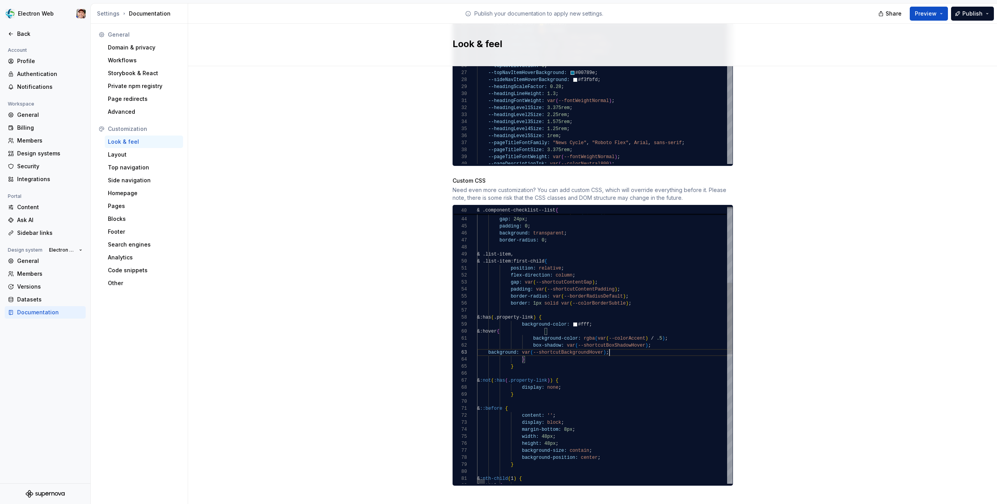
scroll to position [14, 132]
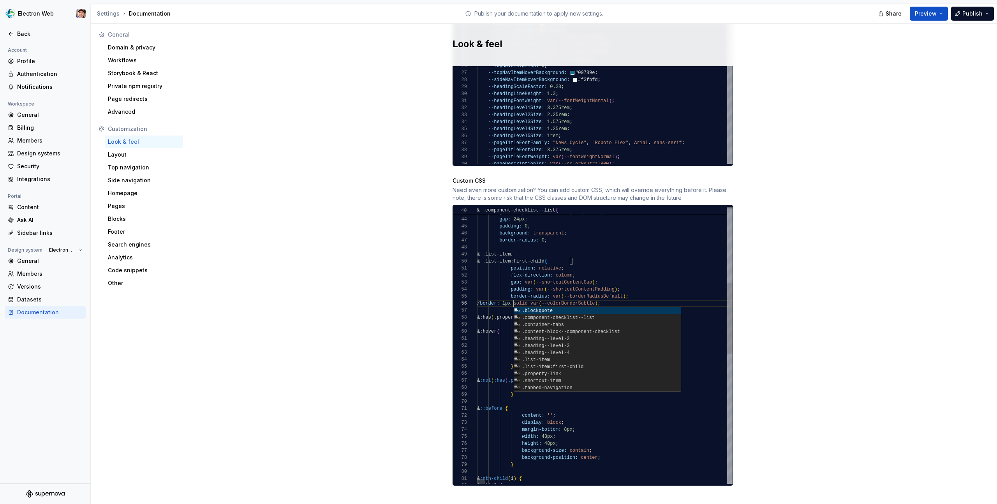
scroll to position [35, 39]
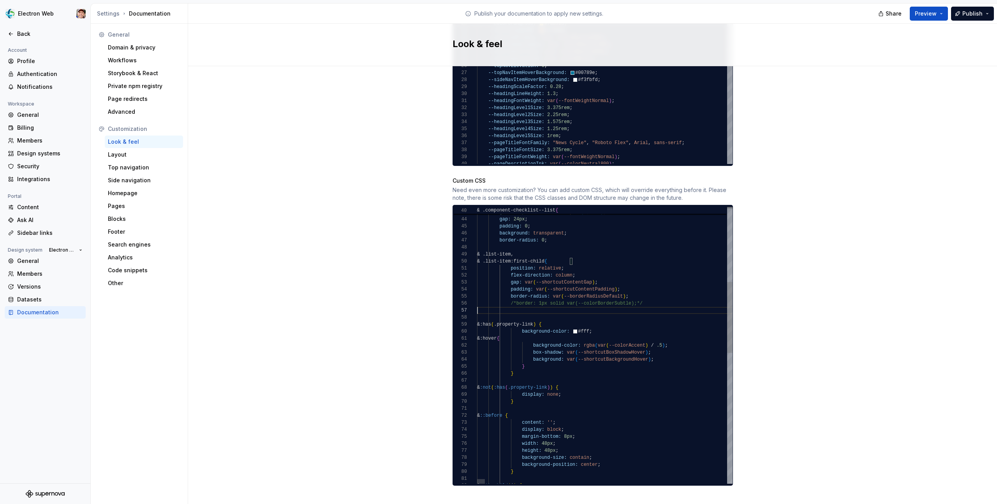
scroll to position [7, 118]
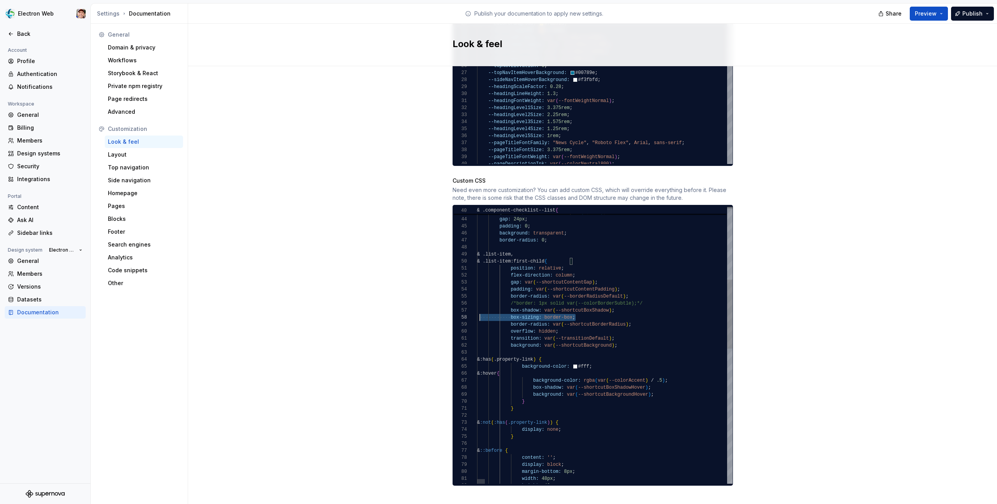
scroll to position [49, 0]
drag, startPoint x: 586, startPoint y: 310, endPoint x: 465, endPoint y: 310, distance: 121.1
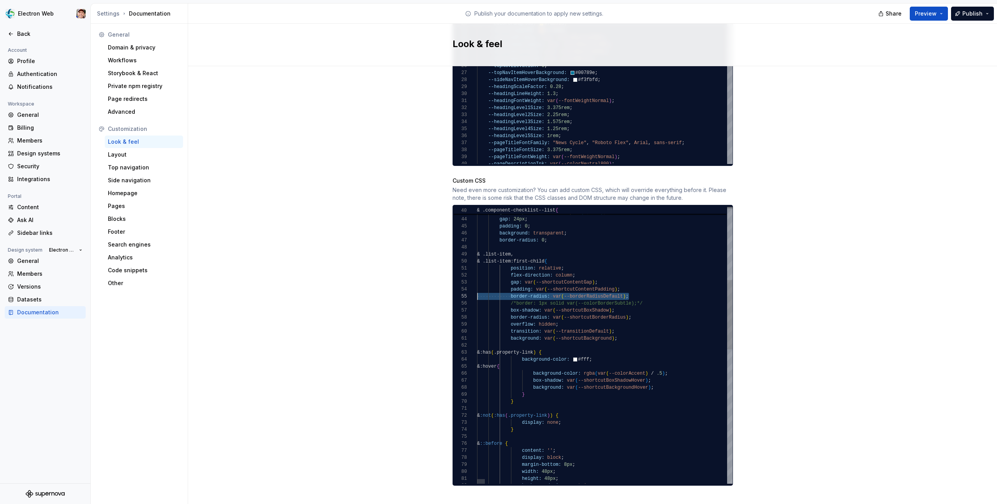
scroll to position [28, 0]
drag, startPoint x: 634, startPoint y: 289, endPoint x: 467, endPoint y: 290, distance: 167.0
click at [467, 290] on div "64 62 63 56 55 53 54 50 51 52 48 49 46 47 44 45 43 42 65 66 69 70 75 76 77 78 7…" at bounding box center [593, 345] width 280 height 277
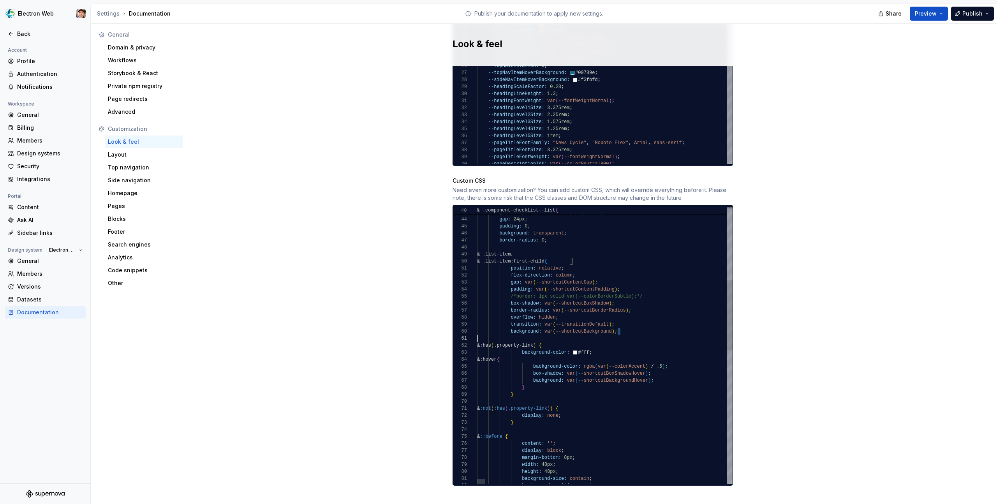
scroll to position [63, 0]
drag, startPoint x: 623, startPoint y: 324, endPoint x: 457, endPoint y: 325, distance: 166.3
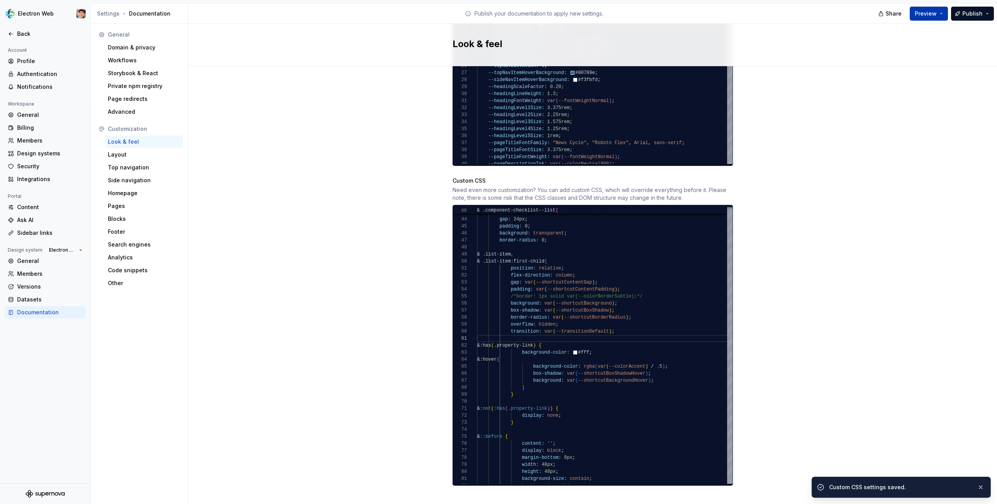
click at [940, 15] on button "Preview" at bounding box center [929, 14] width 38 height 14
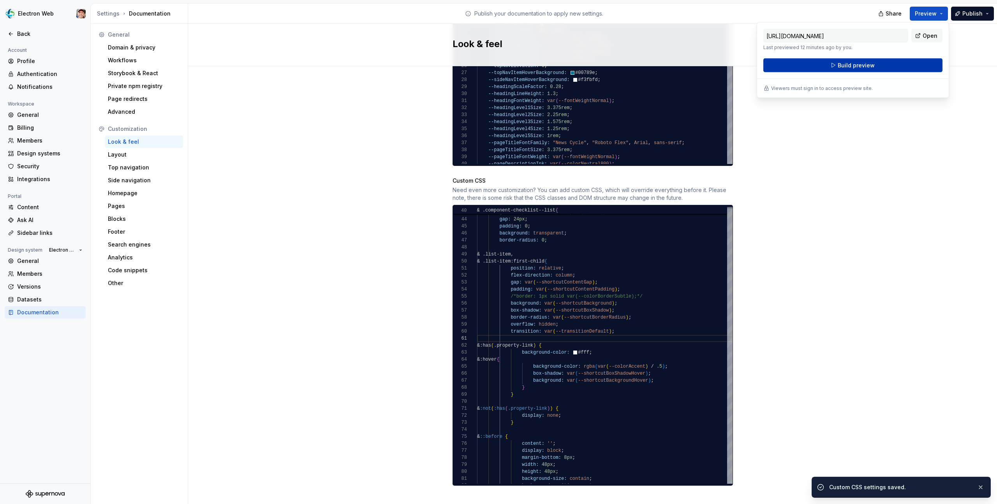
click at [853, 65] on span "Build preview" at bounding box center [856, 66] width 37 height 8
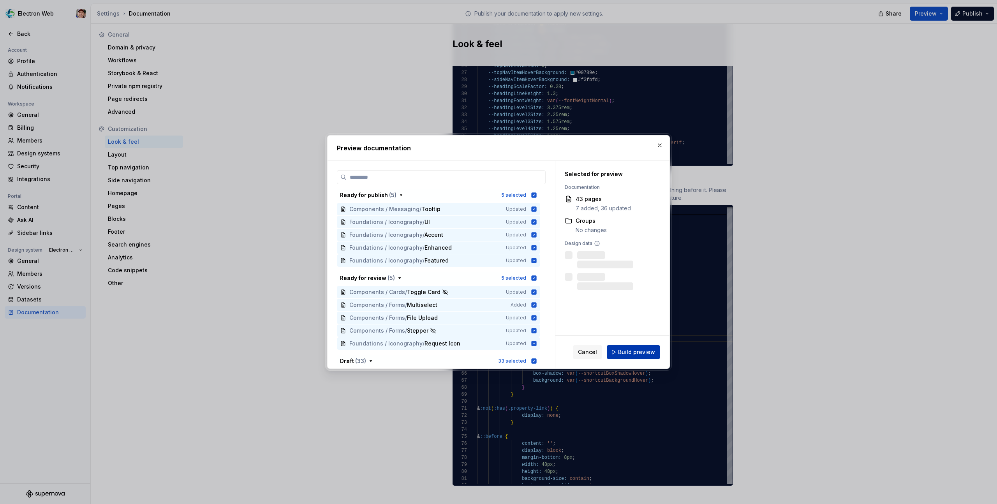
click at [624, 352] on span "Build preview" at bounding box center [636, 352] width 37 height 8
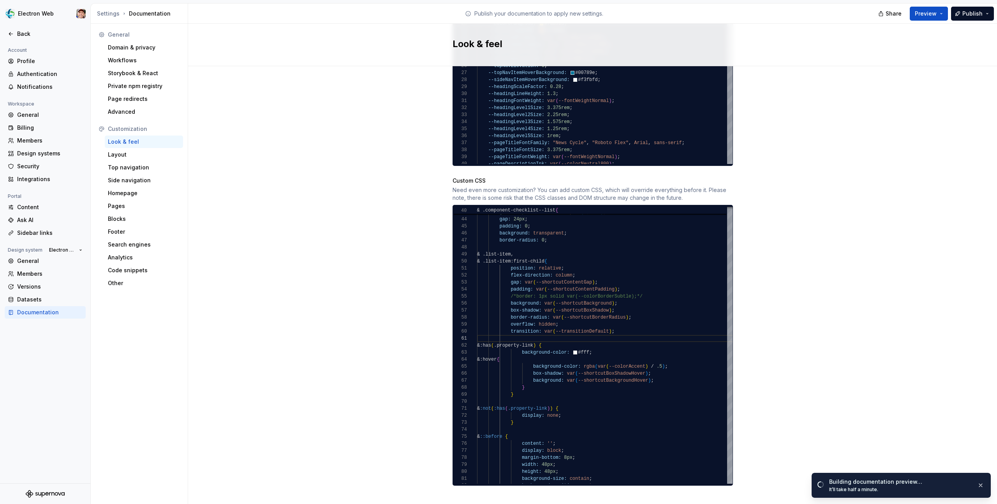
click at [945, 484] on span "Open page" at bounding box center [956, 487] width 26 height 6
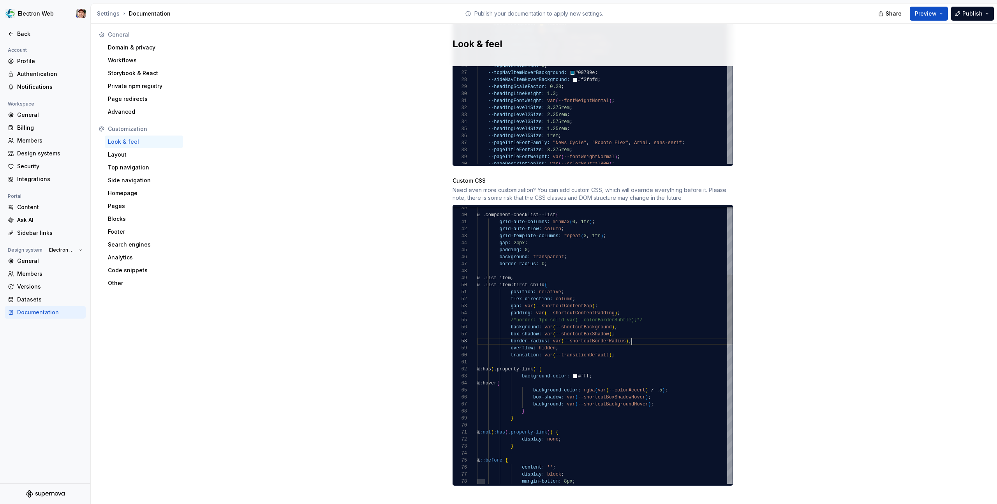
drag, startPoint x: 598, startPoint y: 368, endPoint x: 463, endPoint y: 357, distance: 135.2
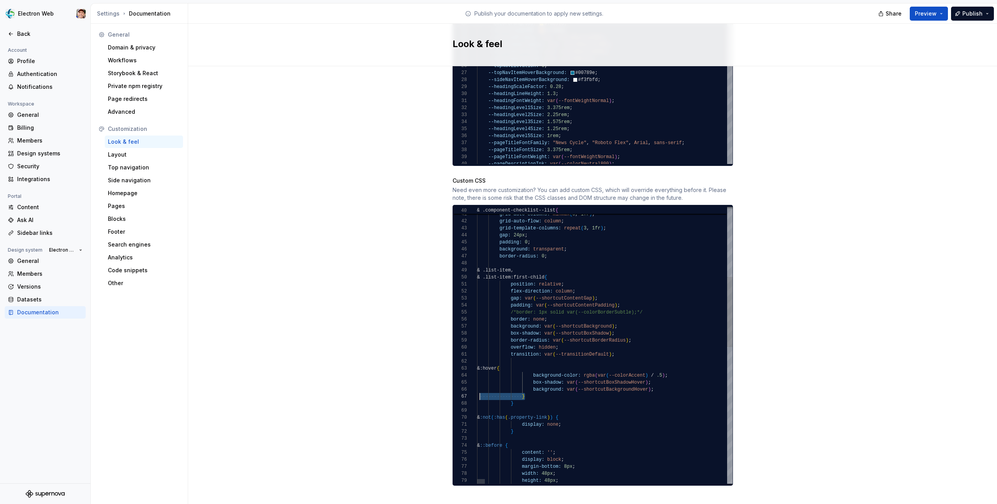
scroll to position [42, 0]
drag, startPoint x: 535, startPoint y: 389, endPoint x: 467, endPoint y: 388, distance: 68.5
click at [467, 388] on div "67 68 73 74 75 76 69 70 71 72 66 65 64 63 62 60 61 59 57 58 54 55 53 51 52 49 5…" at bounding box center [593, 345] width 280 height 277
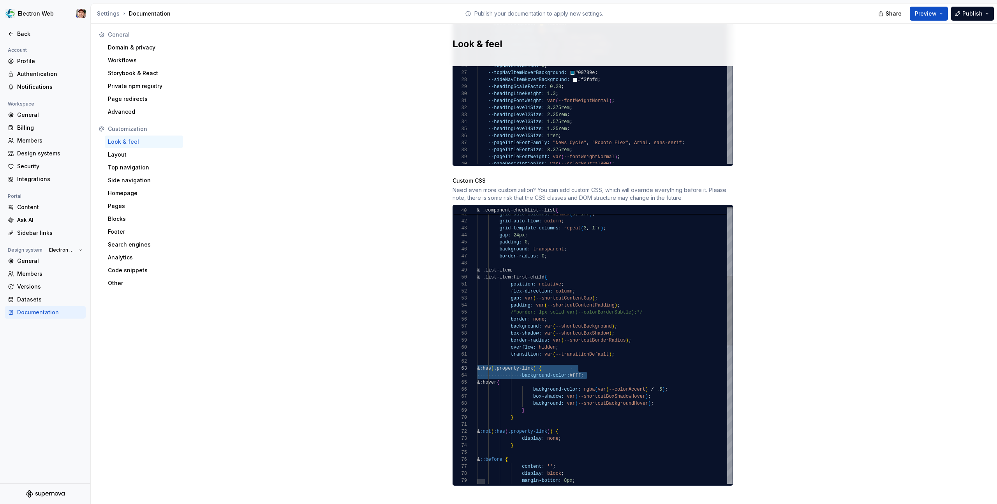
drag, startPoint x: 522, startPoint y: 409, endPoint x: 446, endPoint y: 408, distance: 75.9
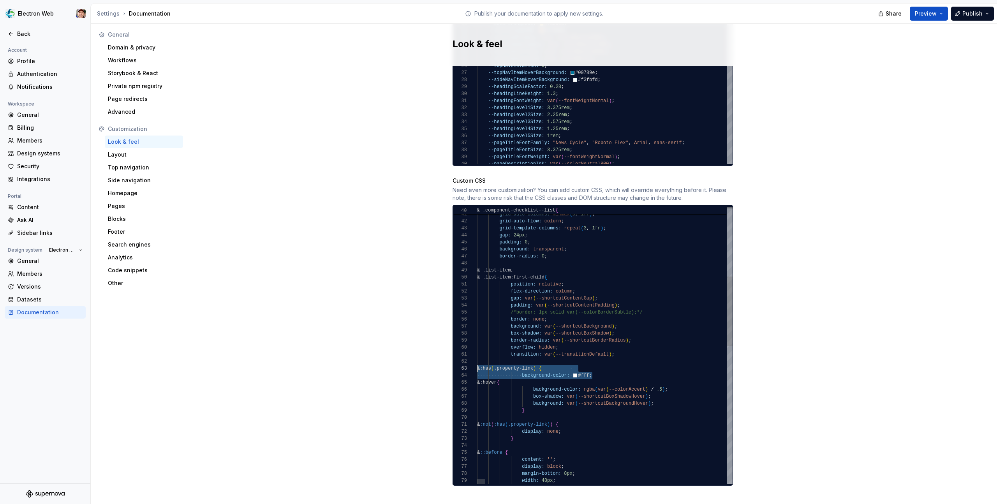
drag, startPoint x: 602, startPoint y: 368, endPoint x: 447, endPoint y: 359, distance: 155.2
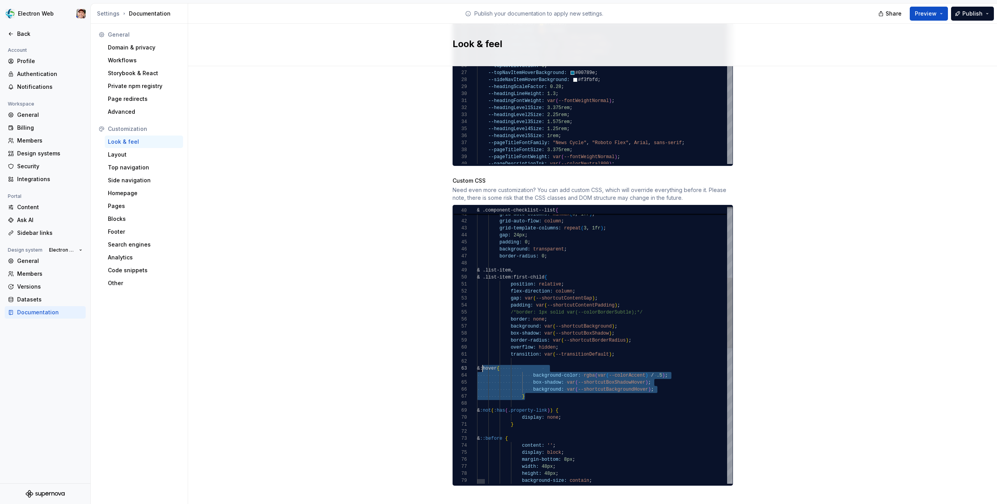
scroll to position [7, 0]
drag, startPoint x: 530, startPoint y: 387, endPoint x: 482, endPoint y: 357, distance: 56.8
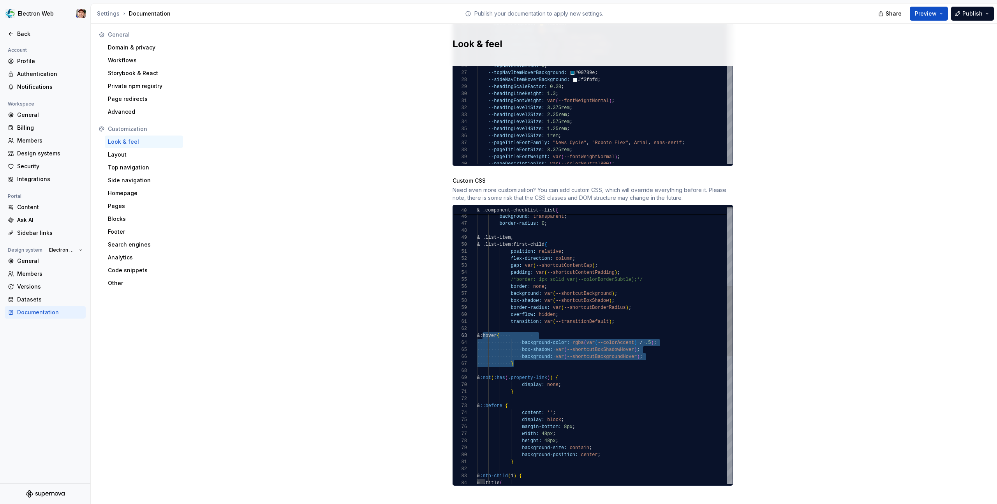
scroll to position [0, 37]
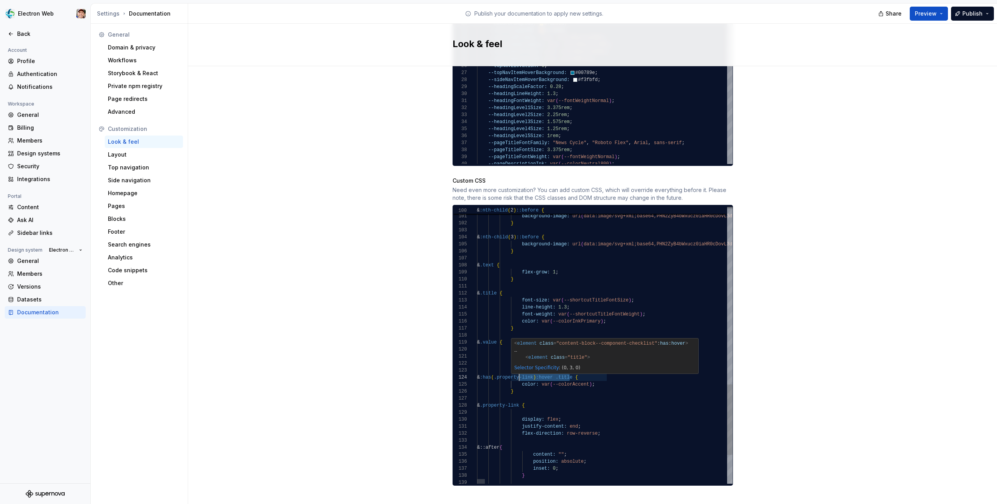
scroll to position [21, 39]
drag, startPoint x: 570, startPoint y: 368, endPoint x: 516, endPoint y: 370, distance: 53.8
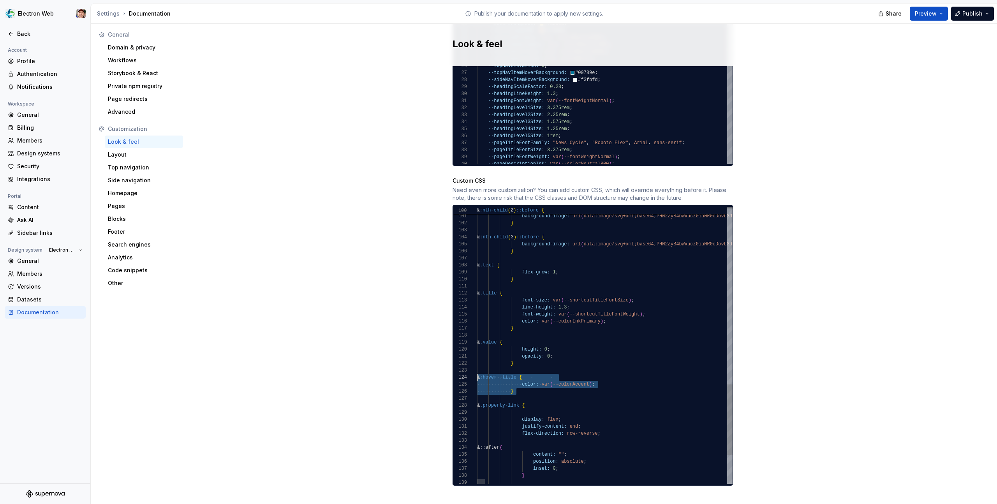
scroll to position [21, 0]
drag, startPoint x: 516, startPoint y: 387, endPoint x: 473, endPoint y: 368, distance: 46.7
click at [473, 368] on div "100 101 102 103 104 105 106 107 108 109 110 111 112 113 114 115 116 117 118 119…" at bounding box center [593, 345] width 280 height 277
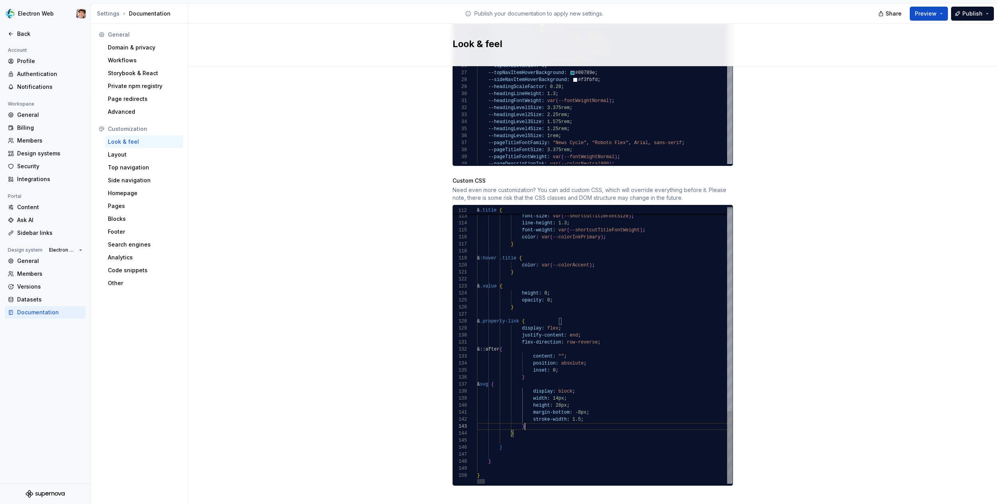
scroll to position [14, 48]
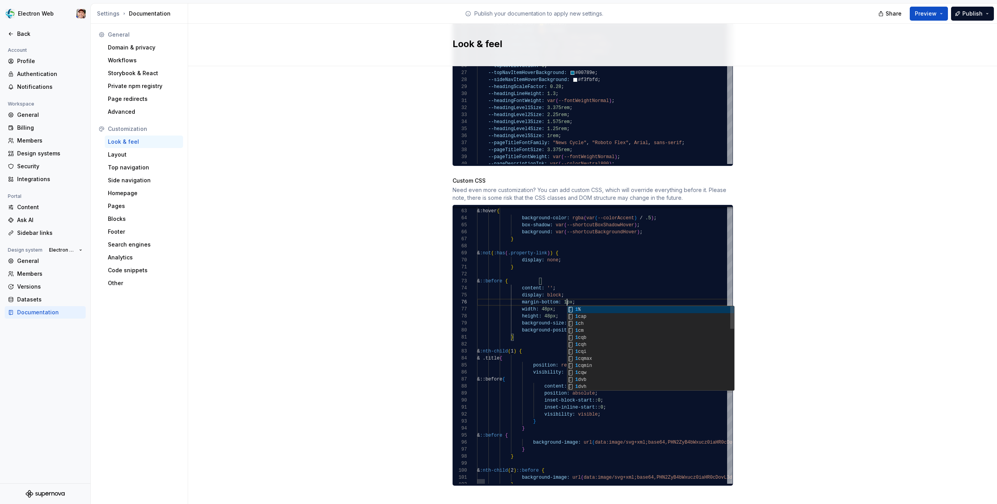
scroll to position [35, 93]
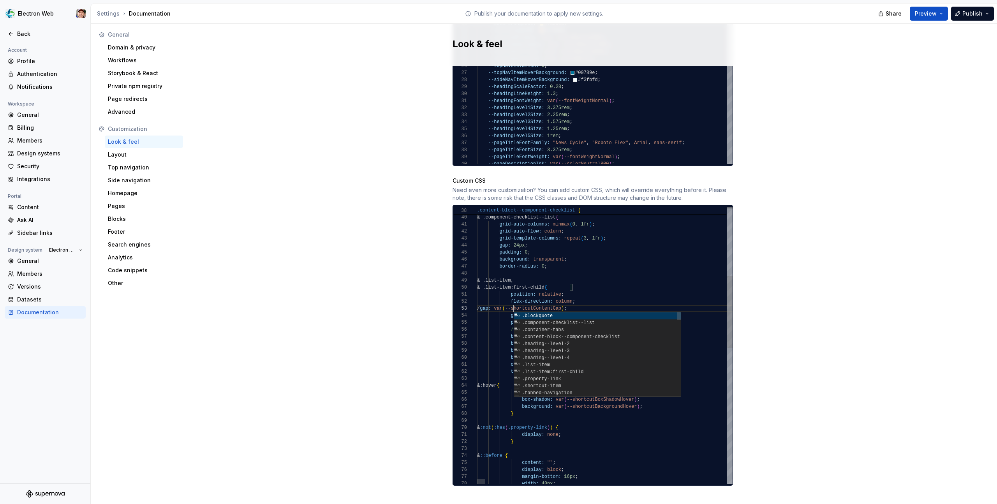
scroll to position [14, 39]
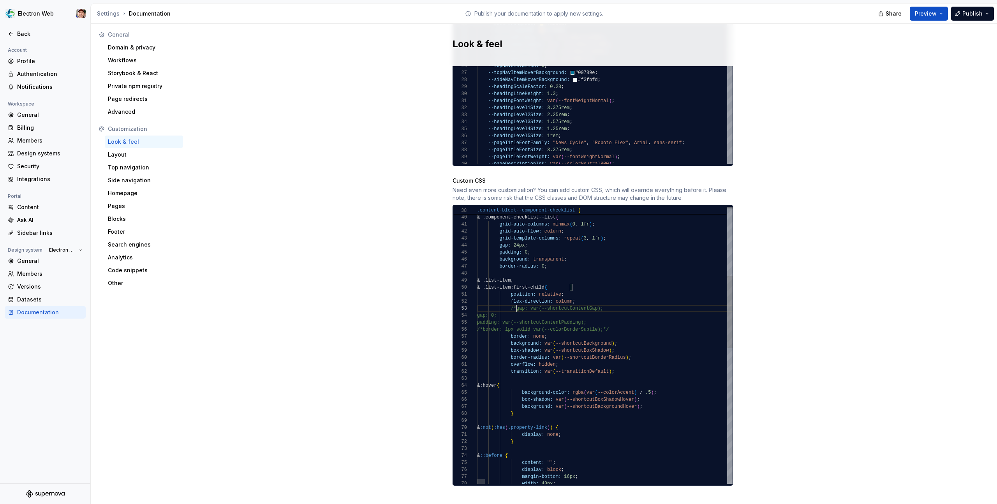
click at [935, 16] on span "Preview" at bounding box center [926, 14] width 22 height 8
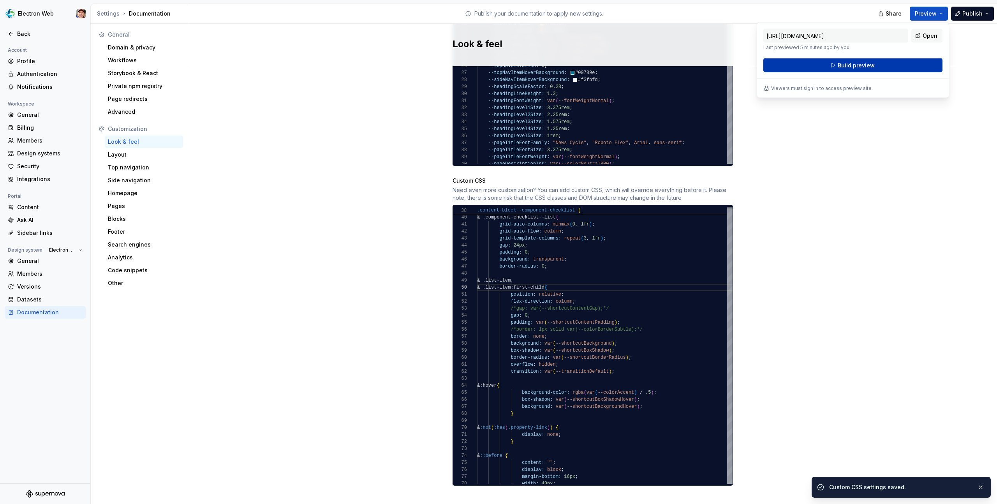
click at [856, 63] on span "Build preview" at bounding box center [856, 66] width 37 height 8
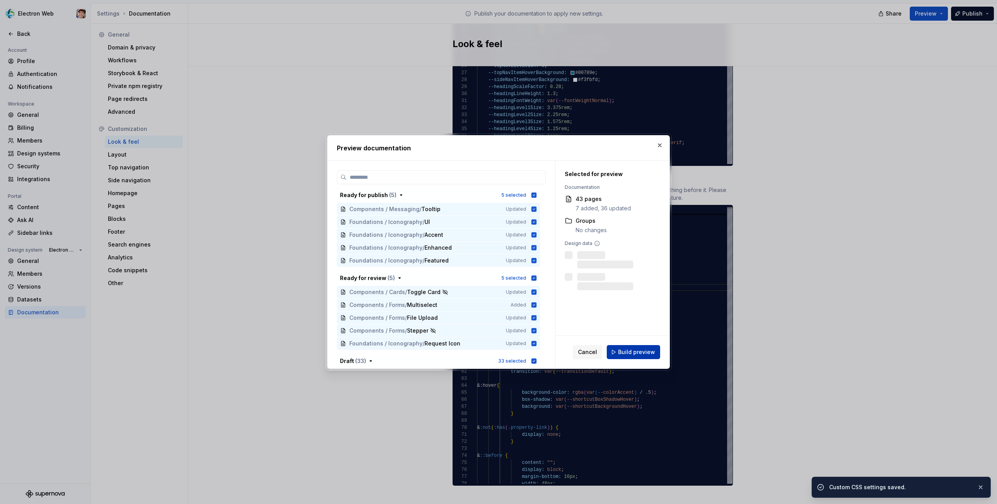
click at [638, 350] on span "Build preview" at bounding box center [636, 352] width 37 height 8
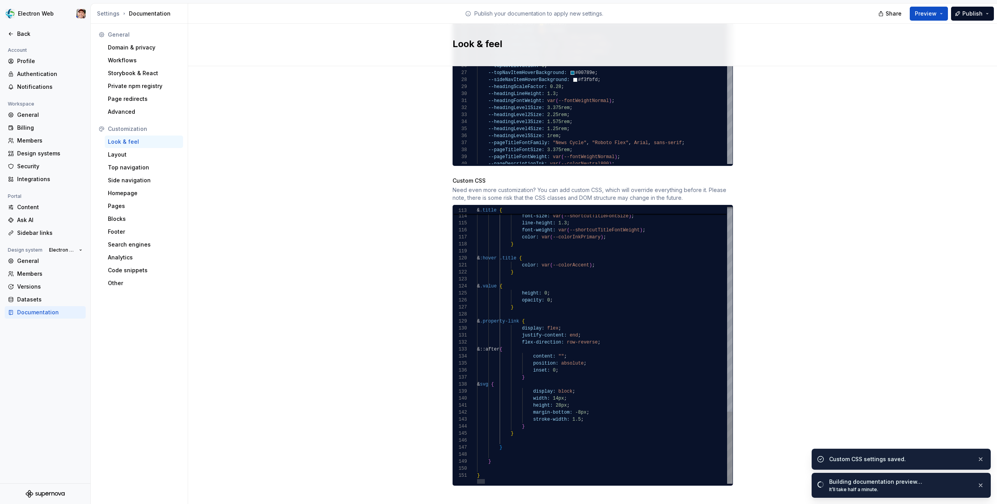
click at [565, 479] on div at bounding box center [602, 481] width 250 height 5
click at [477, 479] on div at bounding box center [481, 481] width 8 height 5
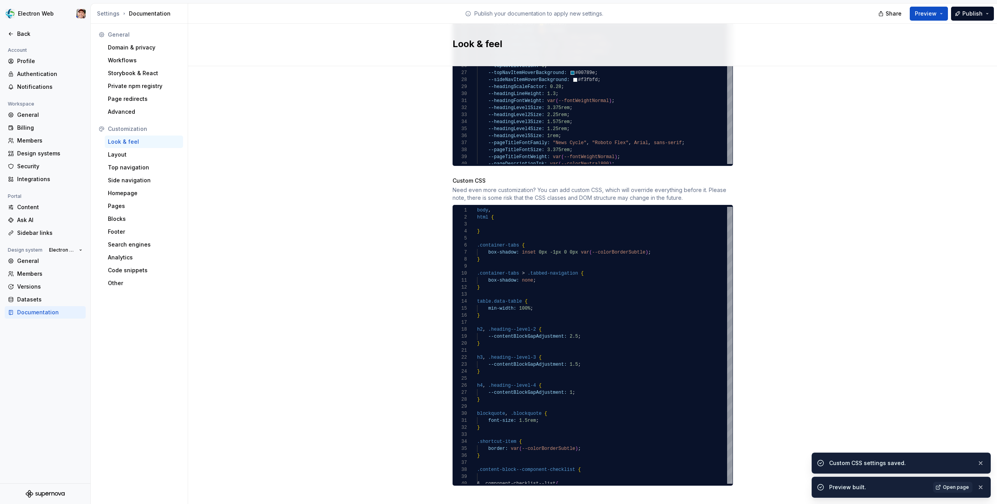
click at [510, 205] on div "37 38 39 40 10 11 12 13 14 15 16 17 18 19 20 21 22 23 24 25 26 27 28 29 30 31 3…" at bounding box center [592, 345] width 280 height 281
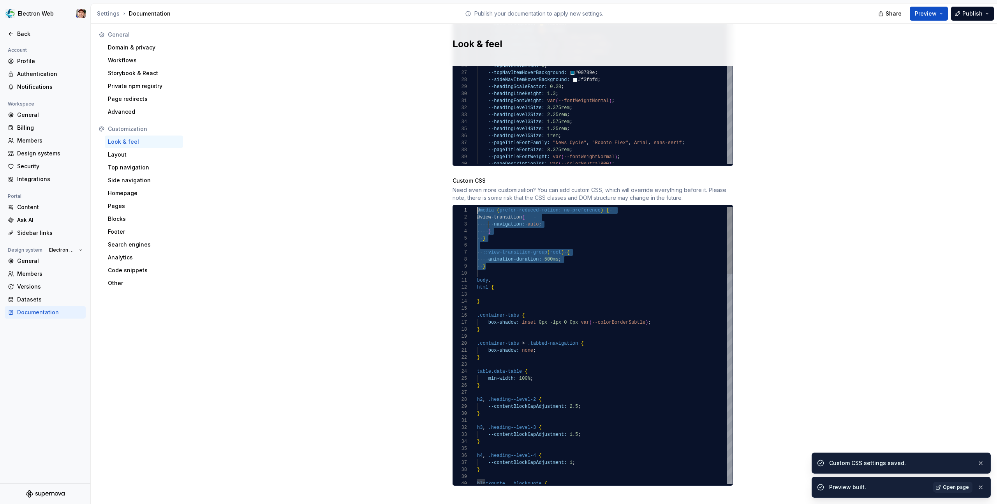
scroll to position [0, 0]
drag, startPoint x: 487, startPoint y: 258, endPoint x: 477, endPoint y: 202, distance: 56.6
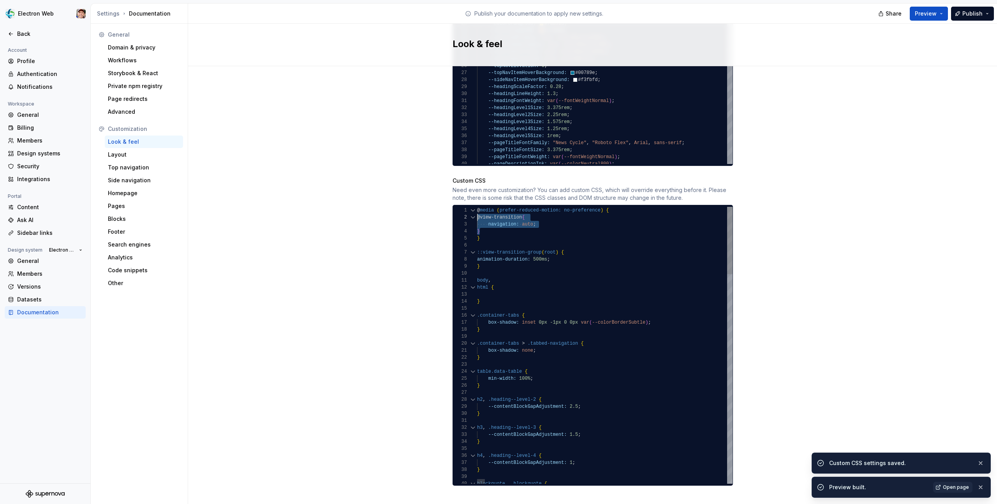
drag, startPoint x: 482, startPoint y: 222, endPoint x: 475, endPoint y: 211, distance: 12.6
click at [475, 211] on div "**********" at bounding box center [593, 345] width 280 height 277
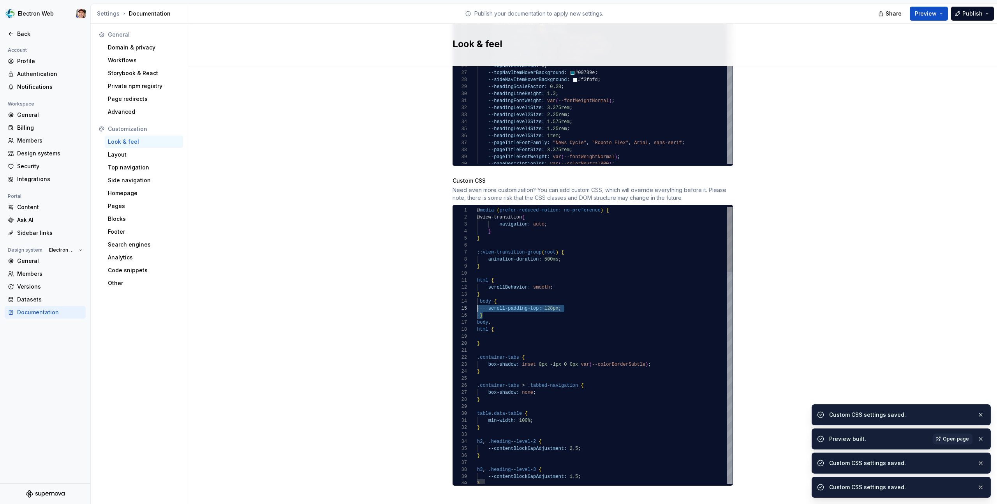
scroll to position [21, 0]
drag, startPoint x: 484, startPoint y: 307, endPoint x: 470, endPoint y: 295, distance: 17.9
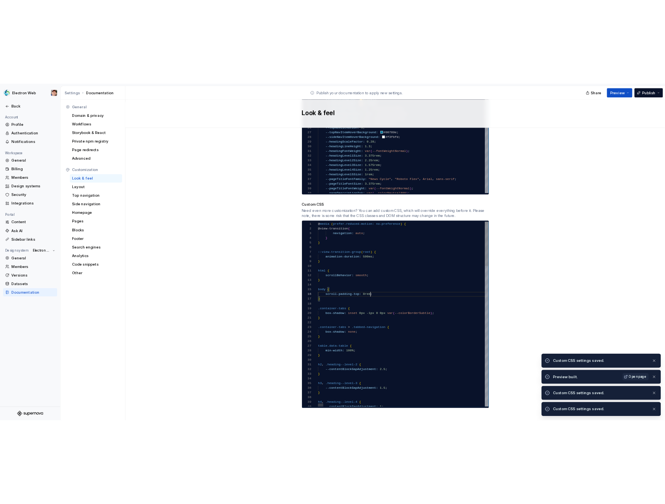
scroll to position [42, 3]
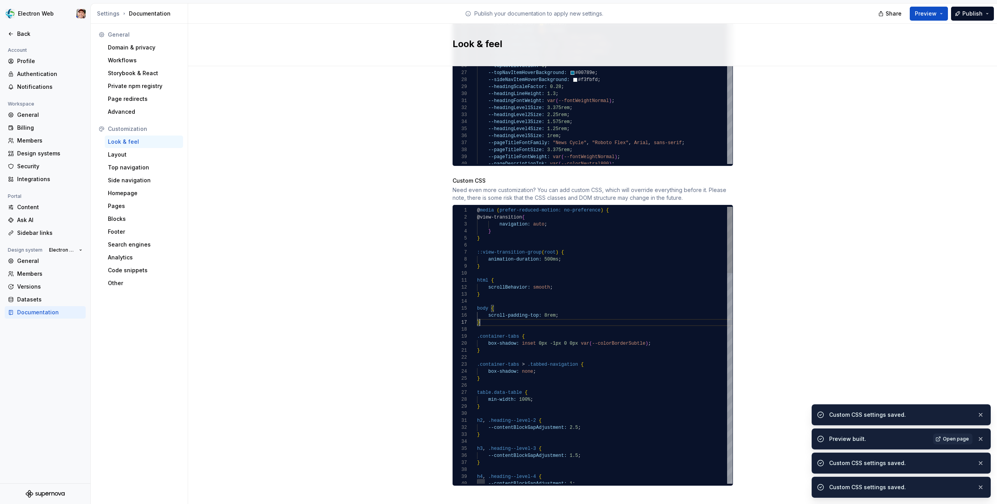
click at [940, 11] on button "Preview" at bounding box center [929, 14] width 38 height 14
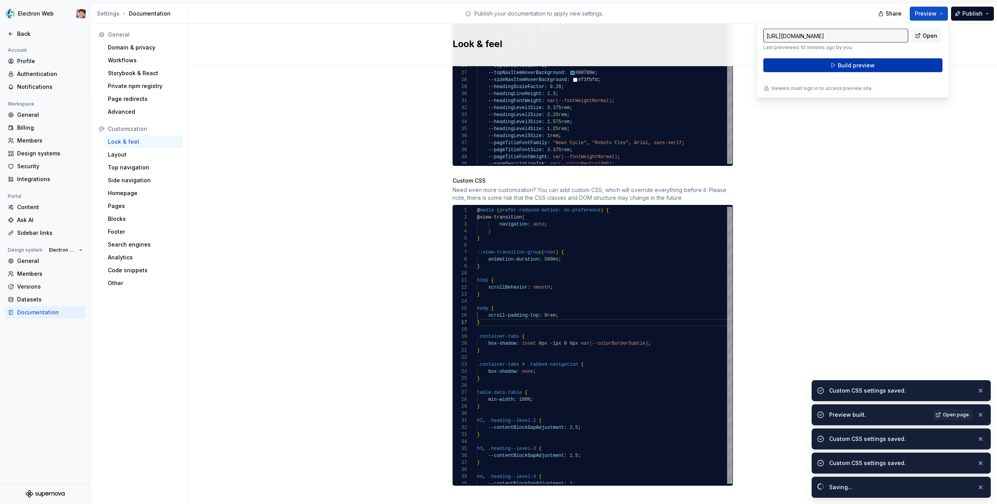
click at [873, 69] on button "Build preview" at bounding box center [852, 65] width 179 height 14
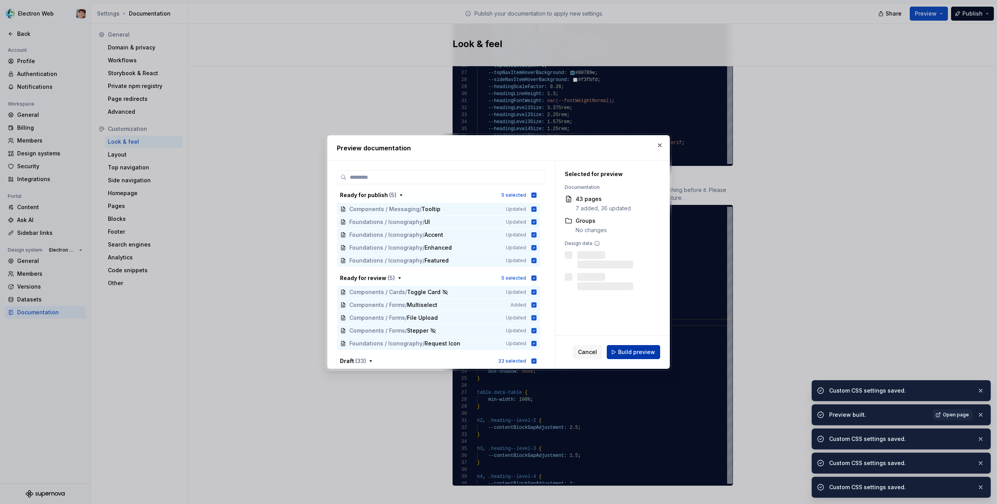
click at [632, 351] on span "Build preview" at bounding box center [636, 352] width 37 height 8
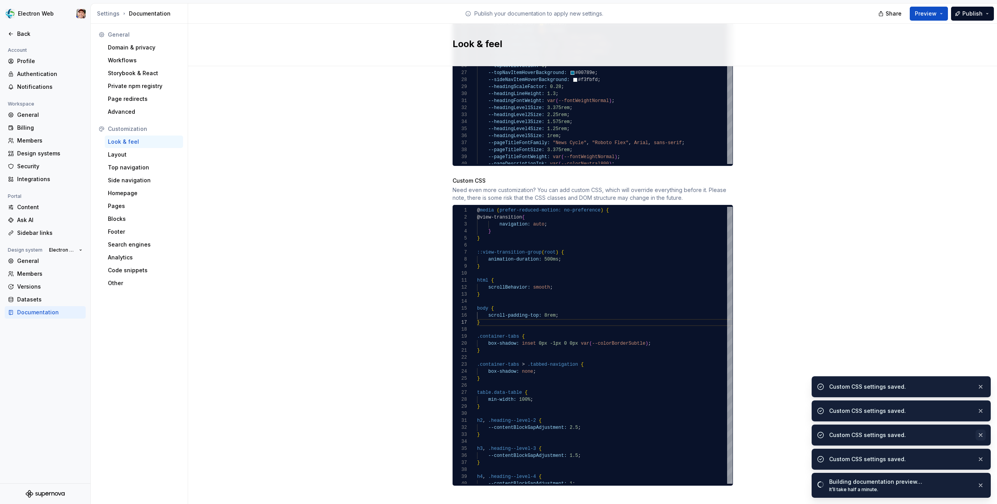
click at [982, 435] on button "button" at bounding box center [980, 434] width 10 height 11
click at [981, 435] on button "button" at bounding box center [980, 434] width 10 height 11
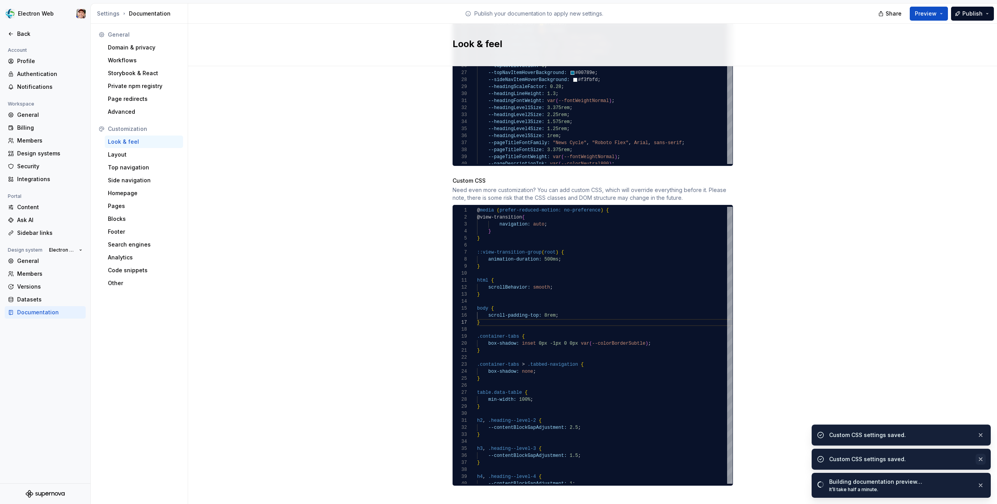
click at [981, 460] on button "button" at bounding box center [980, 459] width 10 height 11
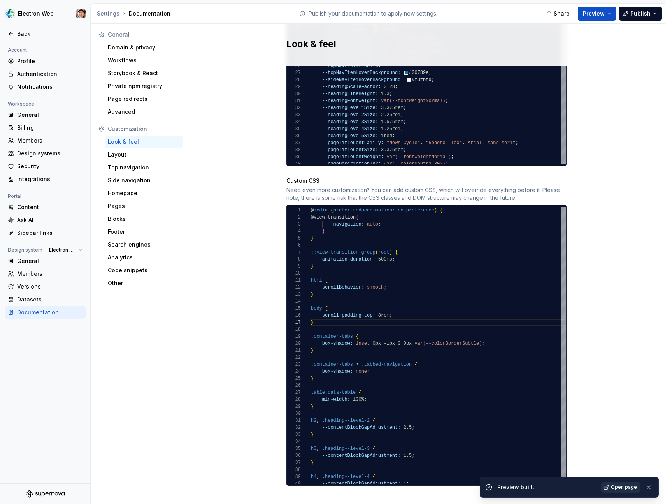
click at [618, 484] on span "Open page" at bounding box center [624, 487] width 26 height 6
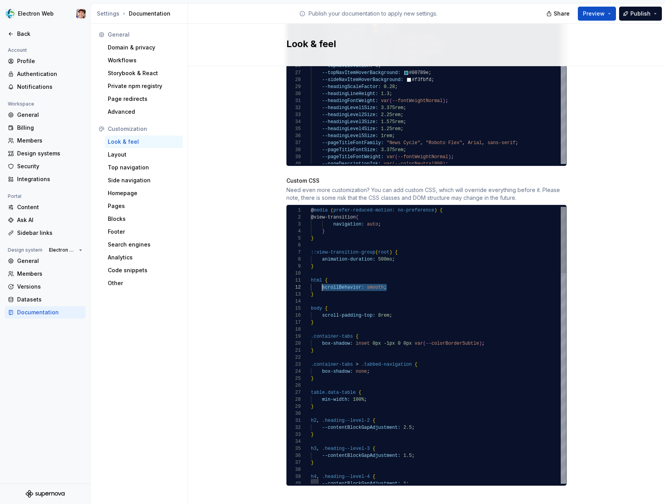
drag, startPoint x: 396, startPoint y: 280, endPoint x: 323, endPoint y: 280, distance: 73.2
drag, startPoint x: 393, startPoint y: 308, endPoint x: 322, endPoint y: 308, distance: 70.9
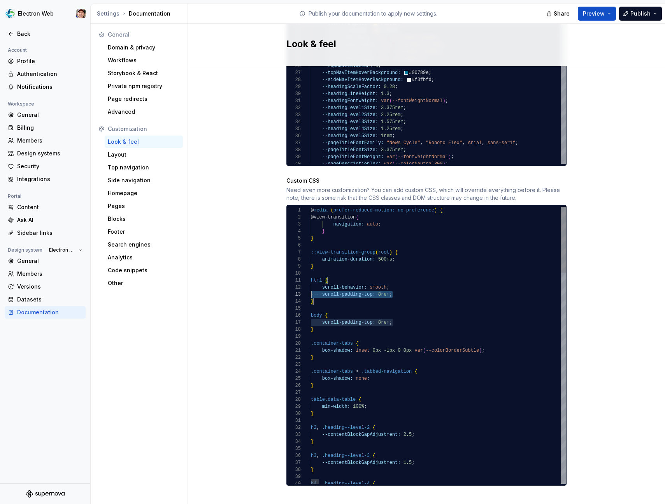
scroll to position [14, 0]
drag, startPoint x: 398, startPoint y: 287, endPoint x: 304, endPoint y: 287, distance: 93.8
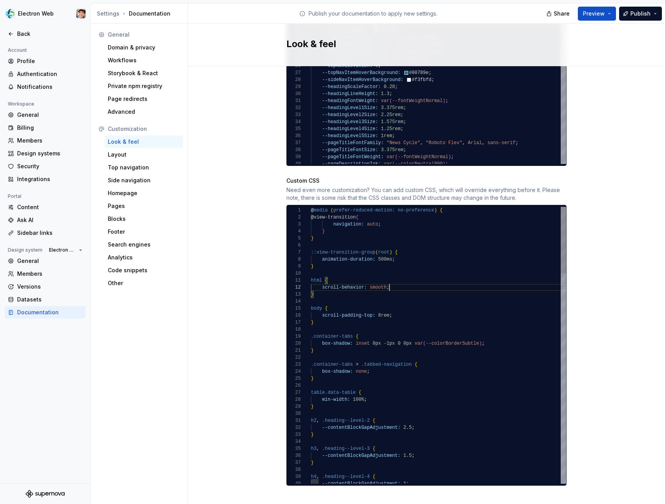
scroll to position [7, 79]
drag, startPoint x: 320, startPoint y: 313, endPoint x: 303, endPoint y: 302, distance: 20.8
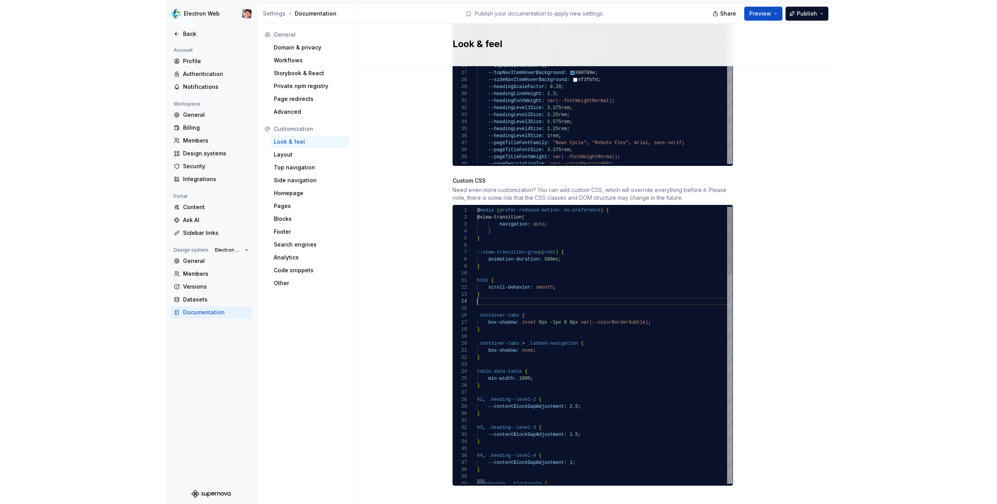
scroll to position [14, 3]
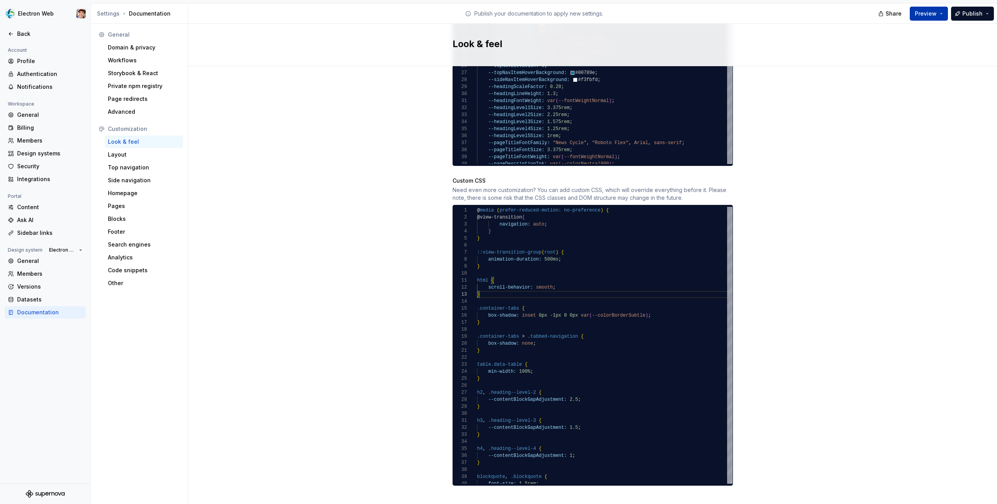
click at [939, 11] on button "Preview" at bounding box center [929, 14] width 38 height 14
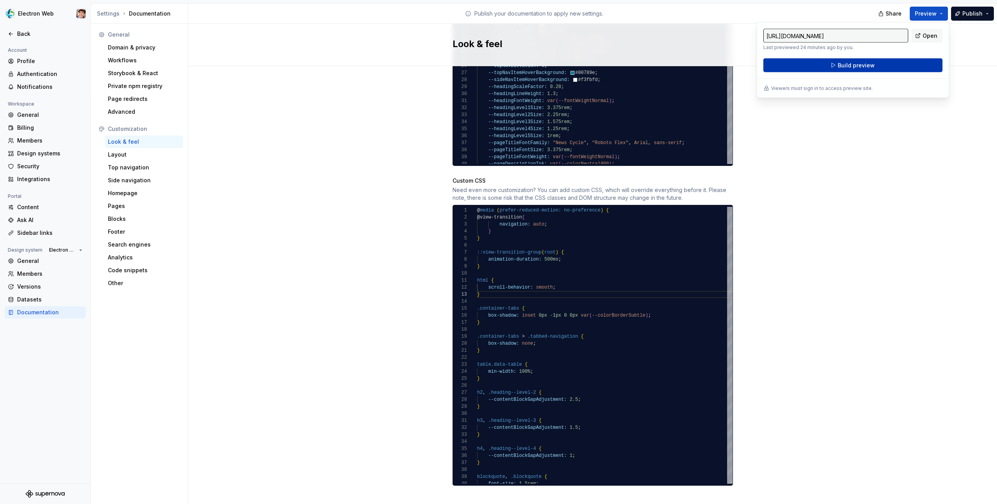
click at [885, 62] on button "Build preview" at bounding box center [852, 65] width 179 height 14
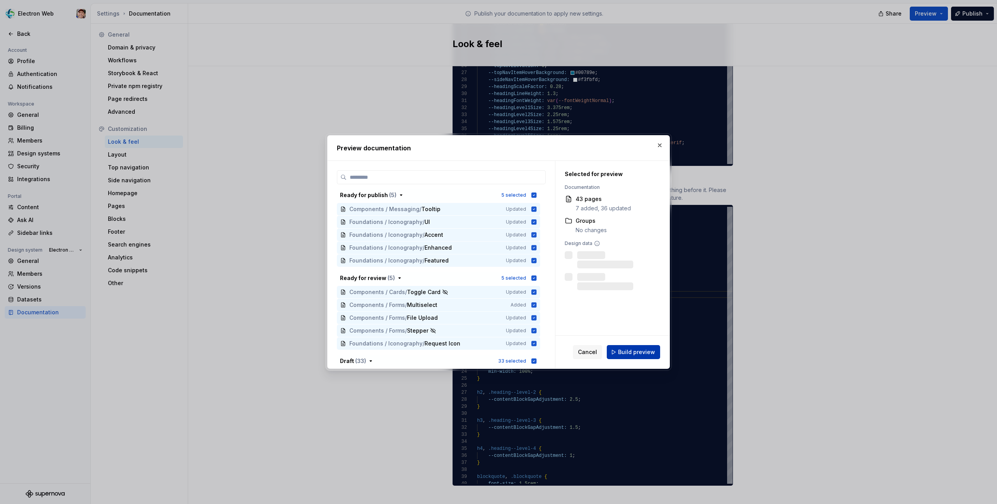
click at [628, 352] on span "Build preview" at bounding box center [636, 352] width 37 height 8
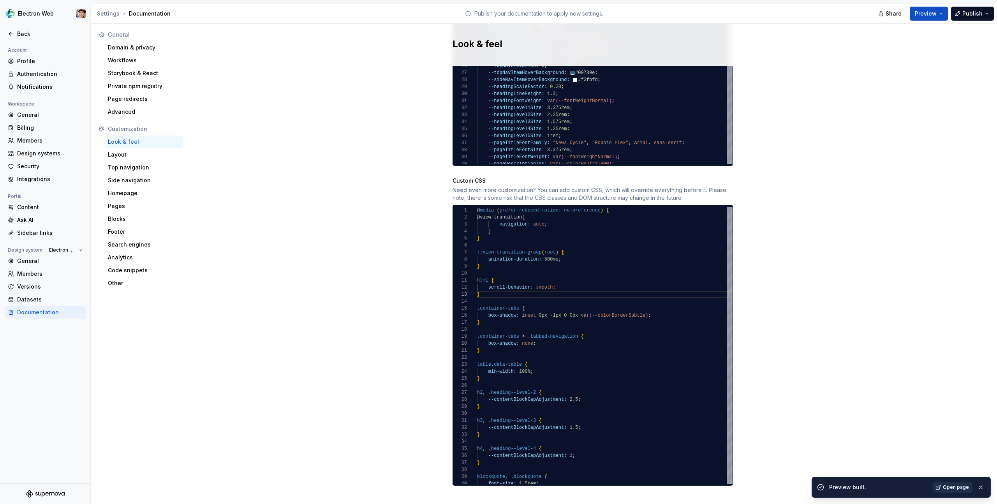
click at [950, 483] on link "Open page" at bounding box center [952, 487] width 39 height 11
drag, startPoint x: 613, startPoint y: 204, endPoint x: 466, endPoint y: 202, distance: 146.4
click at [466, 207] on div "19 20 21 22 23 24 25 26 27 28 29 30 31 32 15 16 17 18 14 13 12 11 9 10 7 8 6 4 …" at bounding box center [593, 345] width 280 height 277
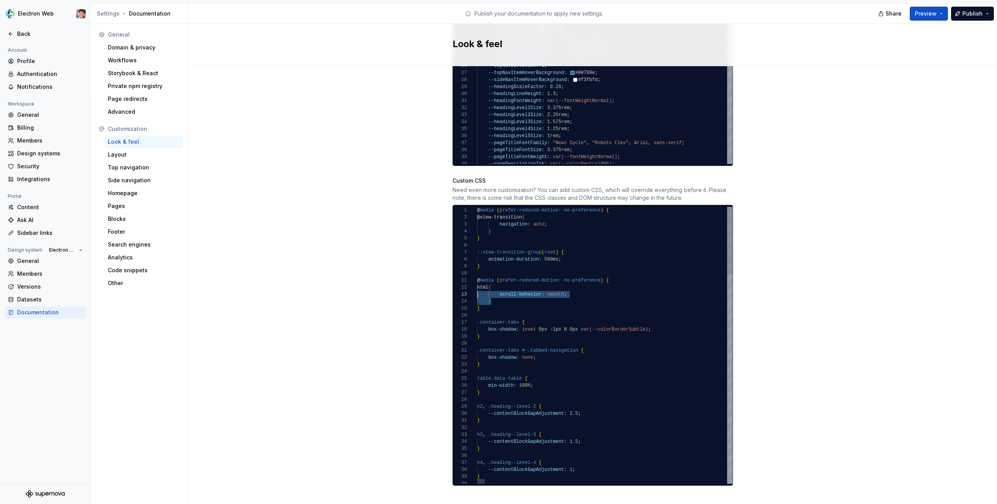
scroll to position [7, 0]
drag, startPoint x: 496, startPoint y: 293, endPoint x: 466, endPoint y: 282, distance: 32.4
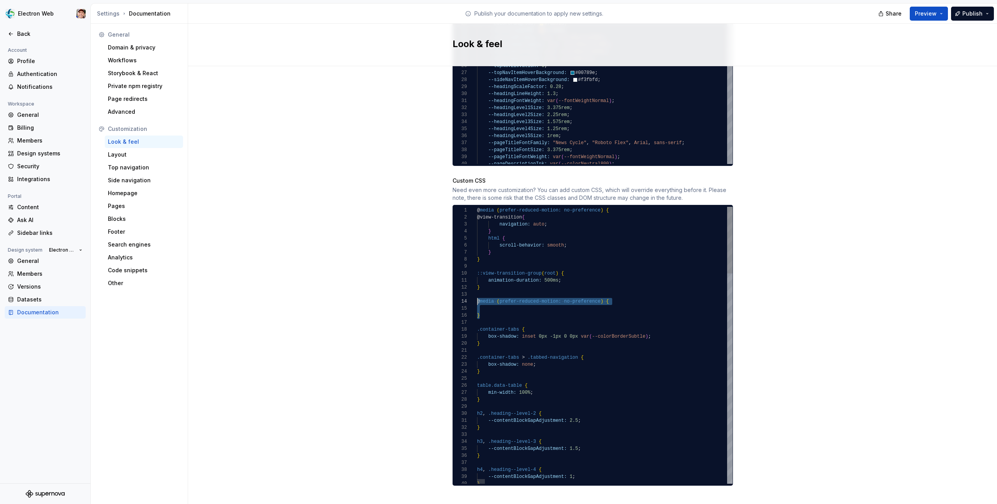
scroll to position [21, 0]
drag, startPoint x: 486, startPoint y: 310, endPoint x: 470, endPoint y: 292, distance: 24.0
drag, startPoint x: 533, startPoint y: 210, endPoint x: 489, endPoint y: 210, distance: 44.0
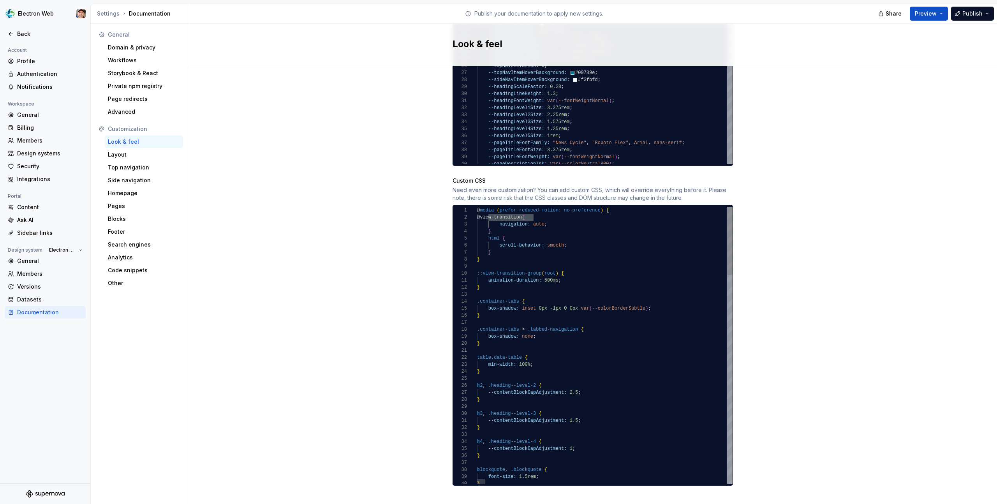
drag, startPoint x: 559, startPoint y: 266, endPoint x: 478, endPoint y: 266, distance: 80.6
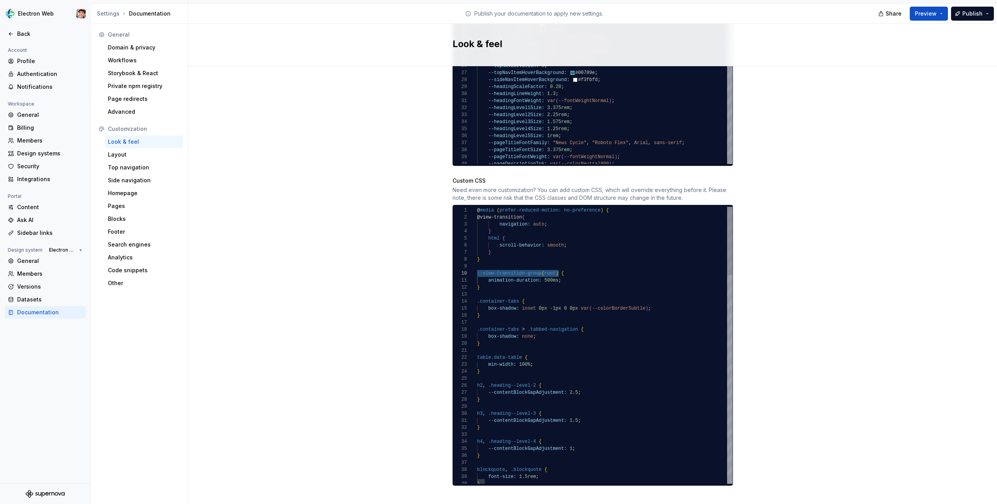
scroll to position [49, 3]
click at [940, 14] on button "Preview" at bounding box center [929, 14] width 38 height 14
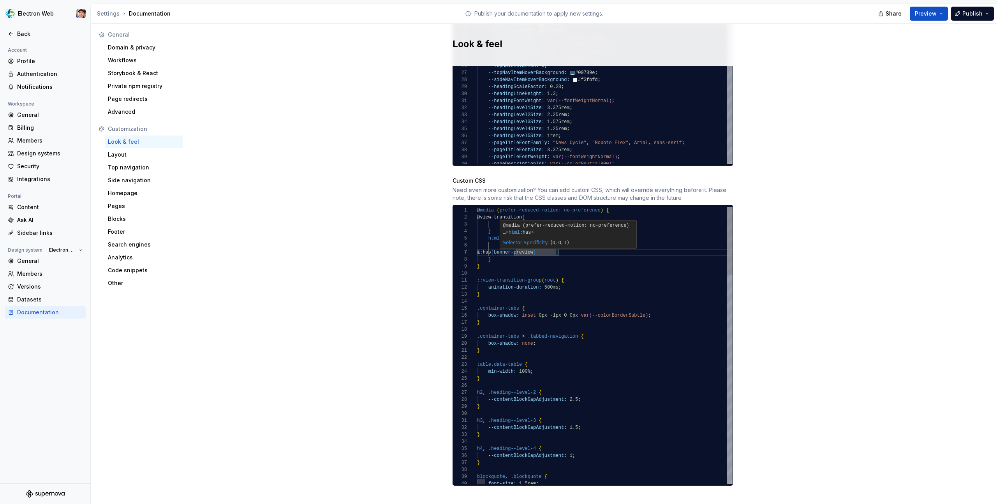
scroll to position [42, 42]
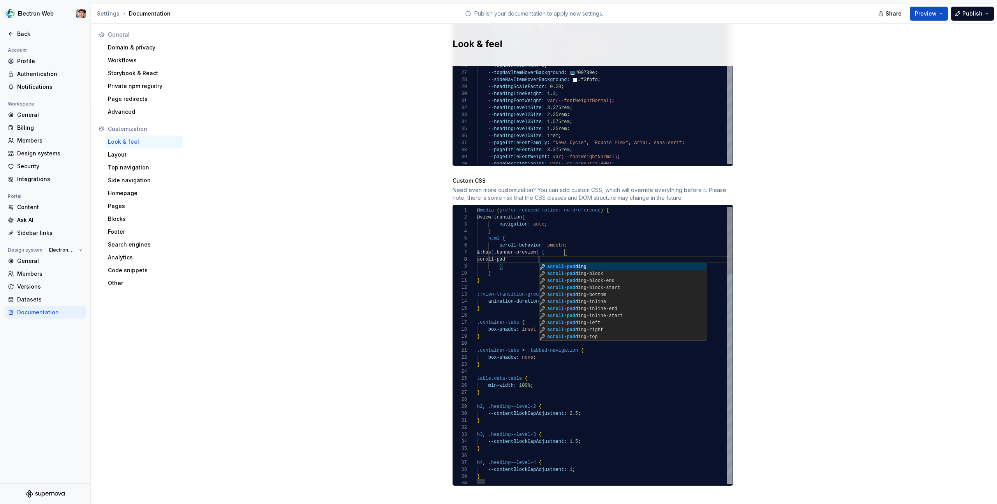
scroll to position [49, 65]
type textarea "**********"
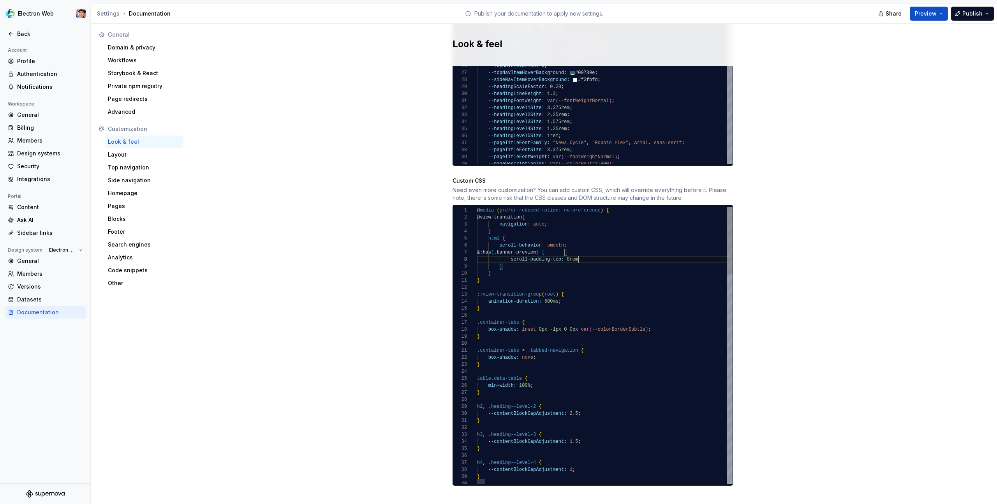
scroll to position [49, 104]
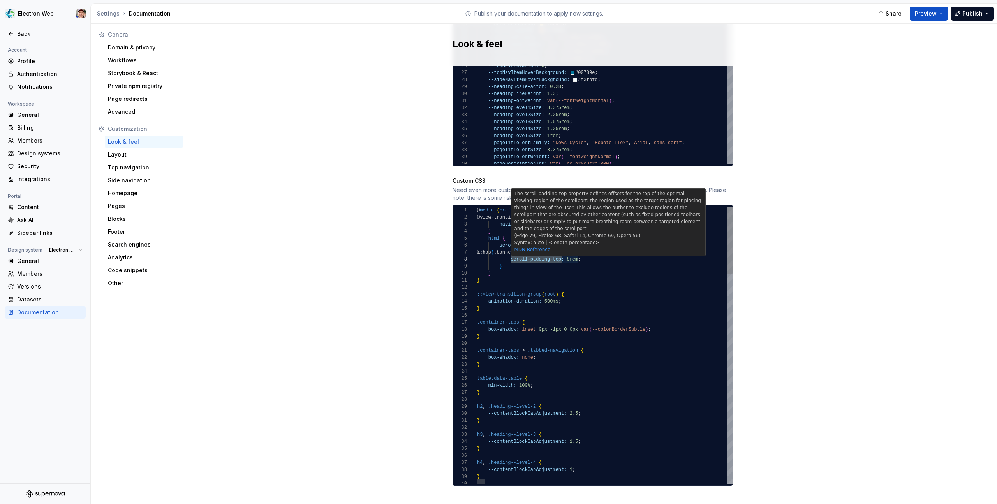
drag, startPoint x: 561, startPoint y: 251, endPoint x: 512, endPoint y: 250, distance: 49.5
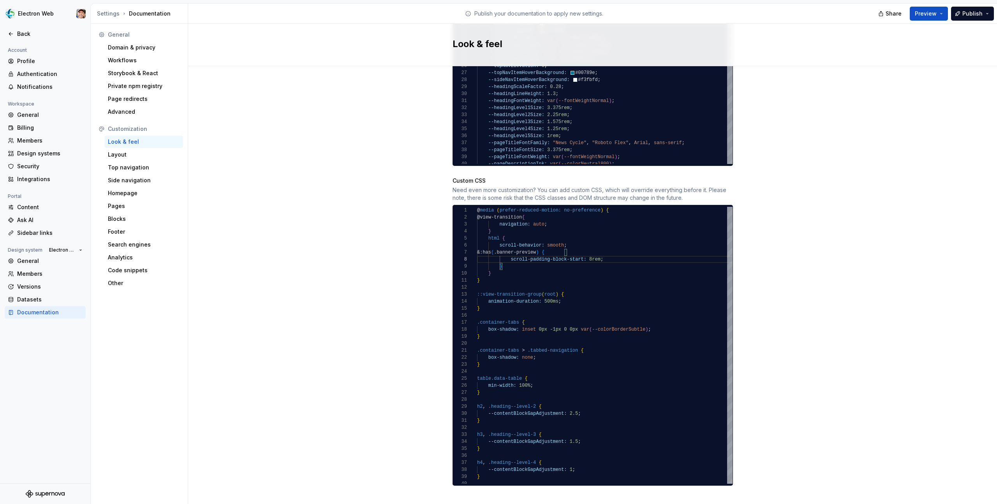
click at [940, 14] on button "Preview" at bounding box center [929, 14] width 38 height 14
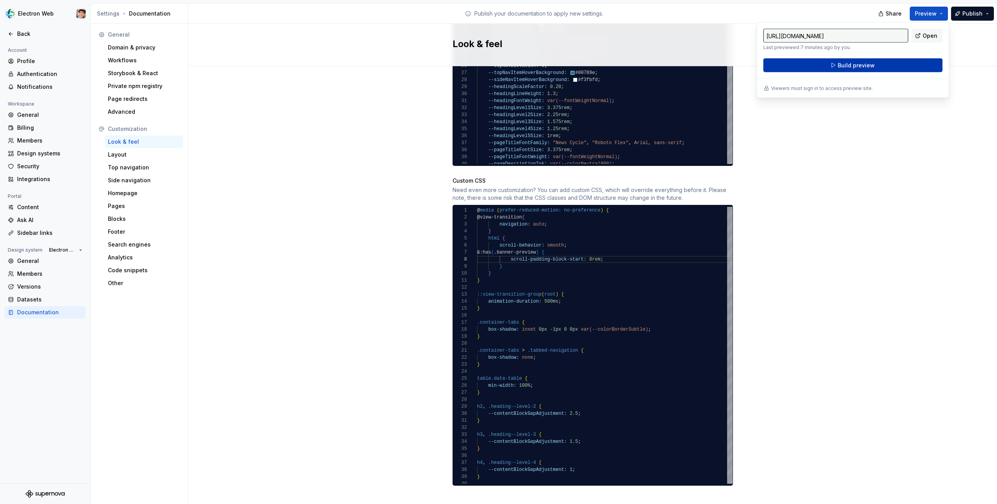
click at [883, 61] on button "Build preview" at bounding box center [852, 65] width 179 height 14
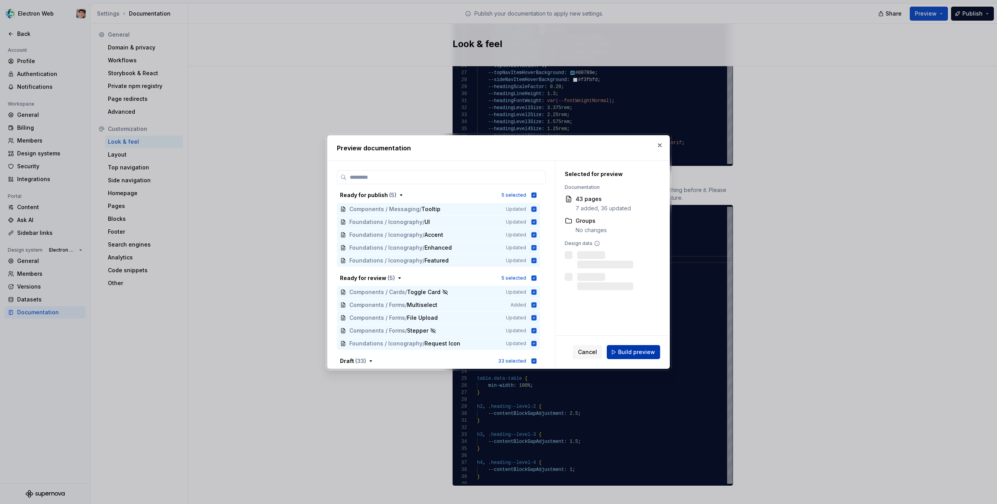
click at [623, 350] on span "Build preview" at bounding box center [636, 352] width 37 height 8
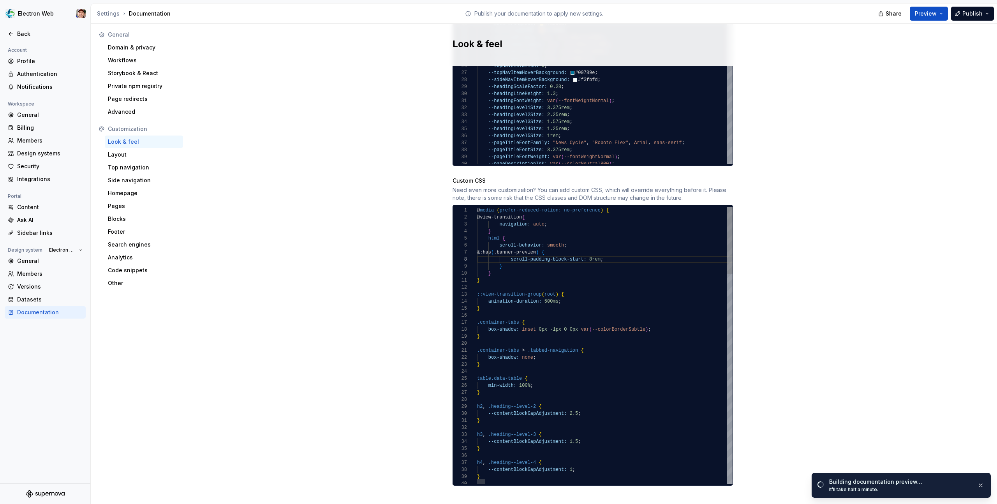
click at [947, 487] on span "Open page" at bounding box center [956, 487] width 26 height 6
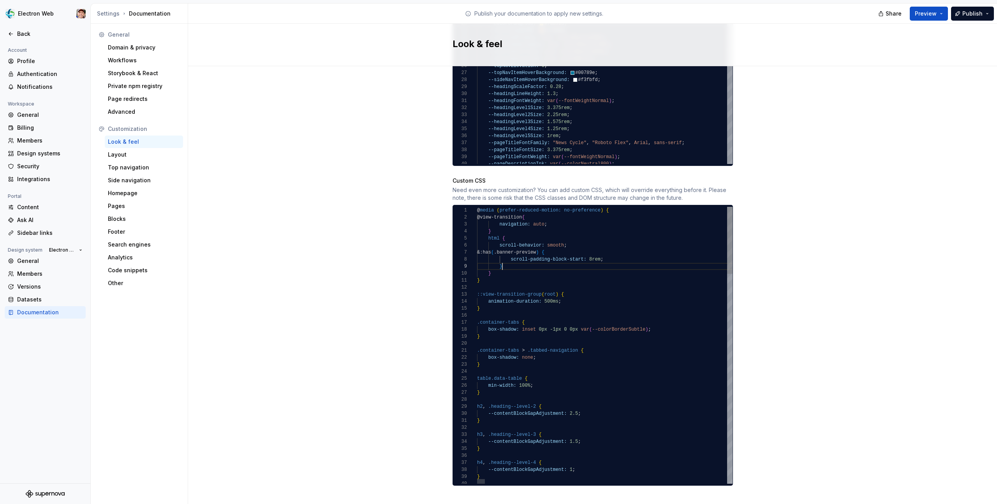
drag, startPoint x: 512, startPoint y: 258, endPoint x: 451, endPoint y: 244, distance: 63.2
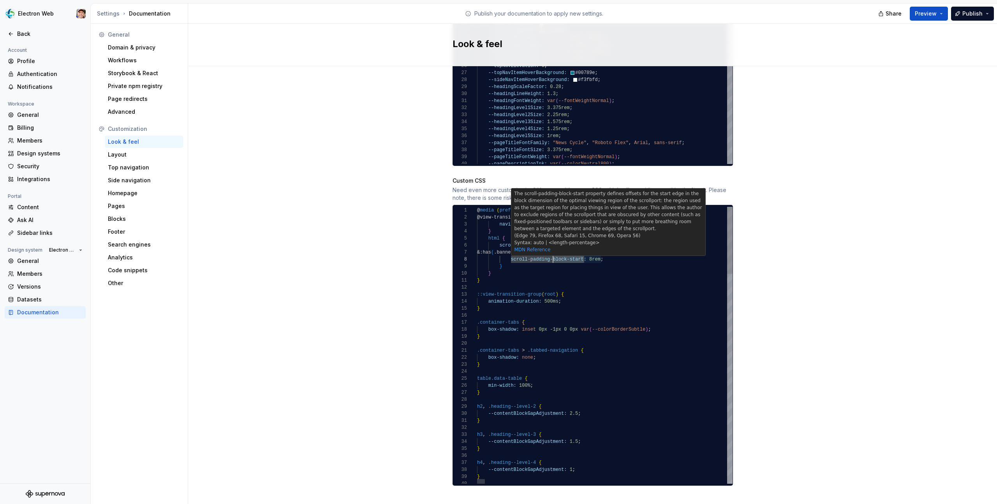
scroll to position [49, 76]
drag, startPoint x: 583, startPoint y: 250, endPoint x: 553, endPoint y: 251, distance: 30.0
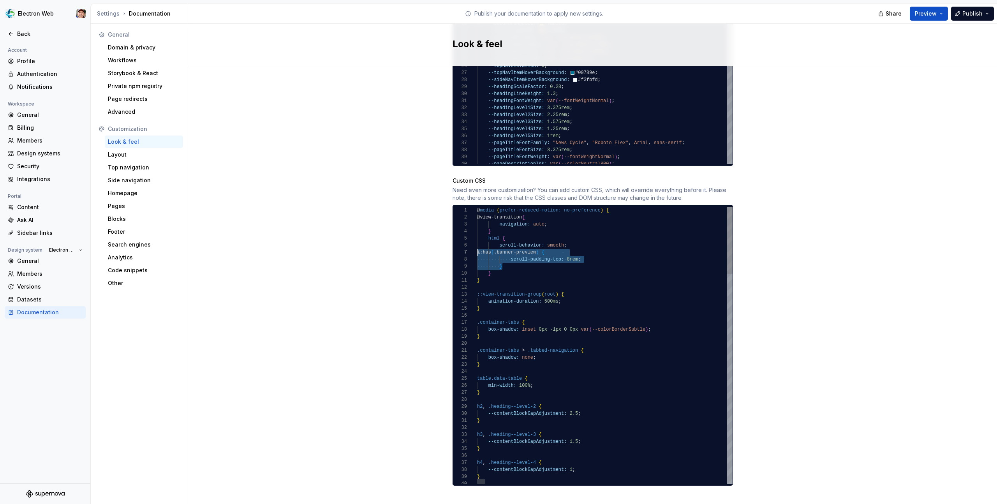
scroll to position [42, 0]
drag, startPoint x: 505, startPoint y: 258, endPoint x: 463, endPoint y: 246, distance: 43.9
click at [463, 246] on div "38 39 40 35 36 37 31 32 33 34 28 29 30 24 25 26 27 21 22 23 17 18 19 20 14 15 1…" at bounding box center [593, 345] width 280 height 277
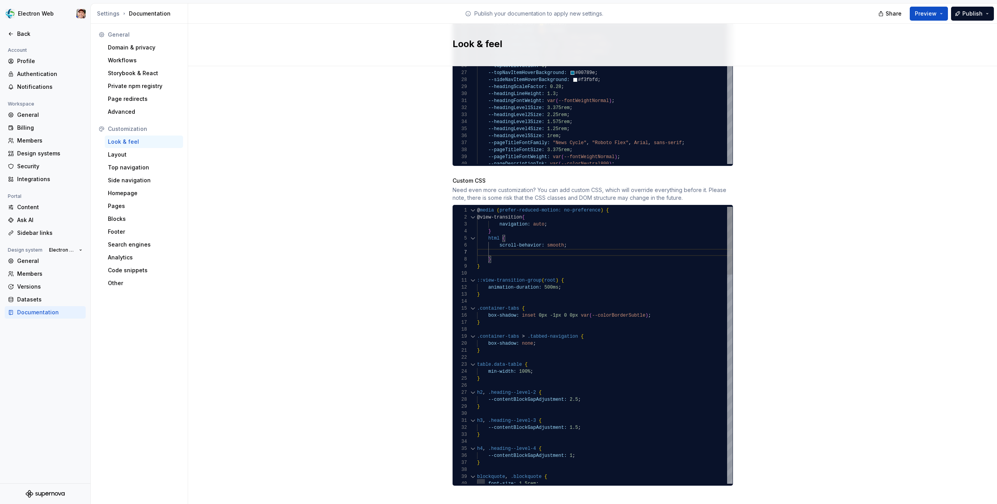
scroll to position [35, 90]
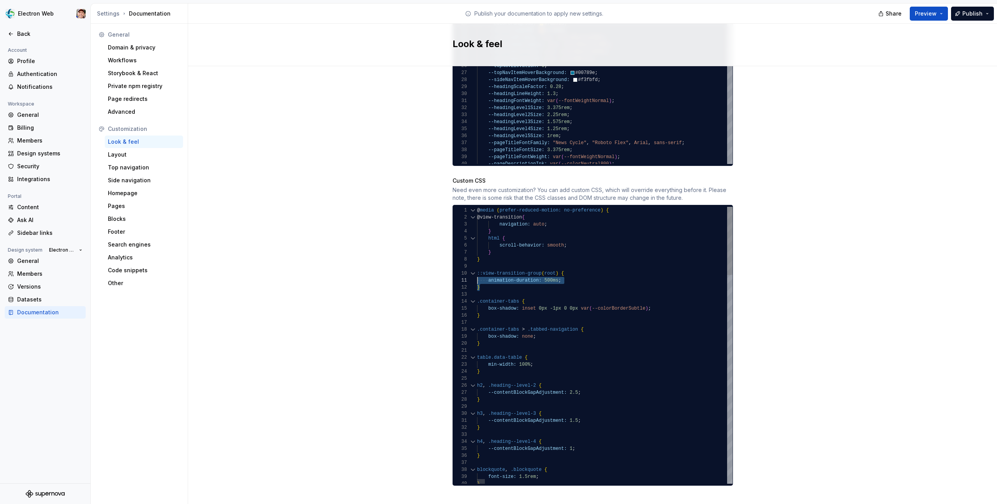
scroll to position [63, 0]
drag, startPoint x: 486, startPoint y: 279, endPoint x: 465, endPoint y: 267, distance: 24.4
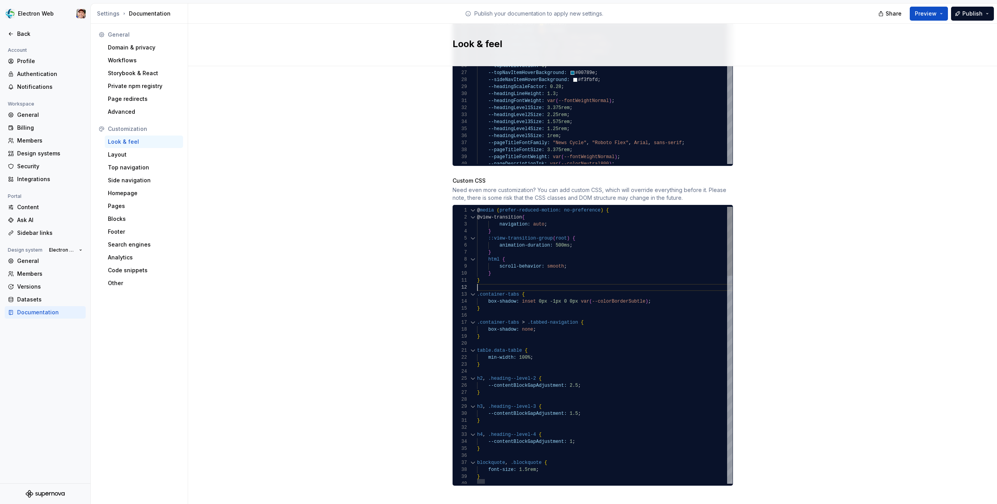
scroll to position [7, 0]
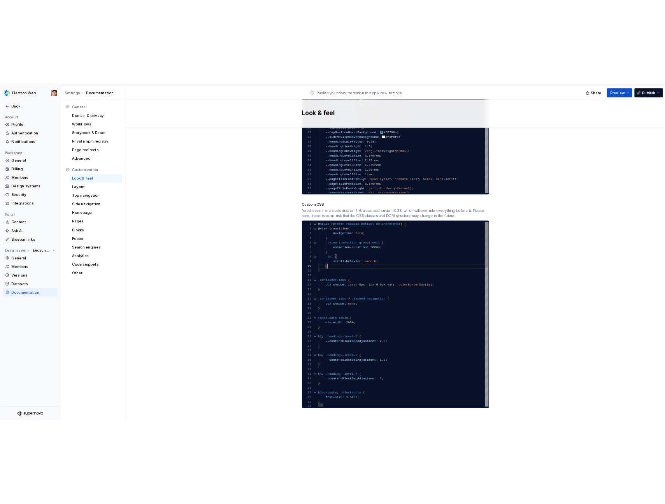
scroll to position [63, 14]
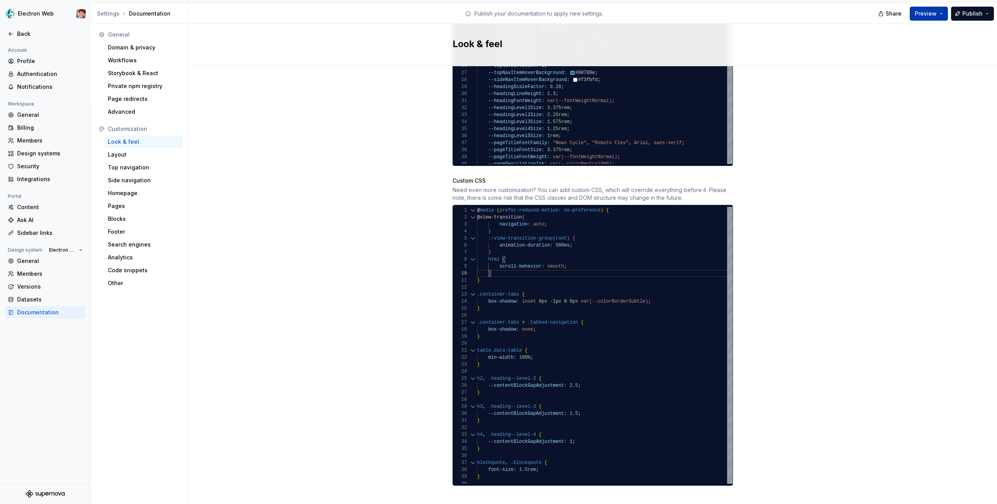
click at [928, 15] on span "Preview" at bounding box center [926, 14] width 22 height 8
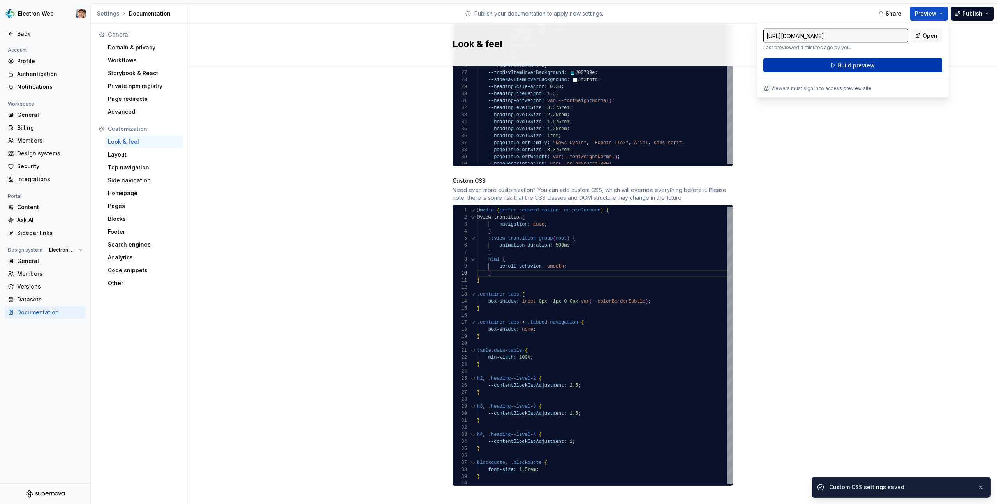
click at [884, 65] on button "Build preview" at bounding box center [852, 65] width 179 height 14
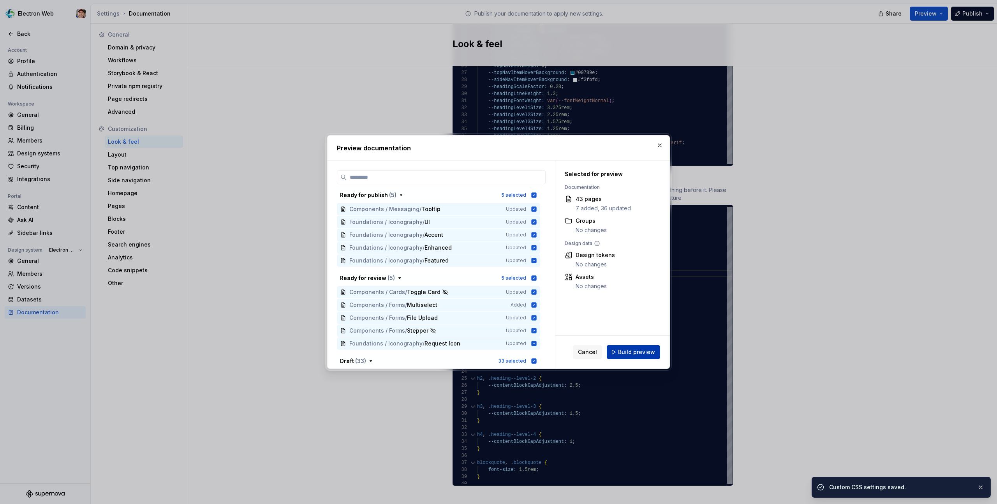
click at [633, 349] on span "Build preview" at bounding box center [636, 352] width 37 height 8
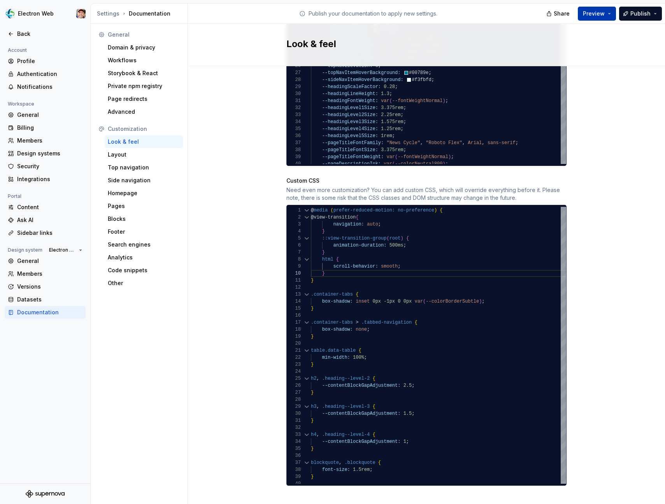
click at [593, 12] on span "Preview" at bounding box center [594, 14] width 22 height 8
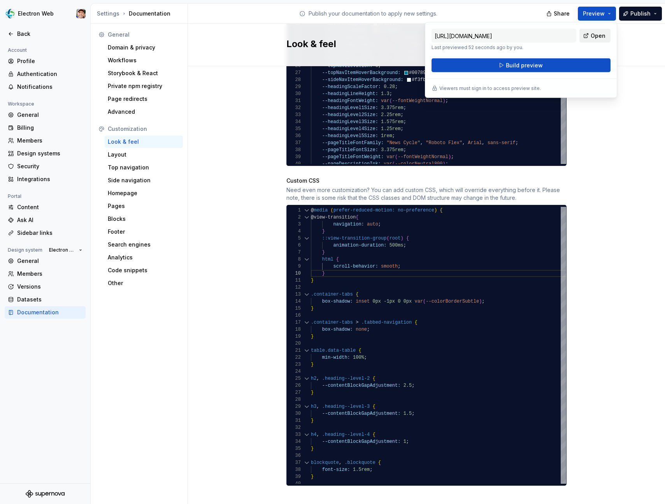
click at [588, 37] on link "Open" at bounding box center [595, 36] width 31 height 14
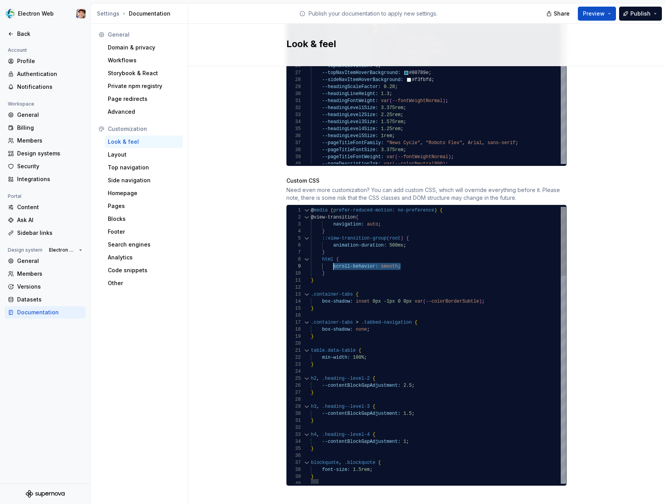
scroll to position [56, 23]
drag, startPoint x: 403, startPoint y: 259, endPoint x: 333, endPoint y: 259, distance: 69.7
drag, startPoint x: 340, startPoint y: 268, endPoint x: 297, endPoint y: 253, distance: 46.2
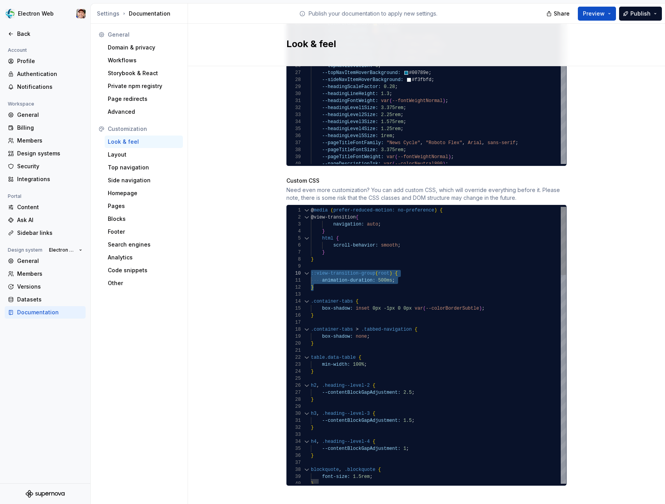
scroll to position [0, 132]
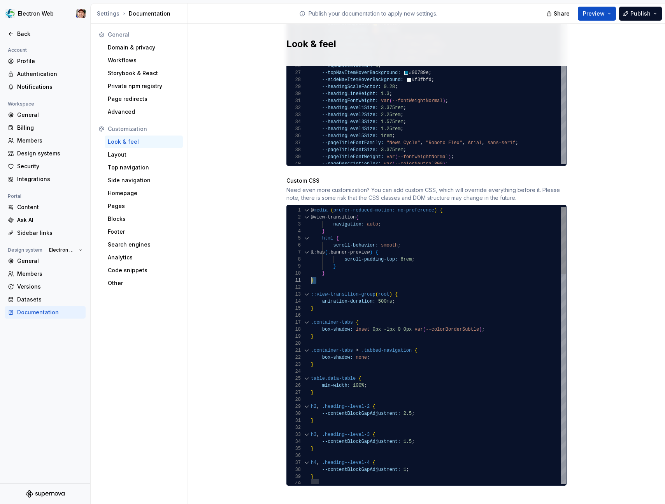
scroll to position [0, 0]
drag, startPoint x: 319, startPoint y: 276, endPoint x: 302, endPoint y: 273, distance: 17.8
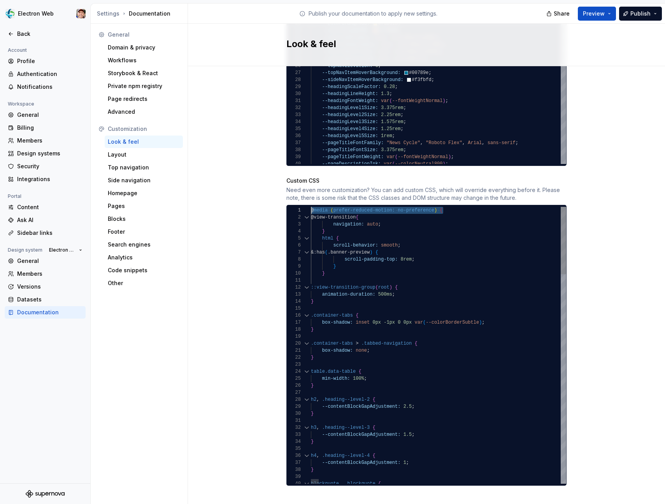
drag, startPoint x: 454, startPoint y: 201, endPoint x: 284, endPoint y: 203, distance: 169.8
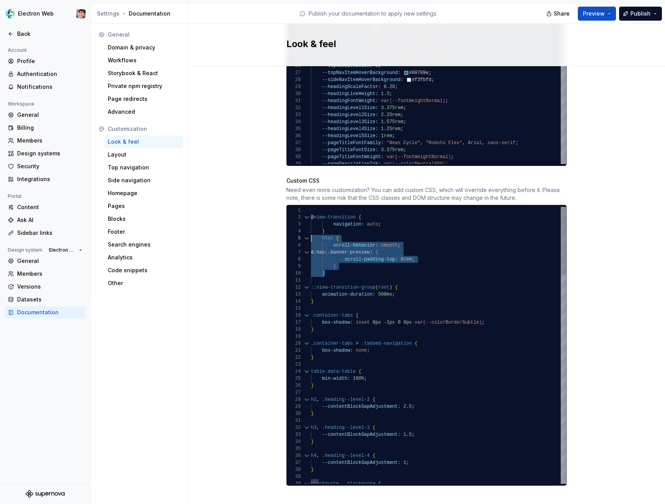
scroll to position [28, 0]
drag, startPoint x: 329, startPoint y: 266, endPoint x: 303, endPoint y: 233, distance: 41.8
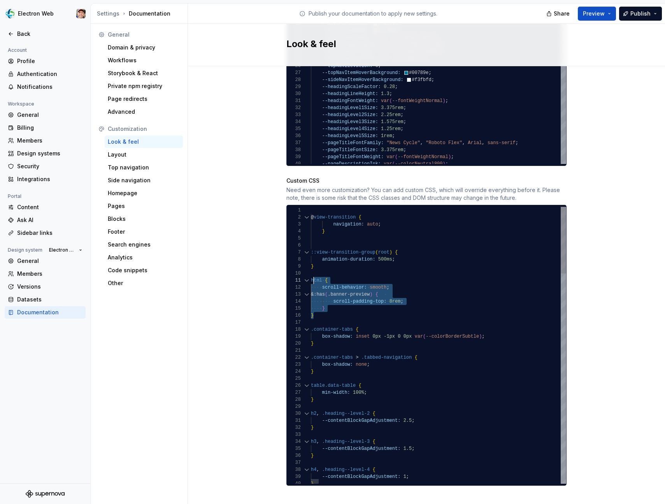
scroll to position [0, 3]
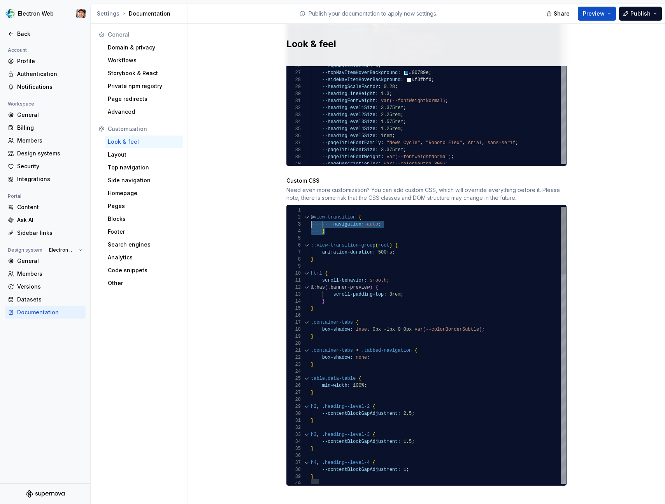
scroll to position [7, 0]
drag, startPoint x: 330, startPoint y: 224, endPoint x: 306, endPoint y: 210, distance: 27.7
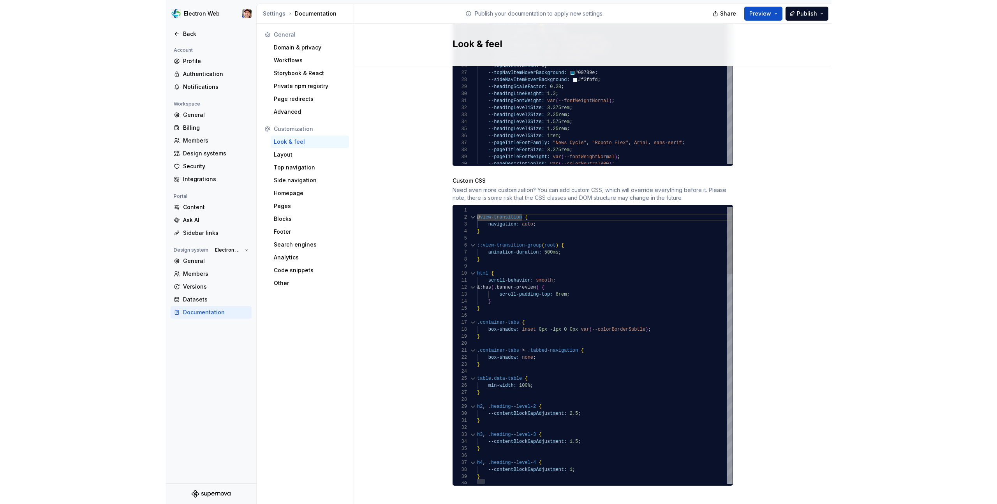
scroll to position [0, 0]
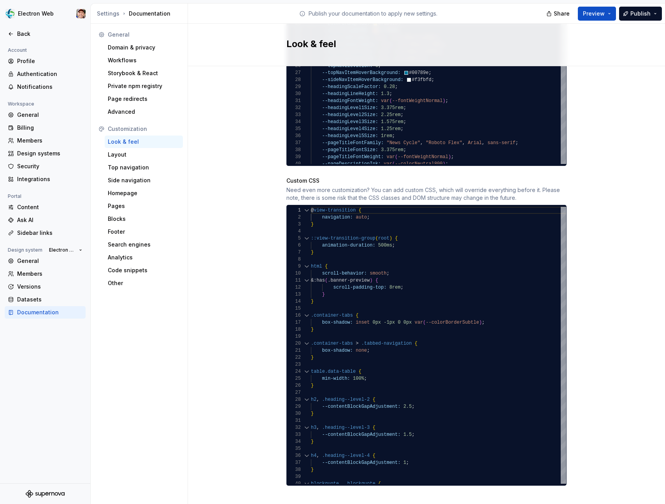
type textarea "**********"
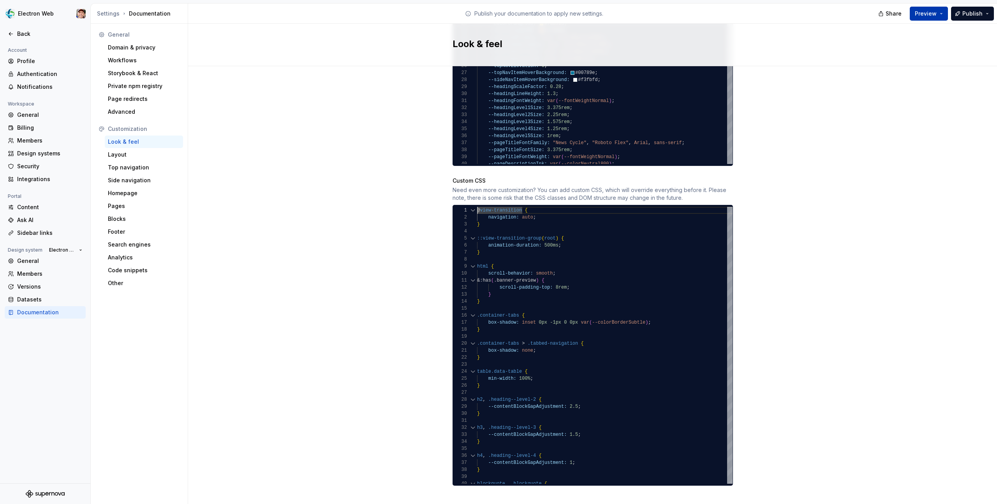
click at [939, 12] on button "Preview" at bounding box center [929, 14] width 38 height 14
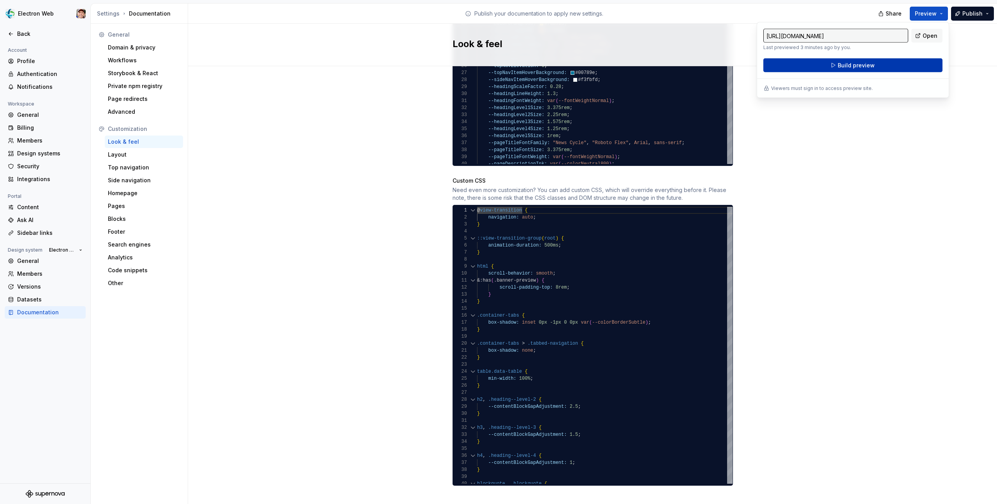
click at [873, 70] on button "Build preview" at bounding box center [852, 65] width 179 height 14
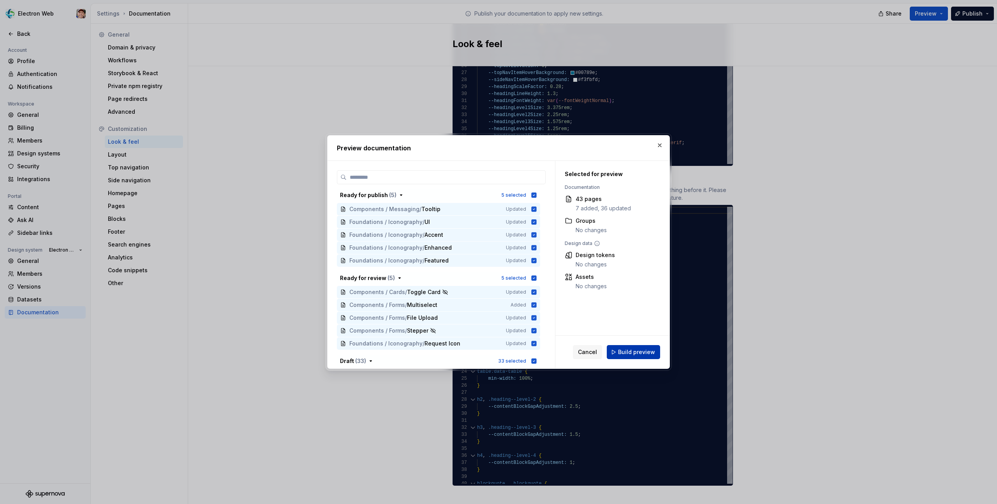
click at [639, 350] on span "Build preview" at bounding box center [636, 352] width 37 height 8
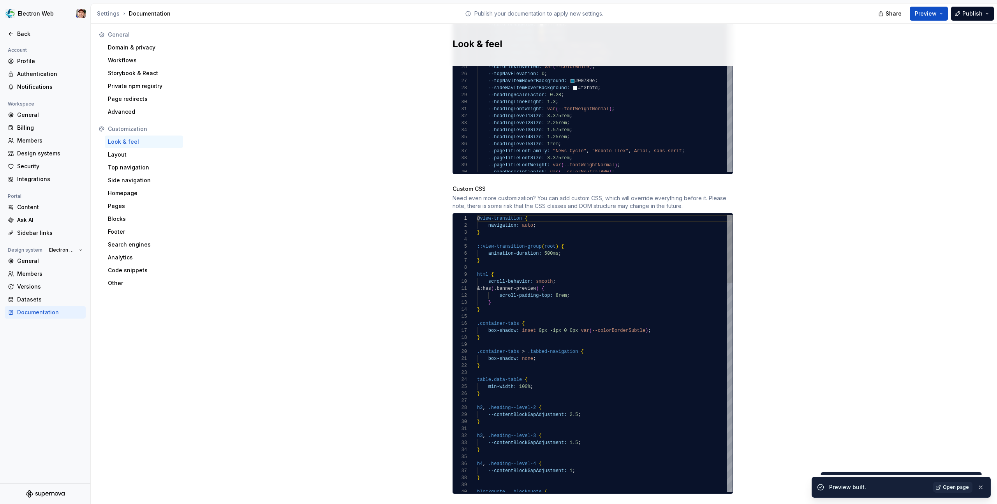
scroll to position [623, 0]
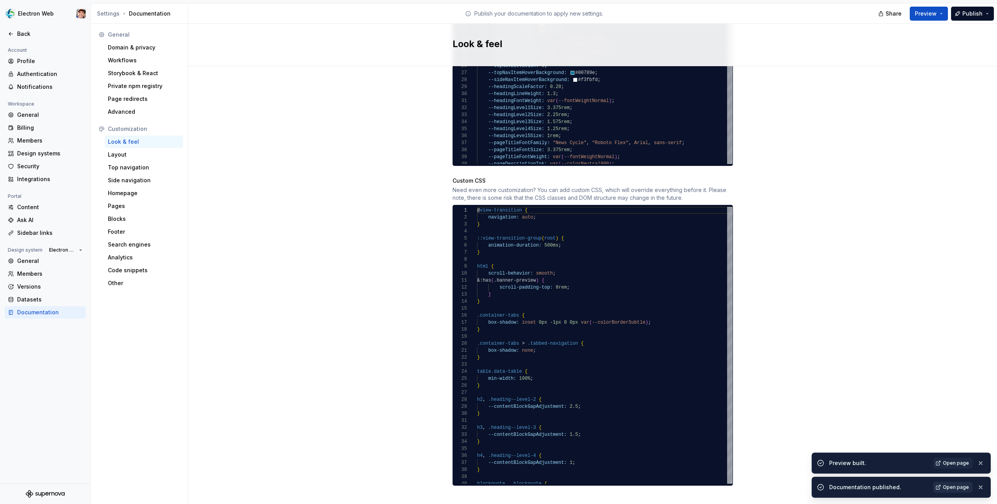
click at [958, 488] on span "Open page" at bounding box center [956, 487] width 26 height 6
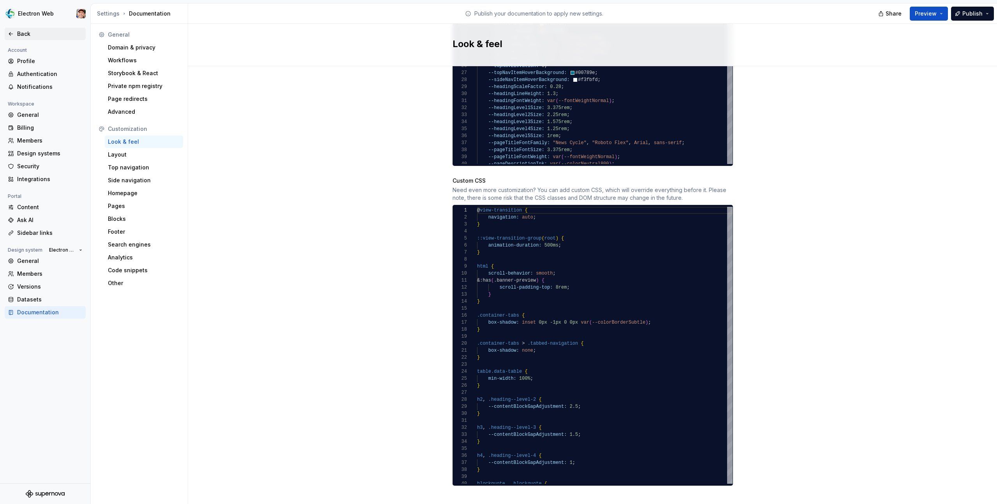
click at [27, 36] on div "Back" at bounding box center [49, 34] width 65 height 8
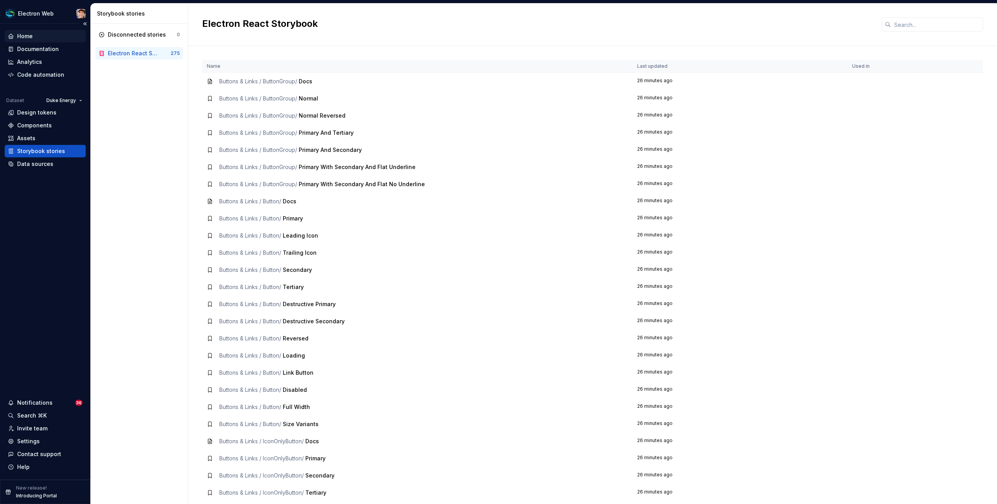
click at [28, 38] on div "Home" at bounding box center [25, 36] width 16 height 8
